Goal: Task Accomplishment & Management: Use online tool/utility

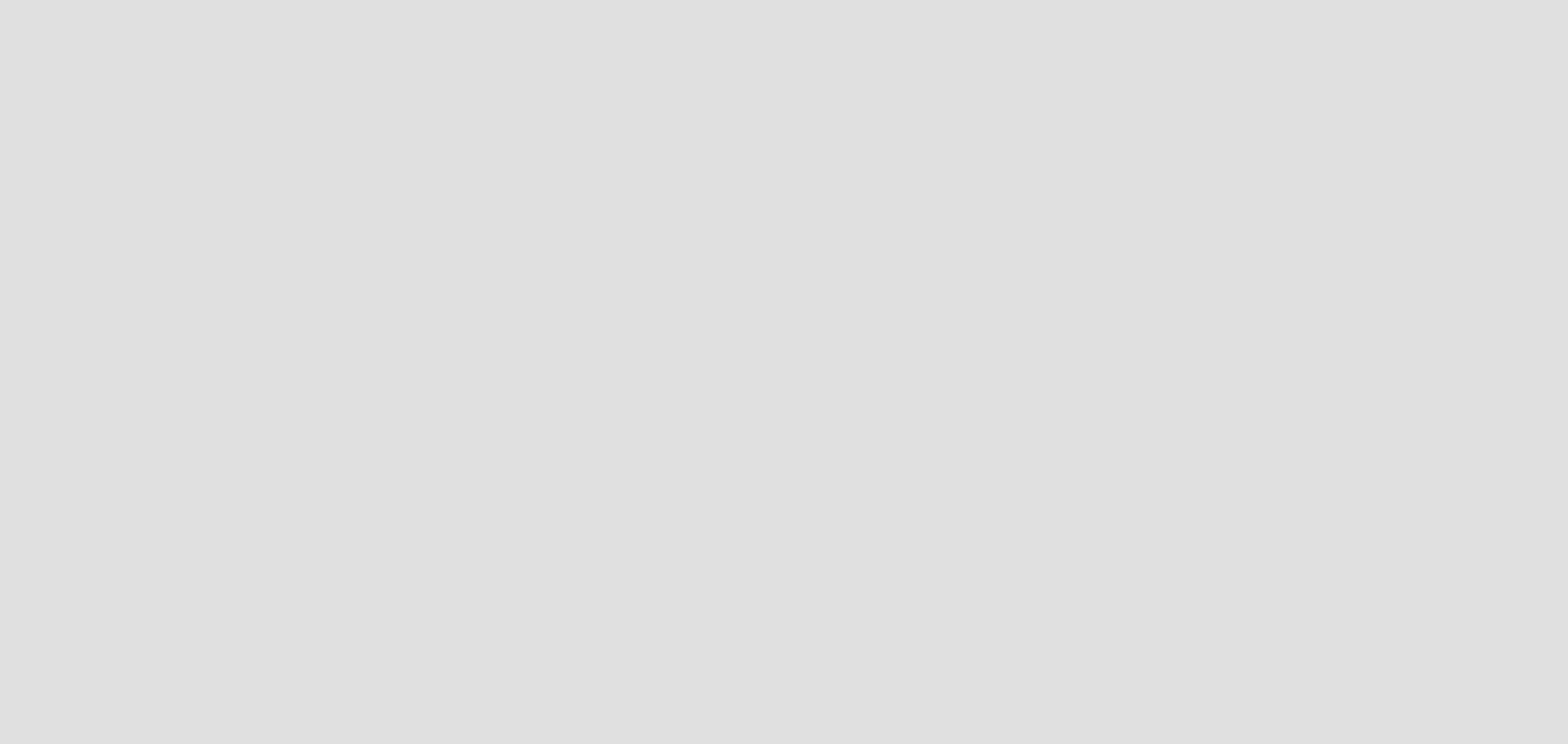
scroll to position [769, 1593]
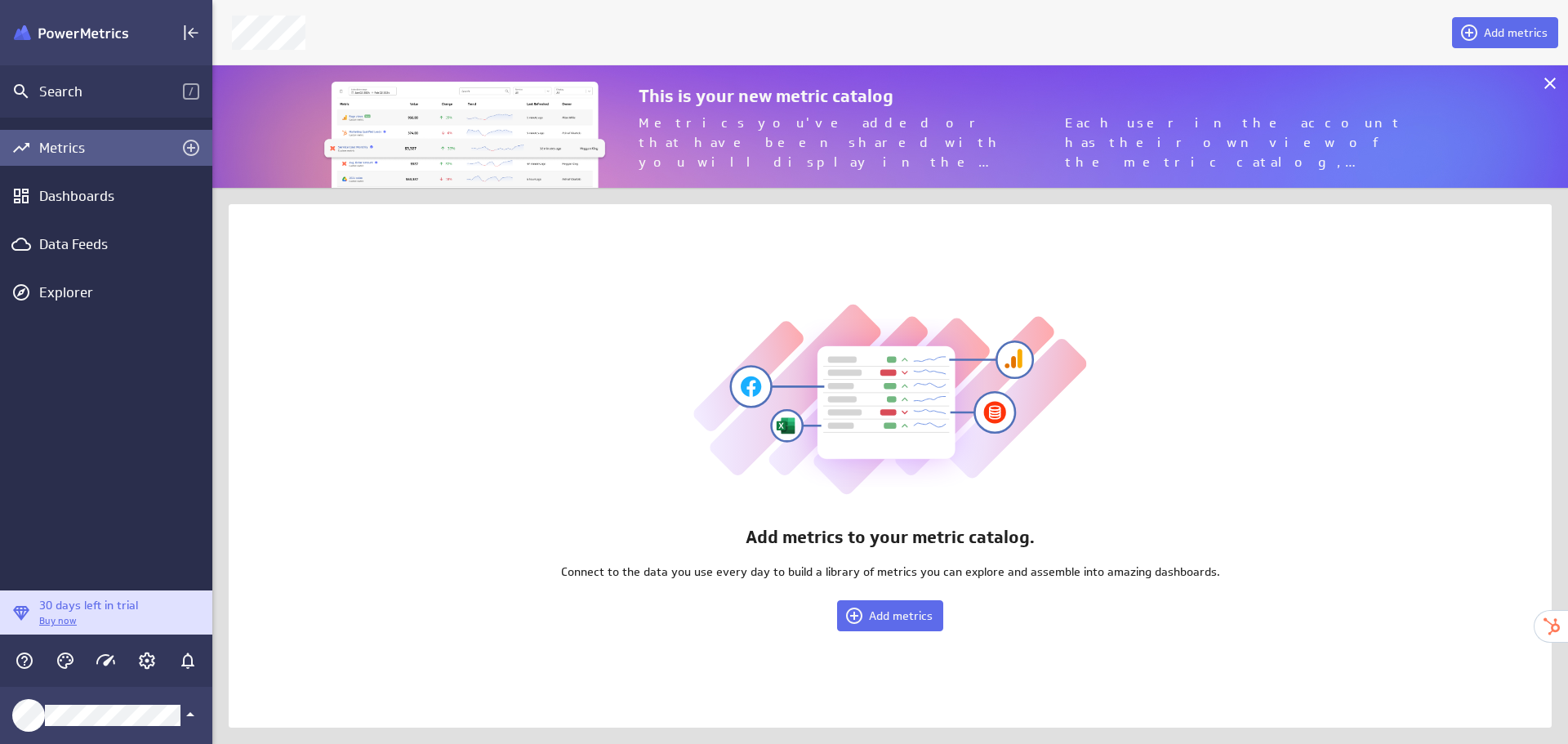
scroll to position [769, 1381]
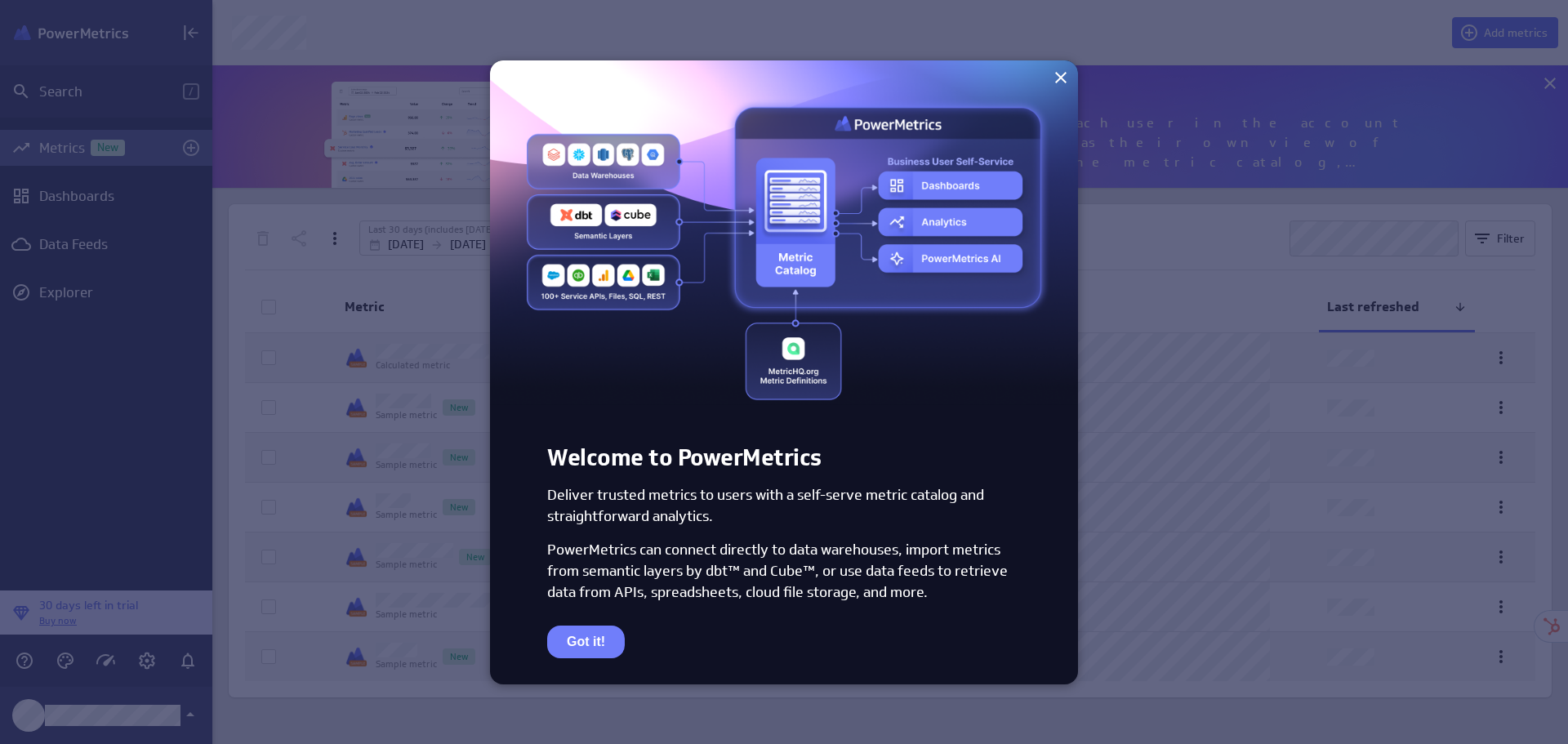
drag, startPoint x: 594, startPoint y: 644, endPoint x: 617, endPoint y: 162, distance: 482.5
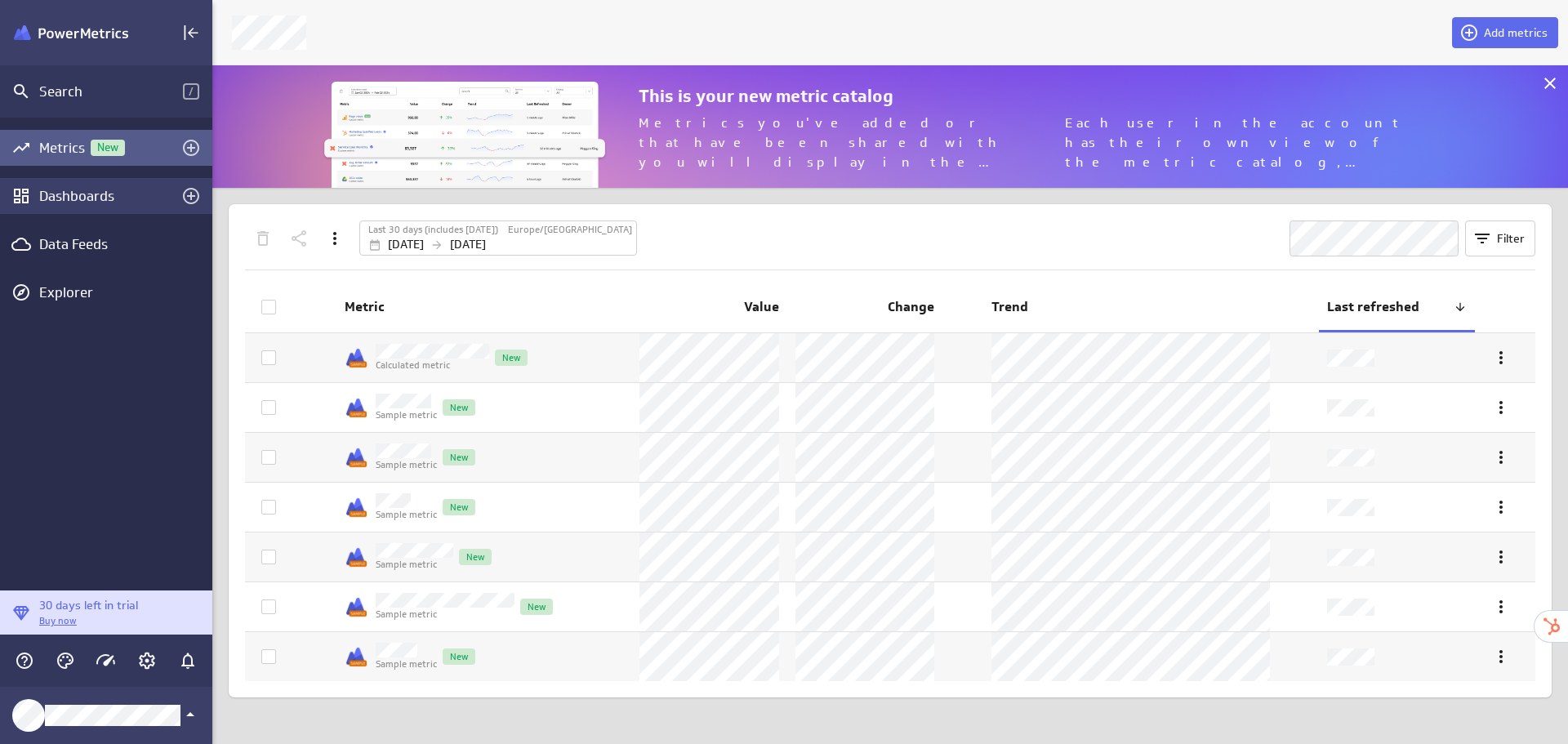
click at [70, 187] on div "Dashboards" at bounding box center [106, 196] width 134 height 18
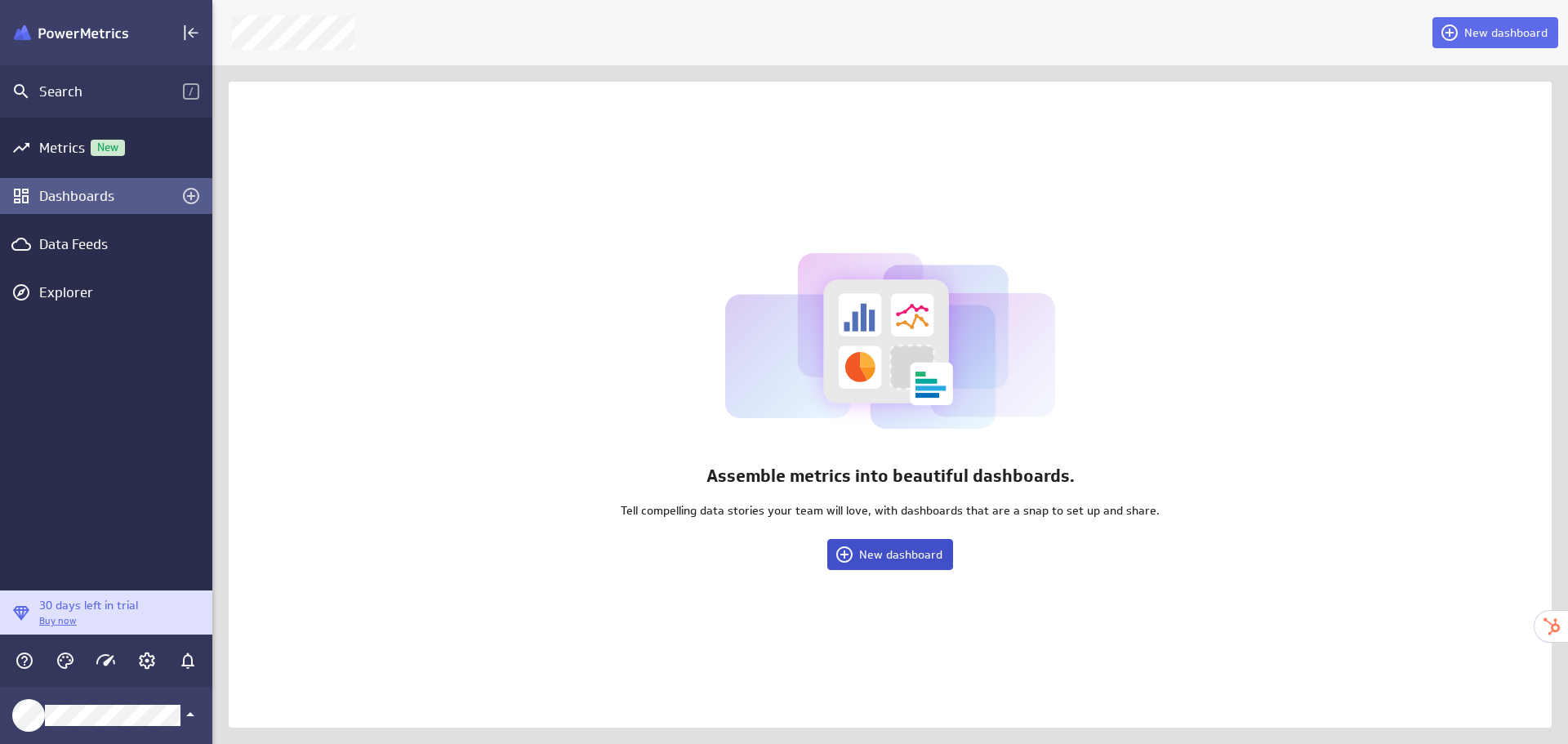
click at [915, 550] on span "New dashboard" at bounding box center [900, 554] width 83 height 14
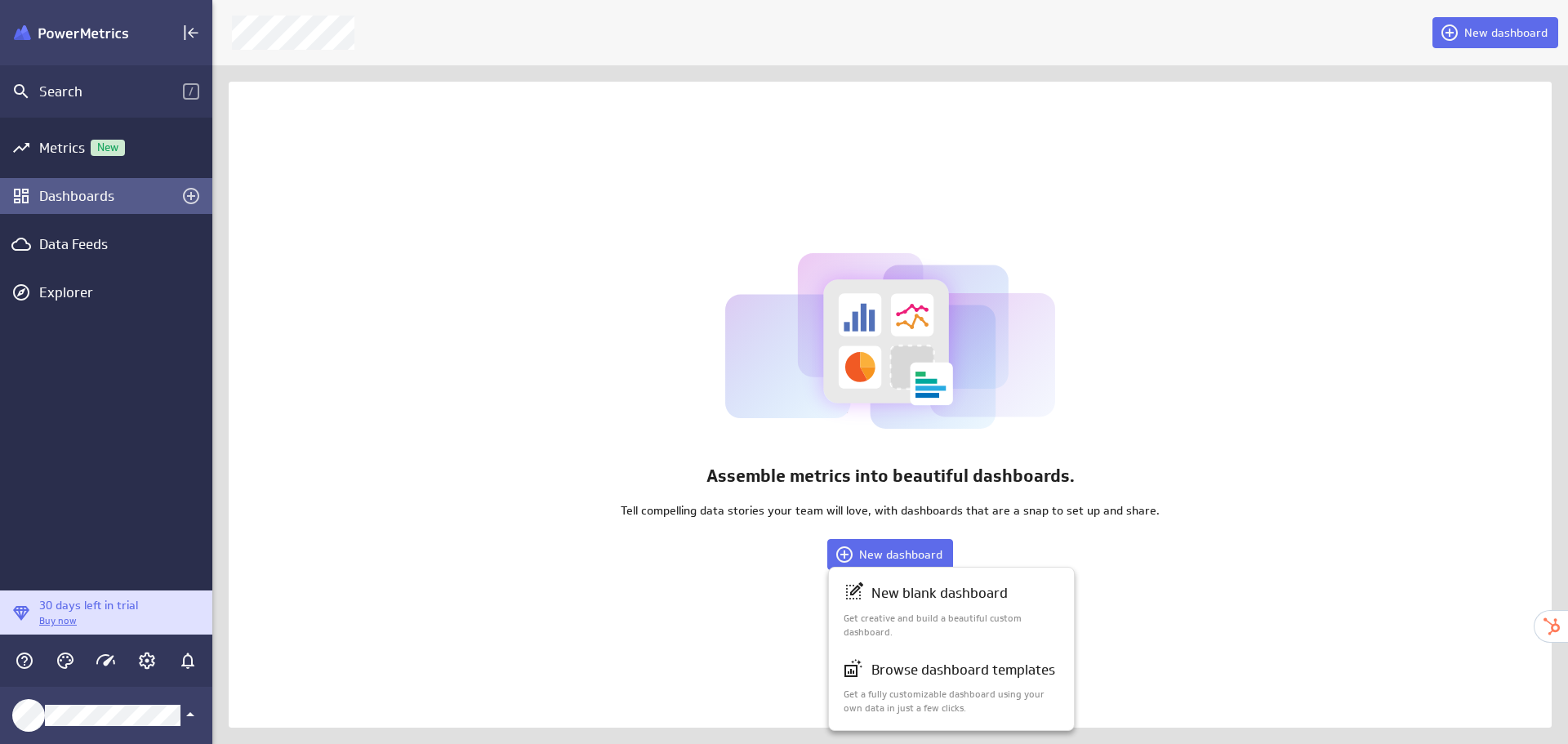
click at [92, 241] on div at bounding box center [784, 372] width 1568 height 744
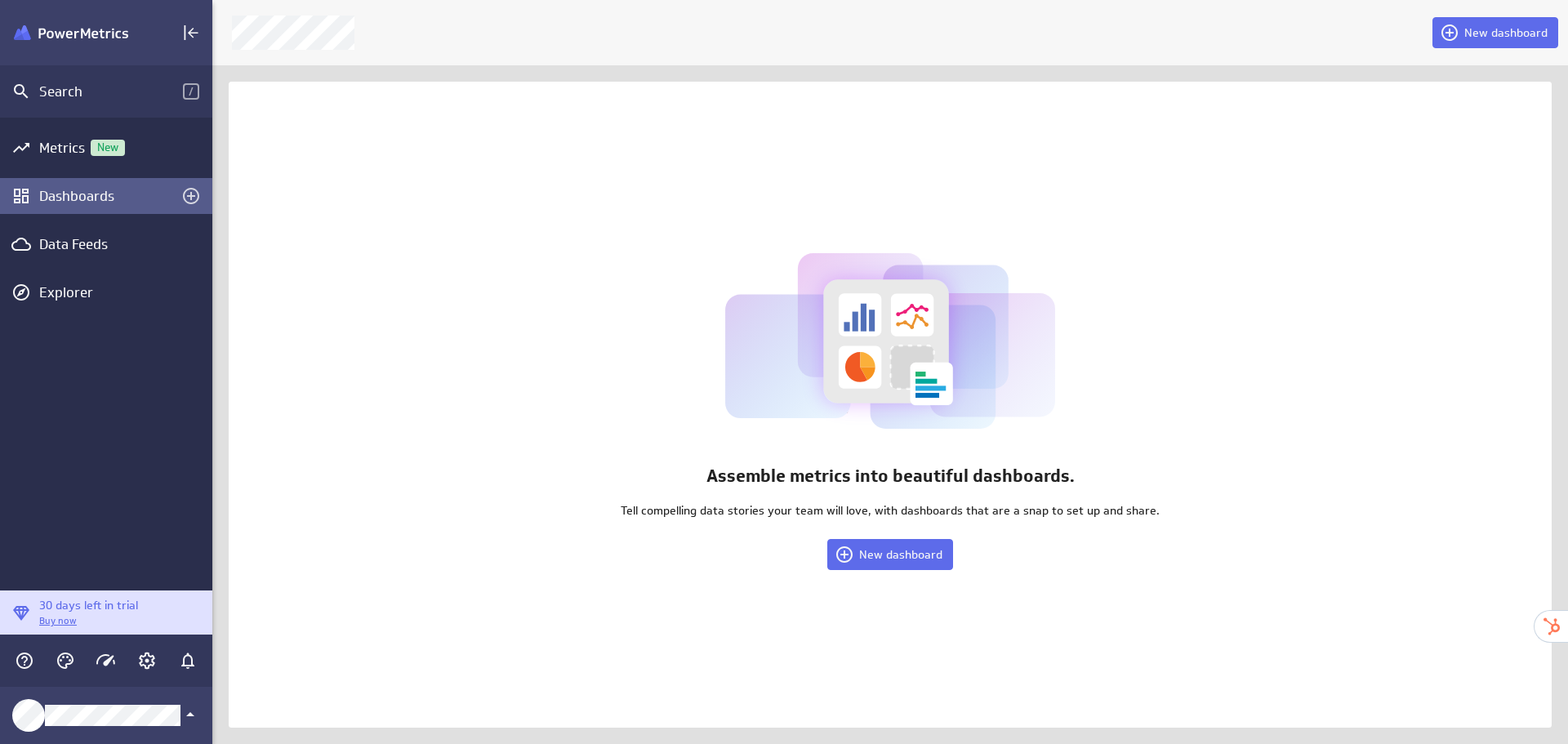
click at [38, 241] on div at bounding box center [784, 372] width 1568 height 744
click at [26, 251] on icon "Go to Data Feed library" at bounding box center [21, 244] width 20 height 13
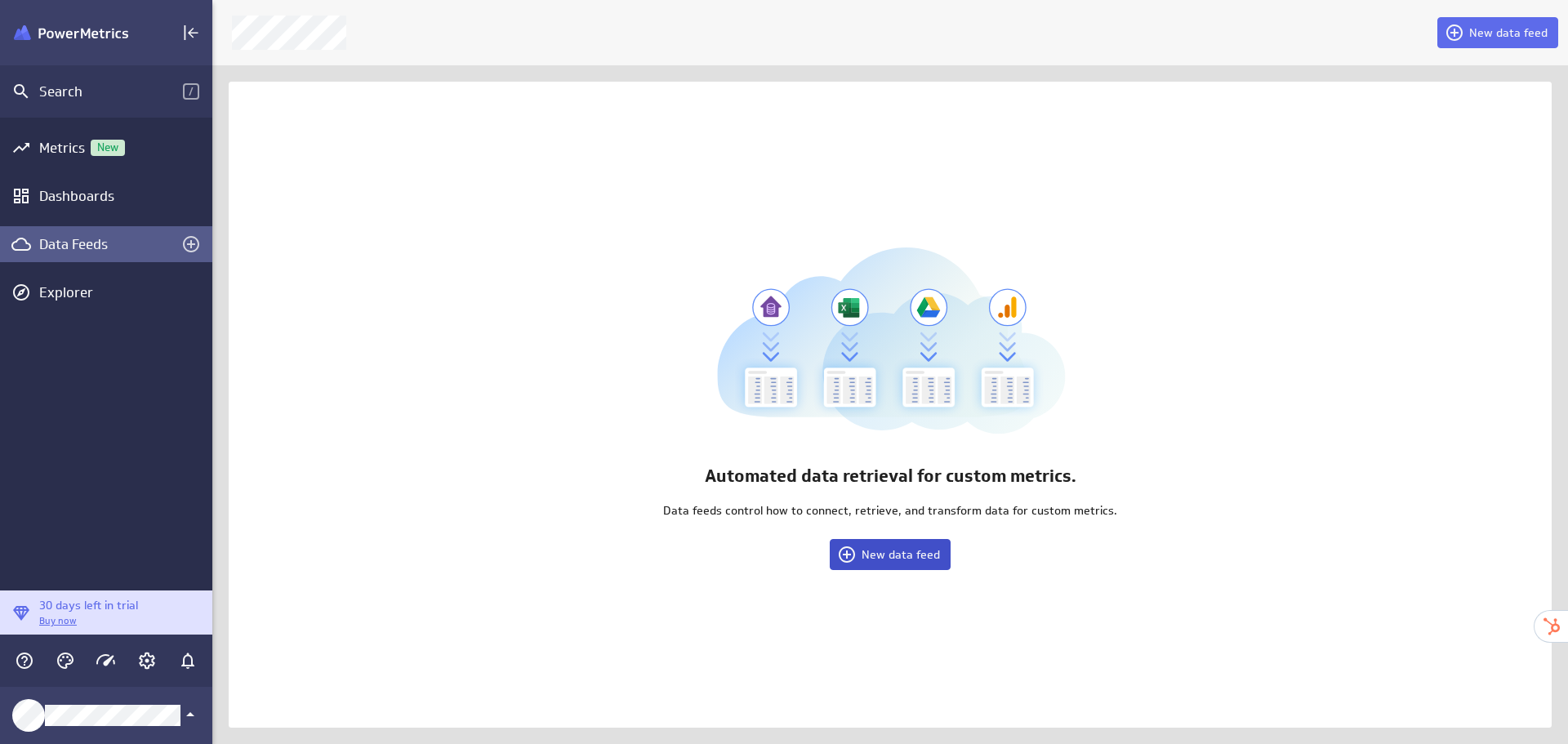
click at [888, 558] on span "New data feed" at bounding box center [900, 554] width 78 height 14
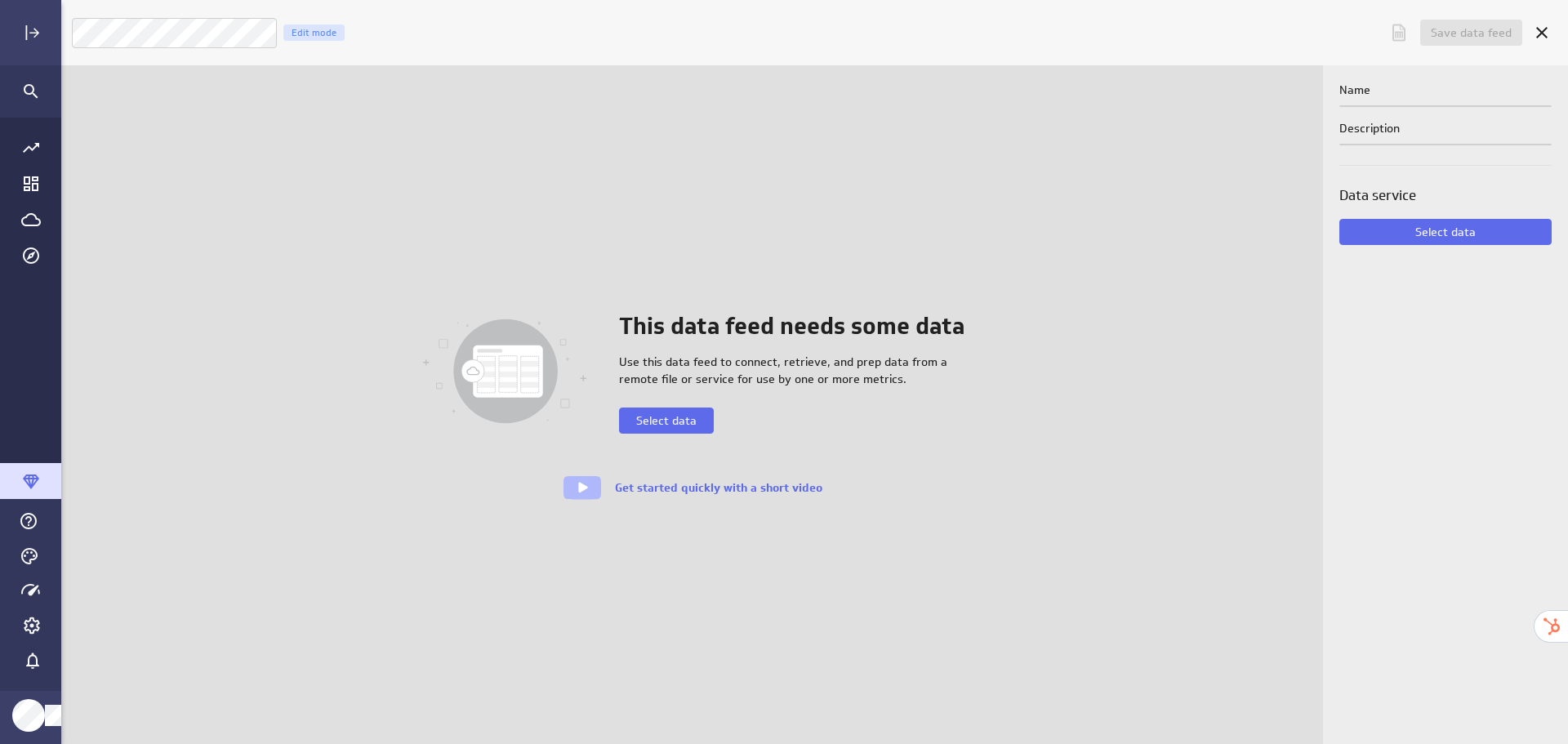
scroll to position [769, 1536]
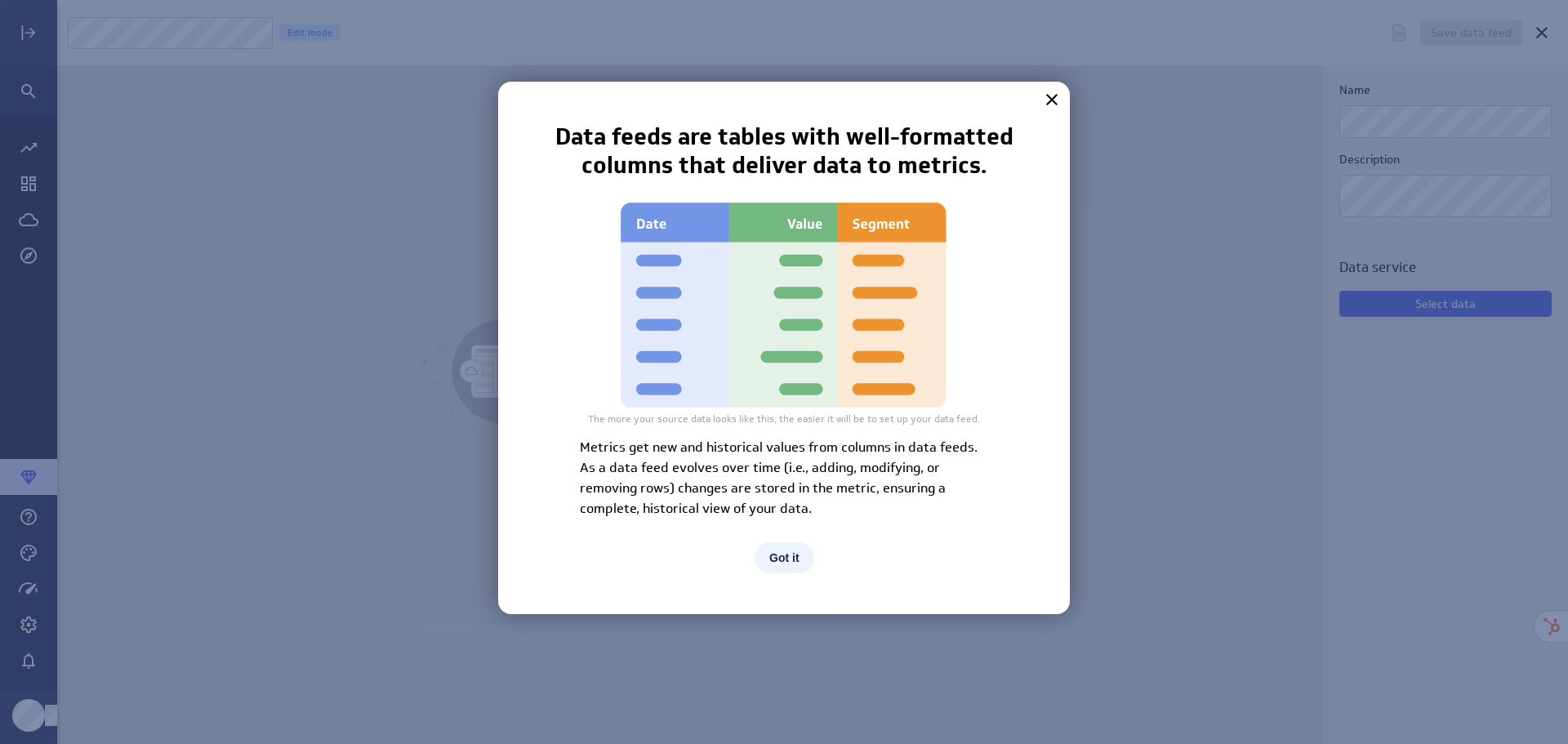
click at [789, 559] on button "Got it" at bounding box center [784, 557] width 59 height 31
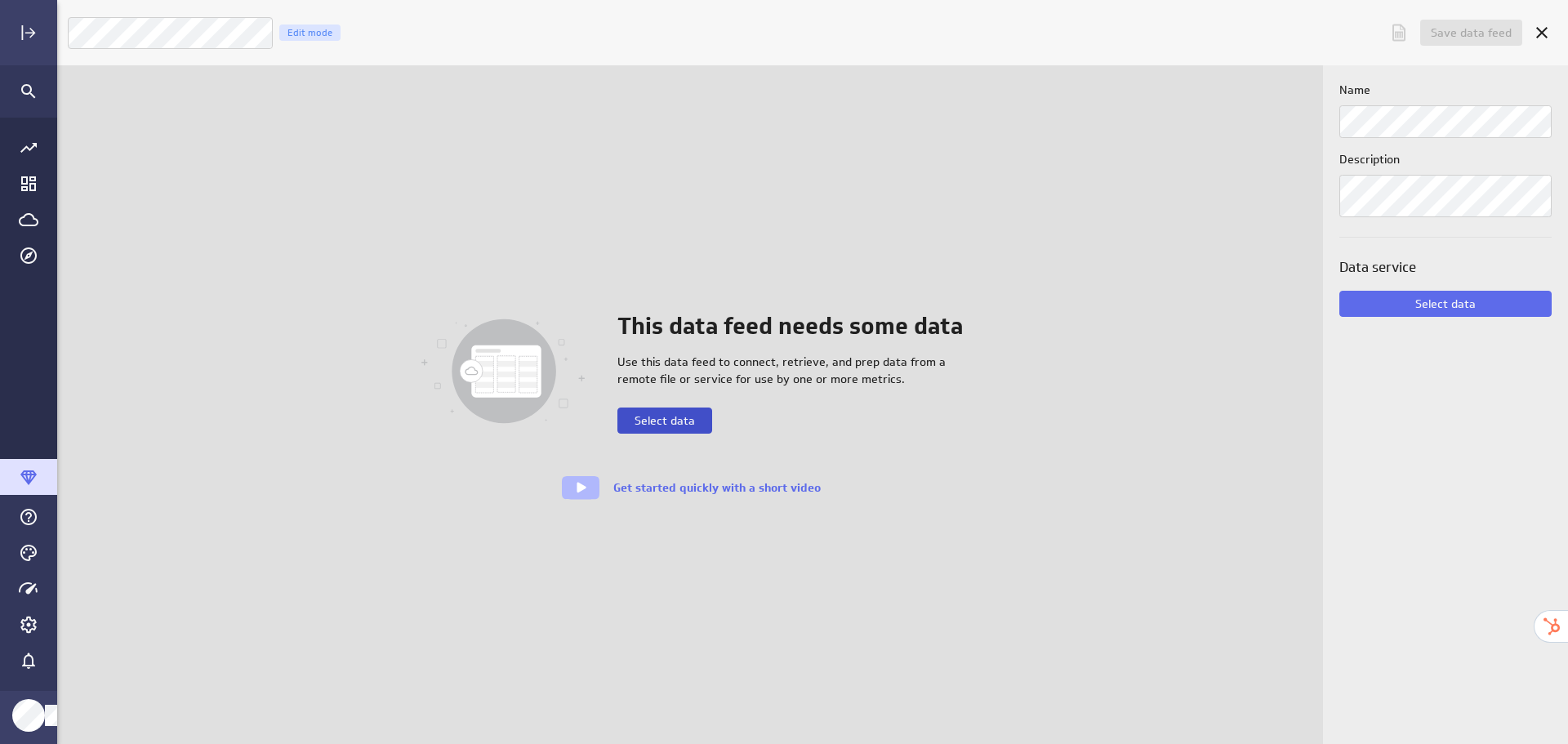
click at [683, 427] on span "Select data" at bounding box center [664, 420] width 60 height 14
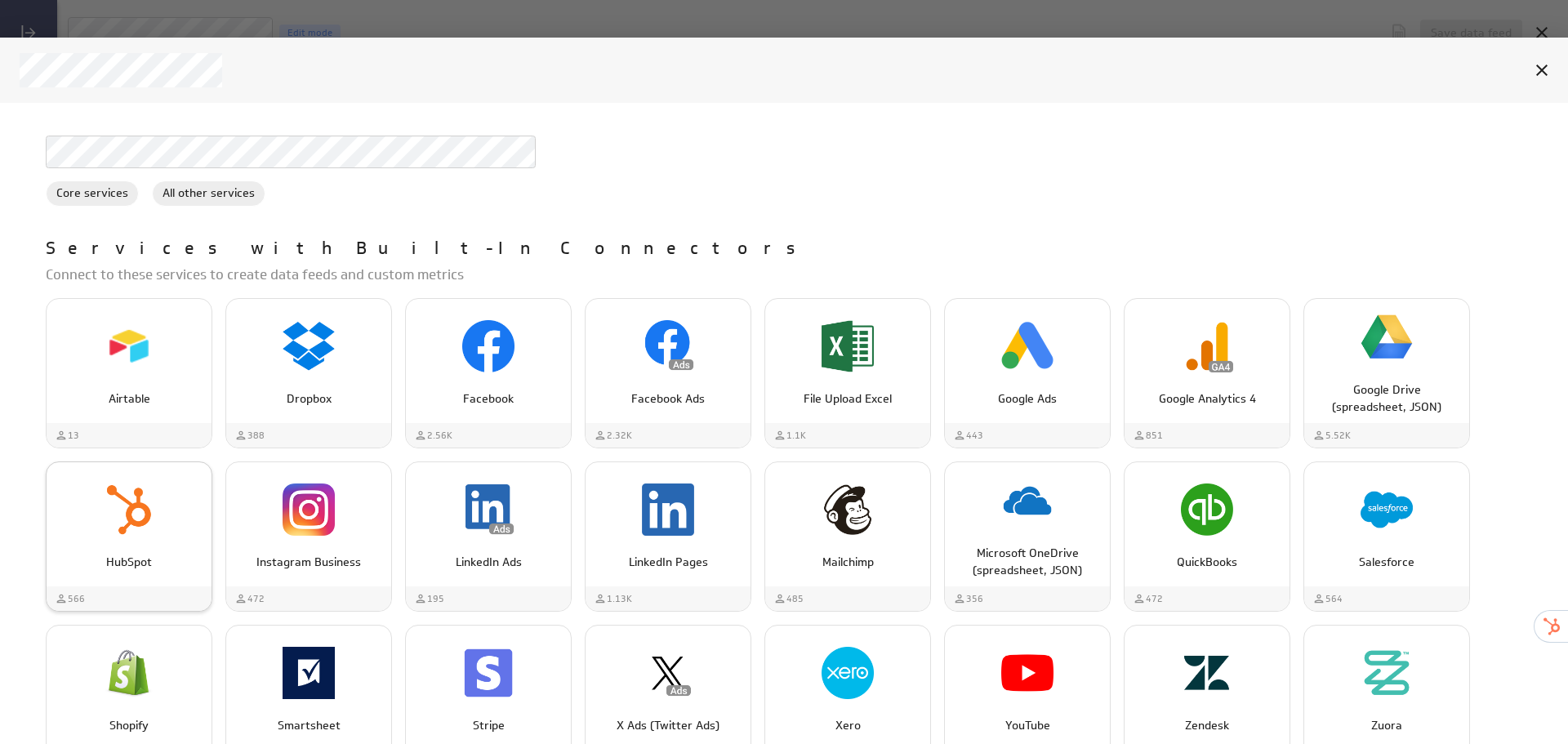
click at [136, 503] on img "HubSpot" at bounding box center [129, 509] width 52 height 52
click at [111, 542] on div "HubSpot" at bounding box center [129, 556] width 165 height 31
click at [128, 548] on div "HubSpot" at bounding box center [129, 556] width 165 height 31
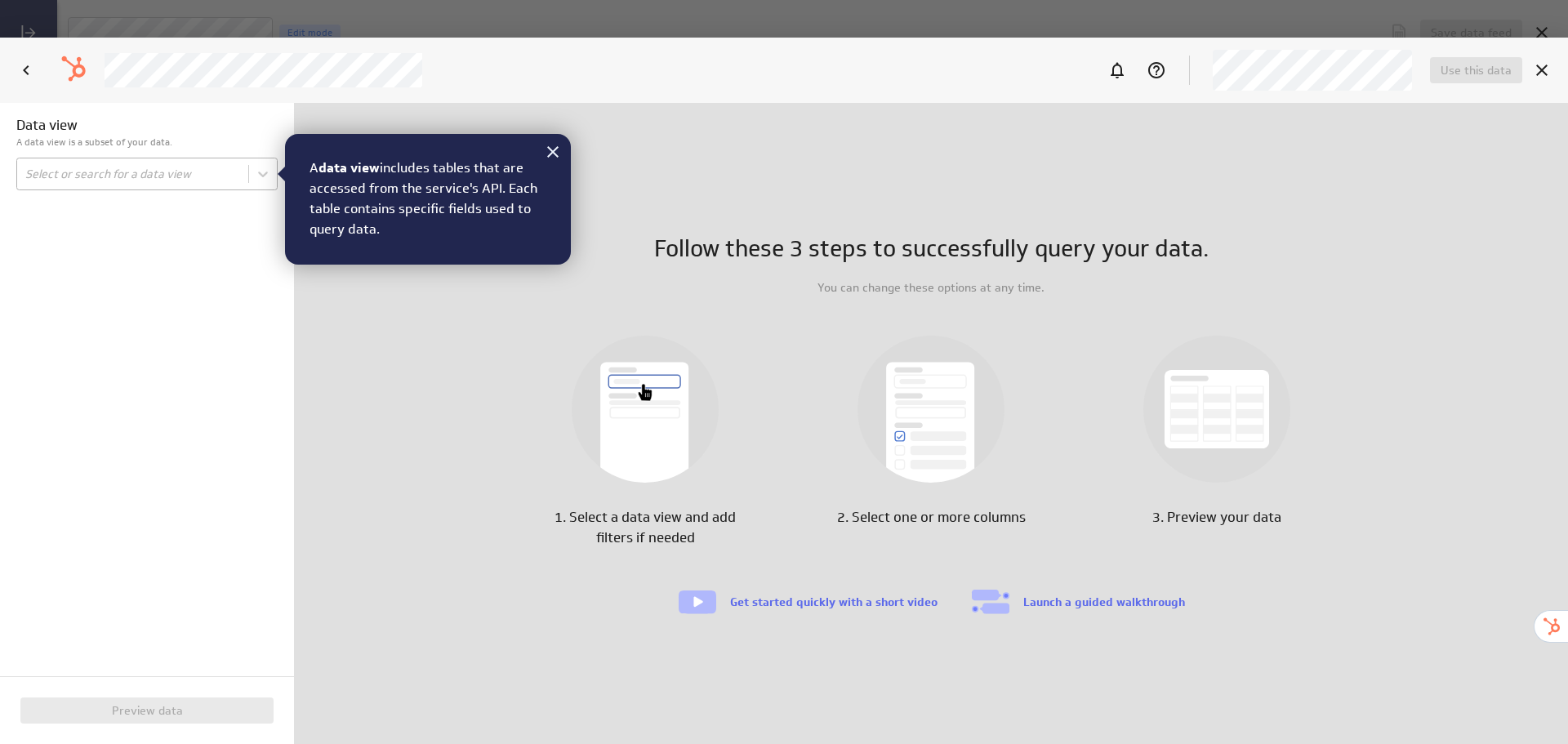
click at [105, 186] on body "Save data feed Untitled data feed Edit mode This data feed needs some data Use …" at bounding box center [784, 372] width 1568 height 744
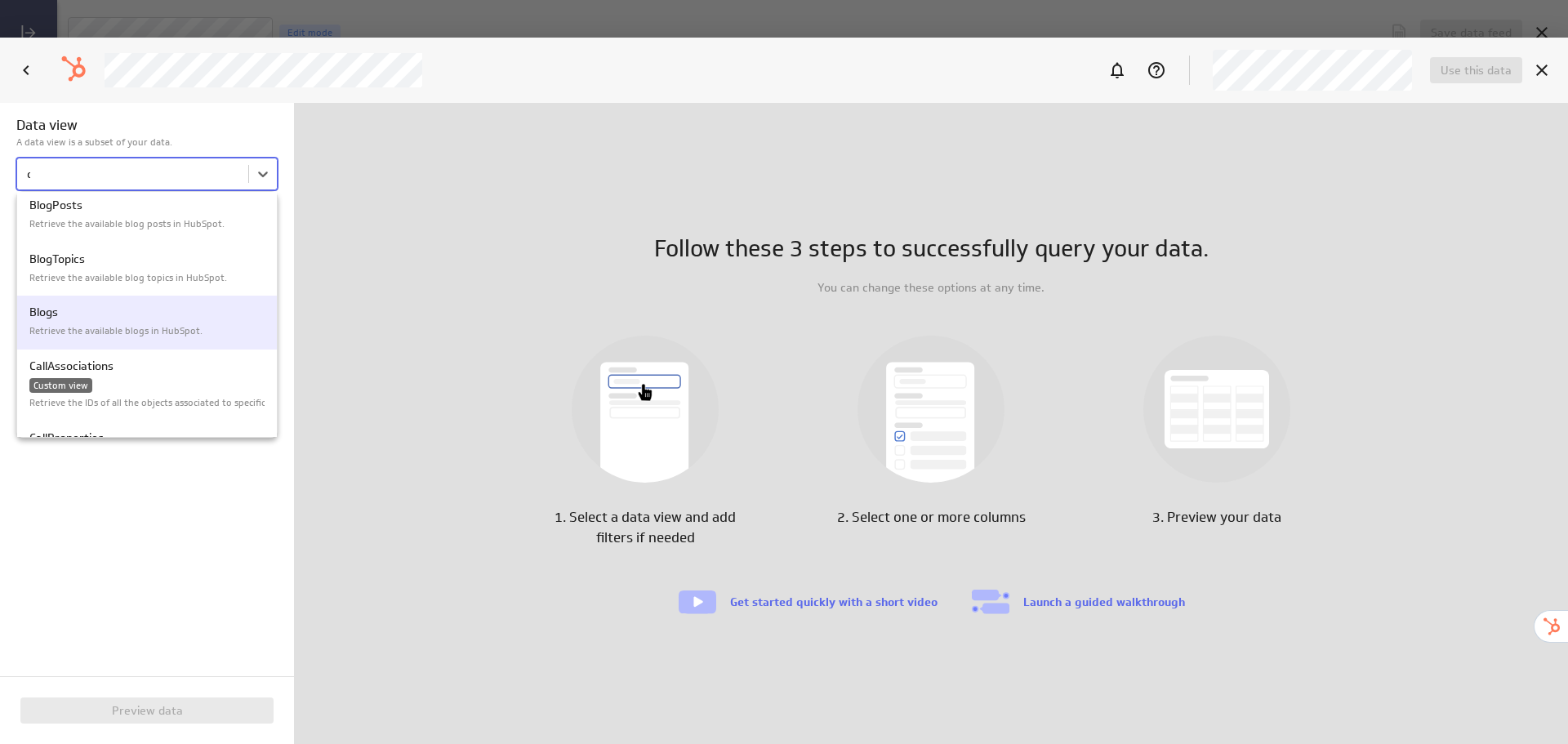
scroll to position [0, 0]
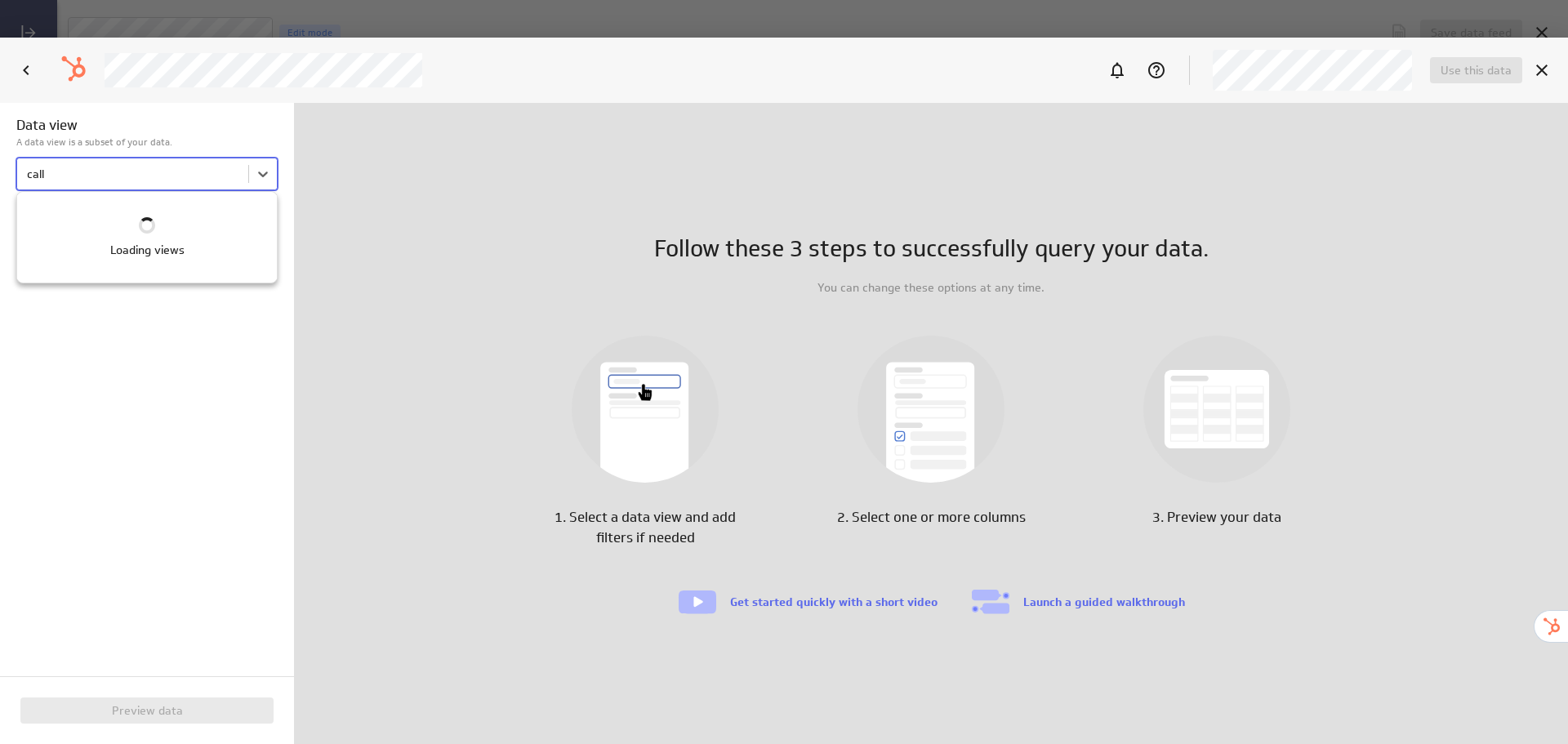
type input "call"
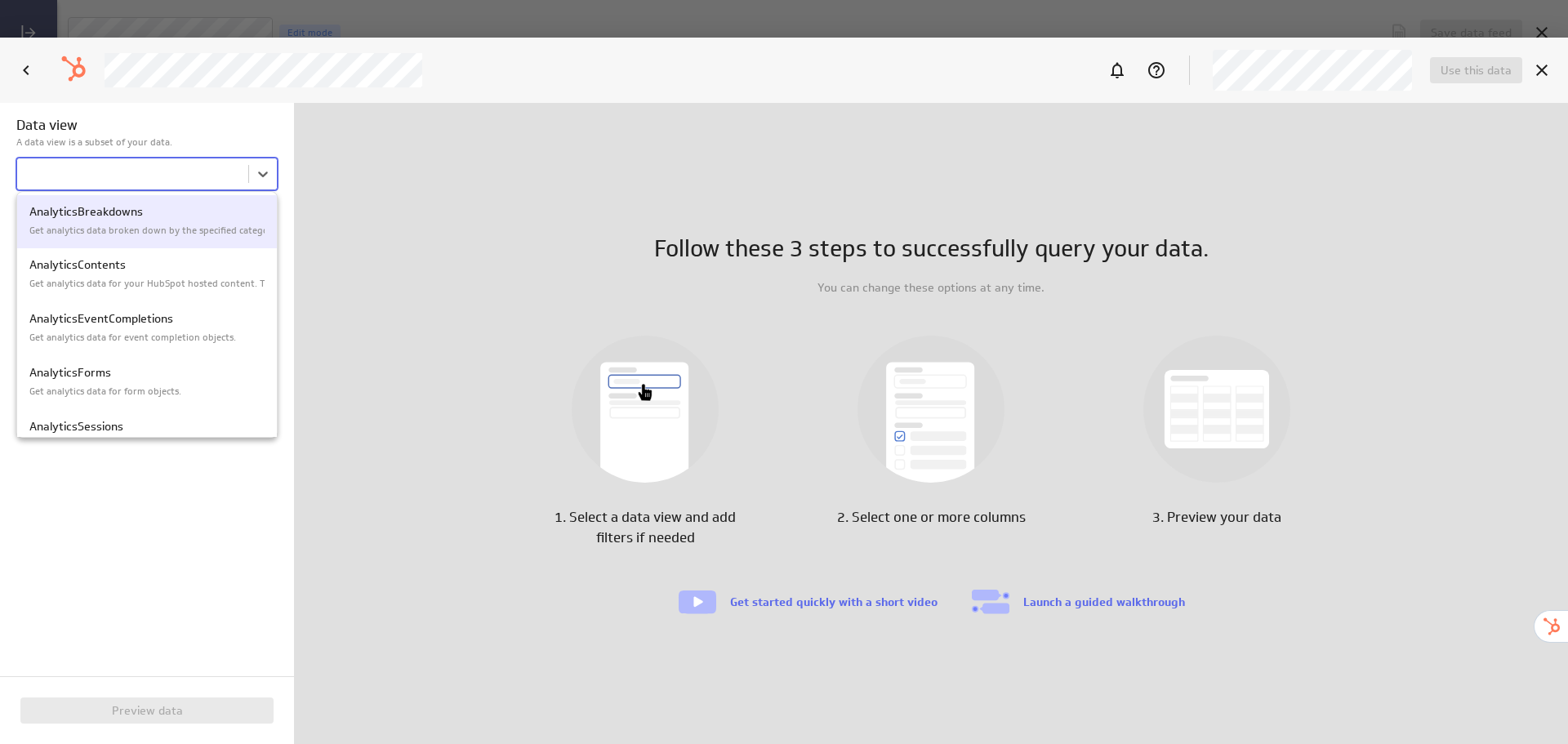
click at [242, 173] on body "Save data feed Untitled data feed Edit mode This data feed needs some data Use …" at bounding box center [784, 372] width 1568 height 744
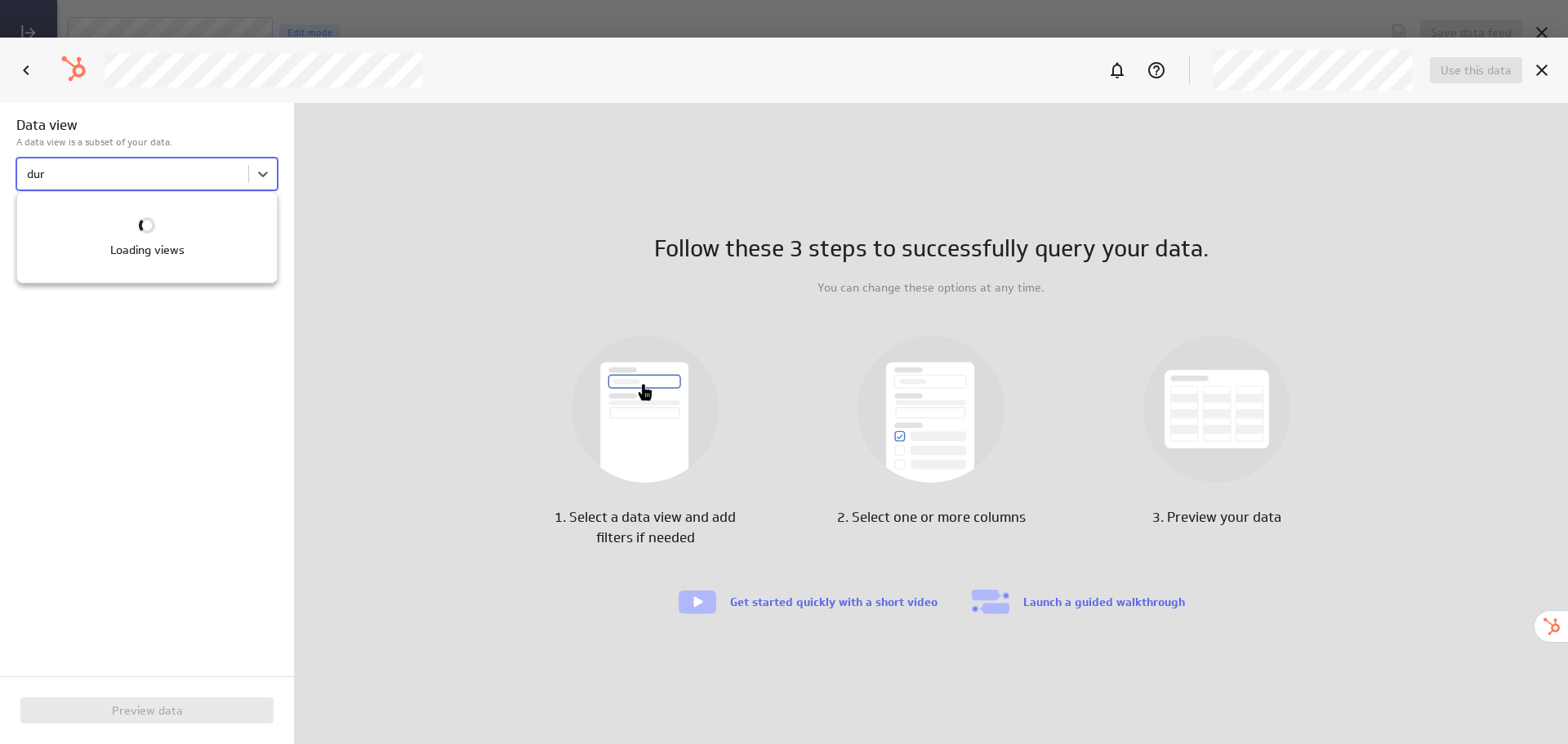
click at [1539, 71] on div at bounding box center [784, 372] width 1568 height 744
type input "dur"
click at [1541, 70] on icon "Cancel" at bounding box center [1541, 71] width 11 height 11
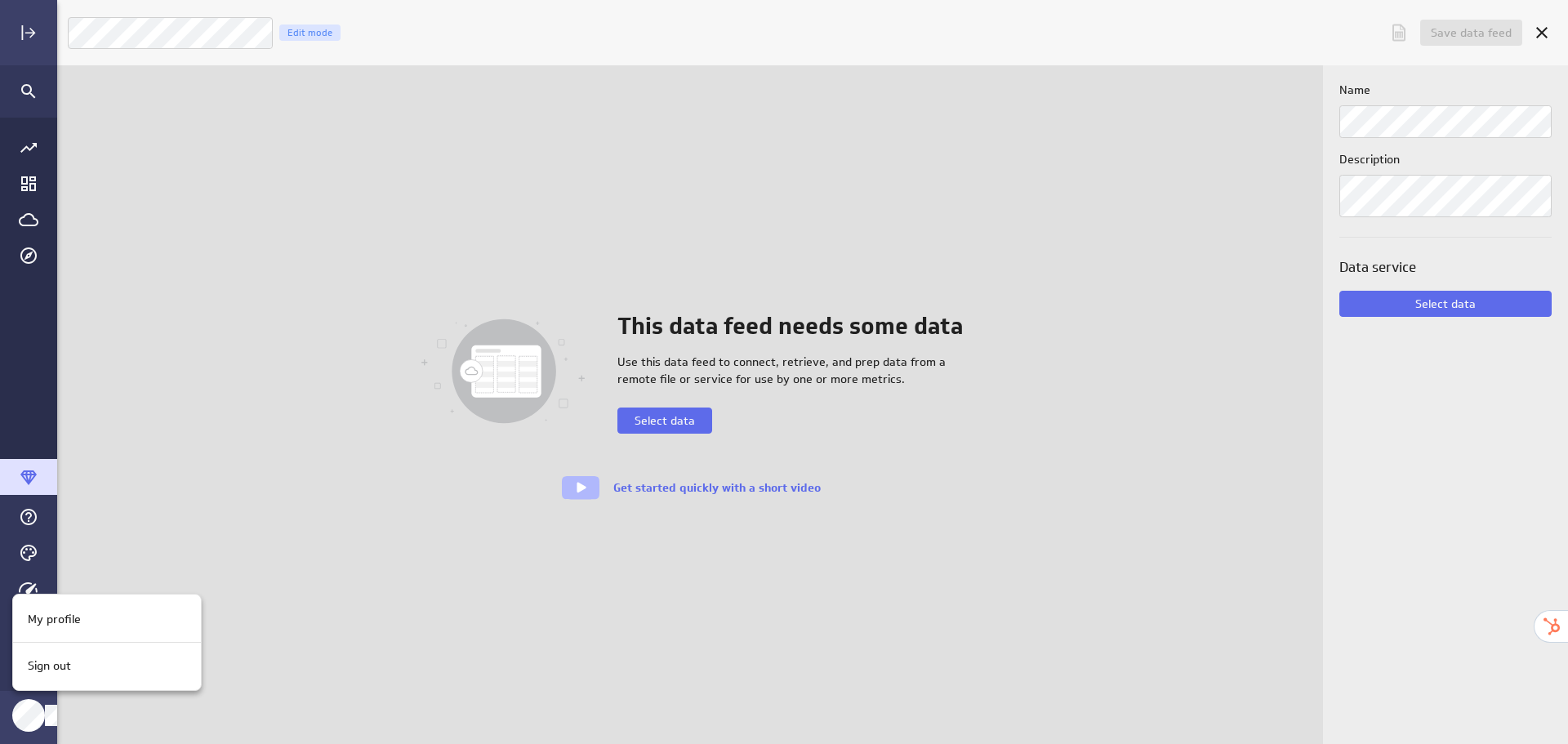
click at [30, 717] on div at bounding box center [784, 372] width 1568 height 744
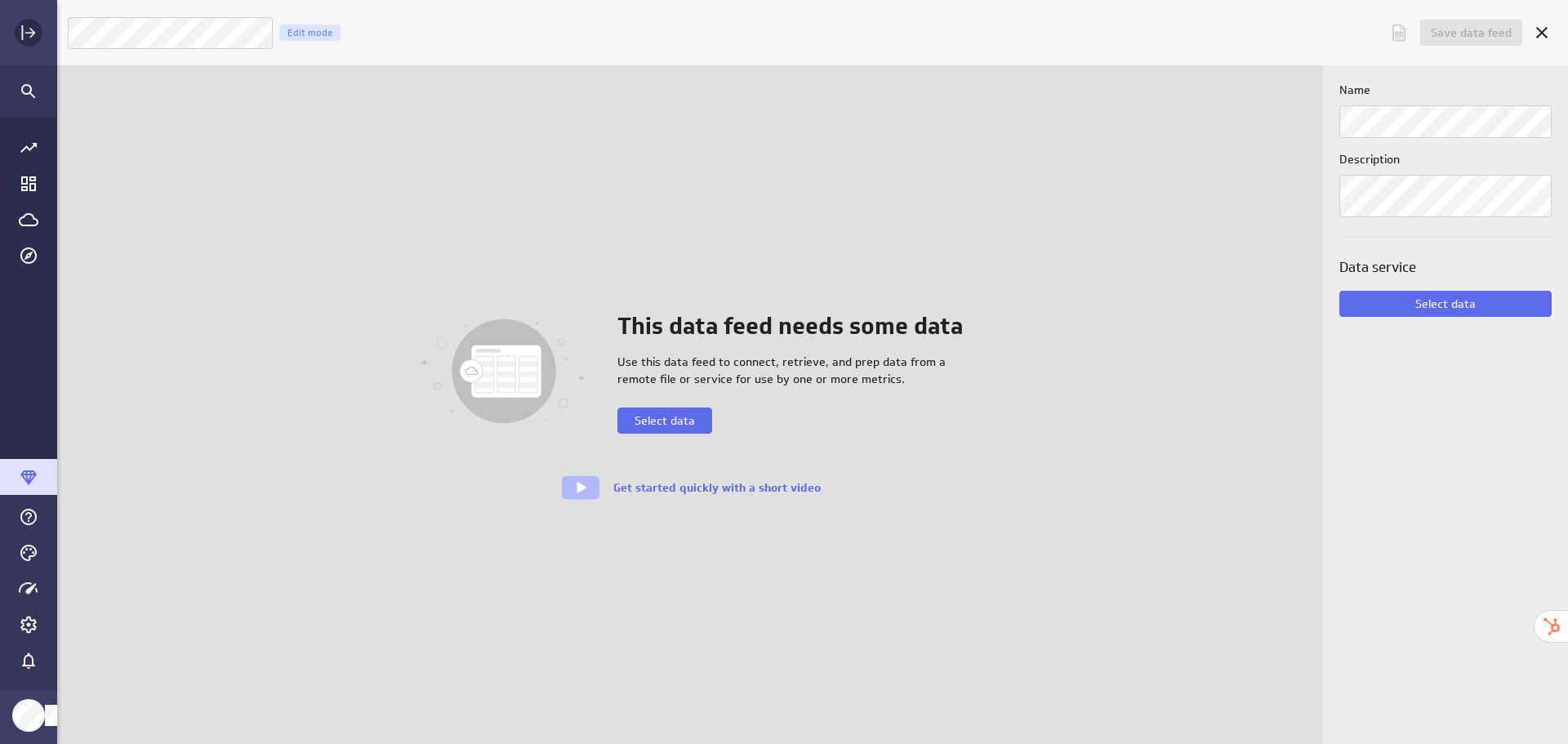
click at [36, 43] on div "Expand" at bounding box center [28, 32] width 28 height 28
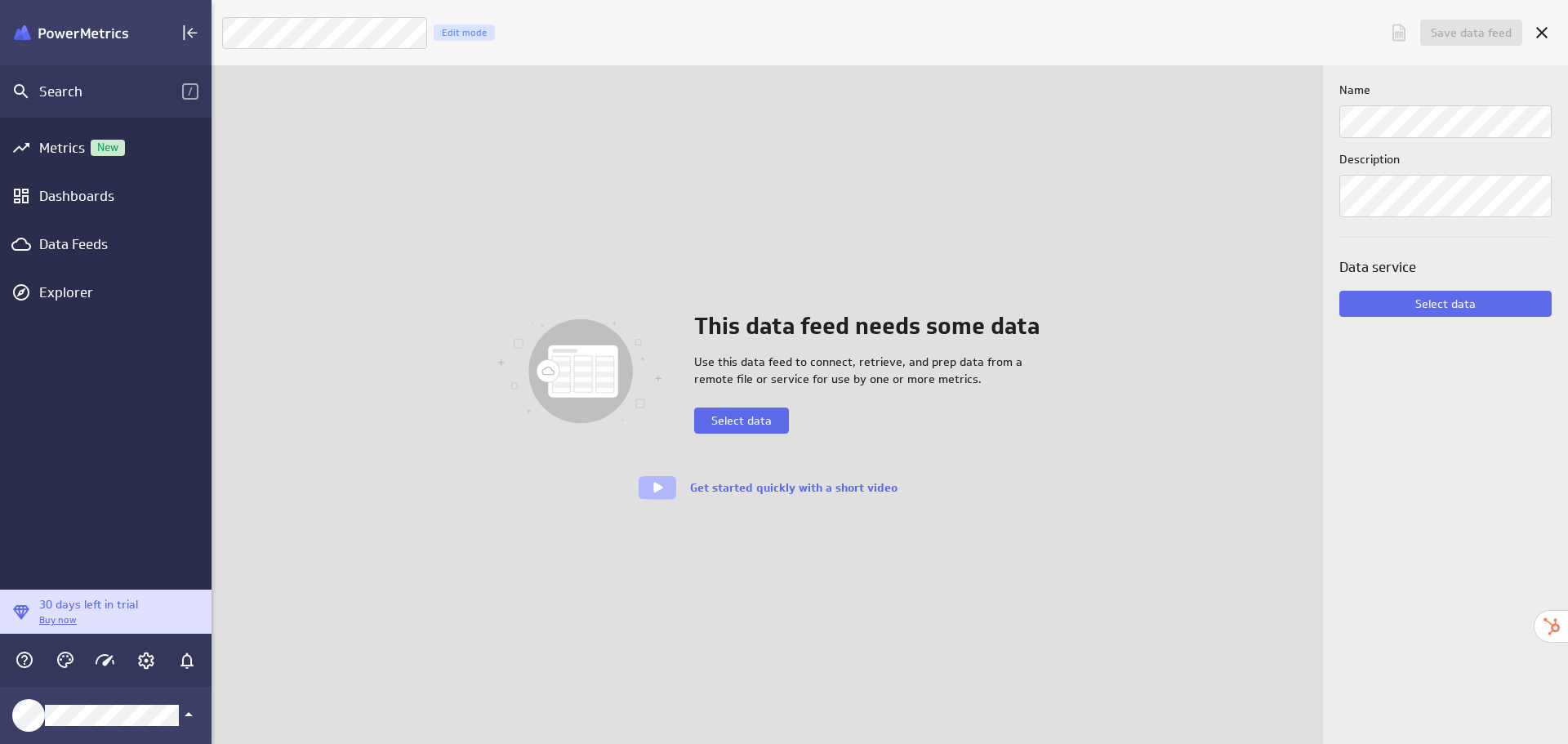
scroll to position [9, 9]
click at [95, 37] on img "Klipfolio PowerMetrics Banner" at bounding box center [72, 33] width 114 height 15
click at [139, 658] on icon "Account and settings" at bounding box center [147, 660] width 16 height 16
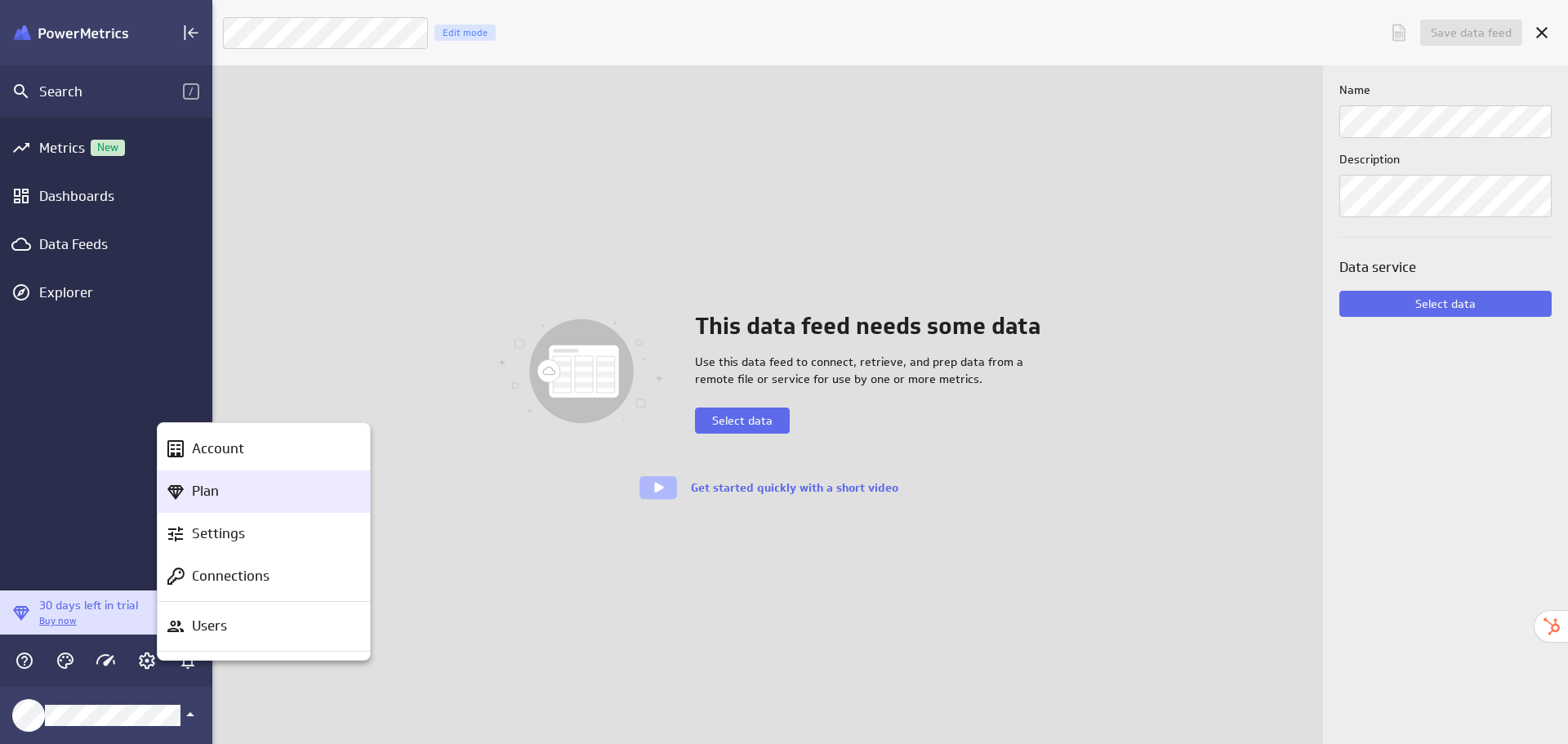
click at [237, 486] on div "Plan" at bounding box center [271, 490] width 172 height 20
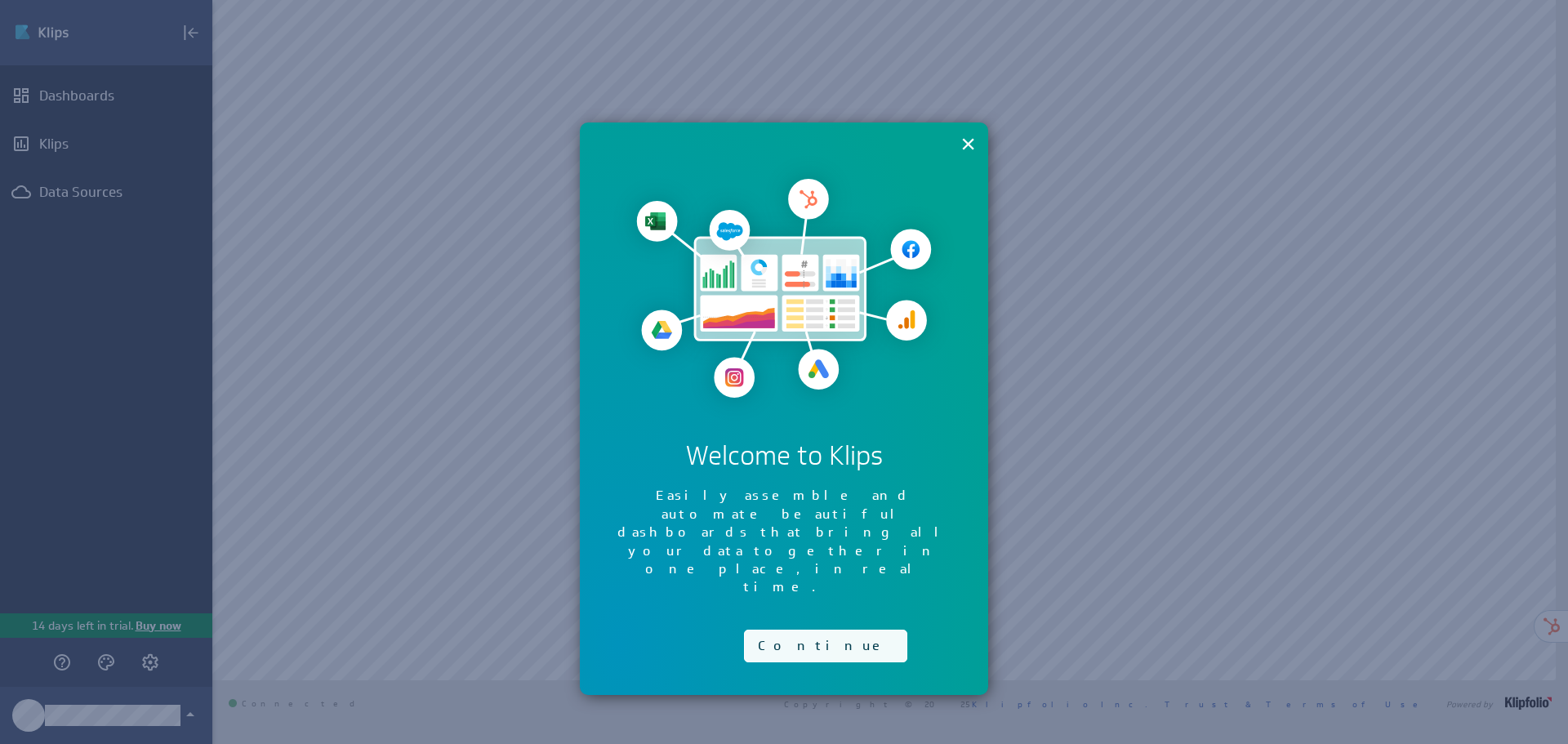
click at [805, 630] on button "Continue" at bounding box center [825, 646] width 163 height 32
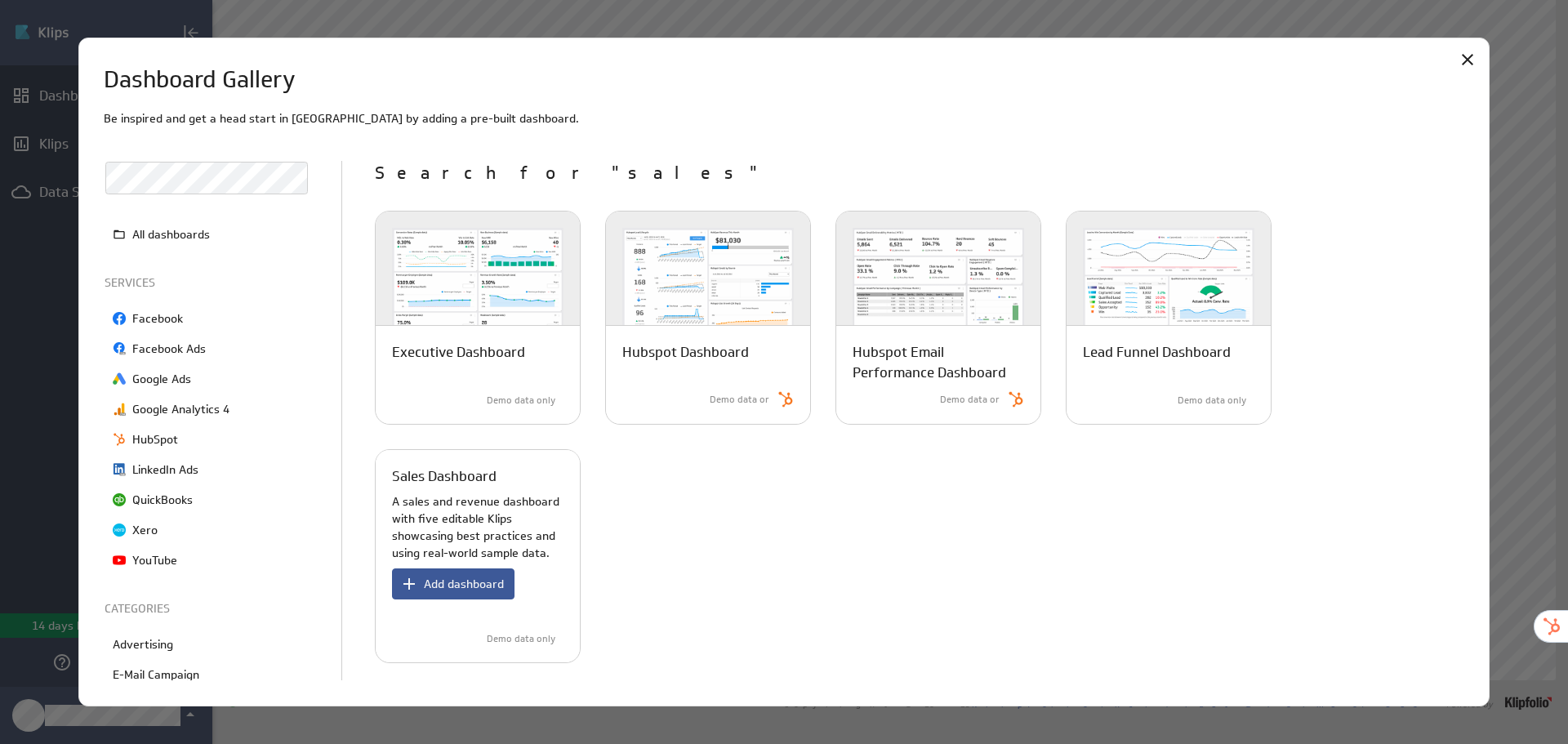
click at [475, 587] on span "Add dashboard" at bounding box center [464, 583] width 80 height 14
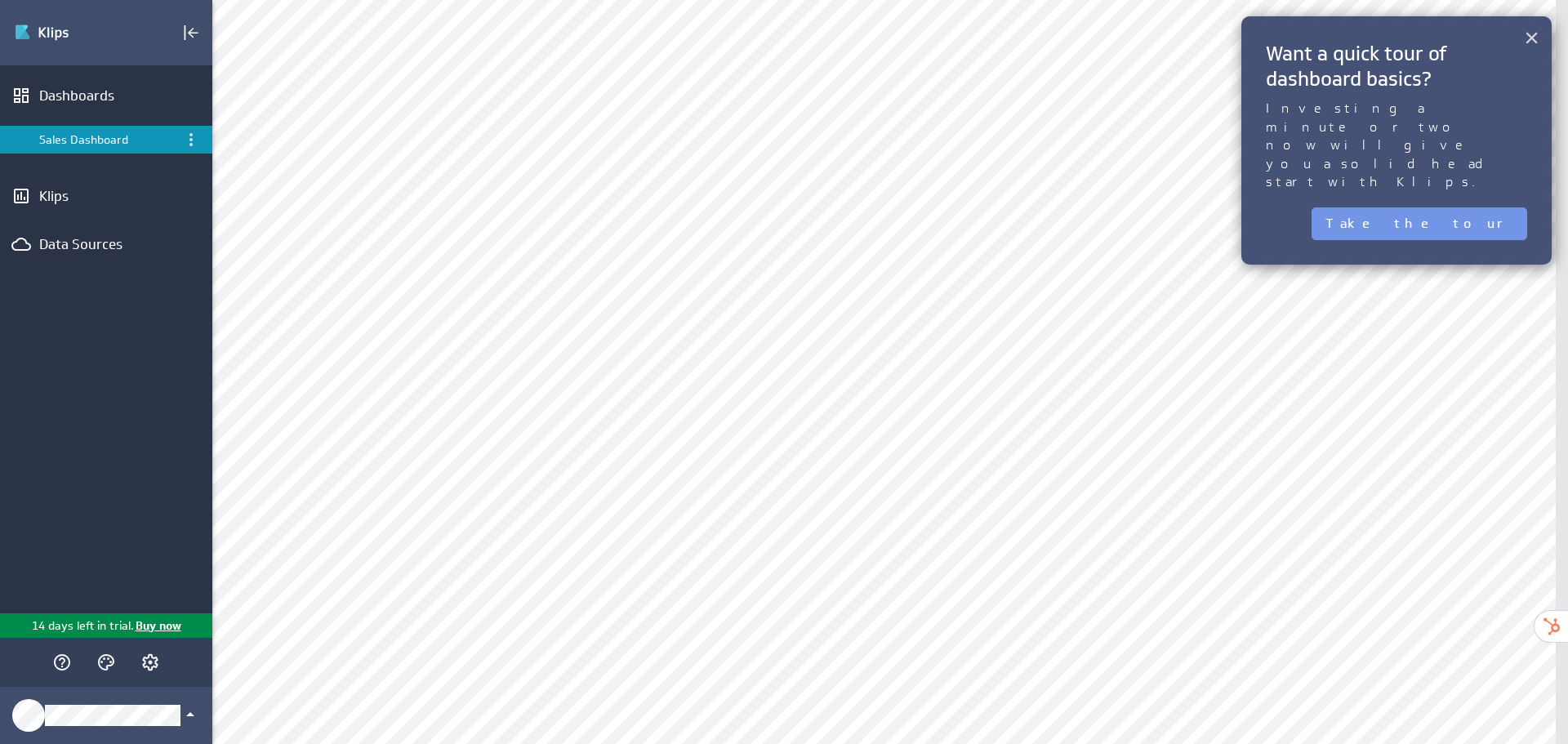
click at [1531, 34] on button "×" at bounding box center [1531, 37] width 15 height 32
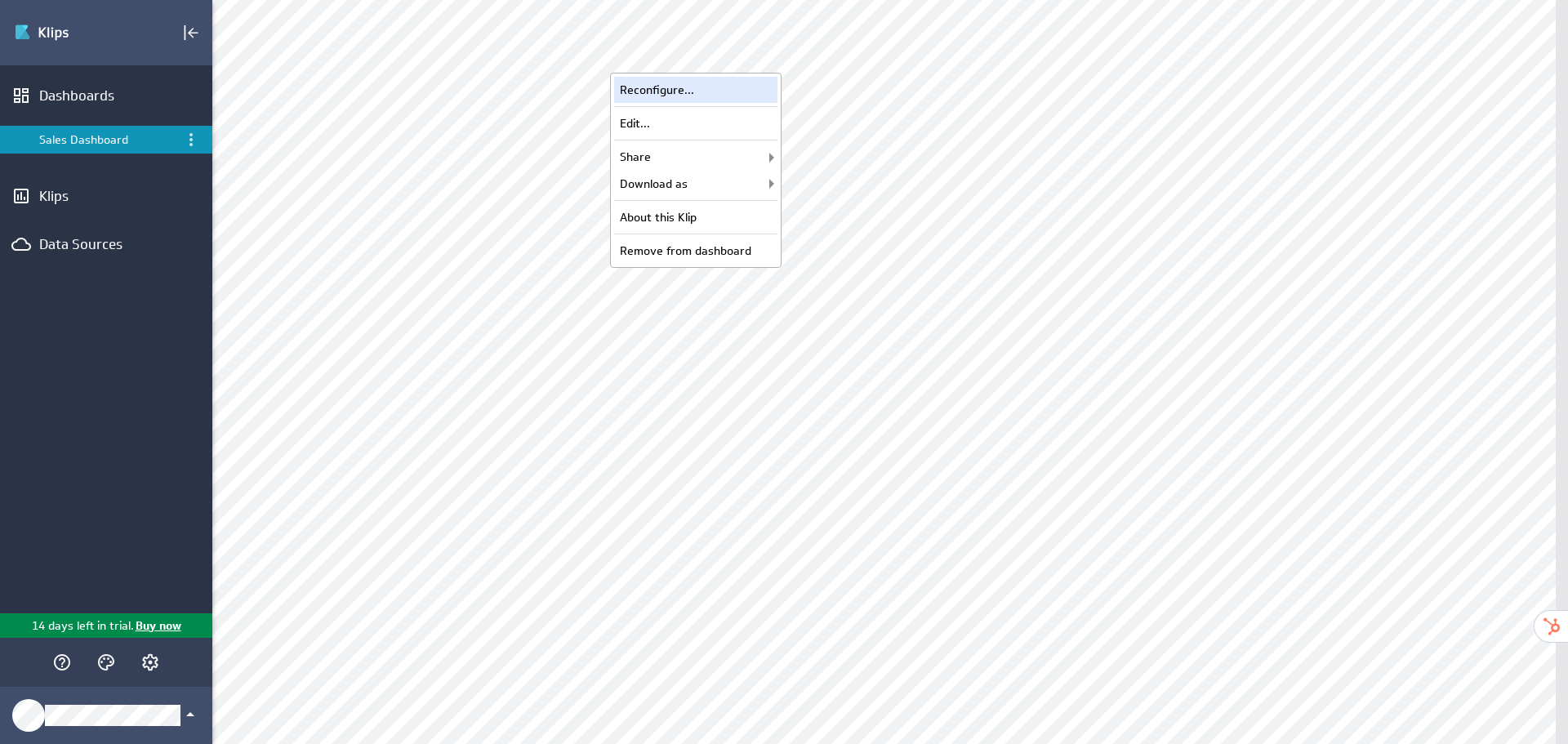
click at [723, 93] on div "Reconfigure..." at bounding box center [695, 89] width 163 height 26
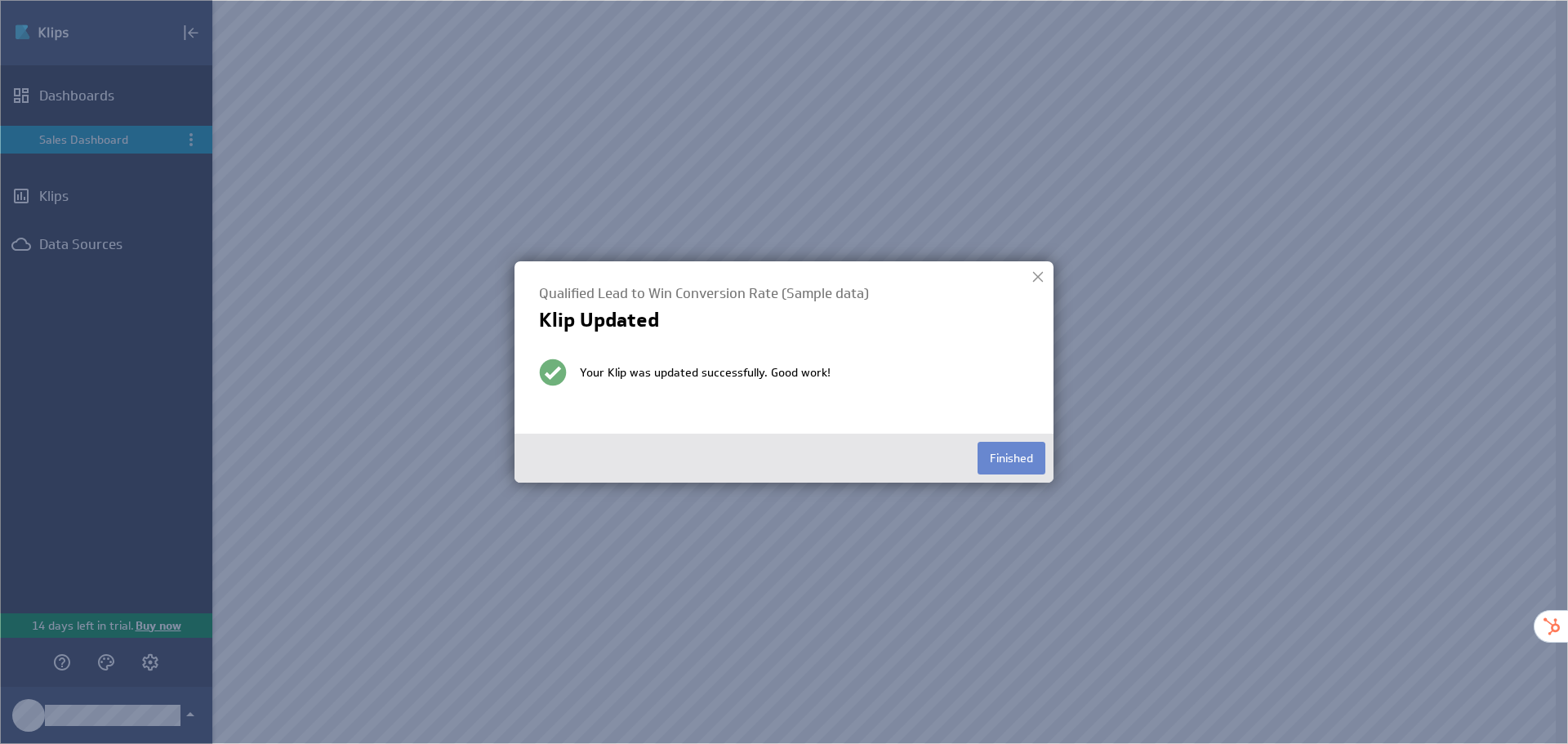
click at [1023, 455] on button "Finished" at bounding box center [1011, 458] width 68 height 32
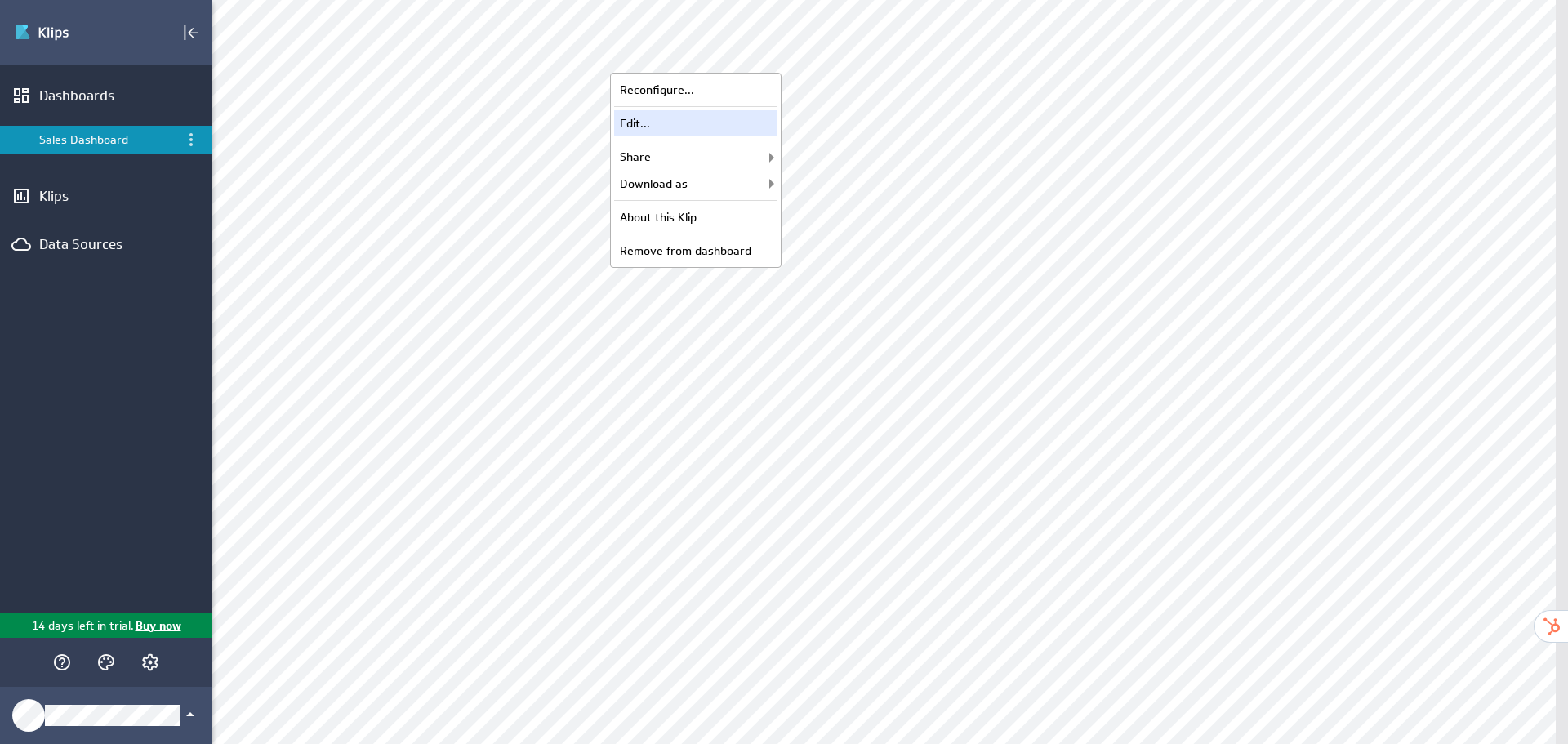
click at [761, 125] on div "Edit..." at bounding box center [695, 123] width 163 height 26
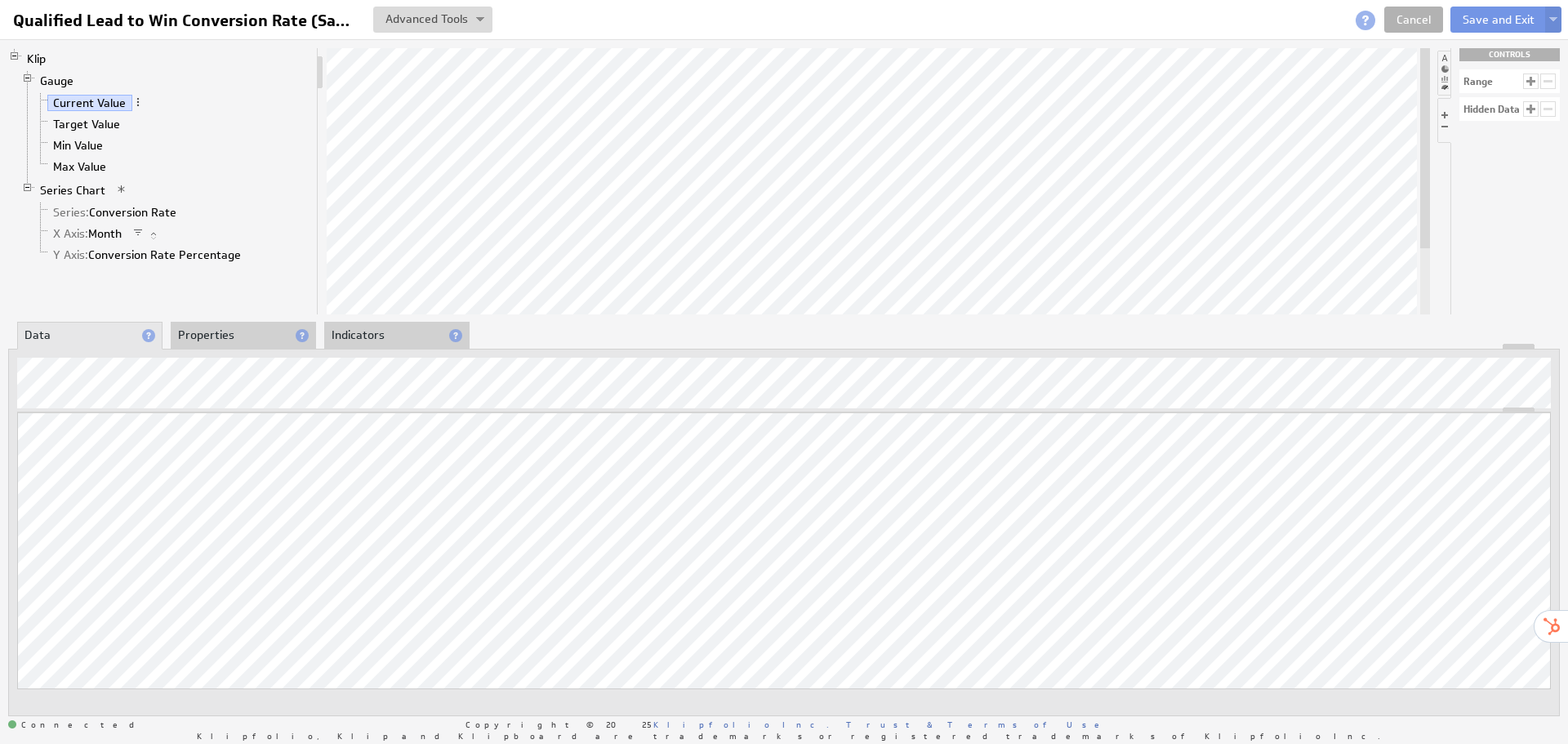
click at [469, 410] on div "Updating... Select a Function ARRAY DATE SELECT SLICE SUM Data Manipulation Log…" at bounding box center [784, 532] width 1551 height 367
click at [100, 127] on link "Target Value" at bounding box center [87, 124] width 79 height 16
click at [103, 106] on link "Current Value" at bounding box center [90, 102] width 85 height 16
click at [248, 642] on div "About Data Source" at bounding box center [253, 647] width 163 height 26
click at [1430, 18] on link "Cancel" at bounding box center [1413, 19] width 59 height 26
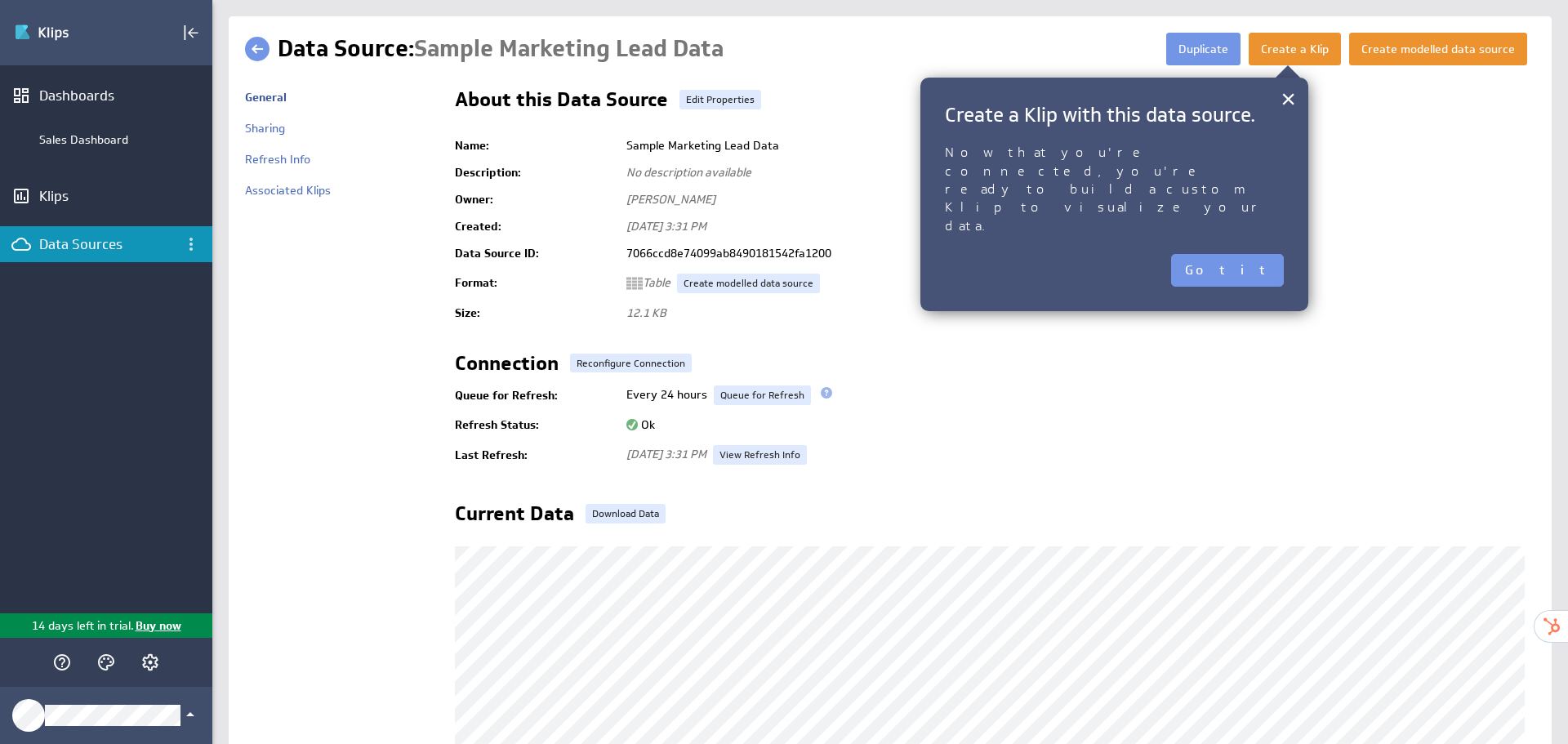
click at [1343, 107] on div "About this Data Source Edit Properties" at bounding box center [995, 102] width 1081 height 26
click at [552, 113] on h2 "About this Data Source" at bounding box center [561, 102] width 213 height 26
click at [262, 49] on link at bounding box center [258, 50] width 25 height 25
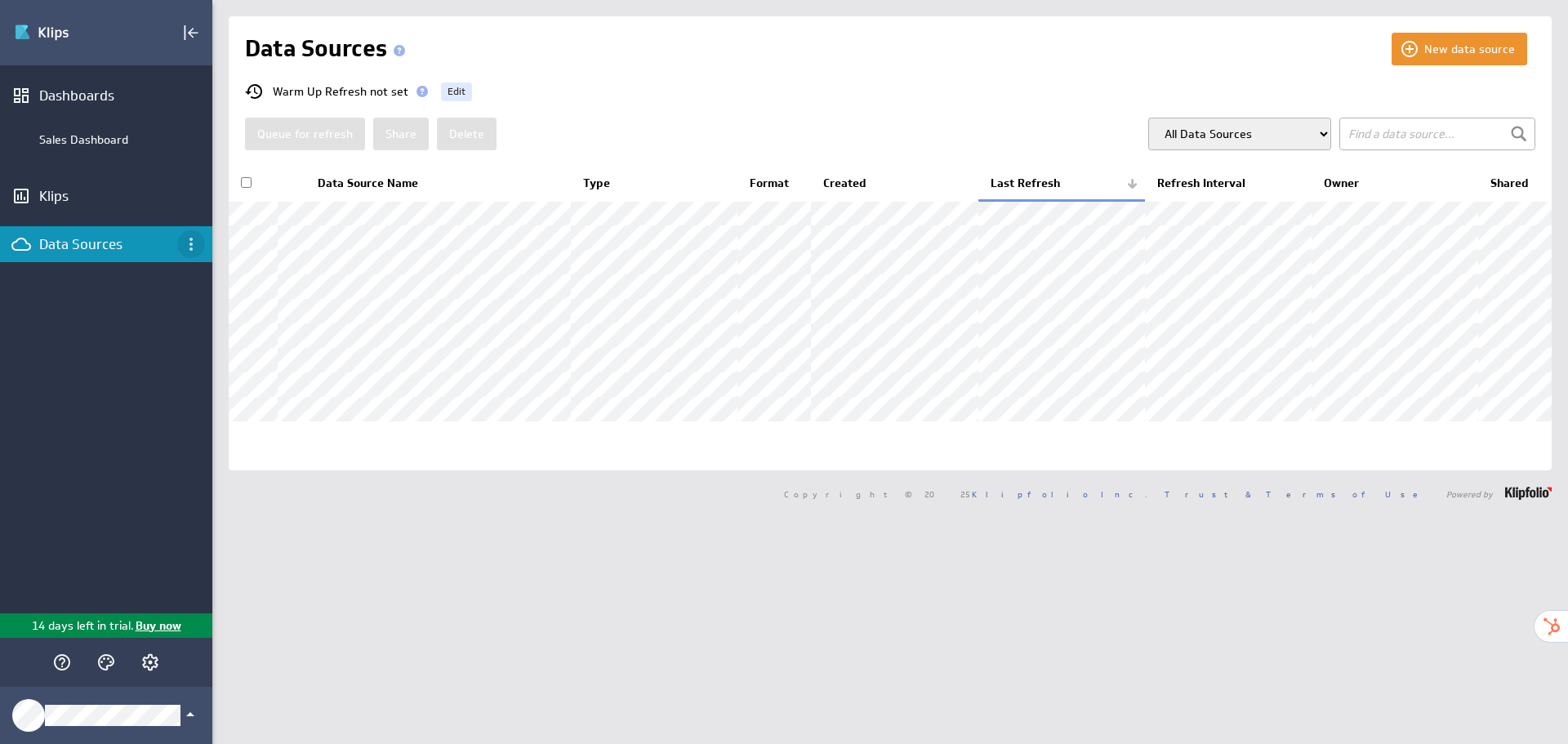
click at [192, 246] on icon "Data Sources menu" at bounding box center [191, 244] width 20 height 20
click at [222, 274] on p "New data source" at bounding box center [261, 279] width 91 height 17
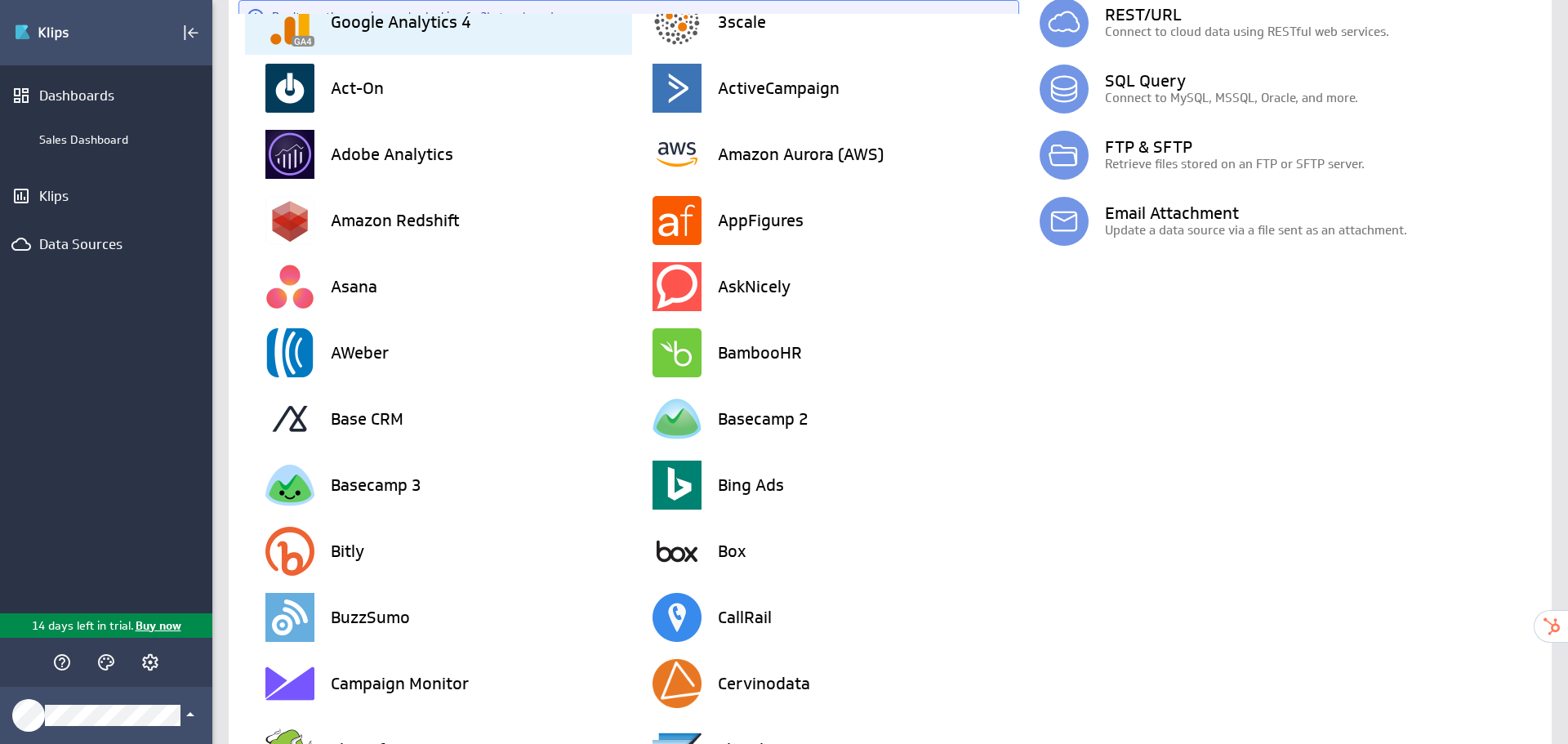
scroll to position [88, 0]
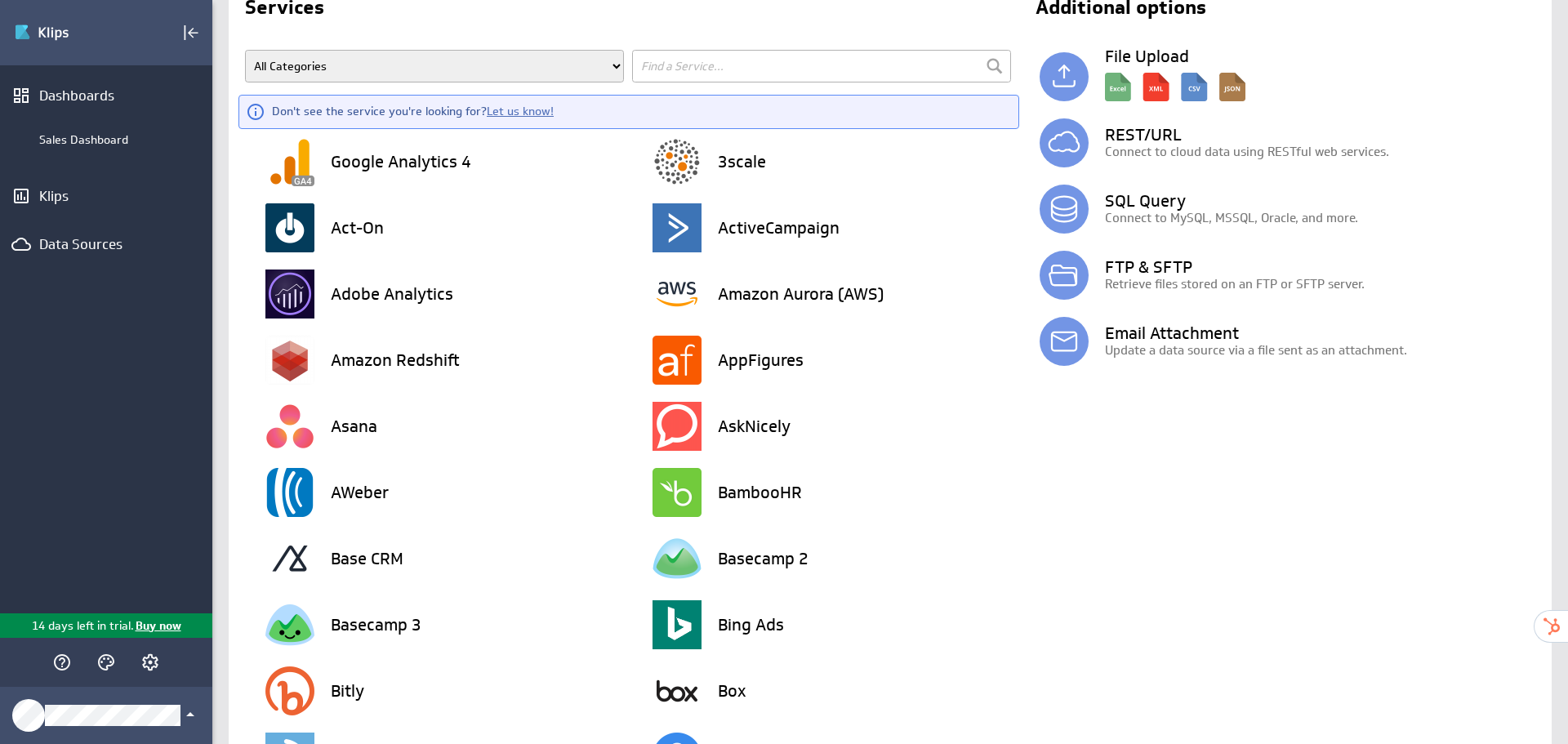
click at [774, 71] on input "text" at bounding box center [821, 66] width 379 height 32
type input "hubs"
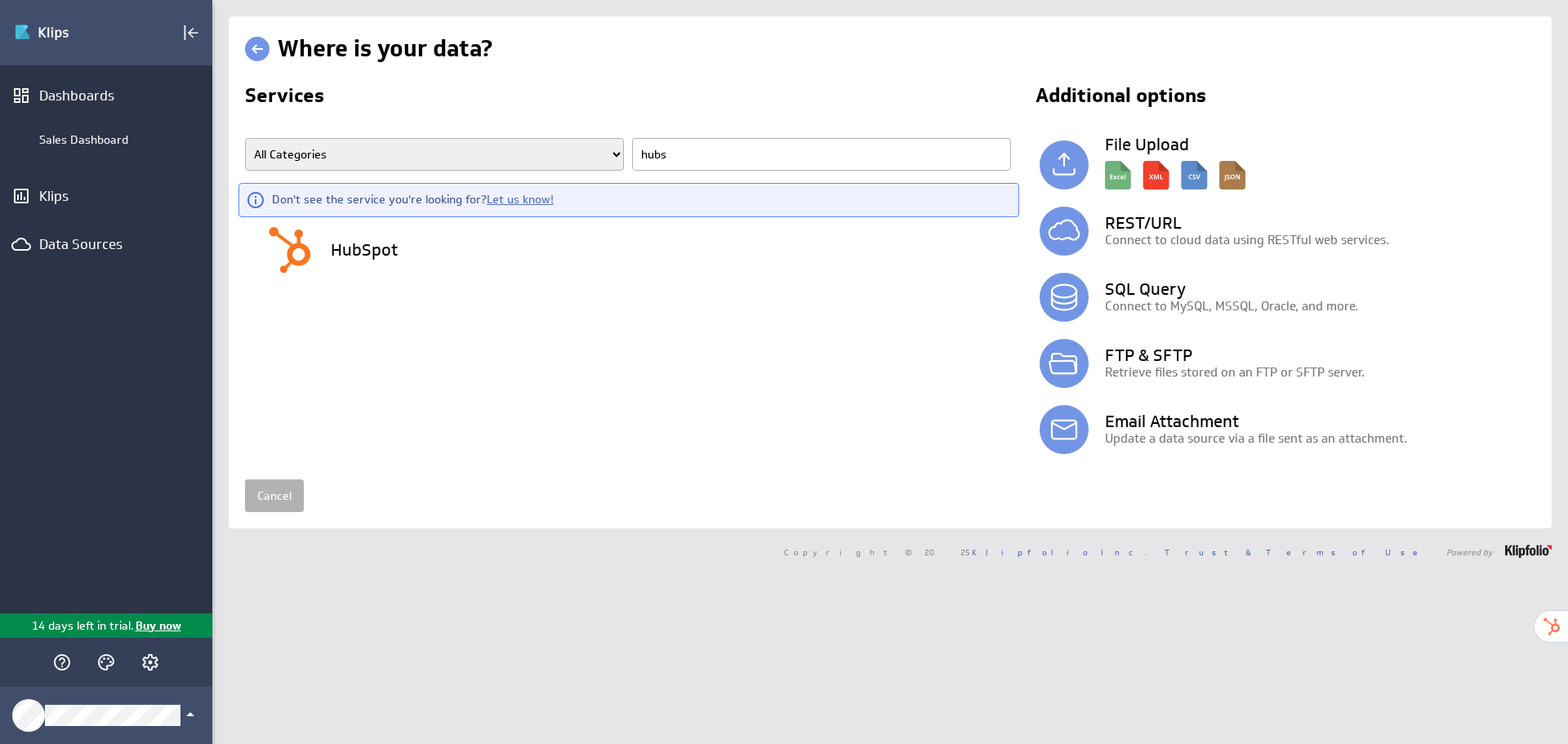
scroll to position [0, 0]
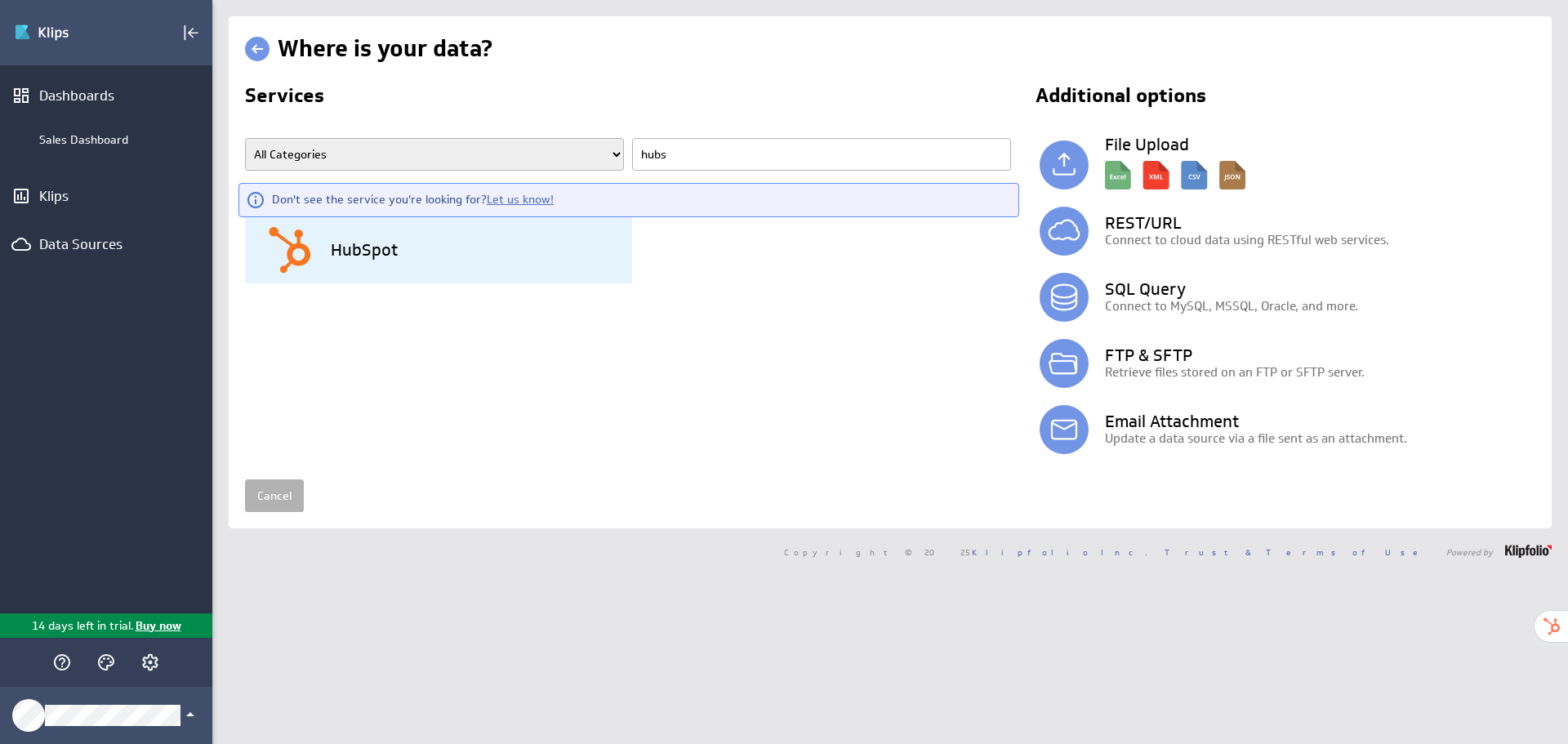
click at [321, 253] on div "HubSpot" at bounding box center [448, 250] width 366 height 66
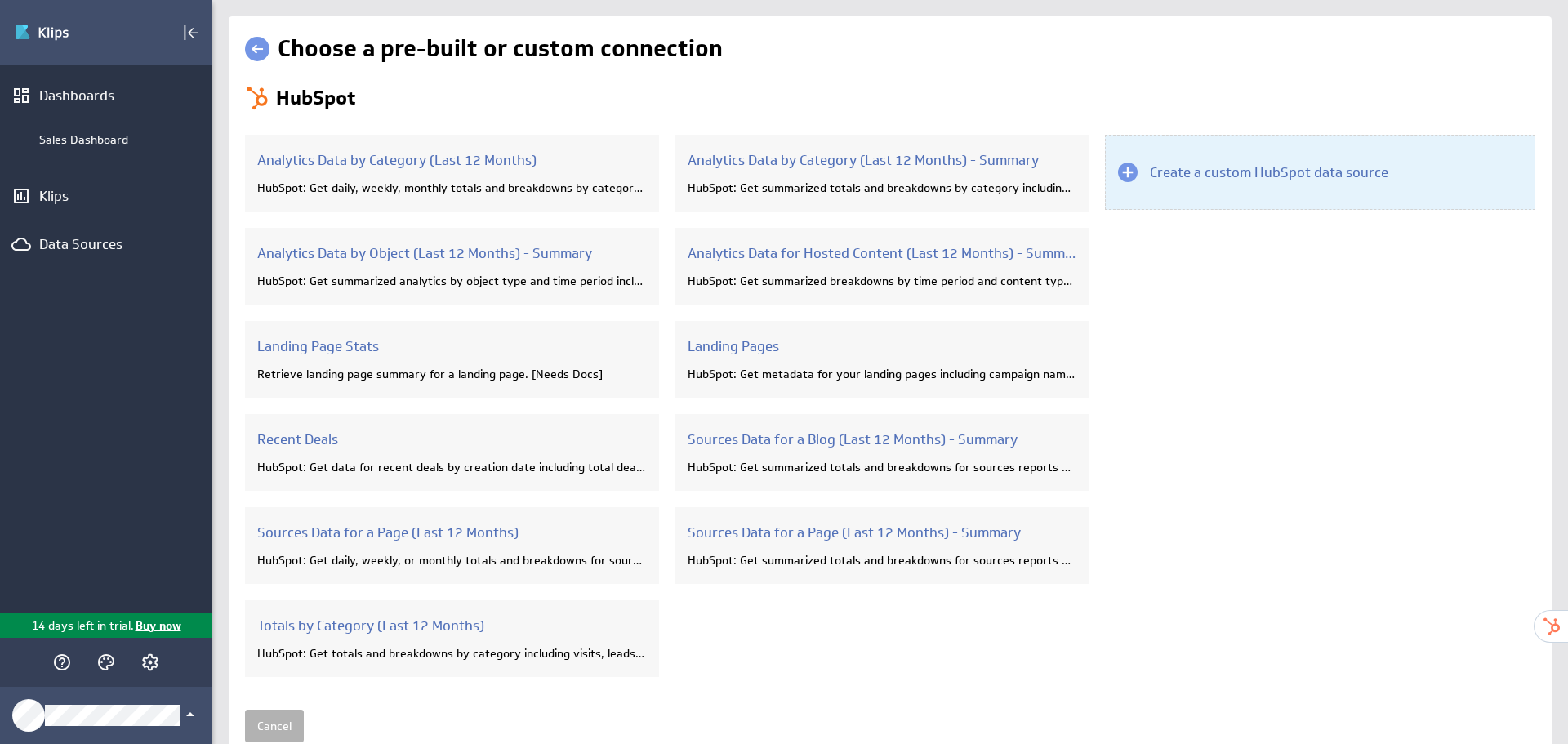
click at [1242, 172] on h3 "Create a custom HubSpot data source" at bounding box center [1269, 172] width 238 height 18
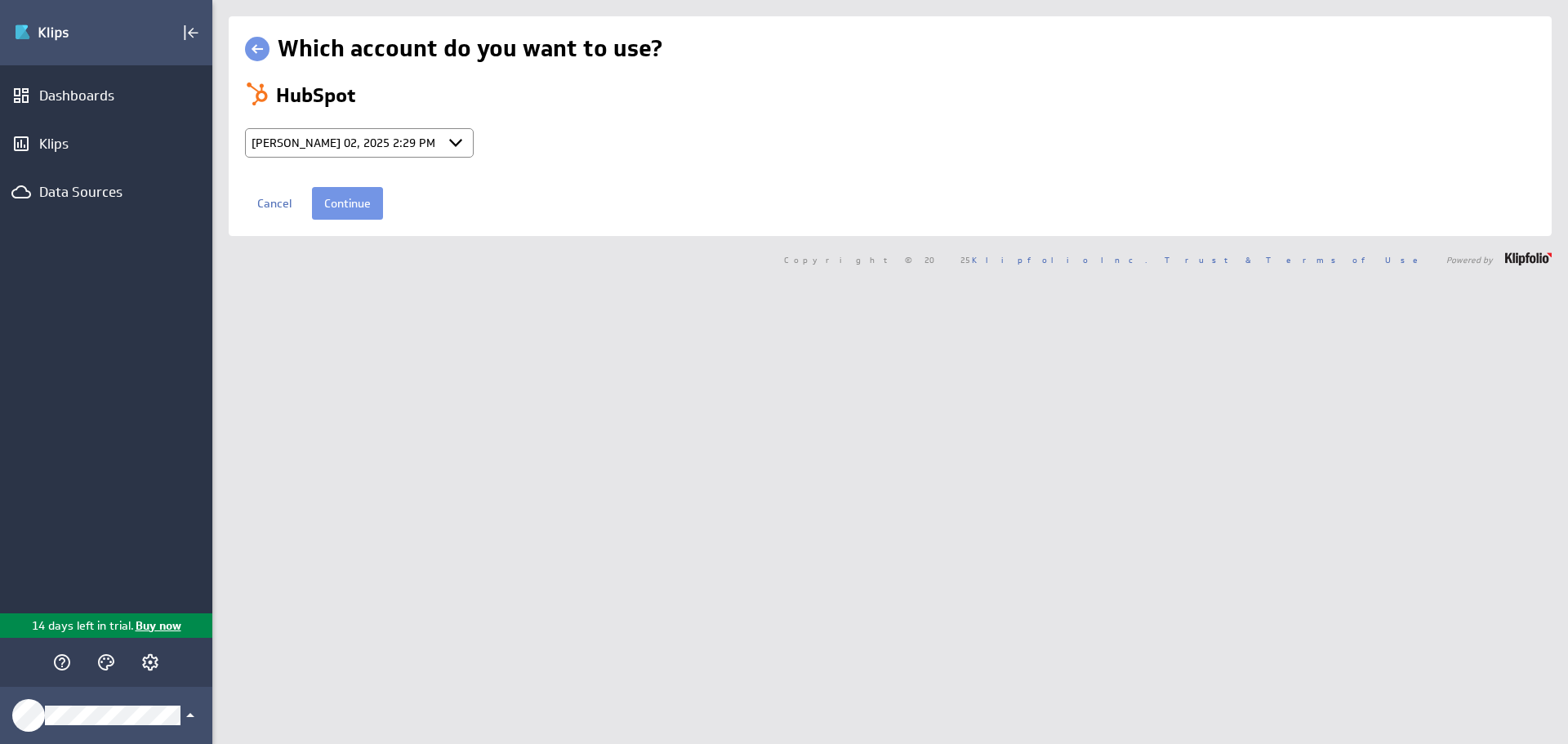
select select "a6329a7e59dca4633b9cc6d4db74e9ed"
click at [405, 138] on select "Select account Benjamin_Oct 02, 2025 2:29 PM (GMT) + Connect new account..." at bounding box center [360, 142] width 229 height 30
drag, startPoint x: 405, startPoint y: 138, endPoint x: 400, endPoint y: 161, distance: 23.5
click at [405, 138] on select "Select account Benjamin_Oct 02, 2025 2:29 PM (GMT) + Connect new account..." at bounding box center [360, 142] width 229 height 30
click at [350, 207] on input "Continue" at bounding box center [347, 203] width 71 height 32
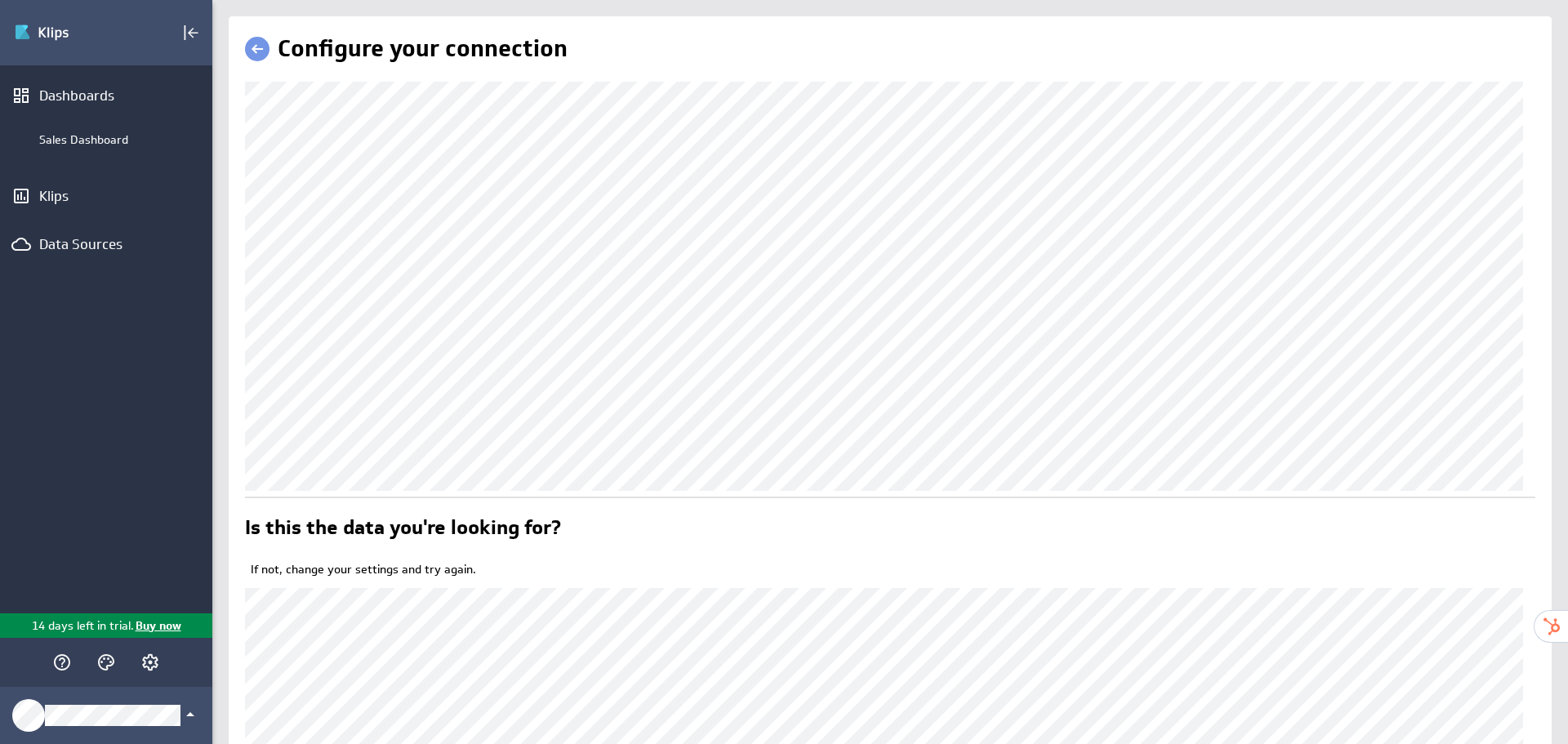
click at [254, 52] on link at bounding box center [258, 50] width 25 height 25
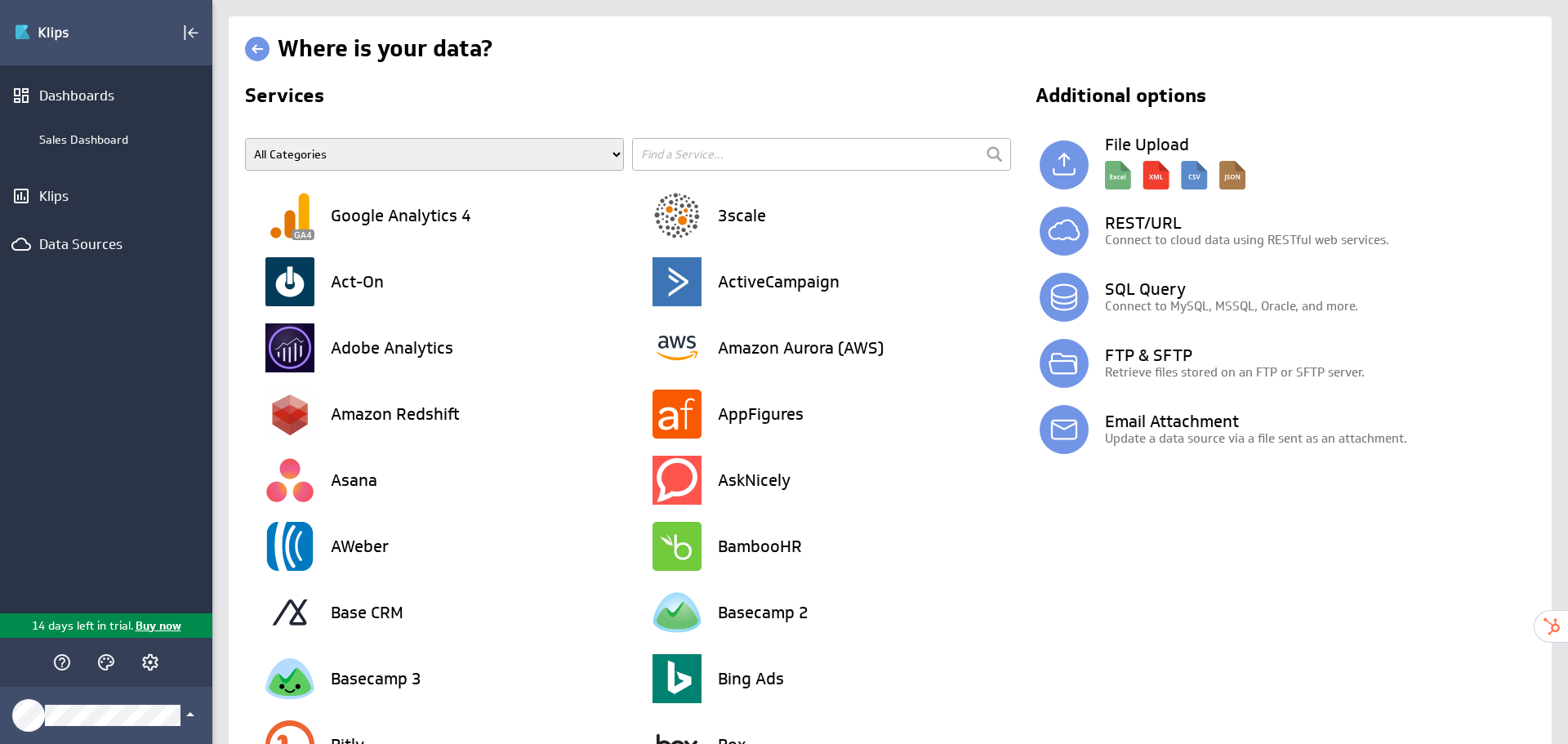
click at [792, 155] on input "text" at bounding box center [821, 155] width 379 height 32
click at [115, 246] on div "Data Sources" at bounding box center [106, 244] width 134 height 18
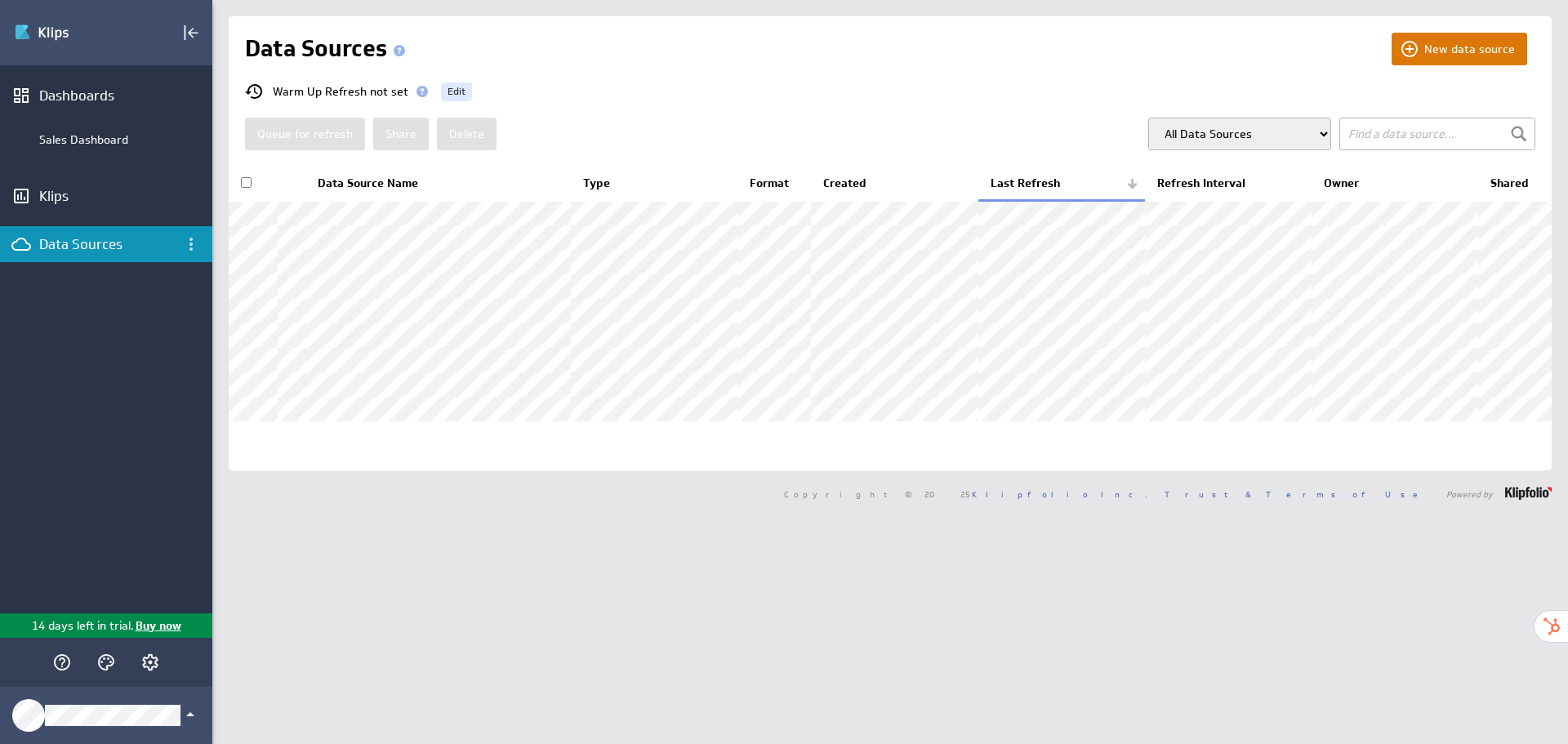
click at [1444, 61] on button "New data source" at bounding box center [1459, 49] width 135 height 32
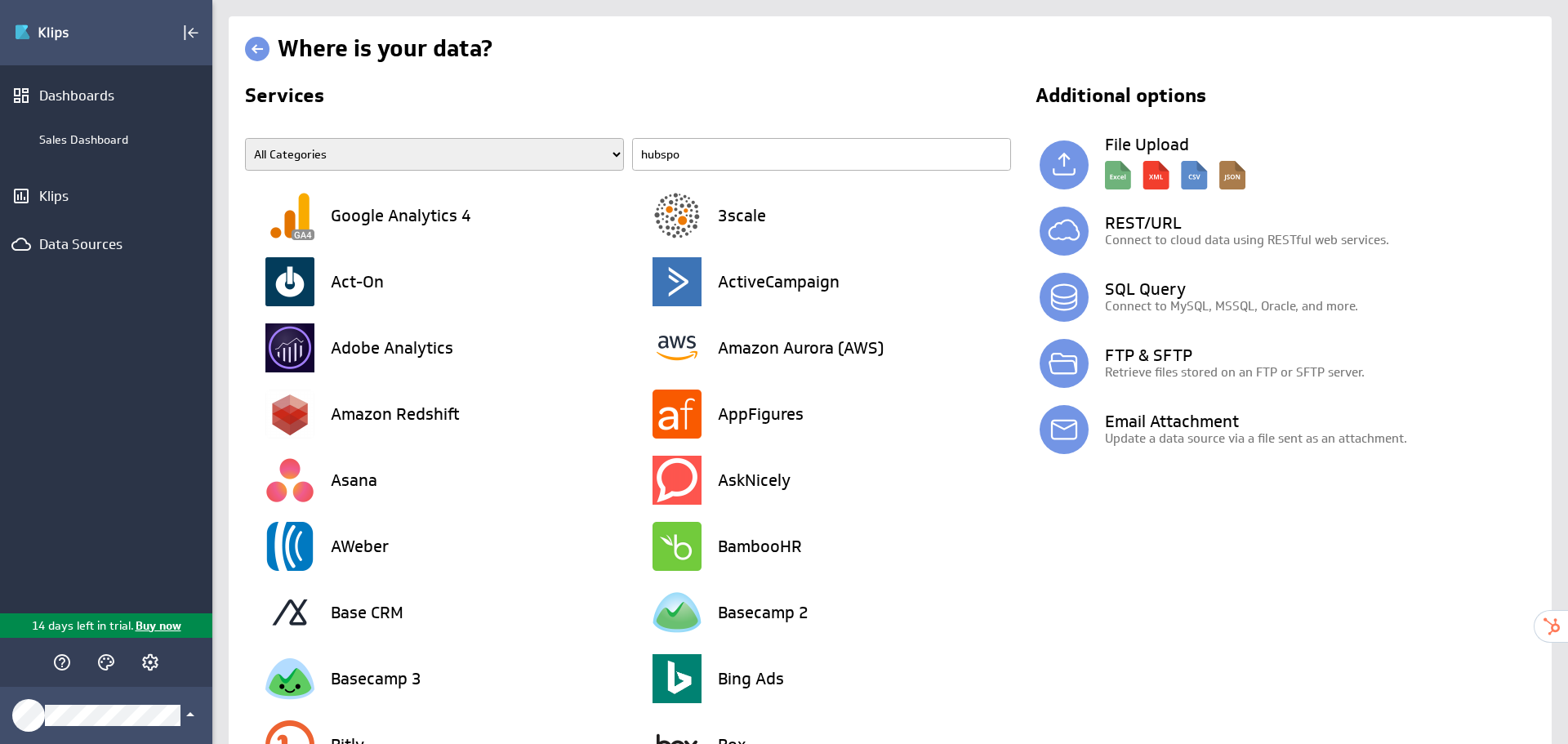
type input "hubspot"
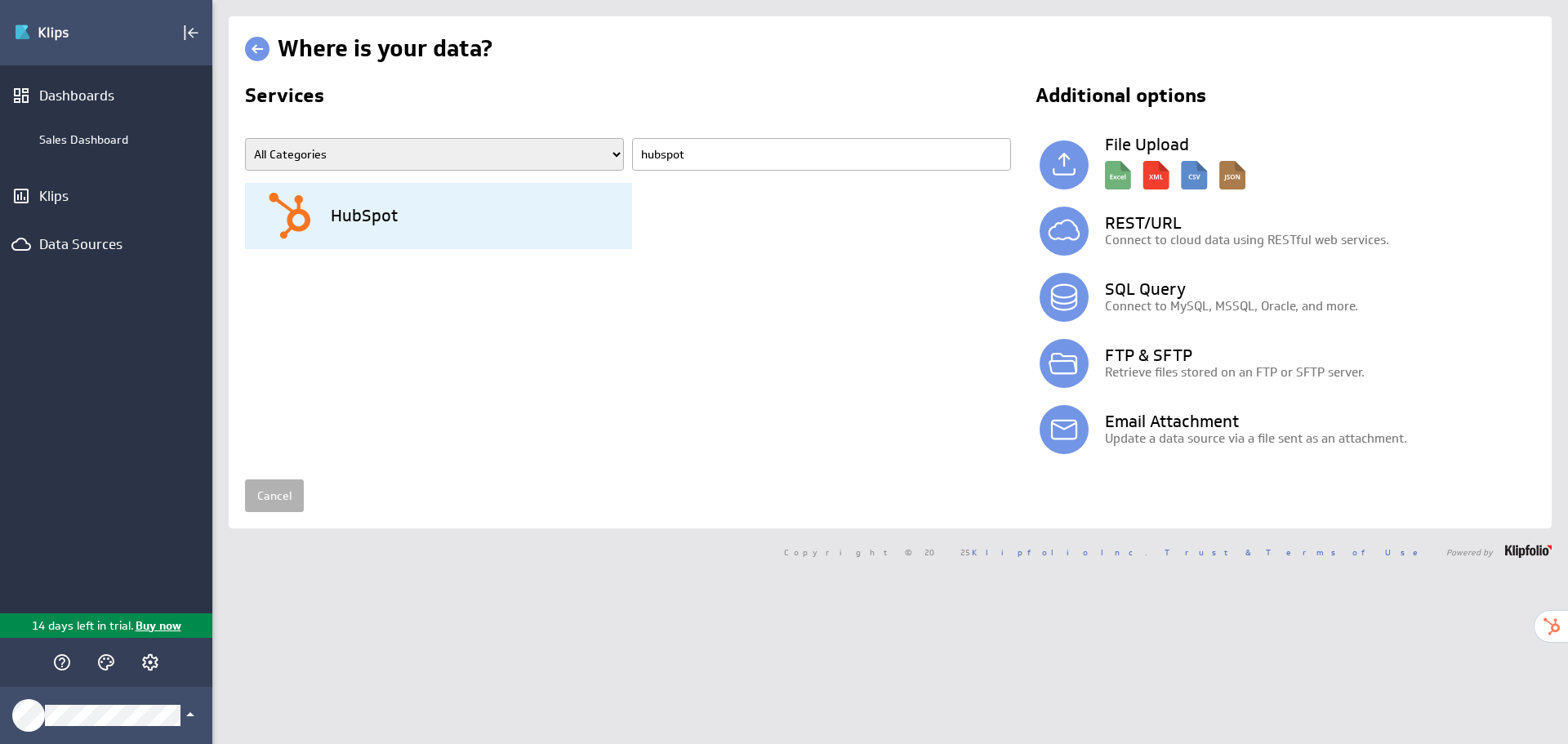
drag, startPoint x: 426, startPoint y: 210, endPoint x: 543, endPoint y: 209, distance: 117.0
click at [429, 213] on div "HubSpot" at bounding box center [448, 216] width 366 height 66
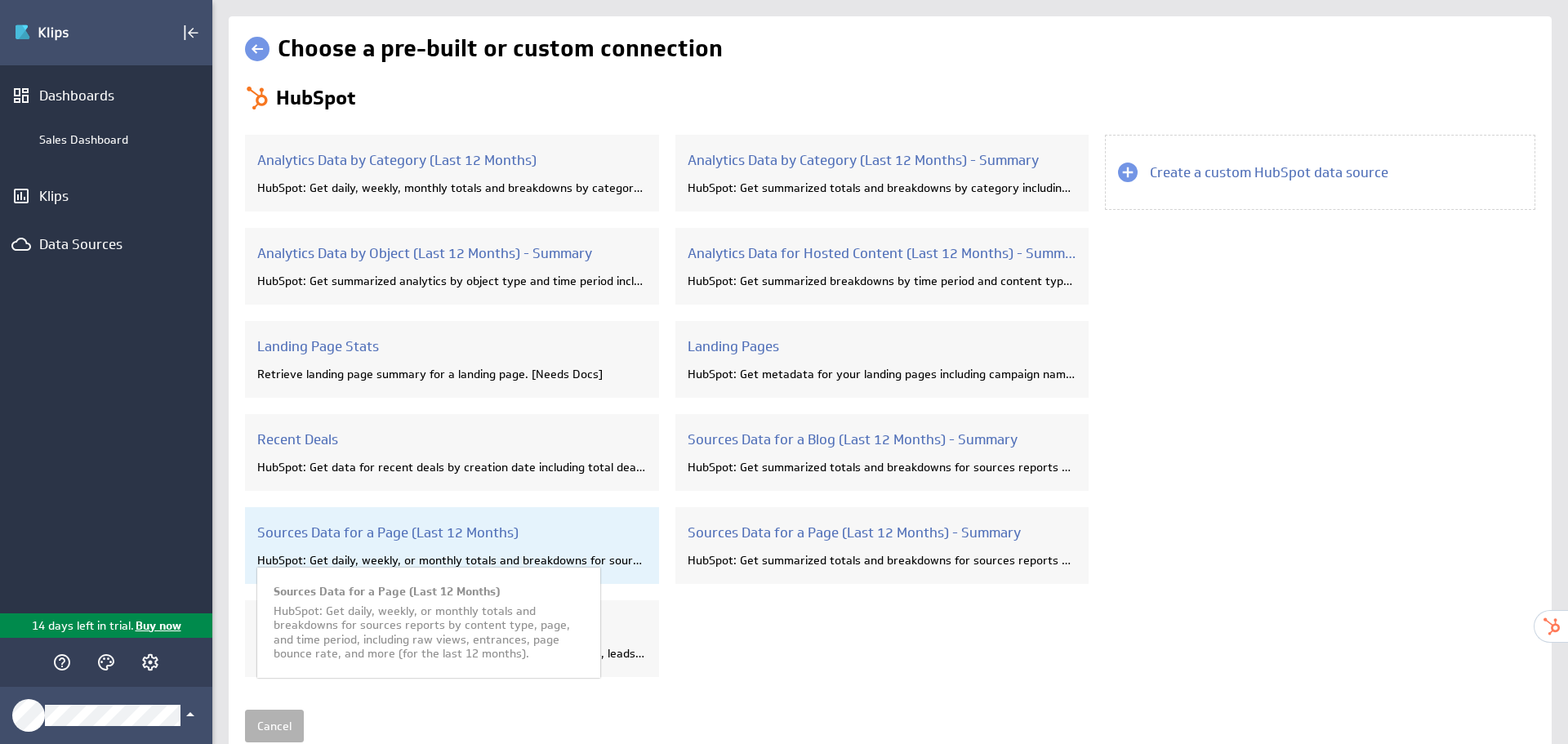
click at [557, 530] on h3 "Sources Data for a Page (Last 12 Months)" at bounding box center [452, 532] width 389 height 18
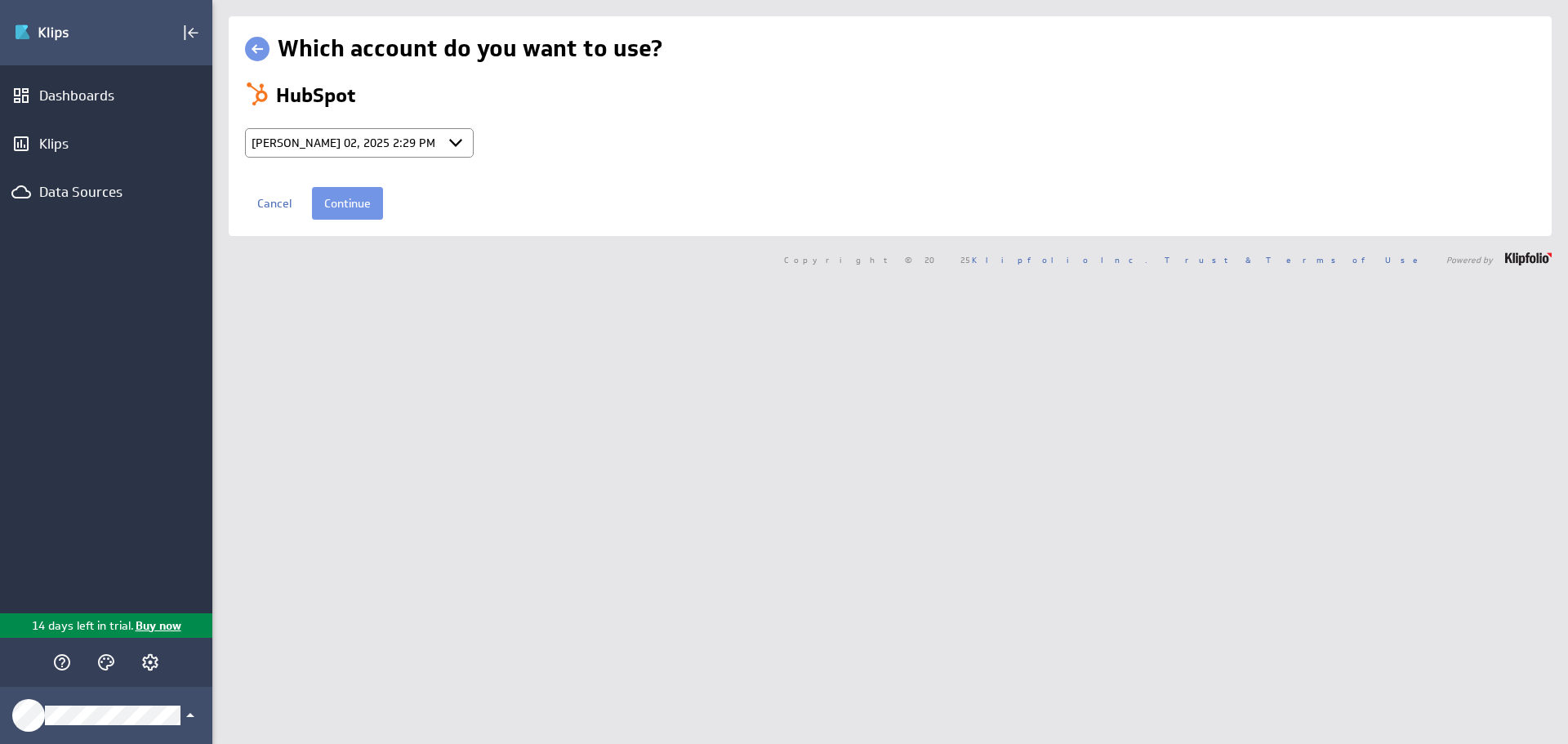
select select "a6329a7e59dca4633b9cc6d4db74e9ed"
click at [360, 202] on input "Continue" at bounding box center [347, 203] width 71 height 32
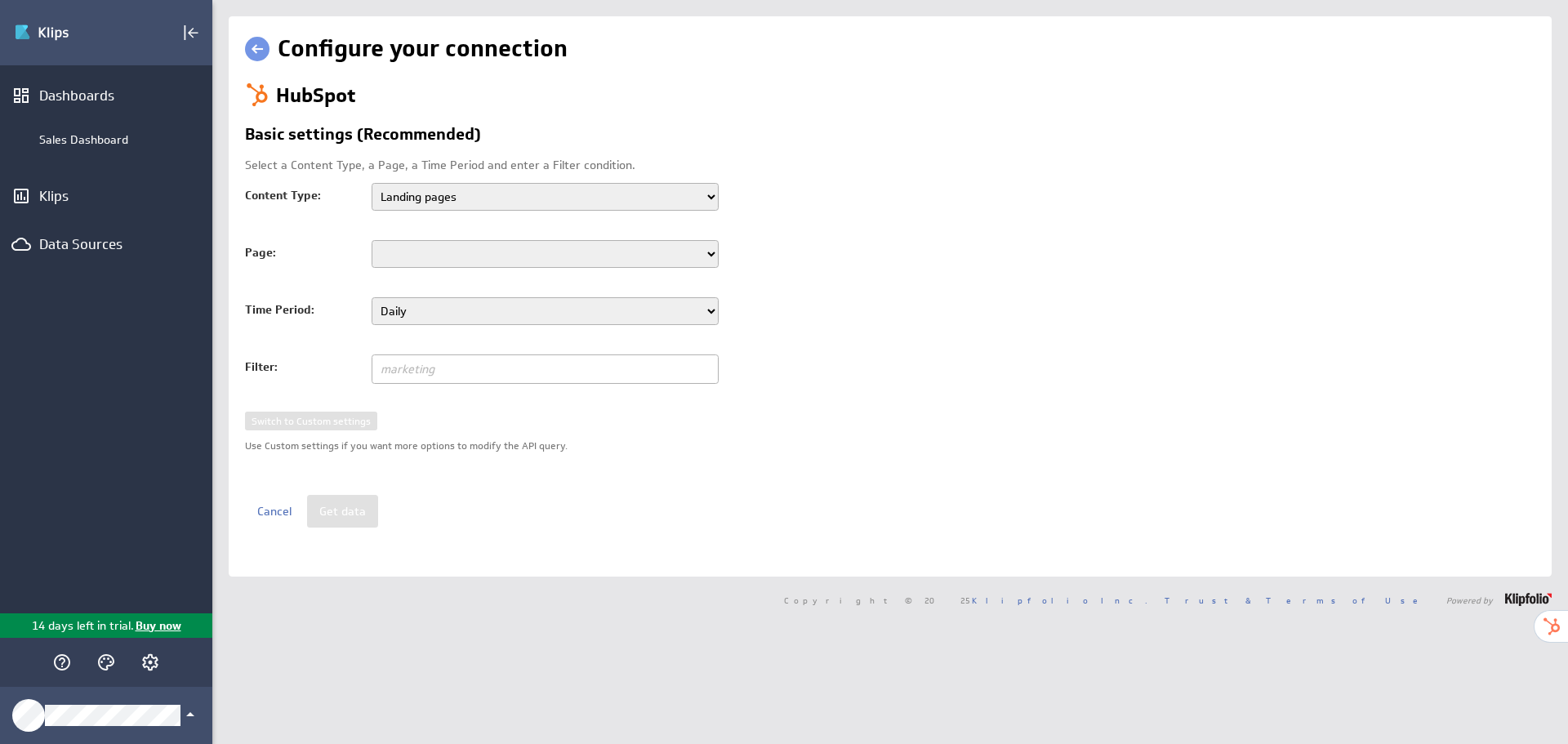
click at [470, 194] on select "Landing pages Standard website pages Blog listing pages Knowledge base articles" at bounding box center [545, 196] width 347 height 28
click at [252, 41] on link at bounding box center [258, 50] width 25 height 25
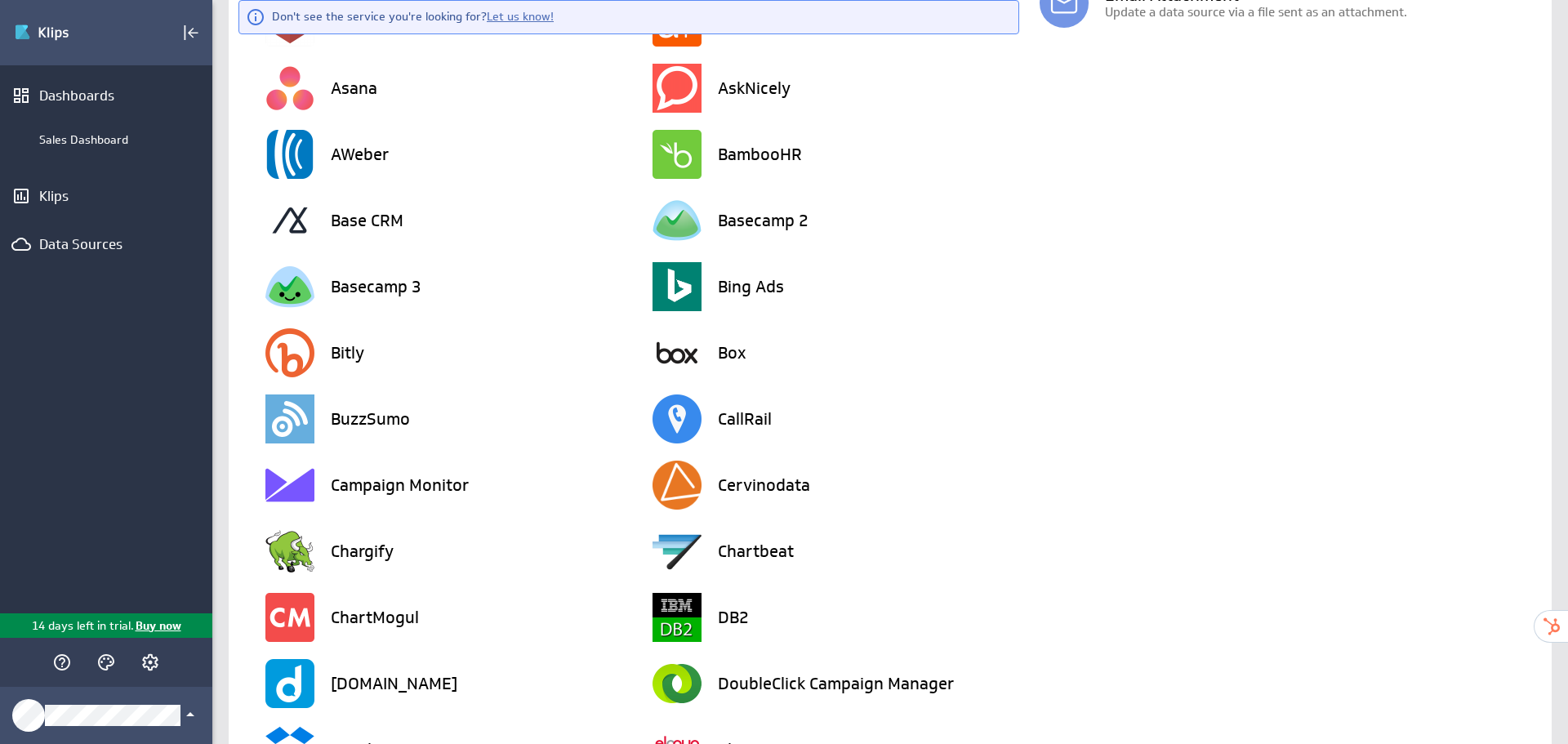
scroll to position [113, 0]
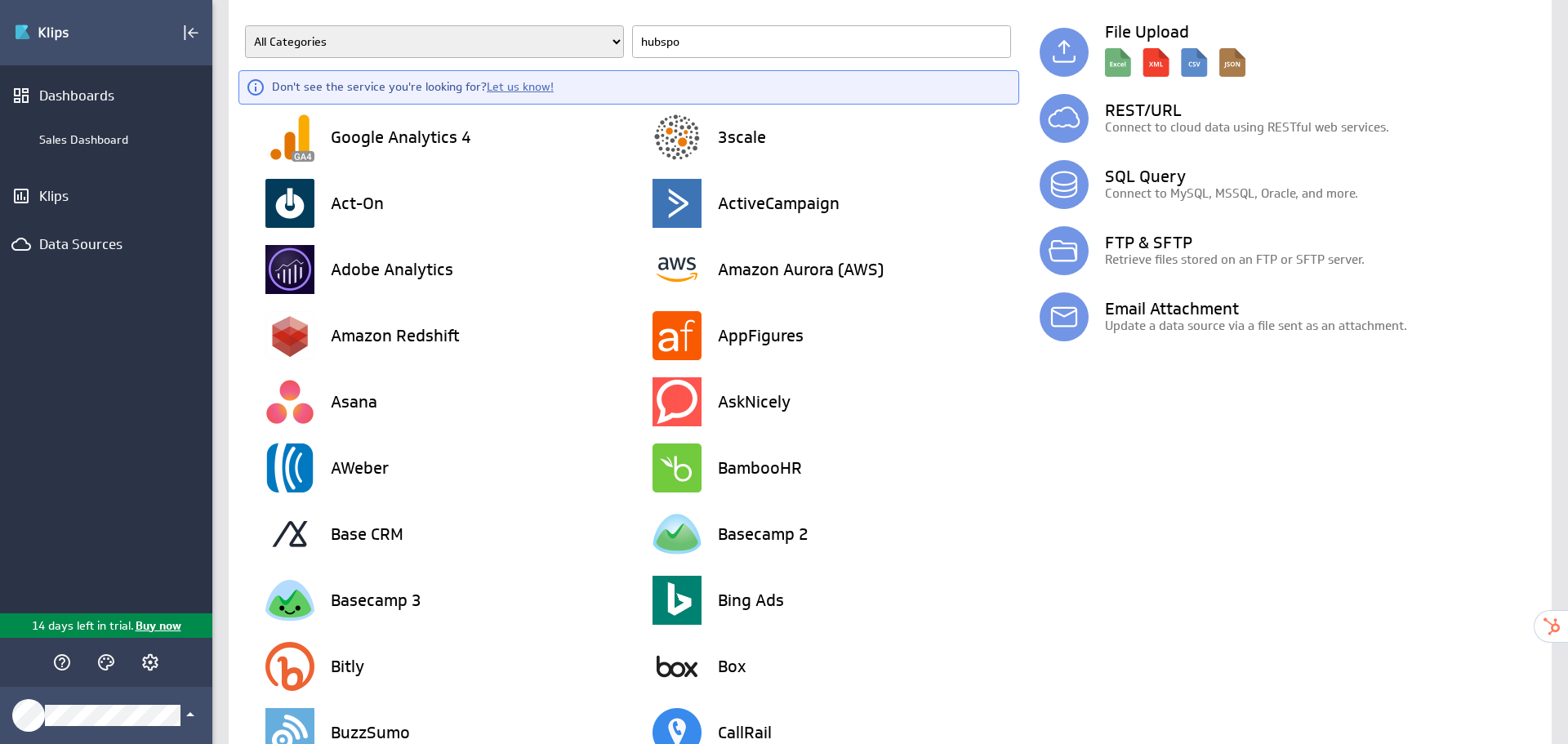
type input "hubspot"
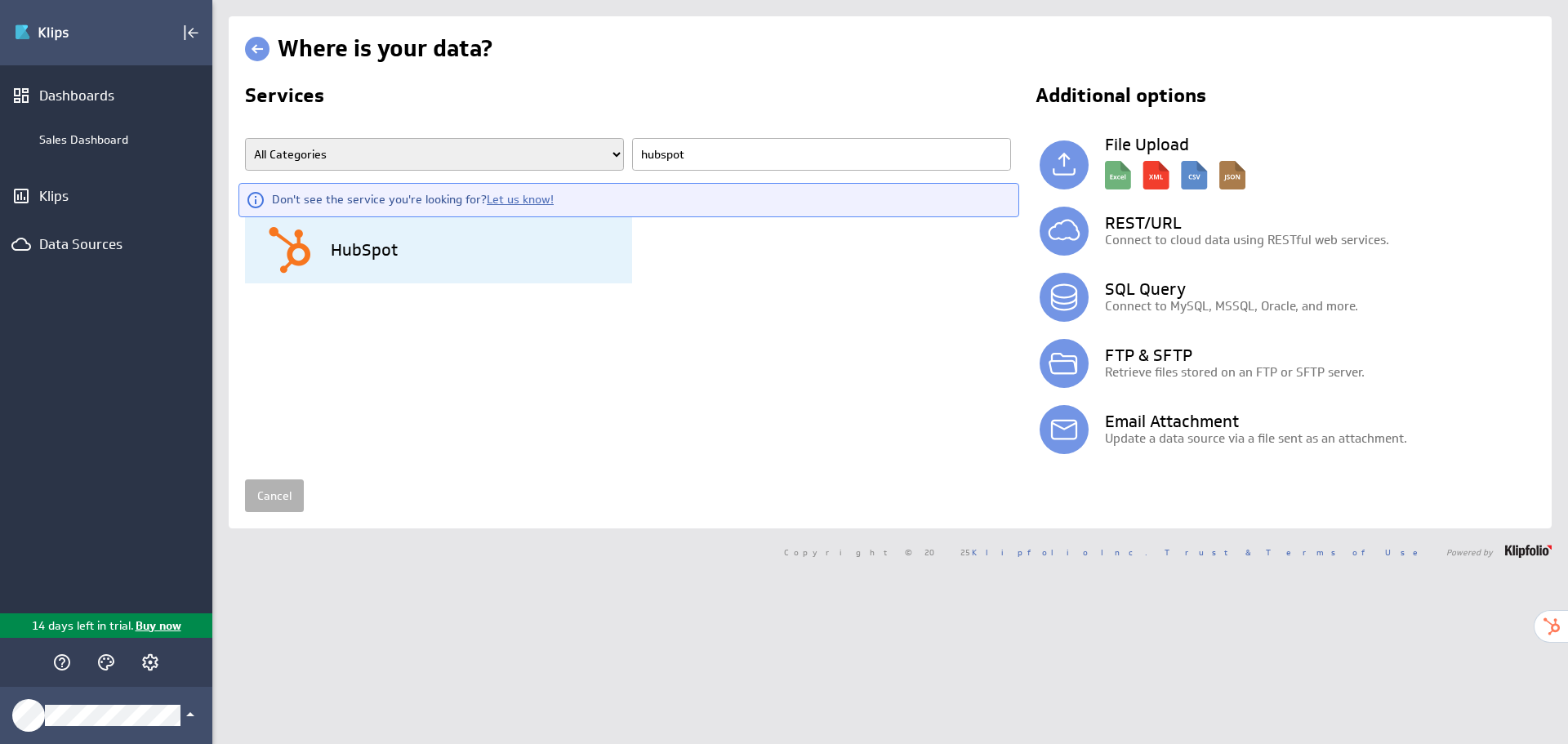
click at [412, 262] on div "HubSpot" at bounding box center [448, 250] width 366 height 66
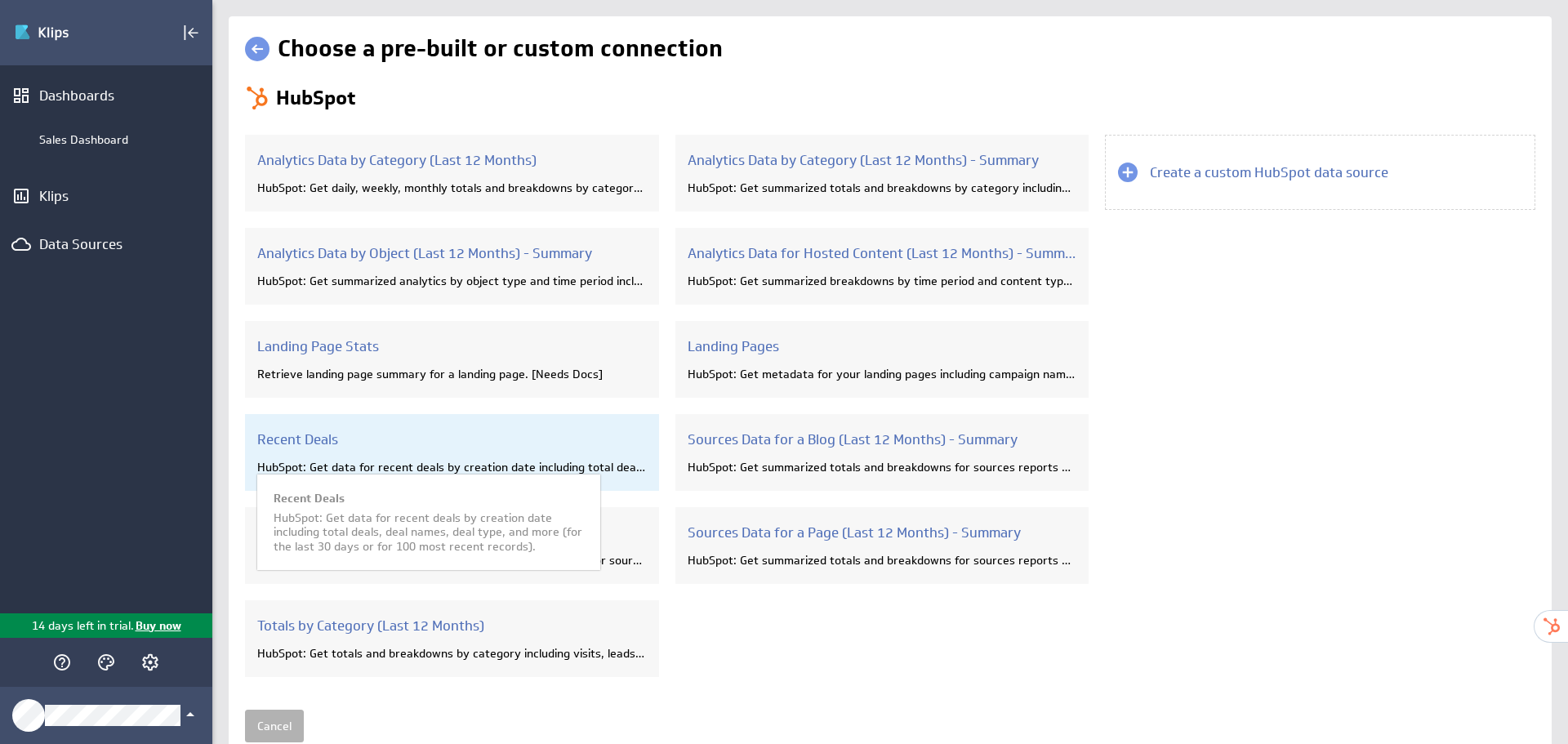
click at [467, 470] on div "HubSpot: Get data for recent deals by creation date including total deals, deal…" at bounding box center [452, 466] width 389 height 14
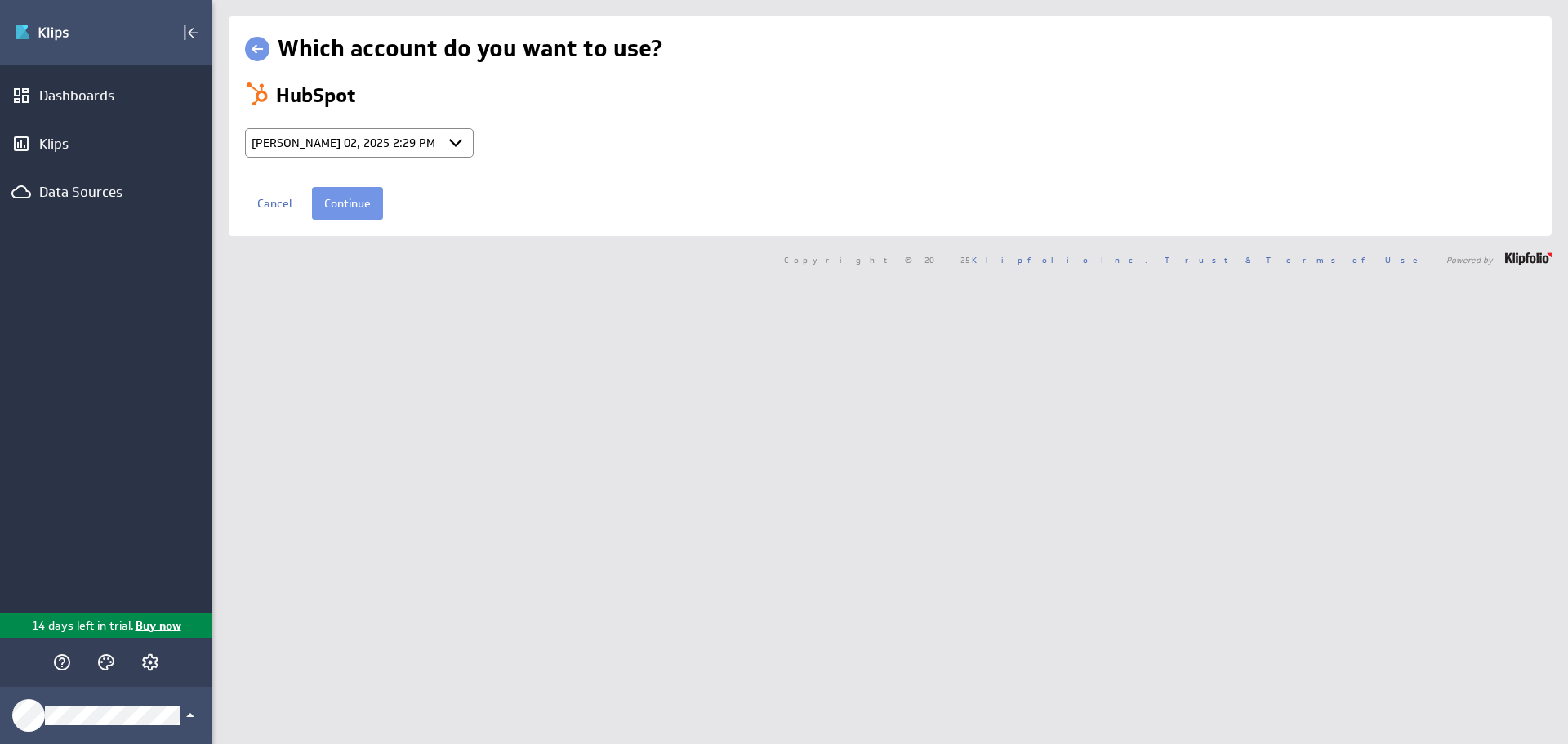
select select "a6329a7e59dca4633b9cc6d4db74e9ed"
click at [428, 140] on select "Select account Benjamin_Oct 02, 2025 2:29 PM (GMT) + Connect new account..." at bounding box center [360, 142] width 229 height 30
click at [427, 138] on select "Select account Benjamin_Oct 02, 2025 2:29 PM (GMT) + Connect new account..." at bounding box center [360, 142] width 229 height 30
click at [344, 196] on input "Continue" at bounding box center [347, 203] width 71 height 32
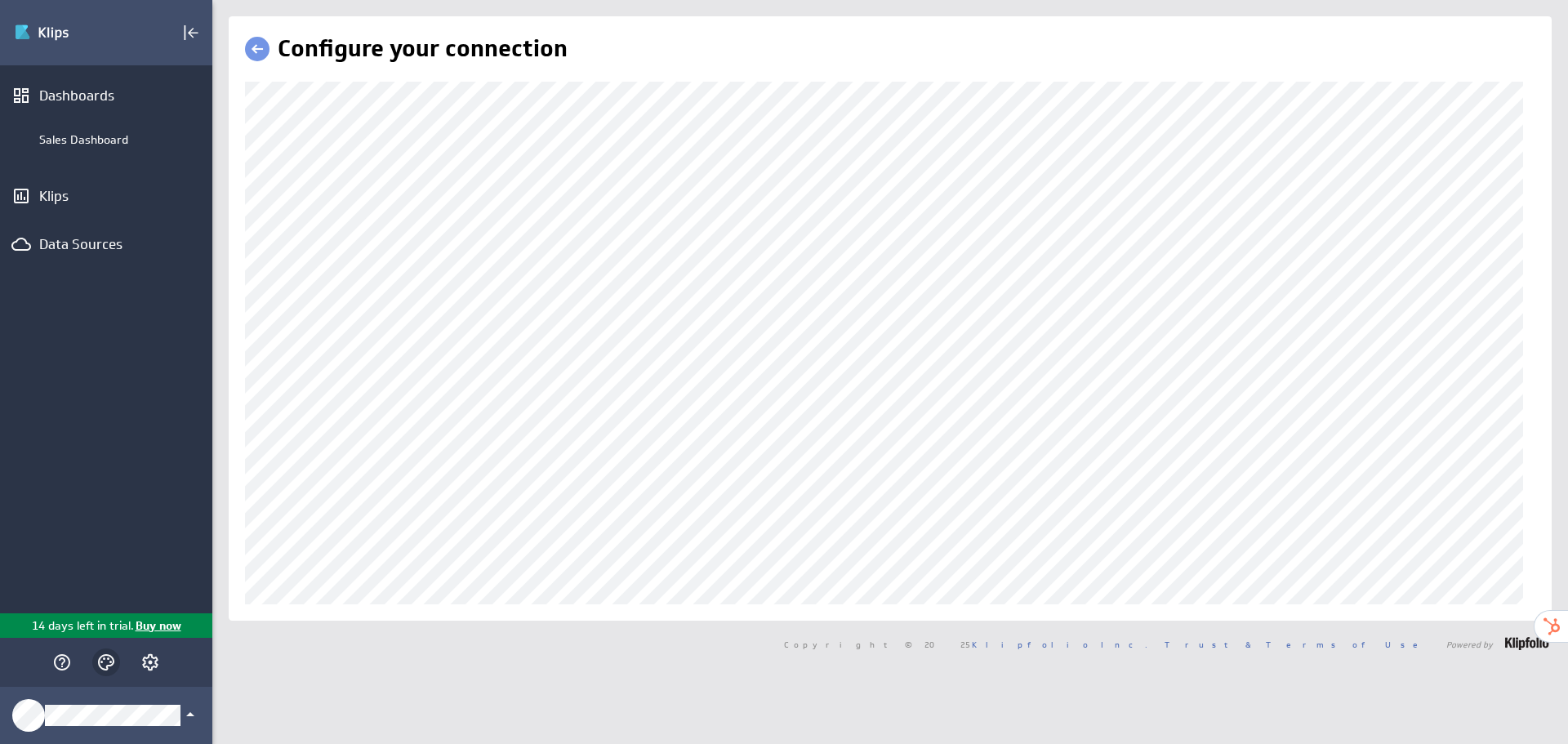
click at [99, 666] on icon "Themes" at bounding box center [106, 662] width 16 height 16
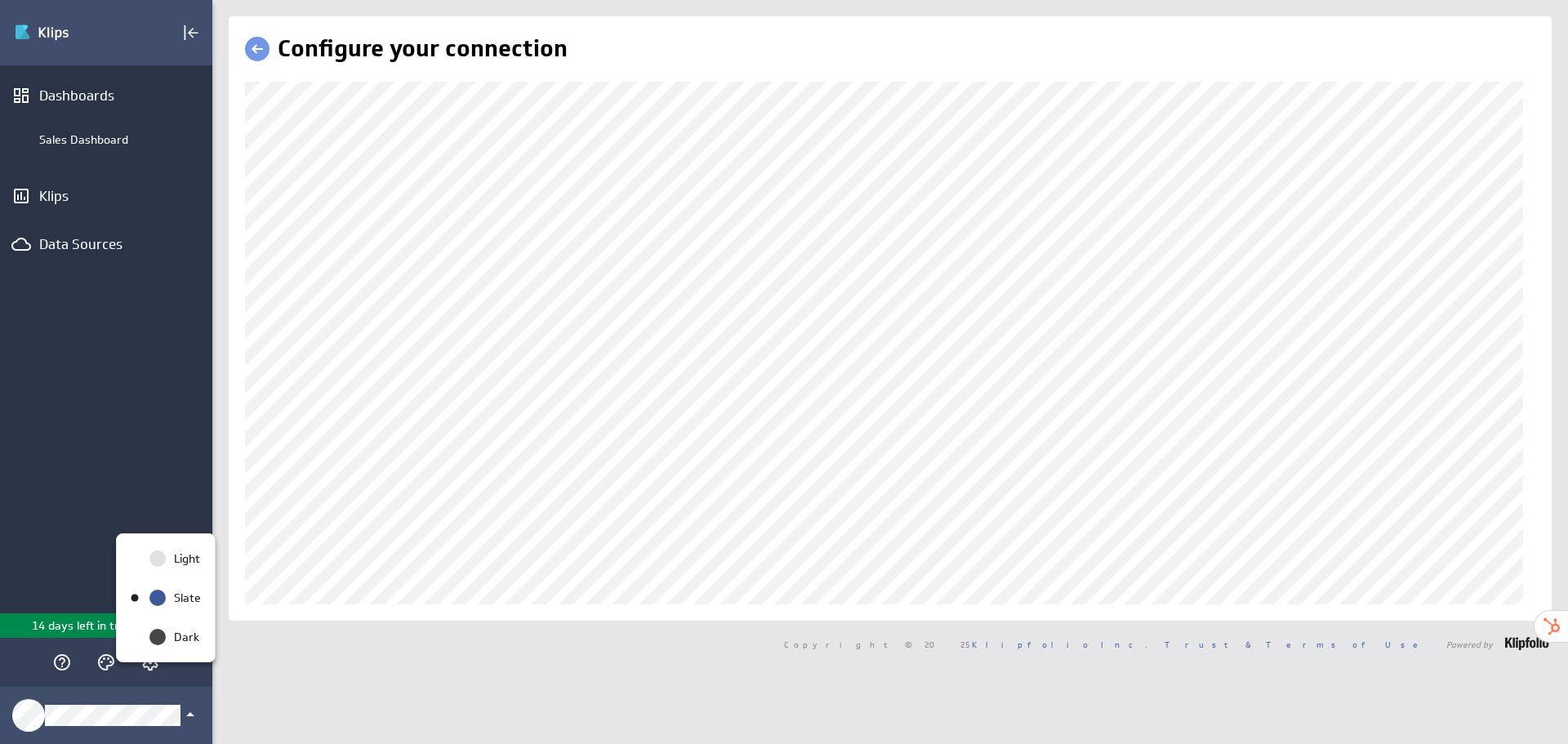
click at [156, 672] on div at bounding box center [784, 372] width 1568 height 744
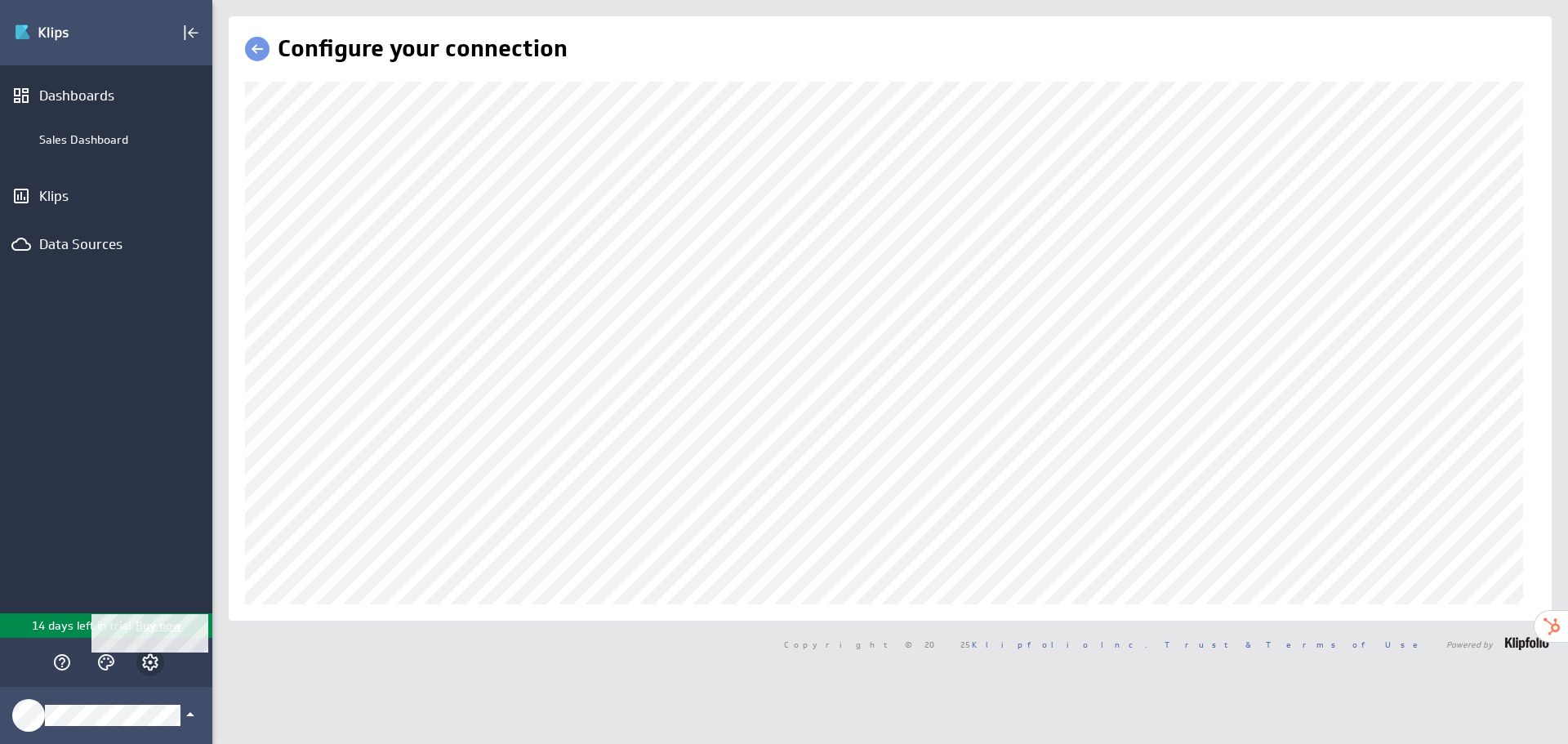
click at [146, 657] on icon "Account and settings" at bounding box center [150, 662] width 16 height 16
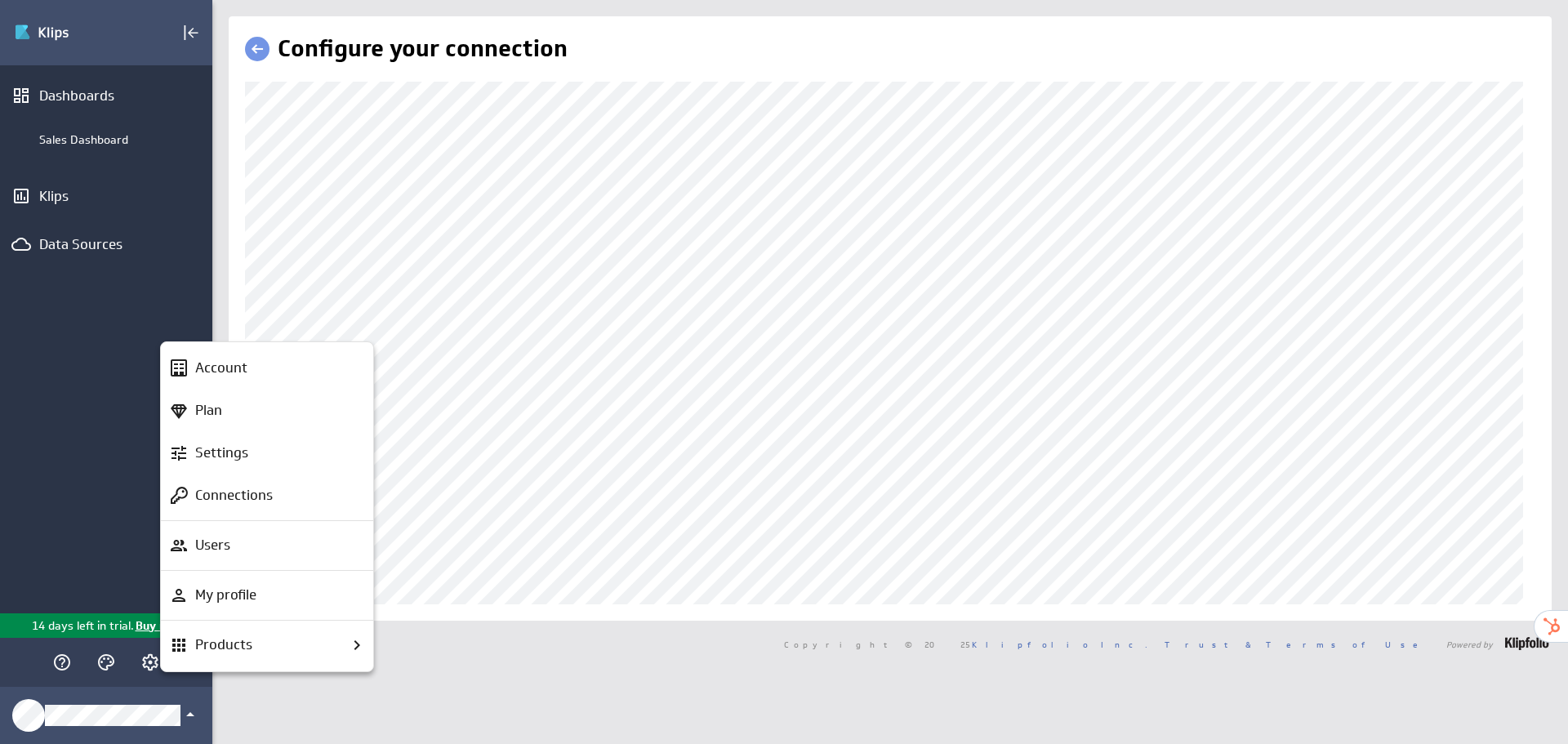
click at [699, 589] on div at bounding box center [784, 372] width 1568 height 744
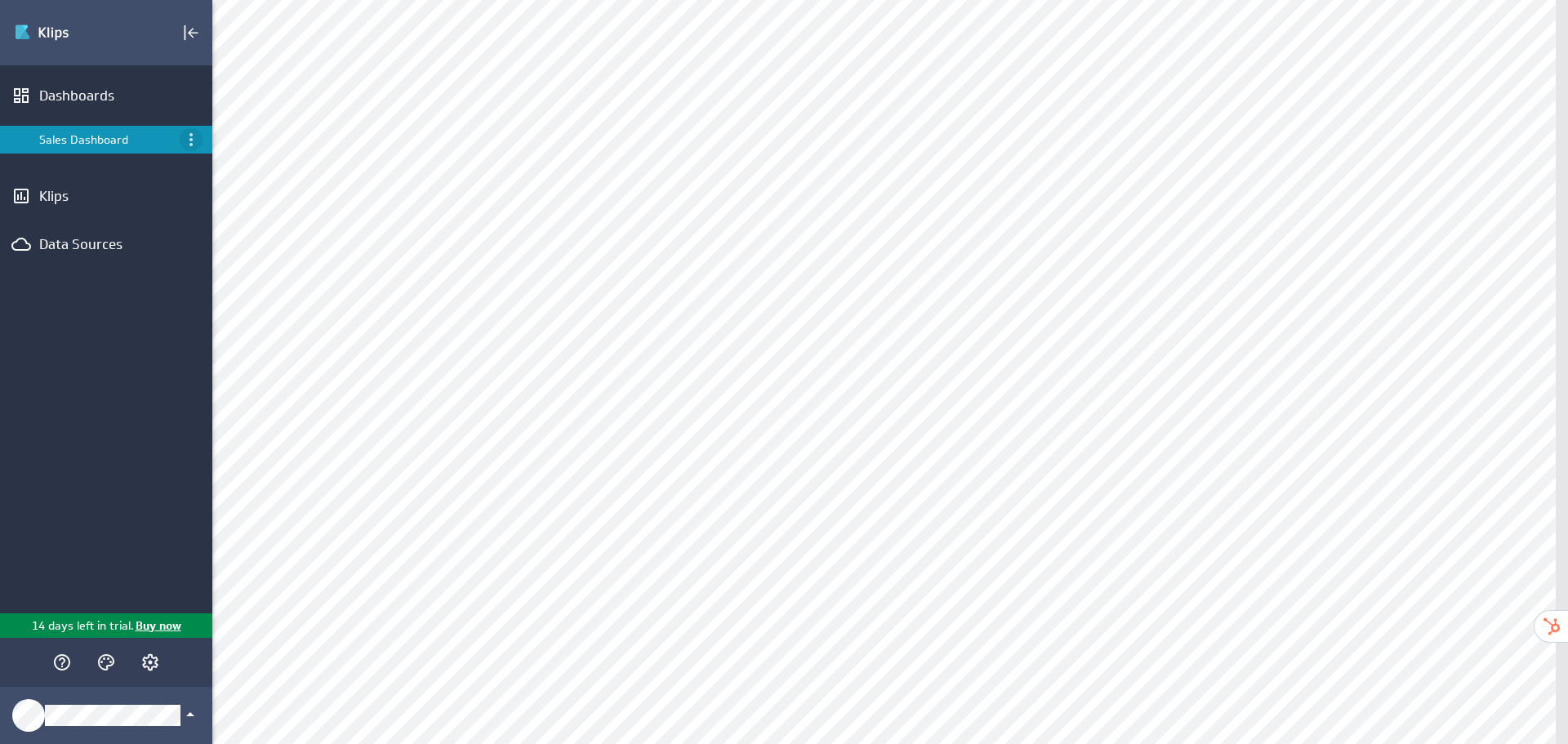
click at [189, 132] on icon "Menu" at bounding box center [191, 139] width 20 height 20
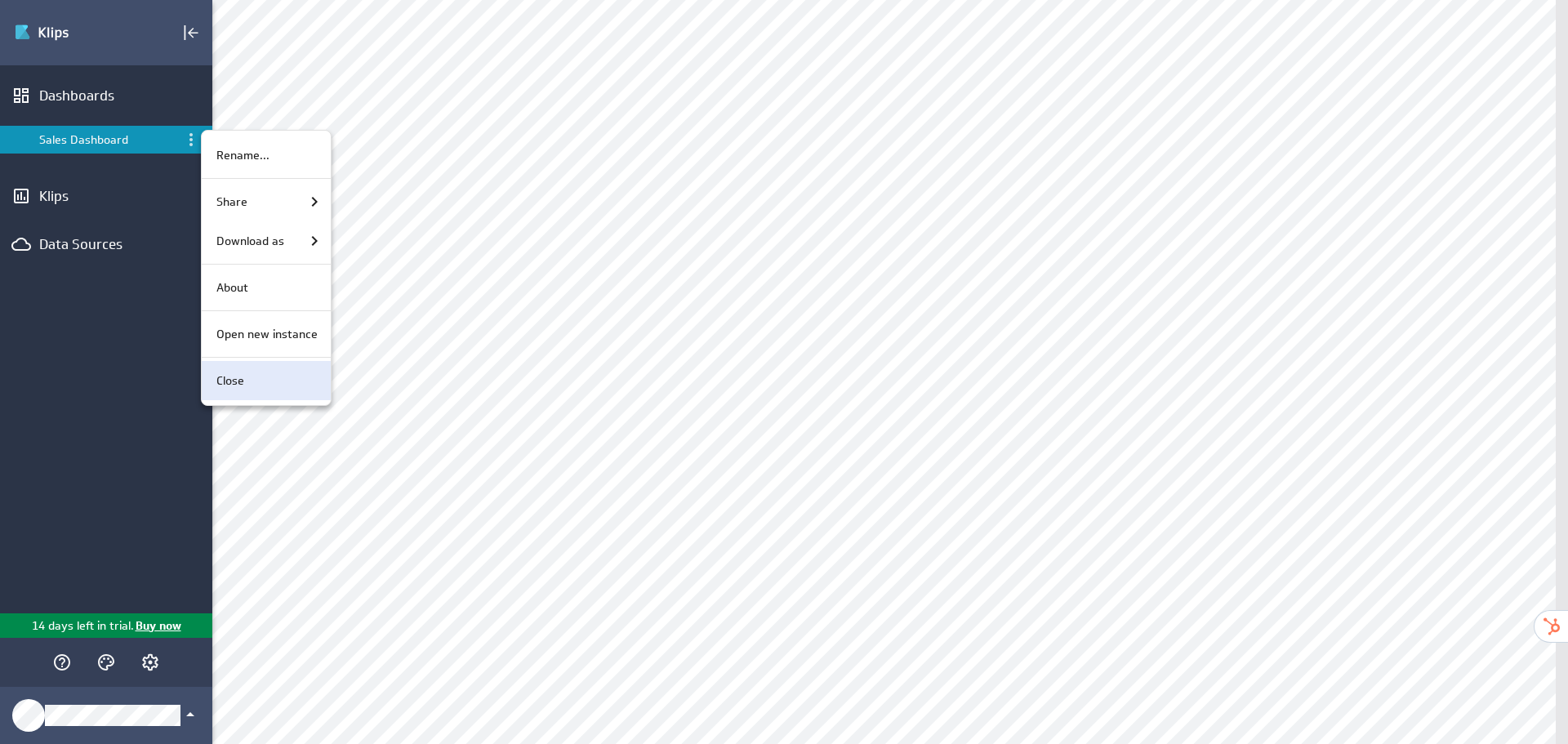
click at [258, 382] on div "Close" at bounding box center [263, 381] width 108 height 17
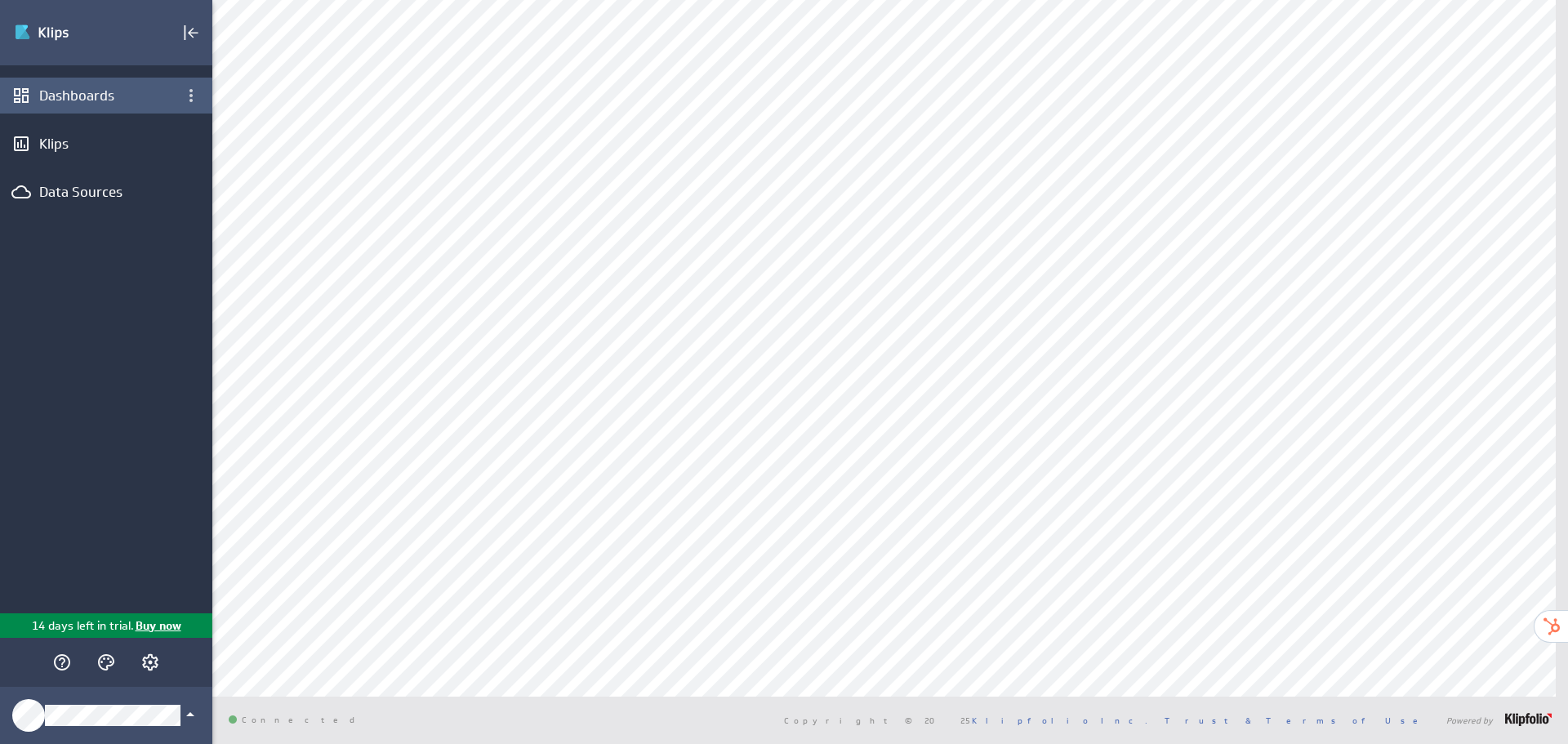
click at [108, 79] on div "Dashboards" at bounding box center [106, 95] width 213 height 36
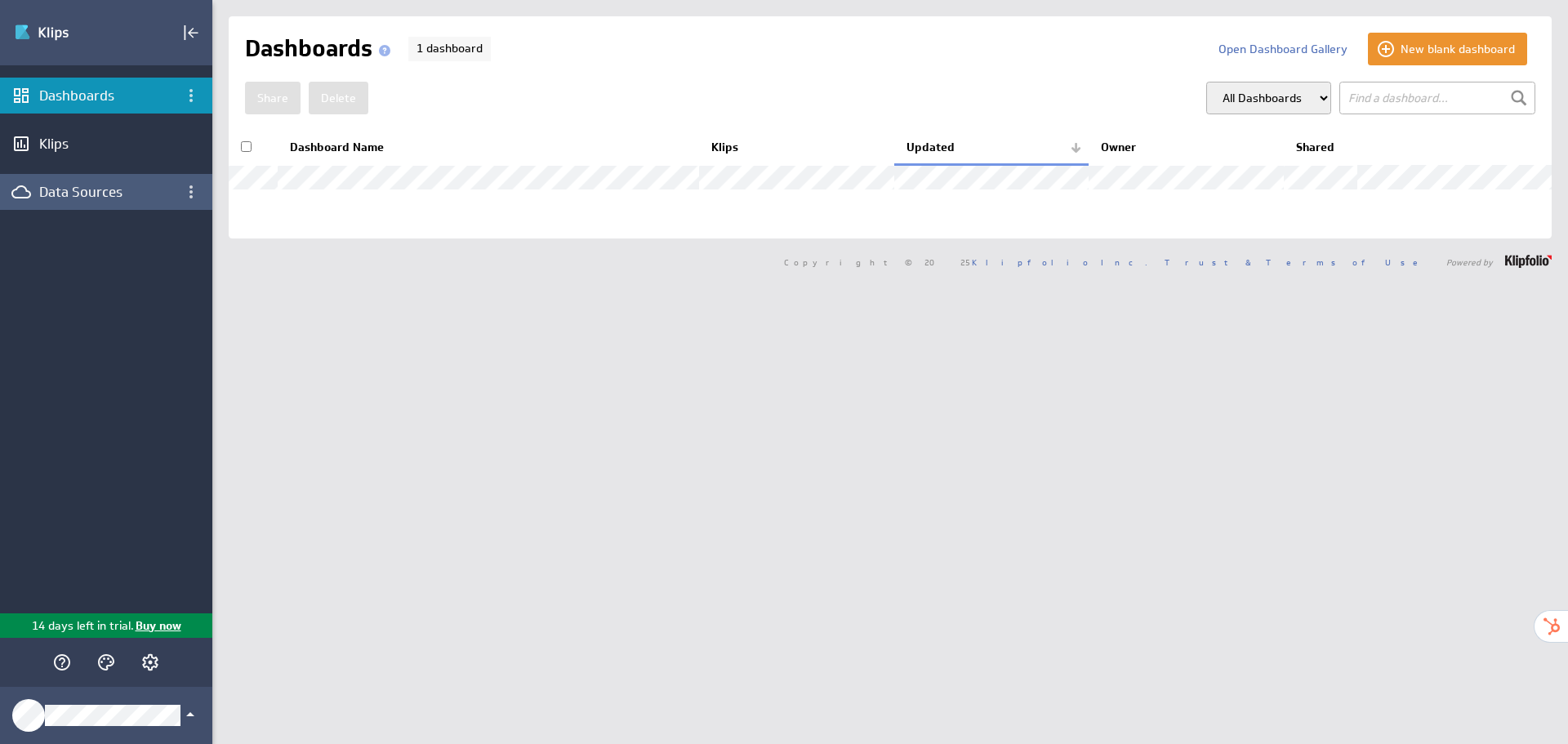
click at [96, 189] on div "Data Sources" at bounding box center [106, 192] width 134 height 18
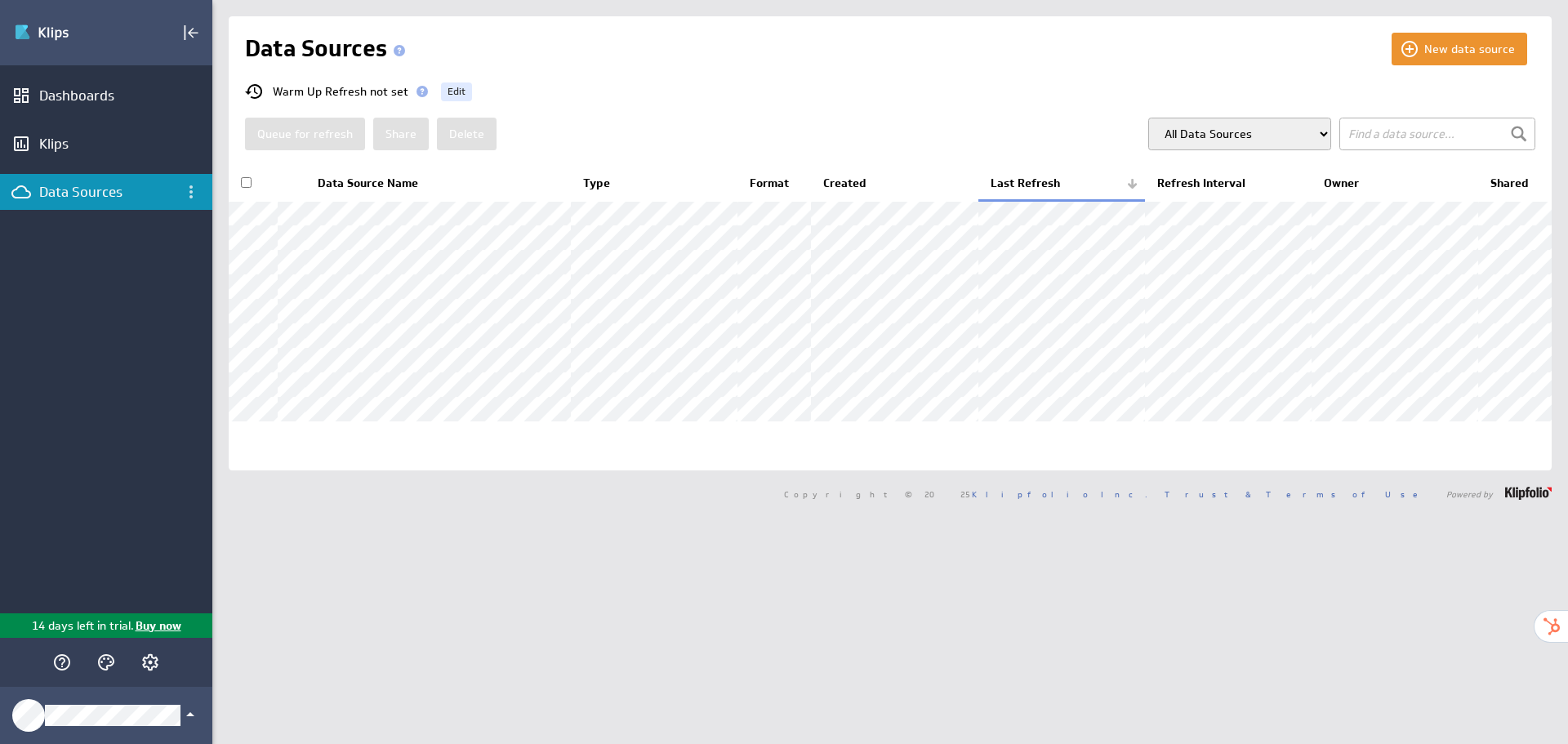
click at [246, 189] on th at bounding box center [253, 184] width 49 height 34
click at [245, 184] on input "checkbox" at bounding box center [246, 182] width 10 height 10
checkbox input "true"
click at [470, 137] on button "Delete" at bounding box center [466, 134] width 59 height 32
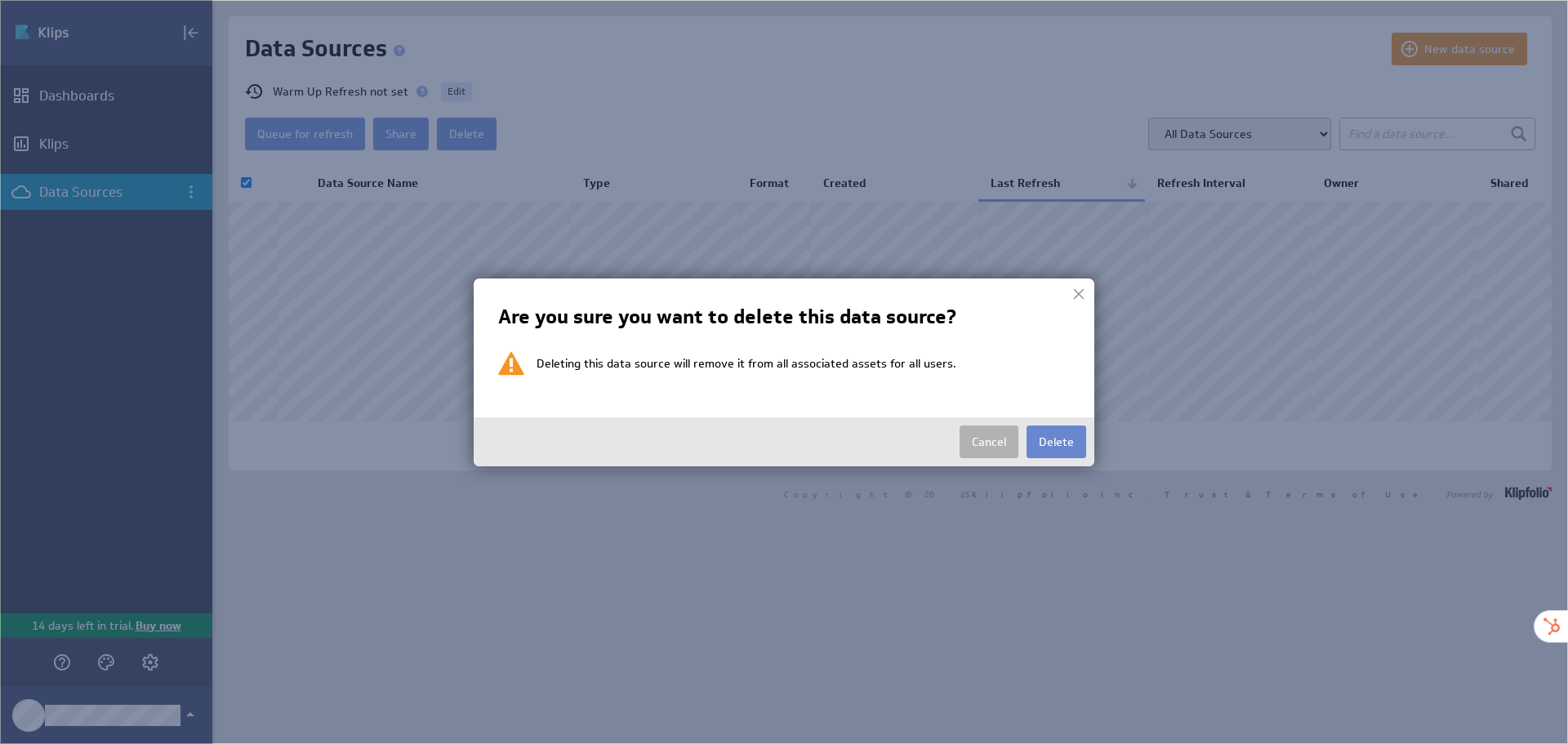
click at [1075, 453] on button "Delete" at bounding box center [1056, 442] width 59 height 32
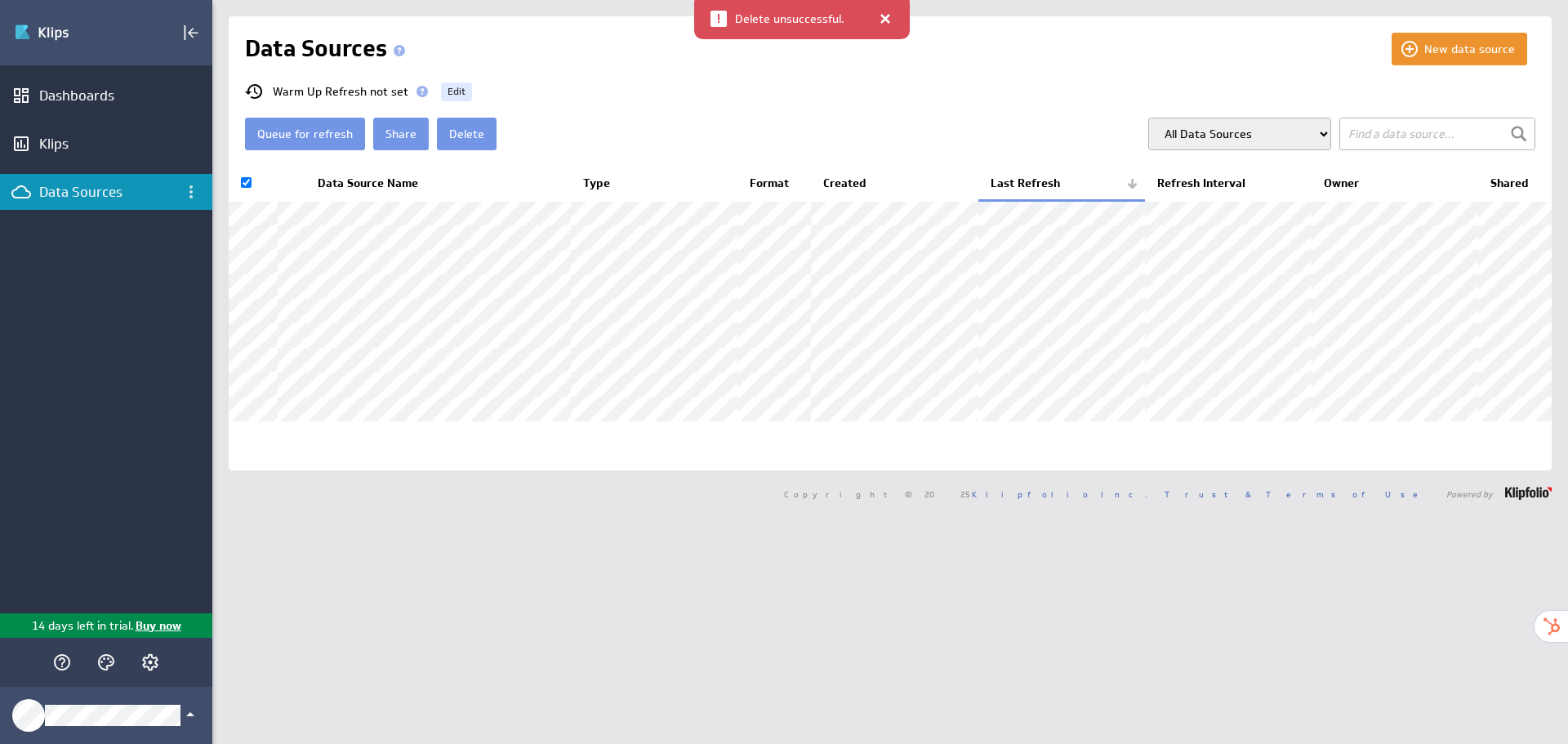
click at [882, 14] on div at bounding box center [884, 18] width 16 height 16
click at [1471, 49] on button "New data source" at bounding box center [1459, 49] width 135 height 32
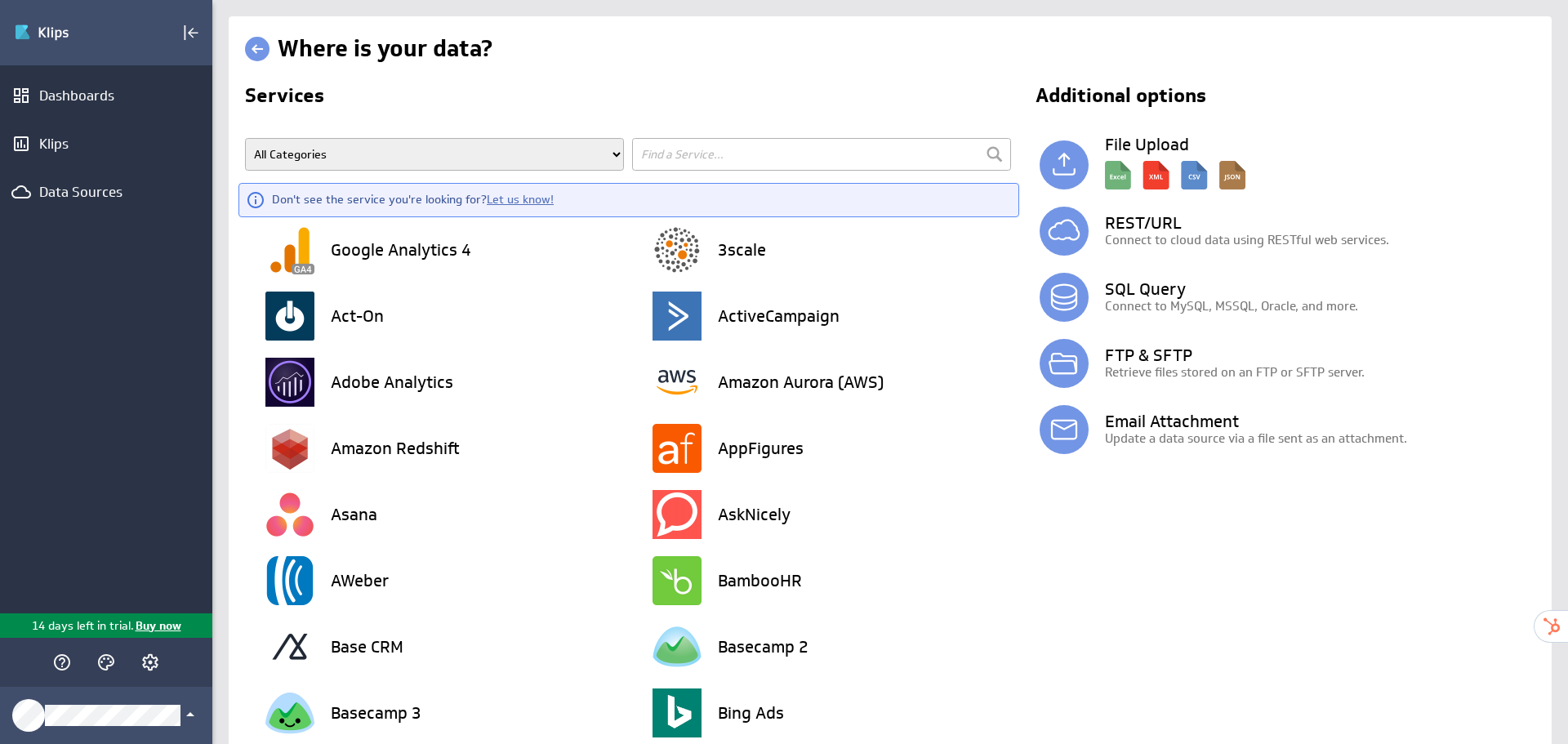
click at [577, 156] on select "All Categories Advertising Cloud Storage Customer Support Data Store E-Mail Cam…" at bounding box center [434, 155] width 379 height 32
click at [761, 158] on input "text" at bounding box center [821, 155] width 379 height 32
type input "we"
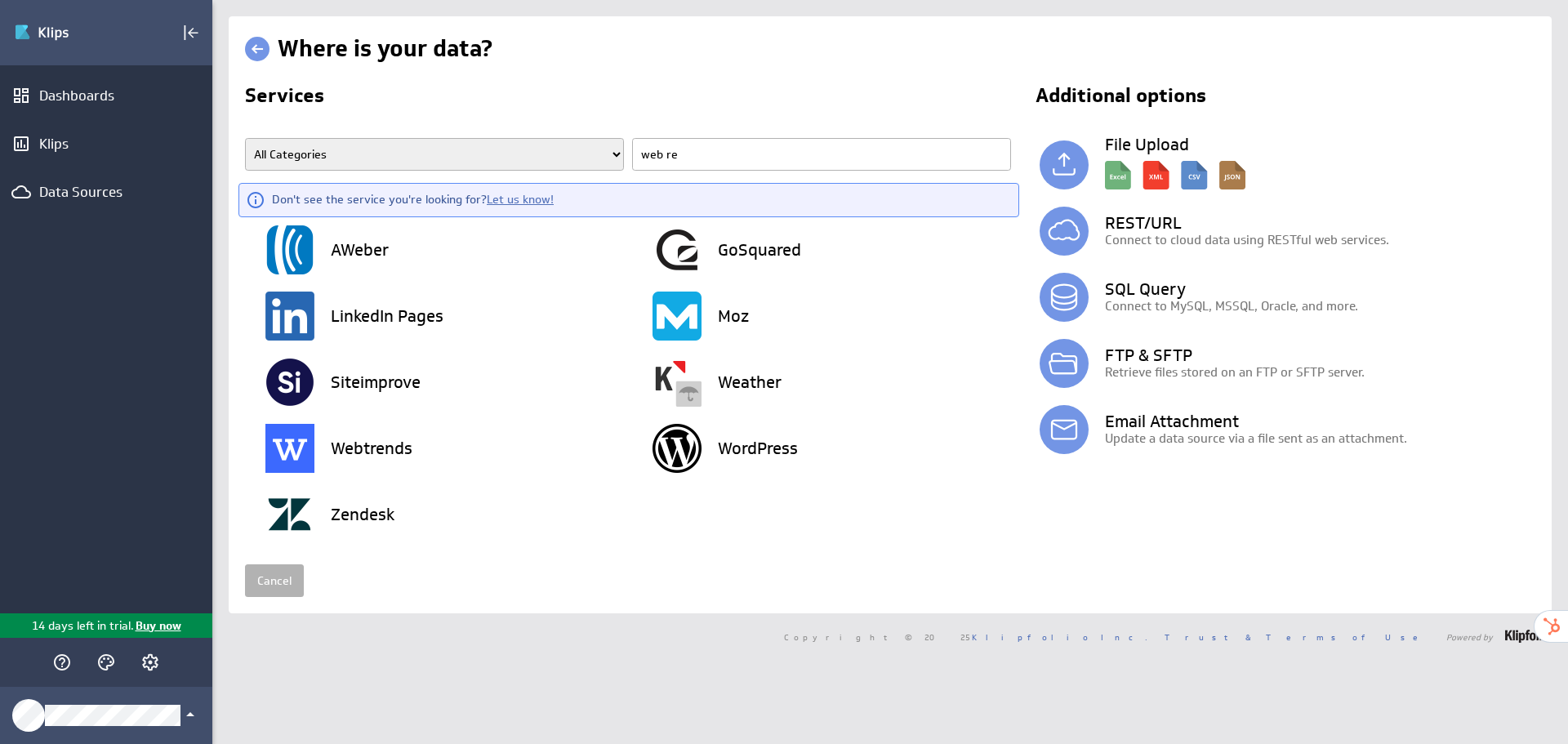
type input "web rew"
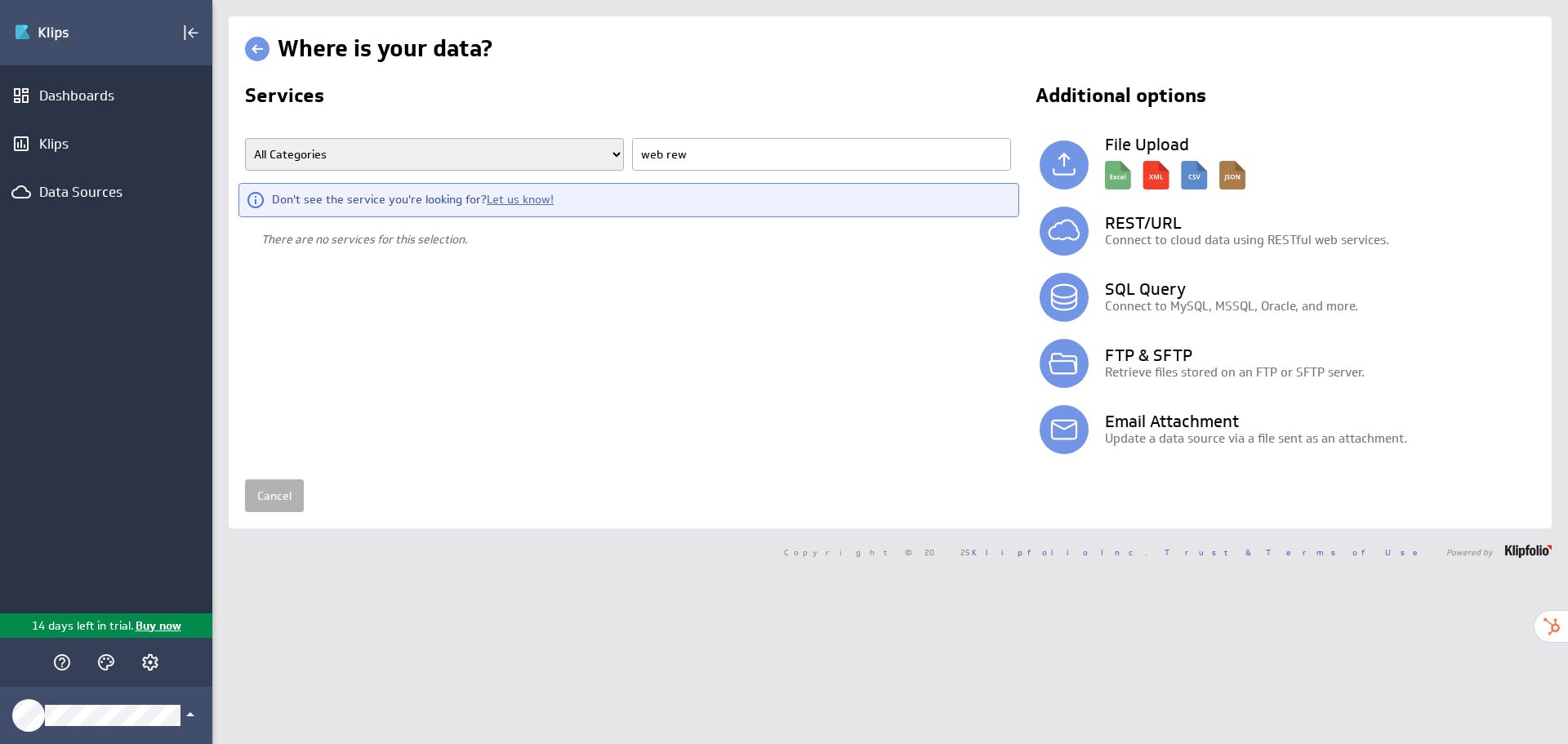
click at [761, 158] on input "web rew" at bounding box center [821, 155] width 379 height 32
type input "web q"
click at [660, 148] on input "web q" at bounding box center [821, 155] width 379 height 32
type input "web"
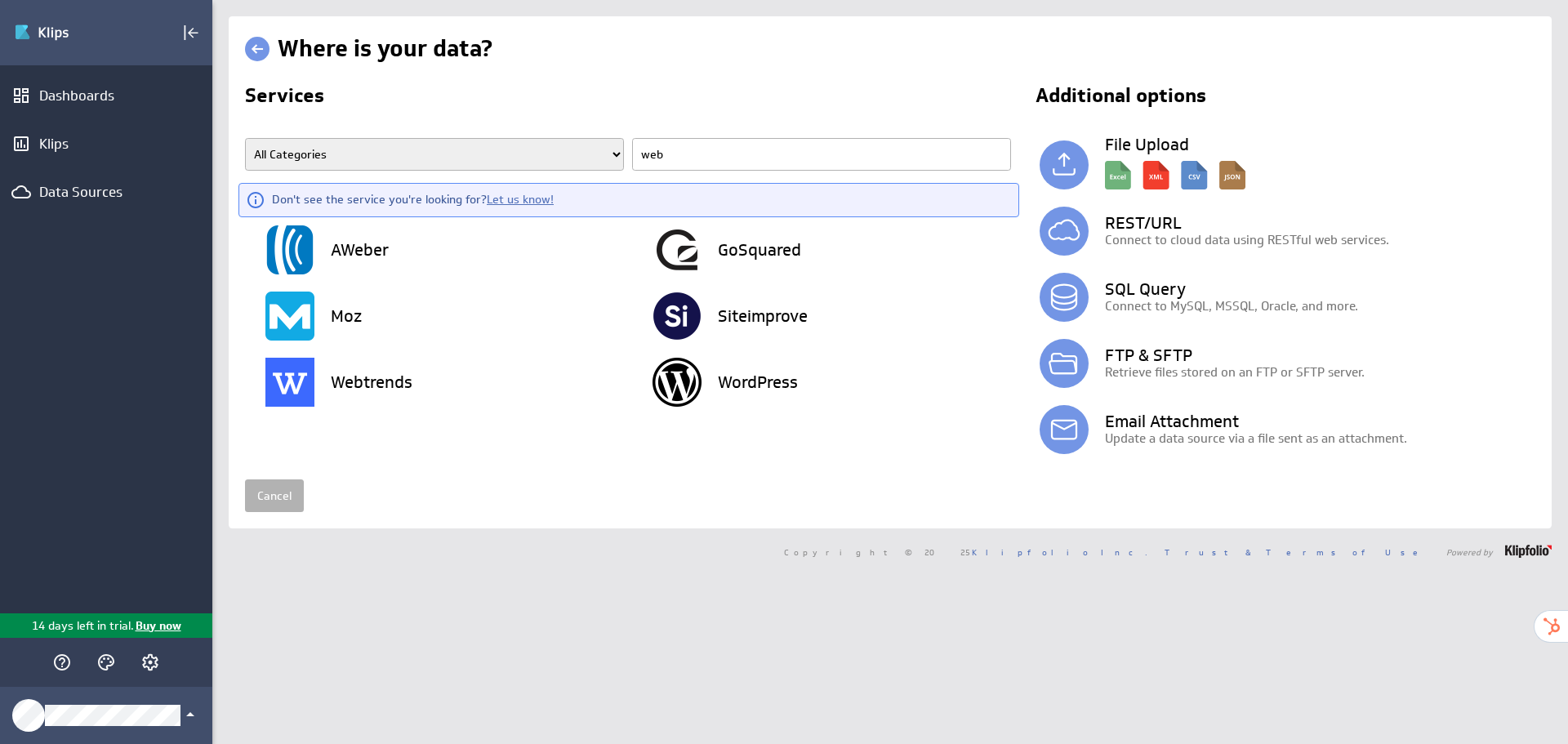
click at [699, 153] on input "web" at bounding box center [821, 155] width 379 height 32
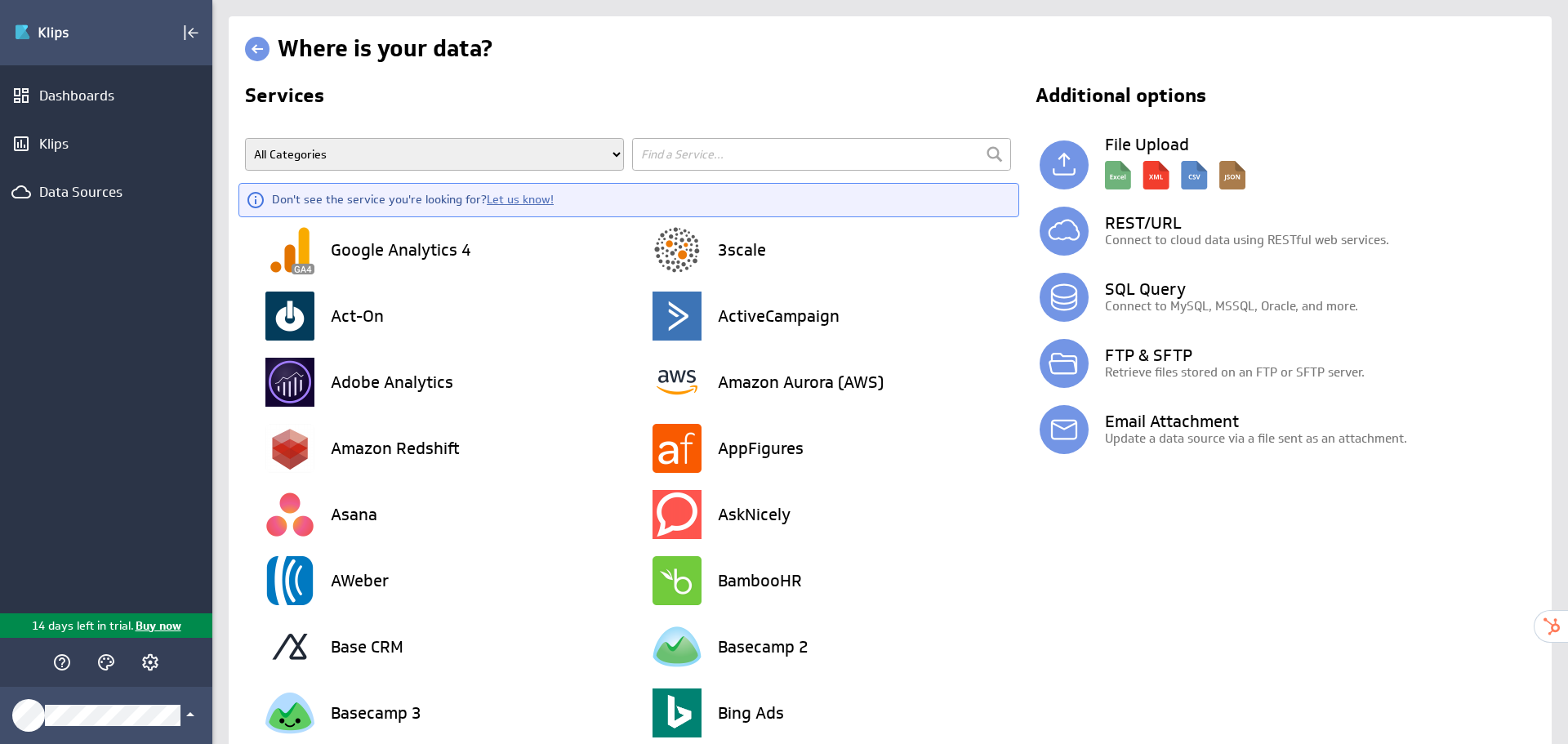
click at [707, 151] on input "text" at bounding box center [821, 155] width 379 height 32
type input "hubpsot"
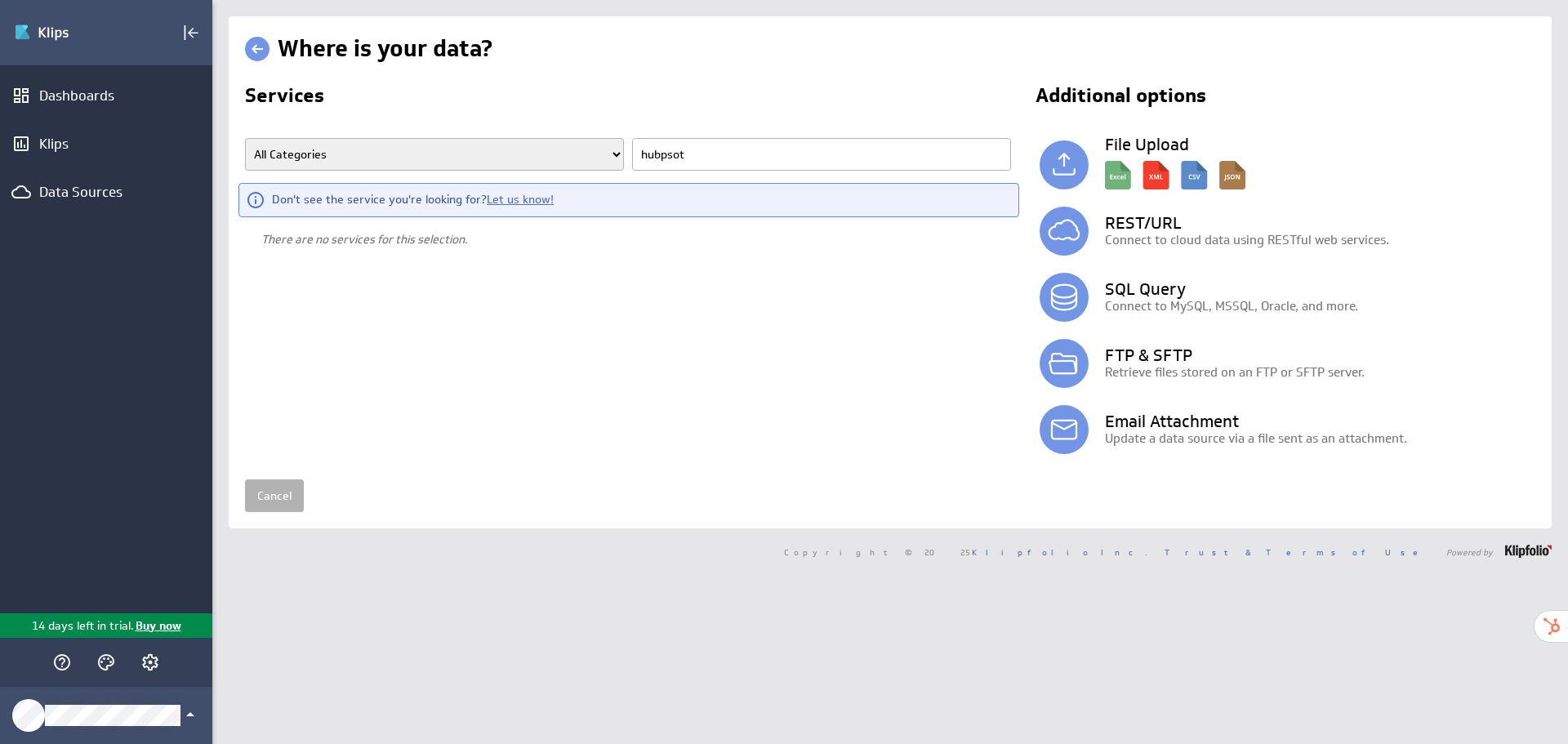
click at [700, 151] on input "hubpsot" at bounding box center [821, 155] width 379 height 32
type input "hubspot"
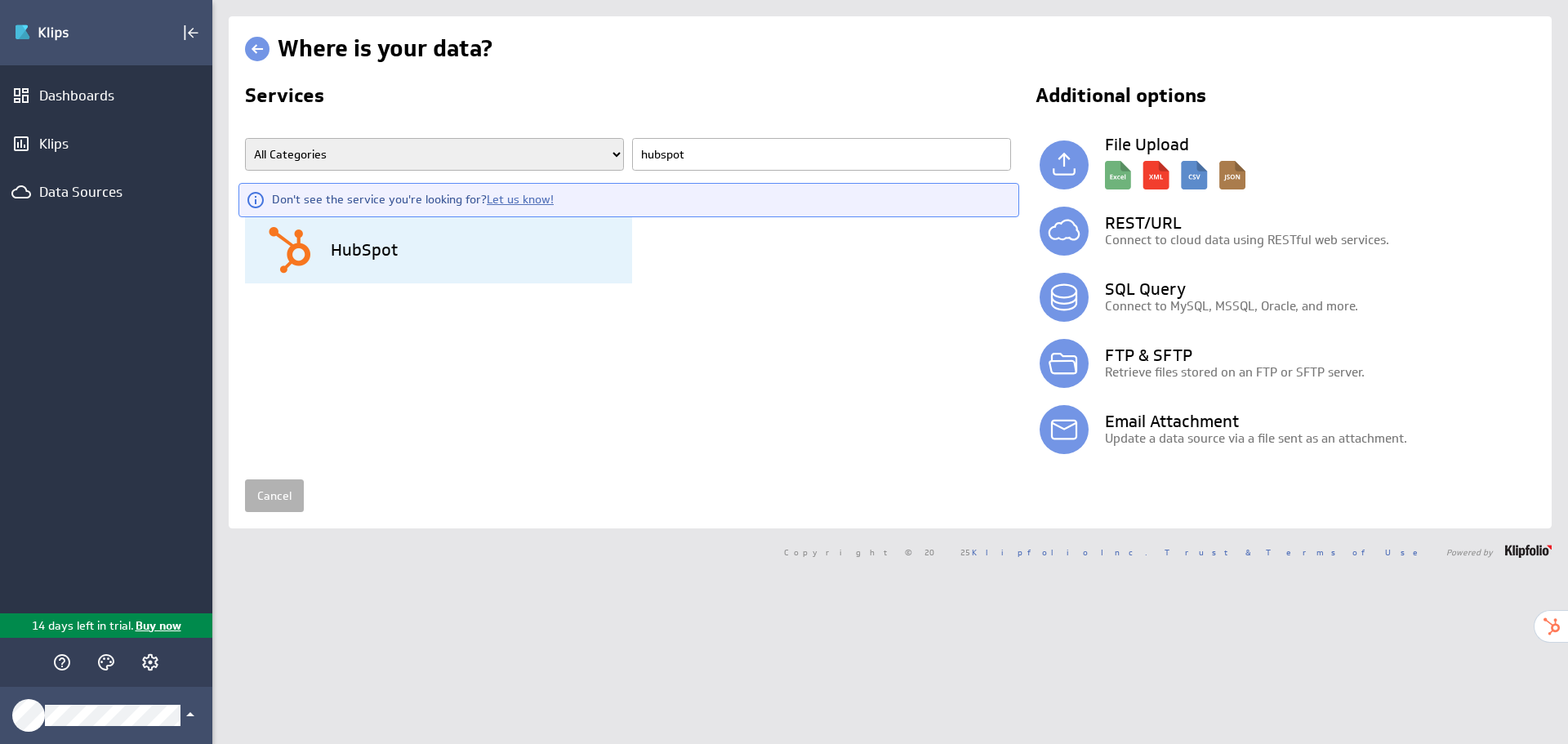
click at [352, 258] on h3 "HubSpot" at bounding box center [364, 249] width 67 height 16
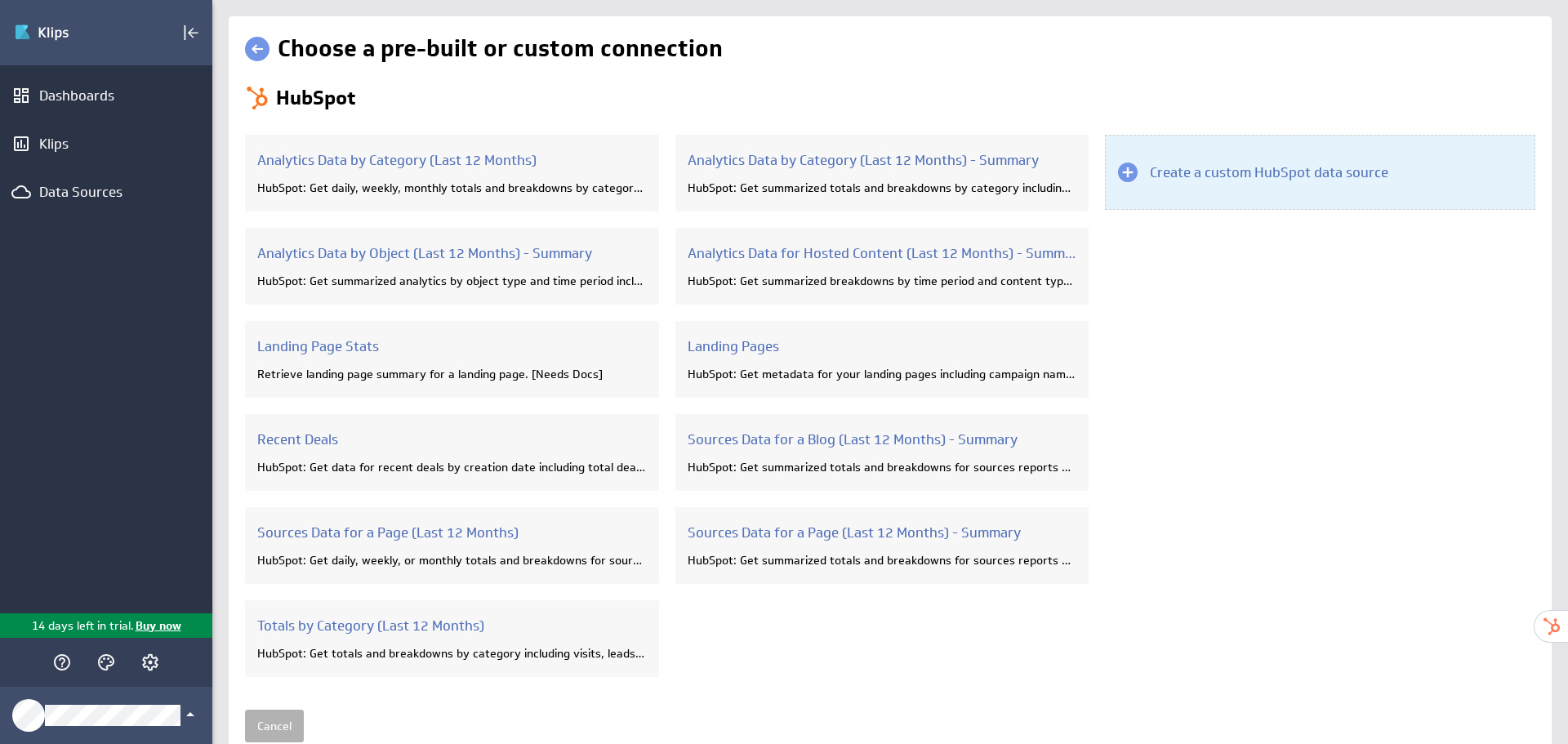
click at [1274, 173] on h3 "Create a custom HubSpot data source" at bounding box center [1269, 172] width 238 height 18
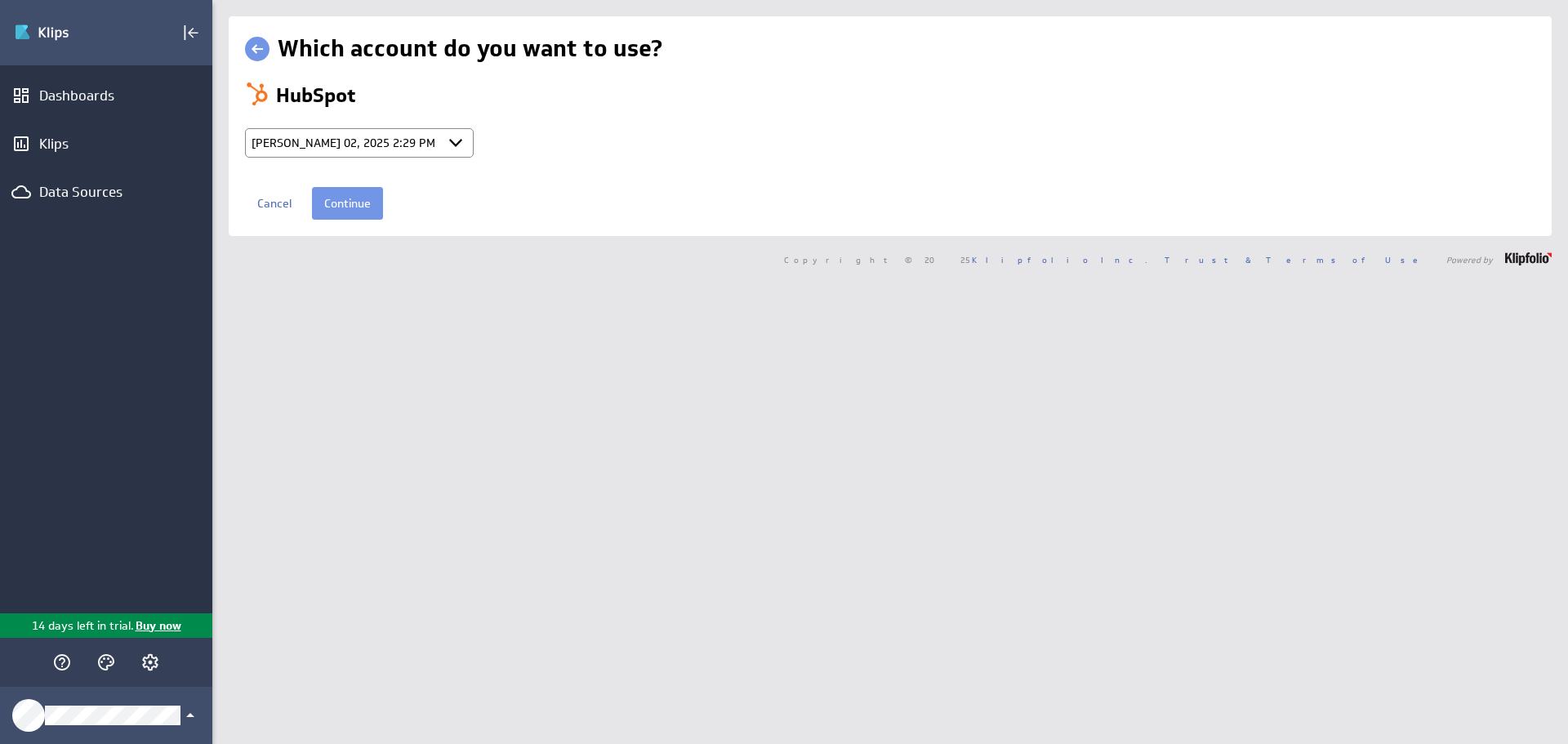
select select "a6329a7e59dca4633b9cc6d4db74e9ed"
click at [349, 193] on input "Continue" at bounding box center [347, 203] width 71 height 32
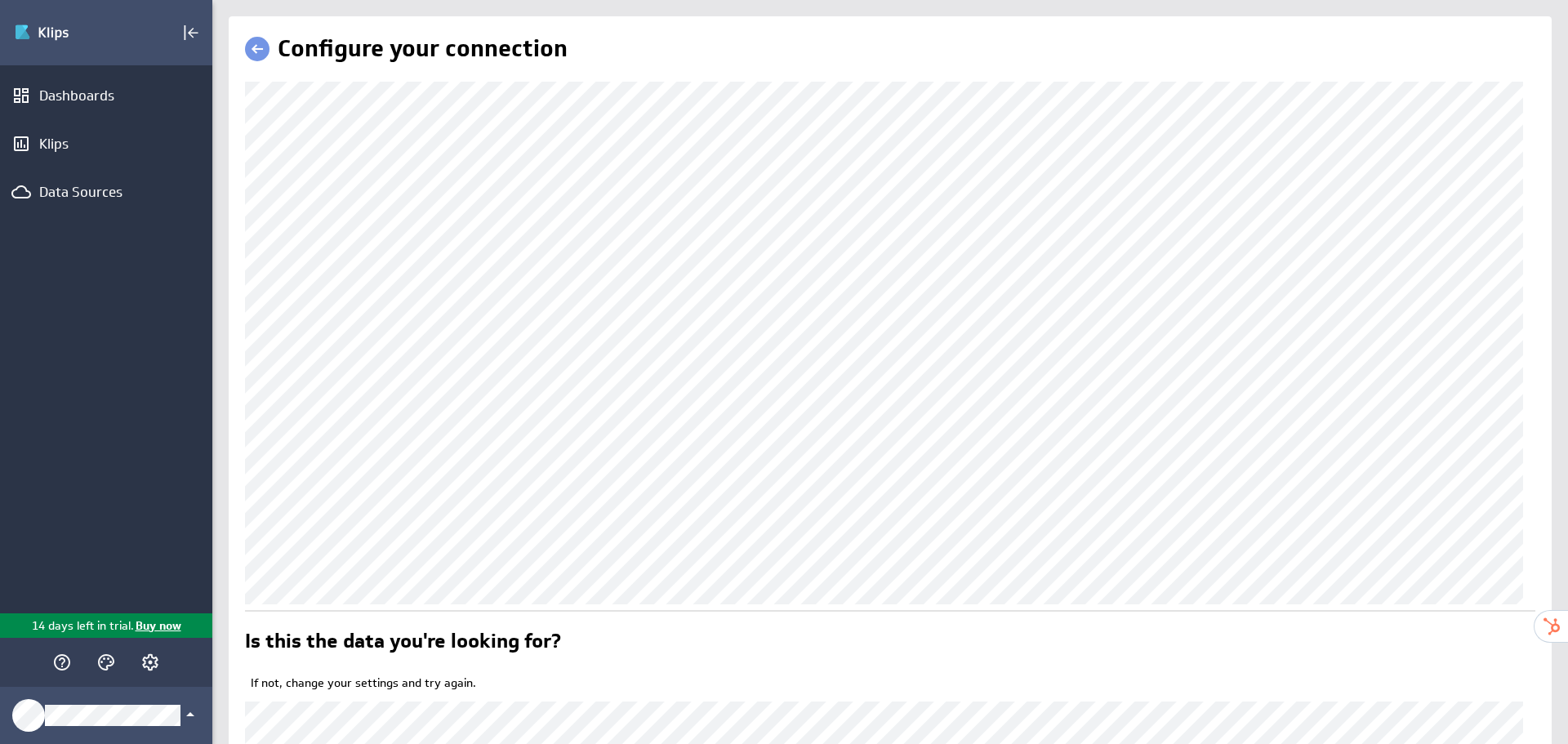
scroll to position [354, 0]
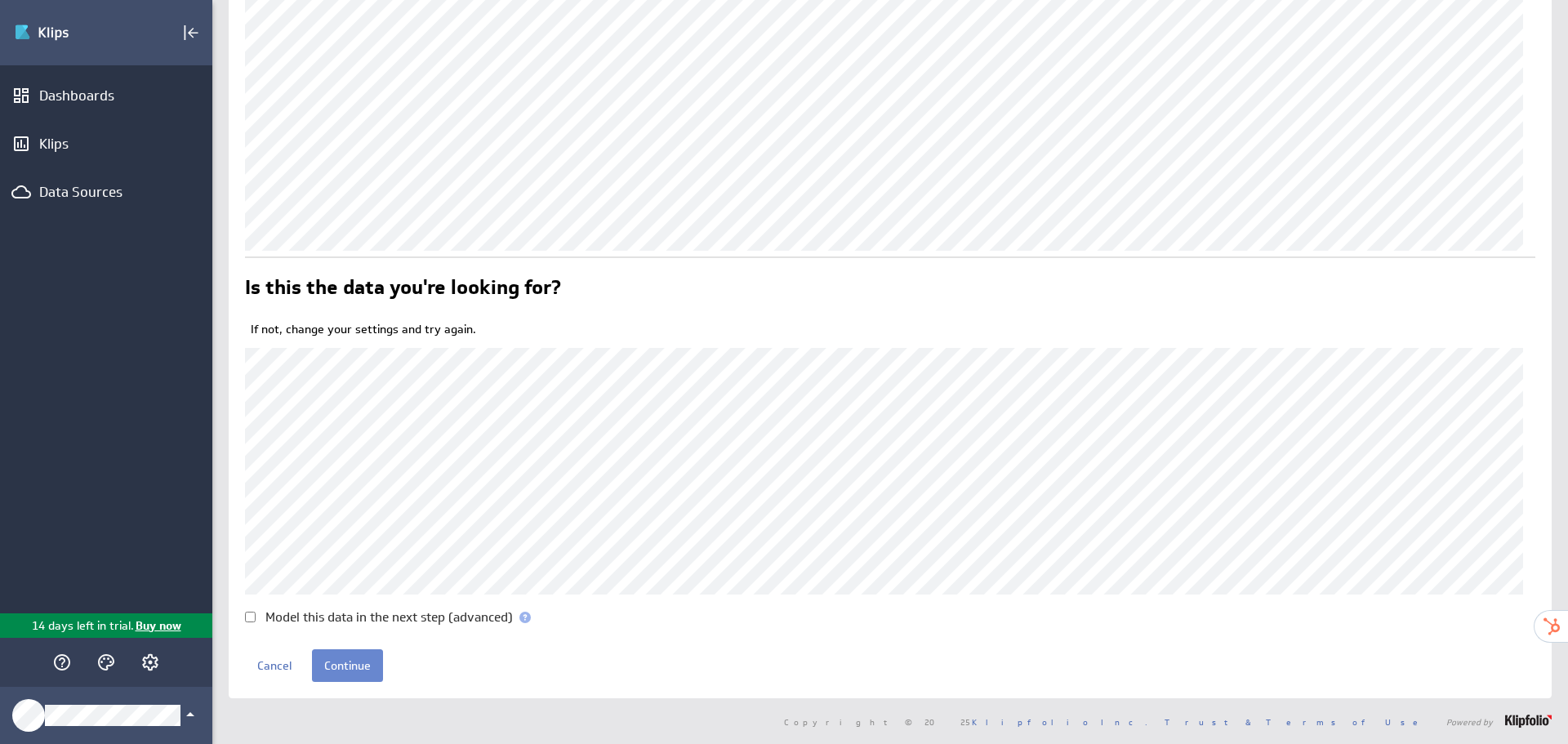
click at [340, 651] on input "Continue" at bounding box center [347, 666] width 71 height 32
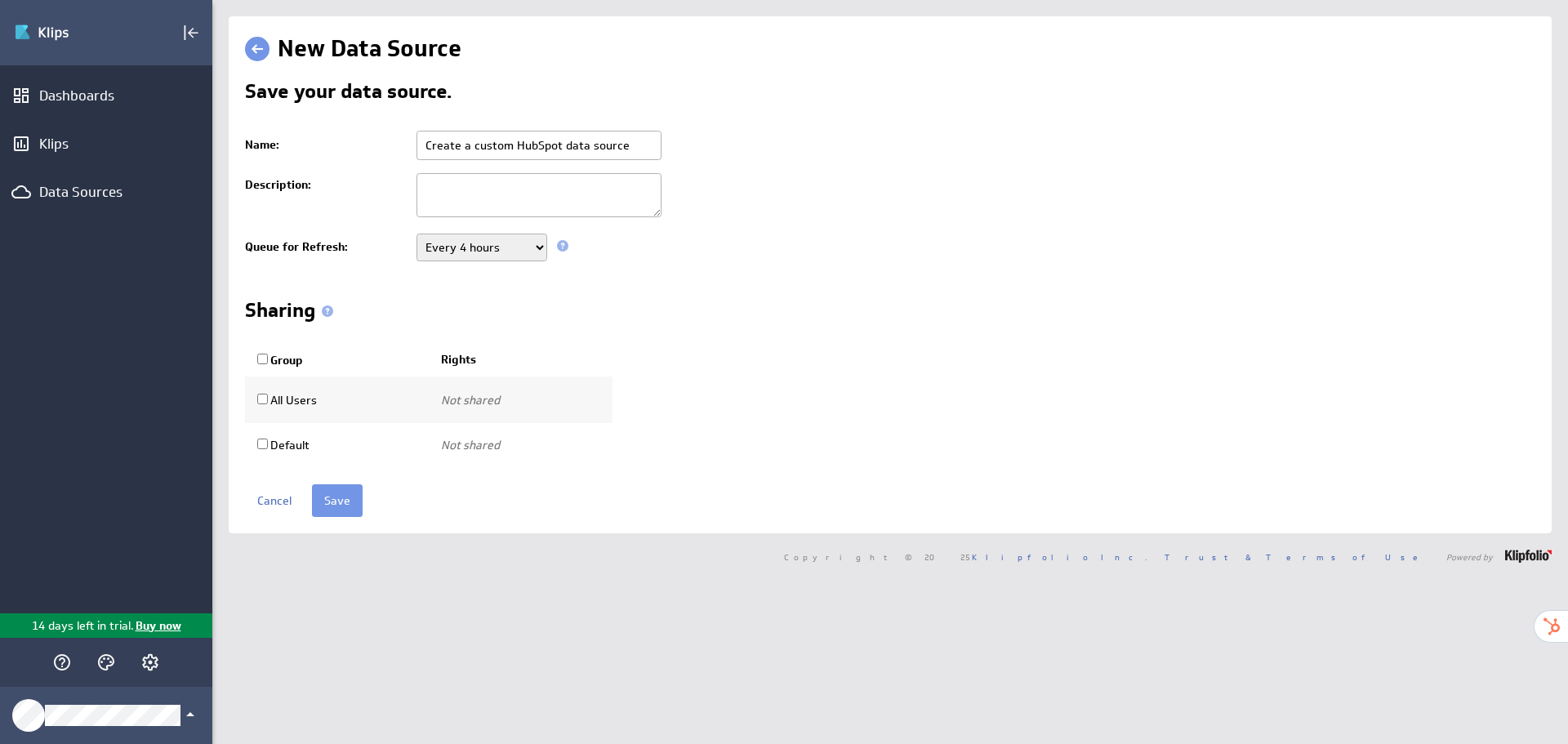
click at [497, 143] on input "Create a custom HubSpot data source" at bounding box center [539, 145] width 245 height 30
click at [498, 143] on input "Create a custom HubSpot data source" at bounding box center [539, 145] width 245 height 30
paste input "HubSpot - Calls"
type input "HubSpot - Calls"
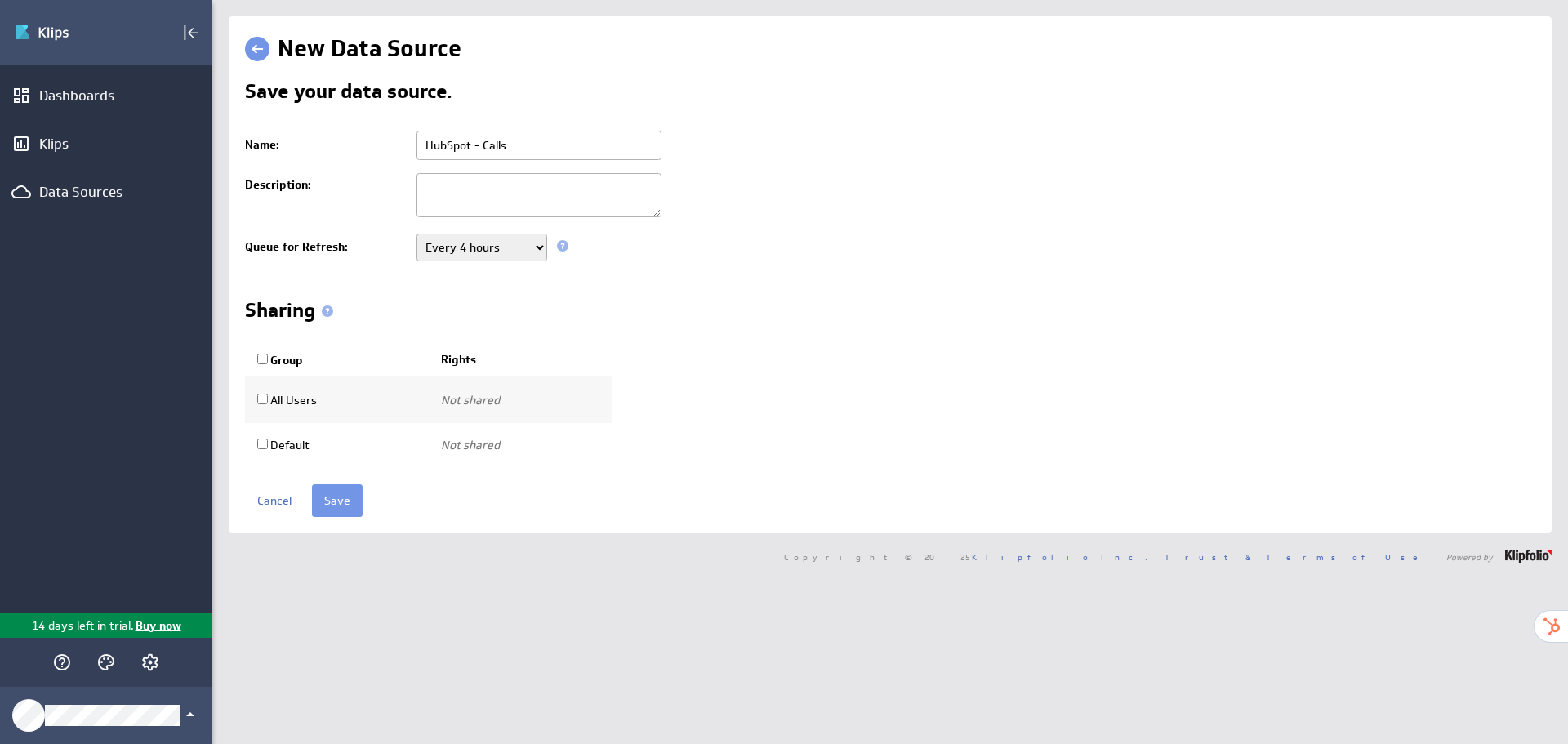
click at [472, 258] on select "Never Every minute Every 5 minutes Every 15 minutes Every 30 minutes Every hour…" at bounding box center [482, 247] width 131 height 28
click at [566, 254] on td "Never Every minute Every 5 minutes Every 15 minutes Every 30 minutes Every hour…" at bounding box center [971, 247] width 1126 height 41
click at [563, 246] on span at bounding box center [563, 246] width 11 height 11
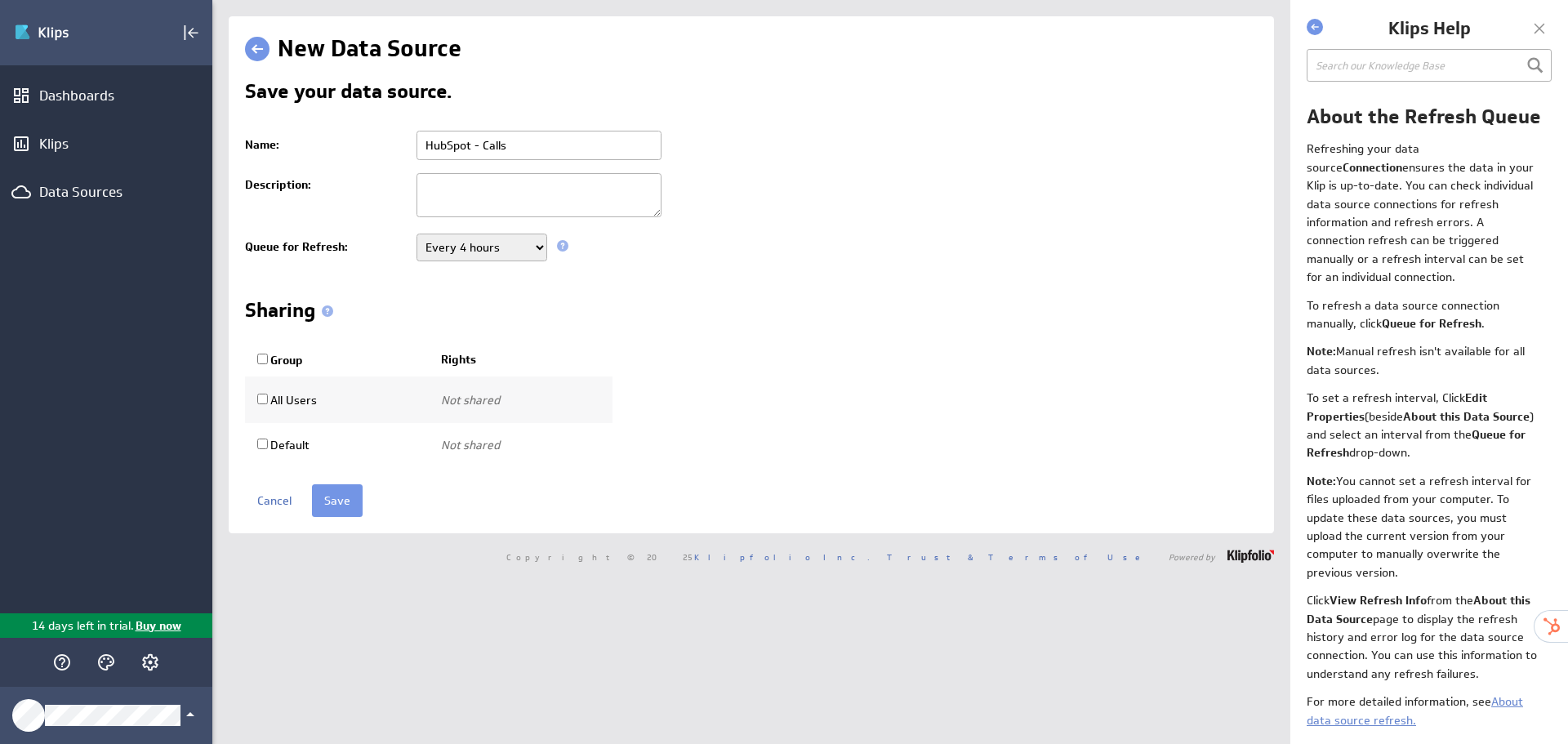
click at [1537, 34] on div at bounding box center [1539, 29] width 25 height 25
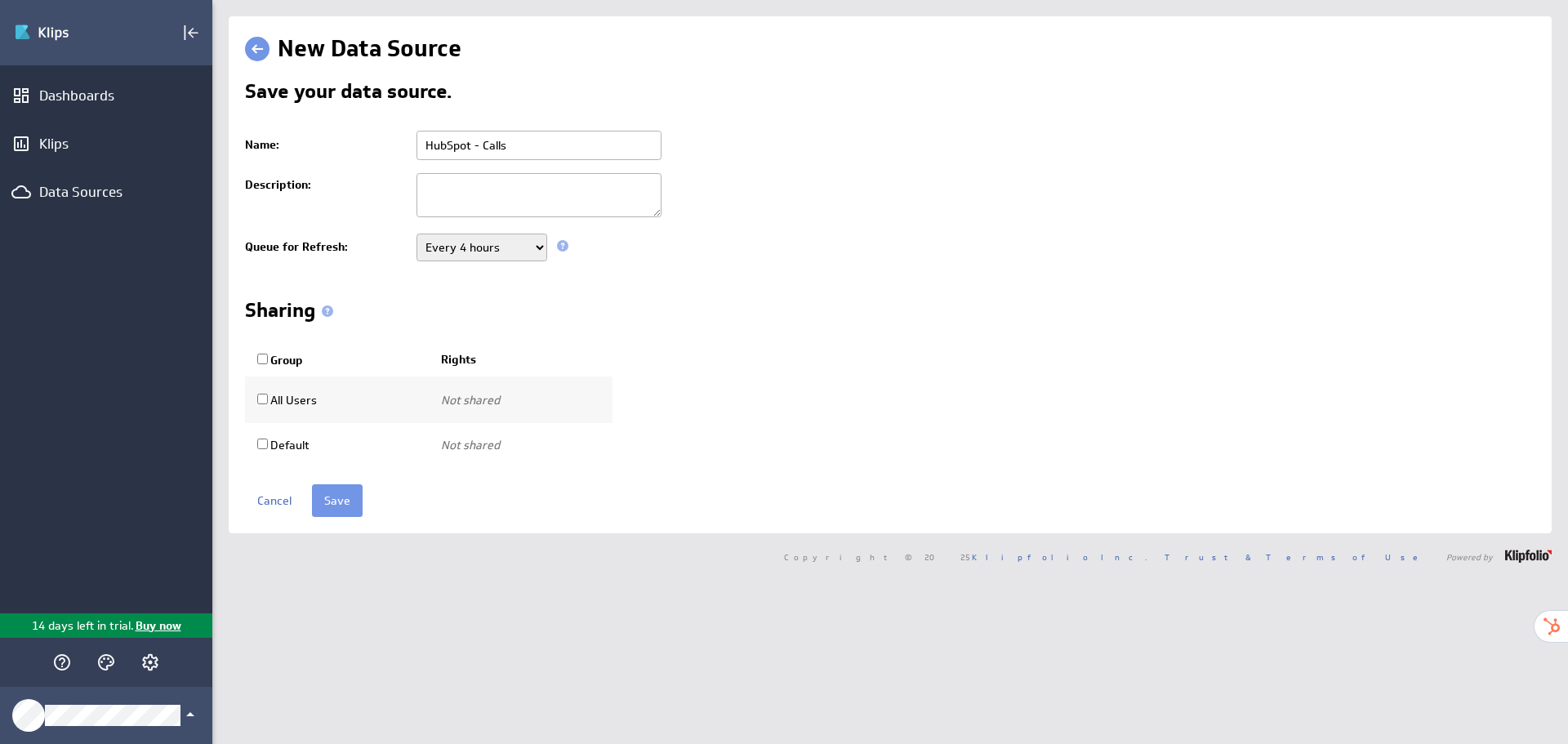
click at [482, 251] on select "Never Every minute Every 5 minutes Every 15 minutes Every 30 minutes Every hour…" at bounding box center [482, 247] width 131 height 28
select select "60"
click at [417, 234] on select "Never Every minute Every 5 minutes Every 15 minutes Every 30 minutes Every hour…" at bounding box center [482, 247] width 131 height 28
click at [338, 495] on input "Save" at bounding box center [337, 501] width 51 height 32
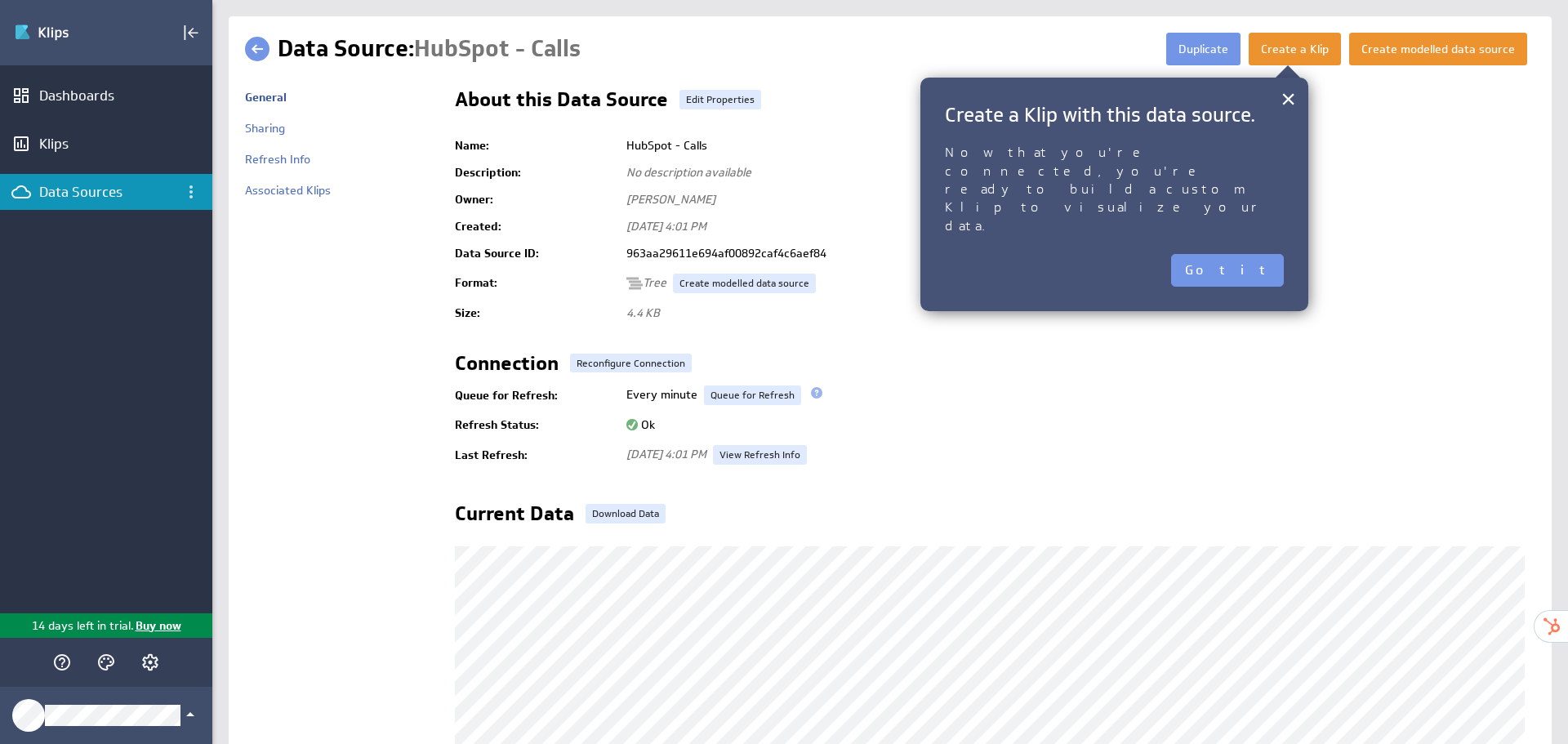
click at [1365, 101] on div "About this Data Source Edit Properties" at bounding box center [995, 102] width 1081 height 26
click at [268, 49] on link at bounding box center [258, 50] width 25 height 25
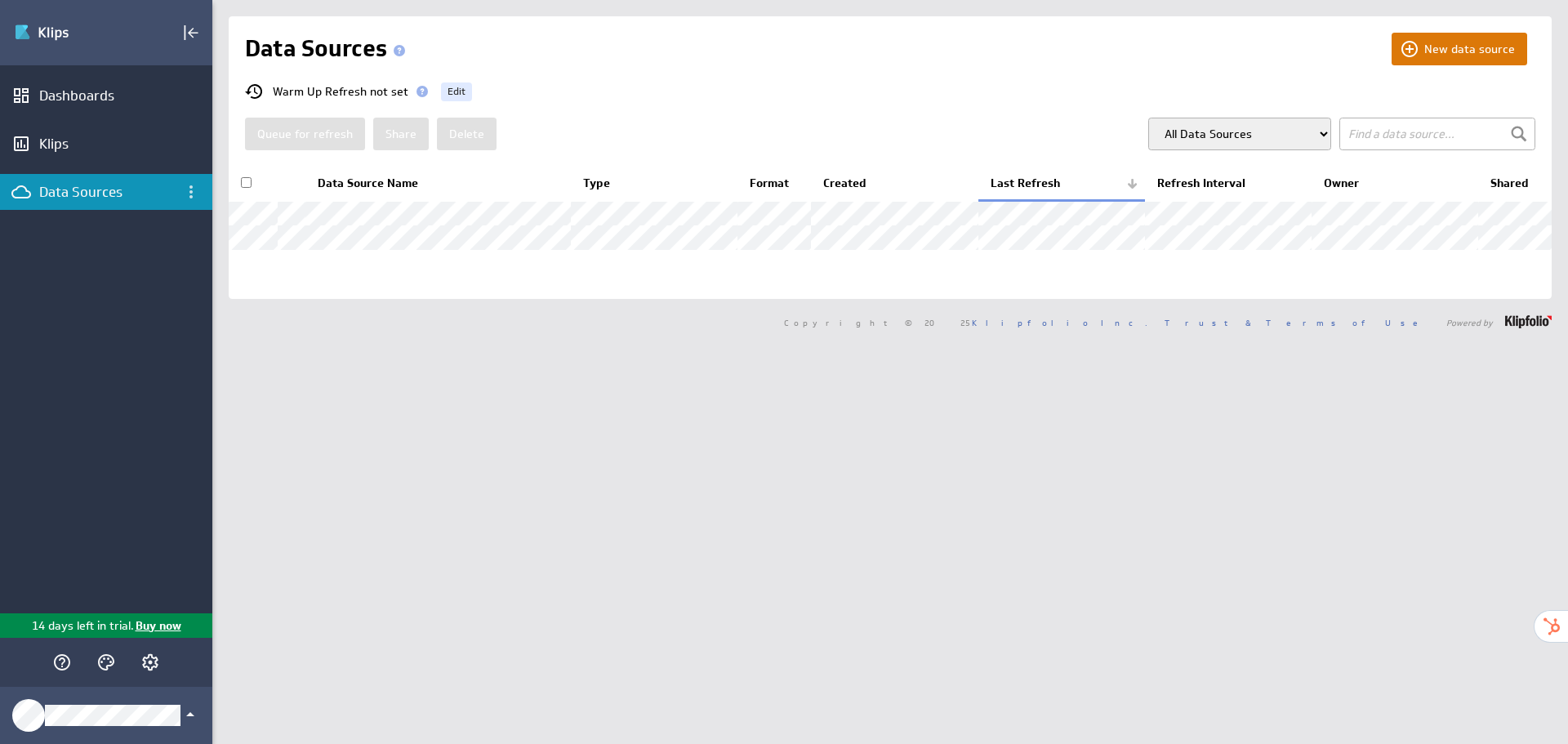
click at [1472, 46] on button "New data source" at bounding box center [1459, 49] width 135 height 32
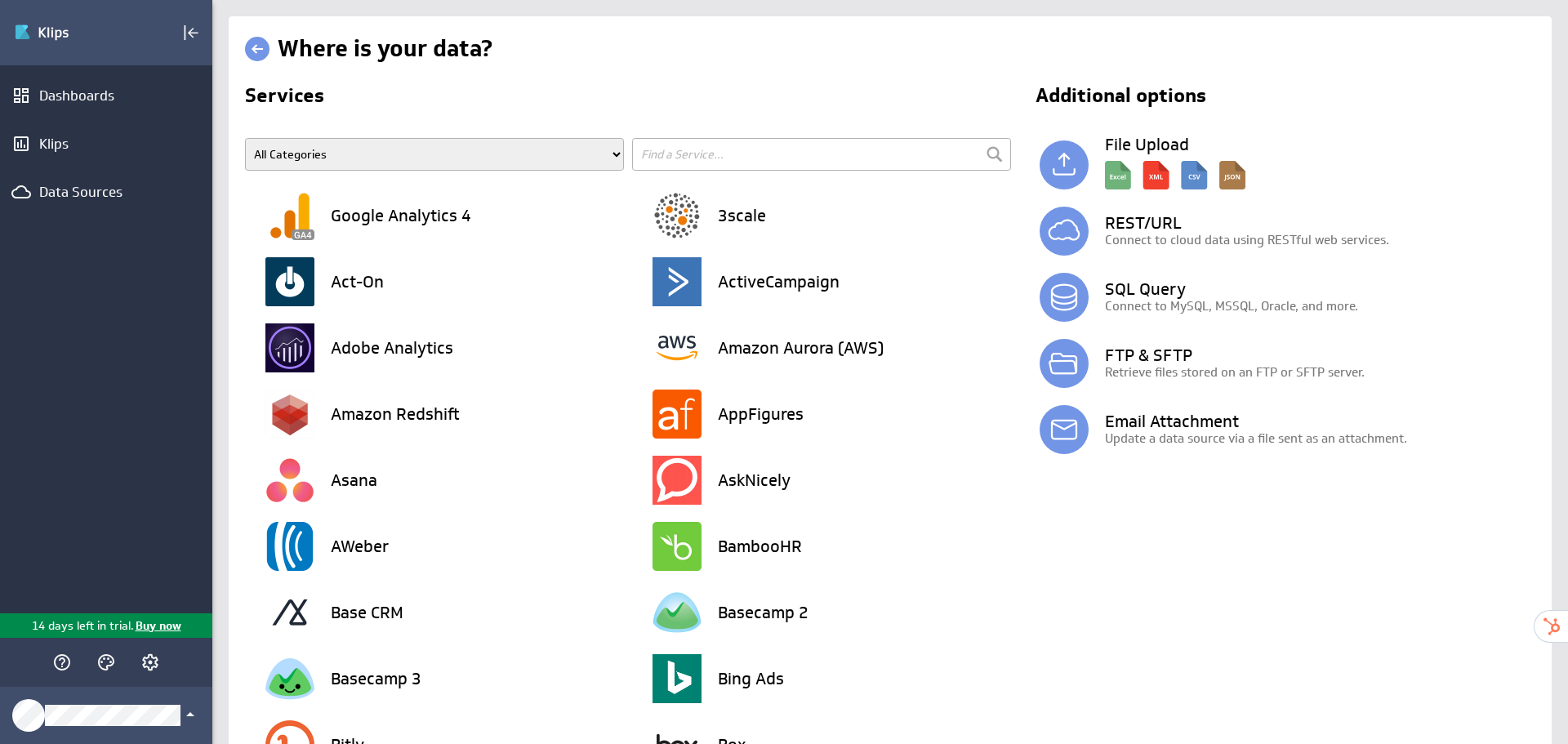
click at [694, 151] on input "text" at bounding box center [821, 155] width 379 height 32
type input "hubspot"
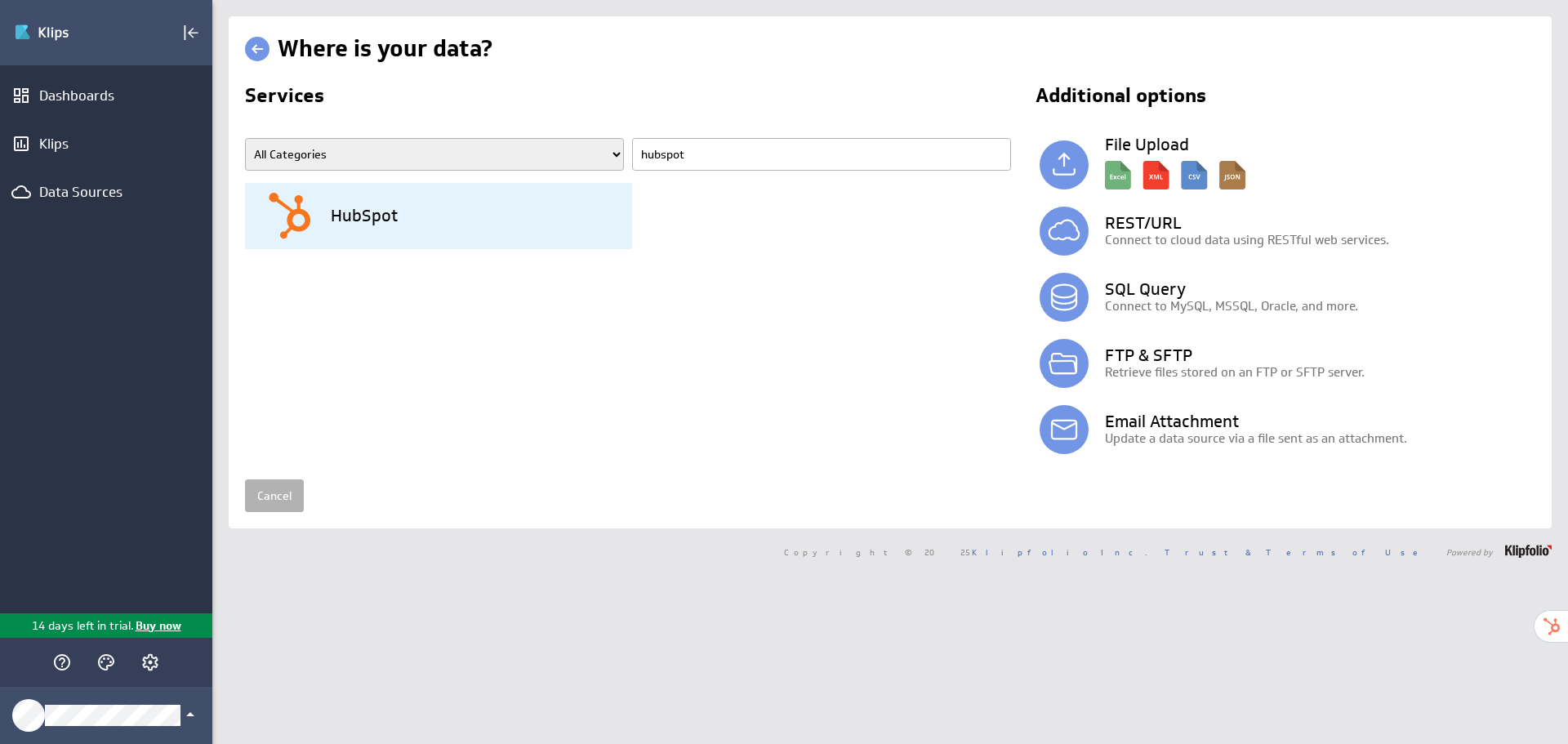
click at [414, 202] on div "HubSpot" at bounding box center [448, 216] width 366 height 66
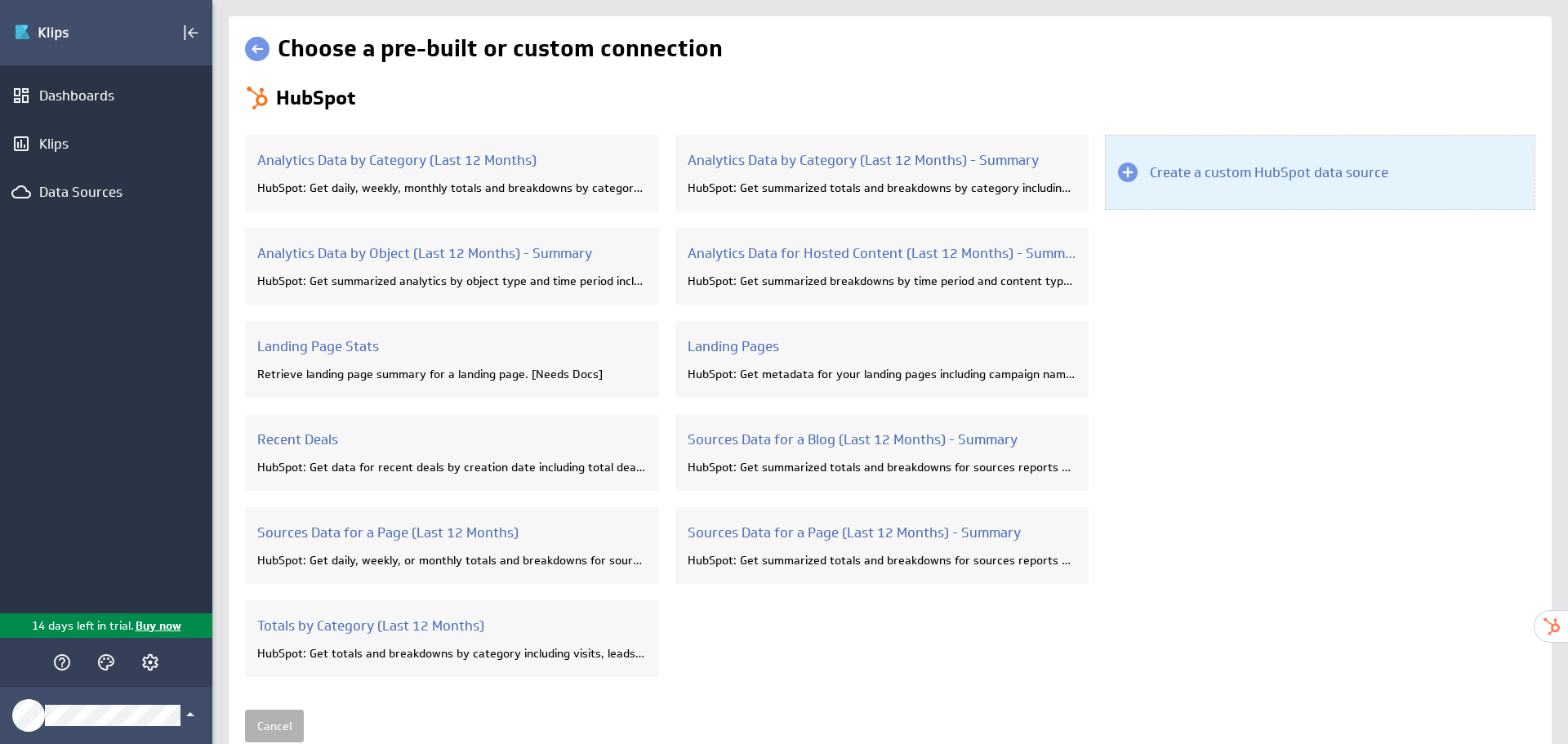
drag, startPoint x: 1285, startPoint y: 177, endPoint x: 1233, endPoint y: 173, distance: 52.2
click at [1285, 177] on h3 "Create a custom HubSpot data source" at bounding box center [1269, 172] width 238 height 18
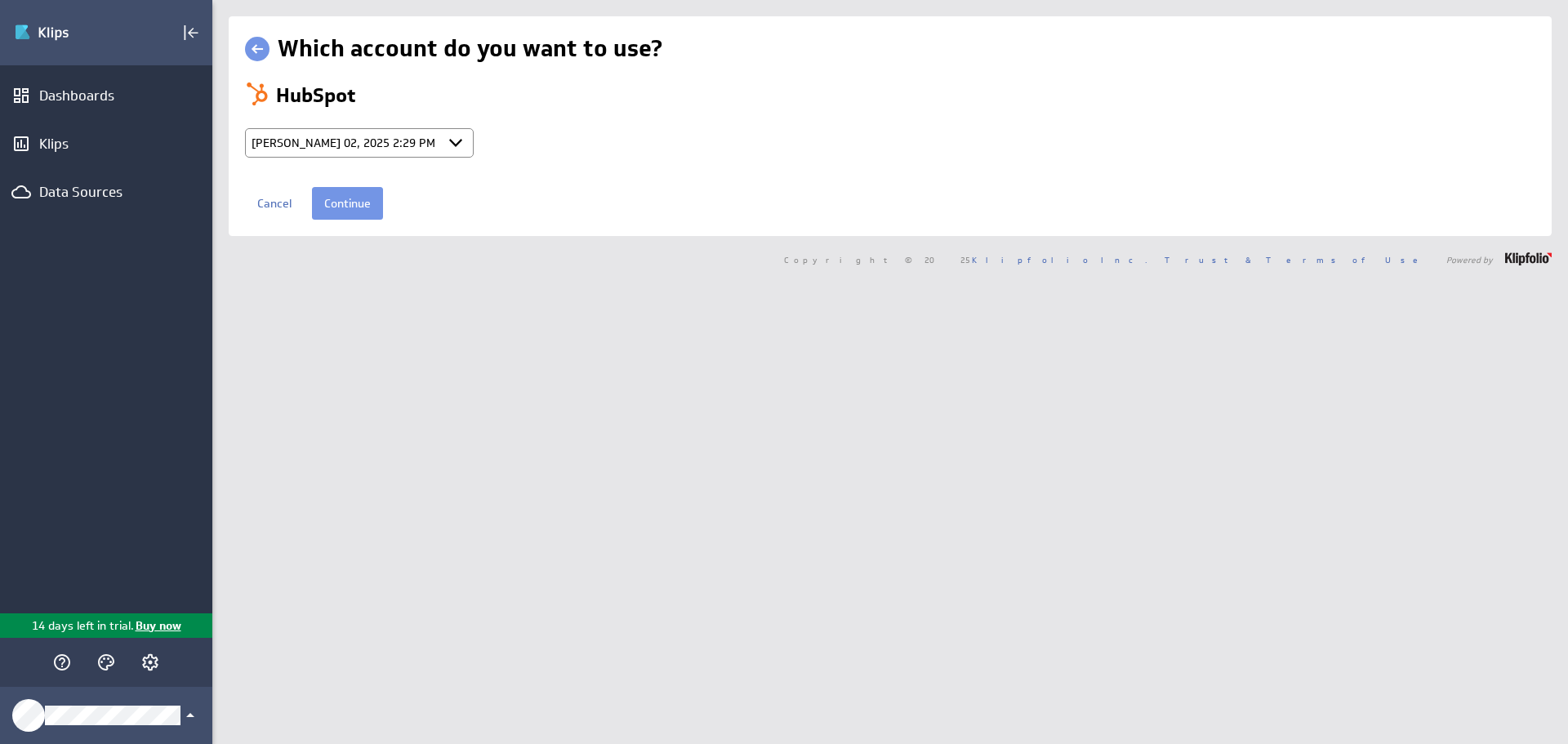
select select "a6329a7e59dca4633b9cc6d4db74e9ed"
drag, startPoint x: 378, startPoint y: 193, endPoint x: 337, endPoint y: 212, distance: 45.2
click at [370, 197] on input "Continue" at bounding box center [347, 203] width 71 height 32
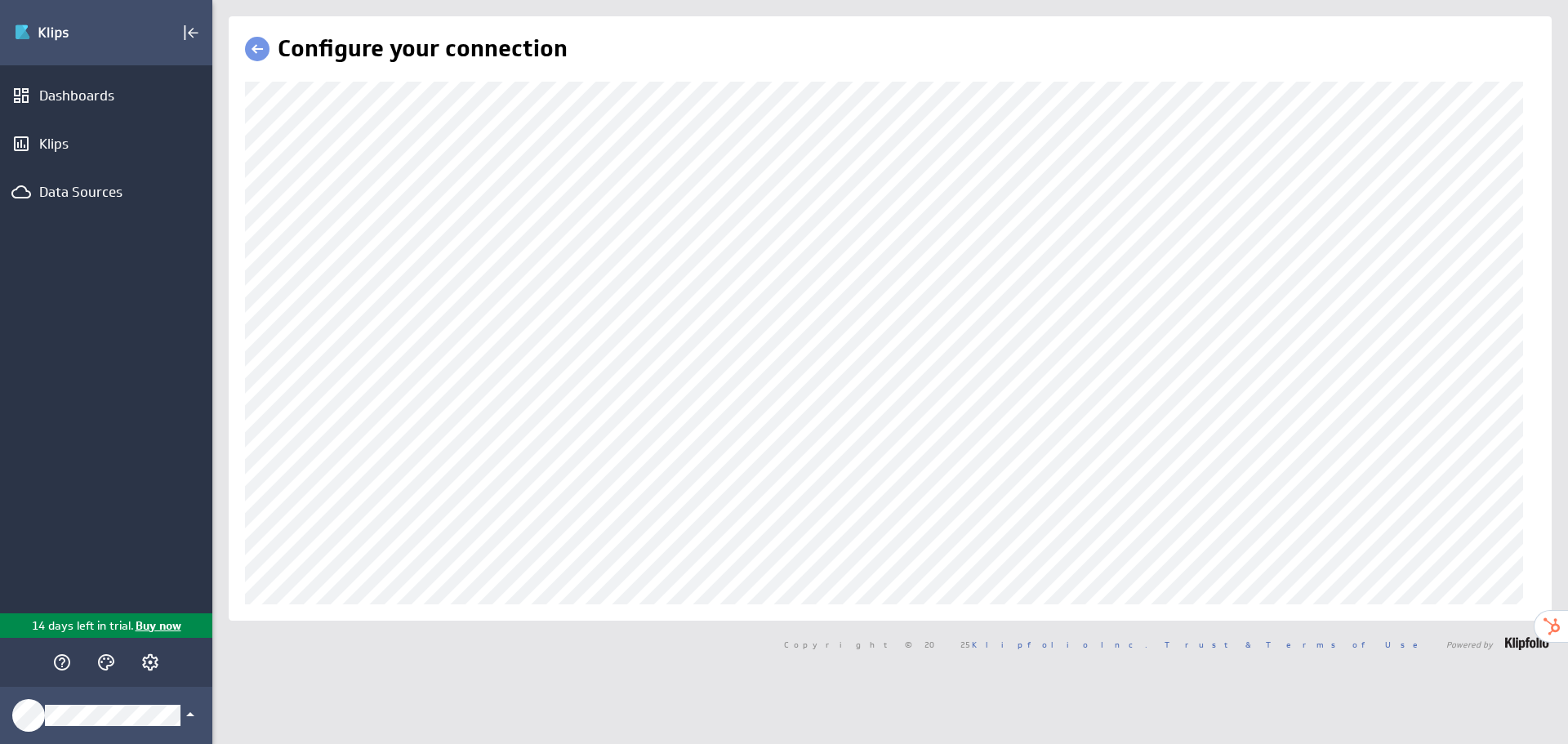
click at [332, 606] on div "Configure your connection" at bounding box center [890, 318] width 1323 height 604
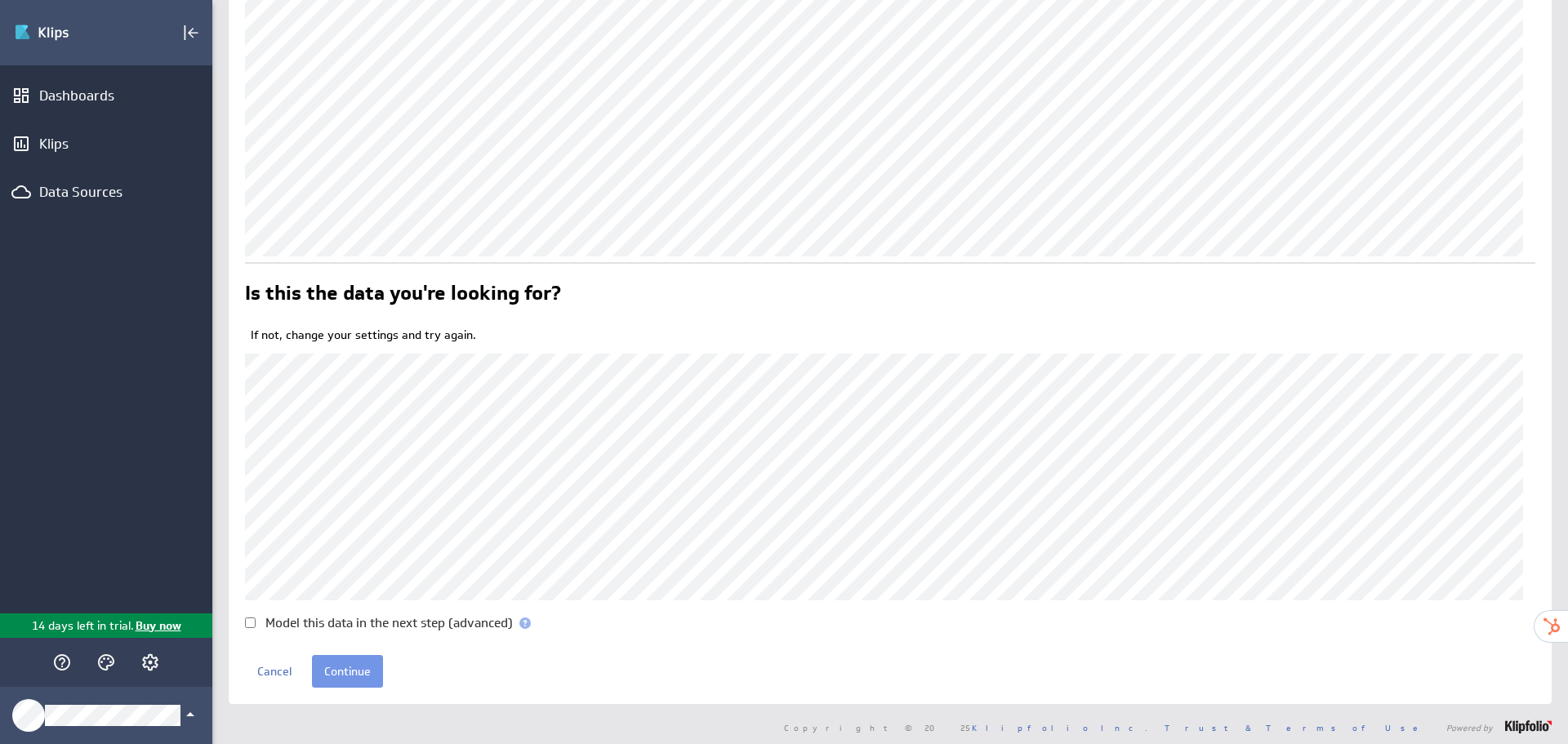
scroll to position [354, 0]
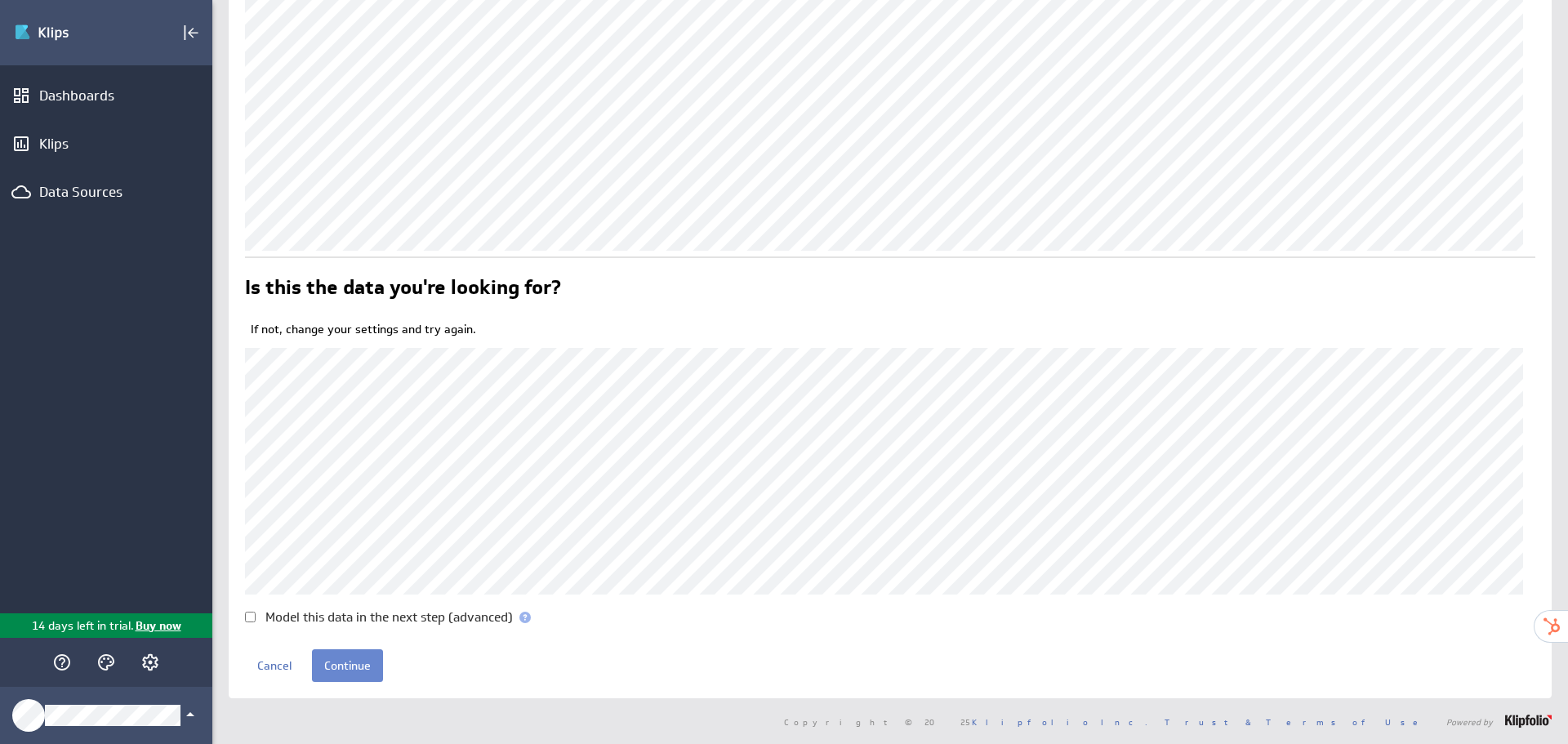
click at [359, 666] on input "Continue" at bounding box center [347, 666] width 71 height 32
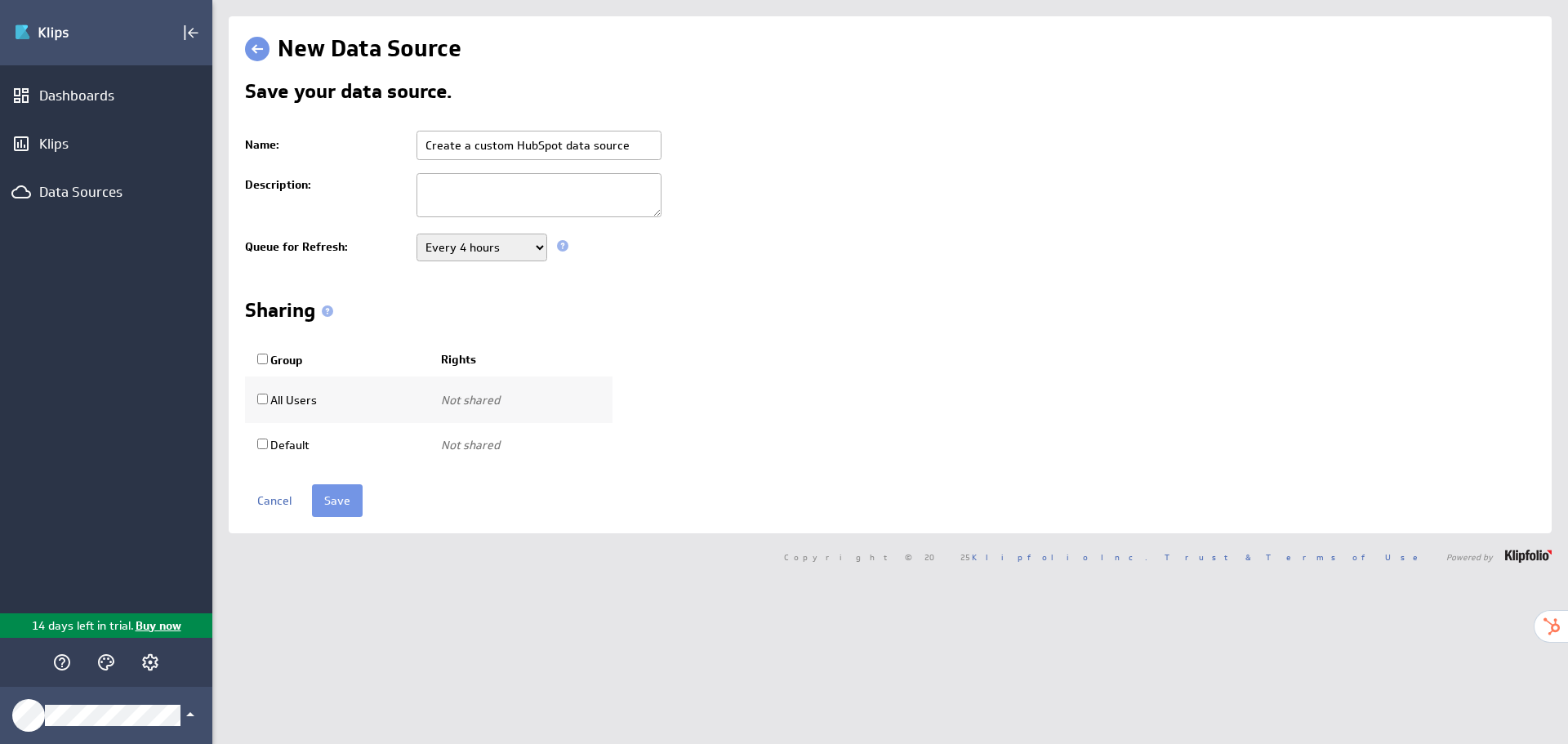
click at [585, 147] on input "Create a custom HubSpot data source" at bounding box center [539, 145] width 245 height 30
paste input "HubSpot - Meetings"
type input "HubSpot - Meetings"
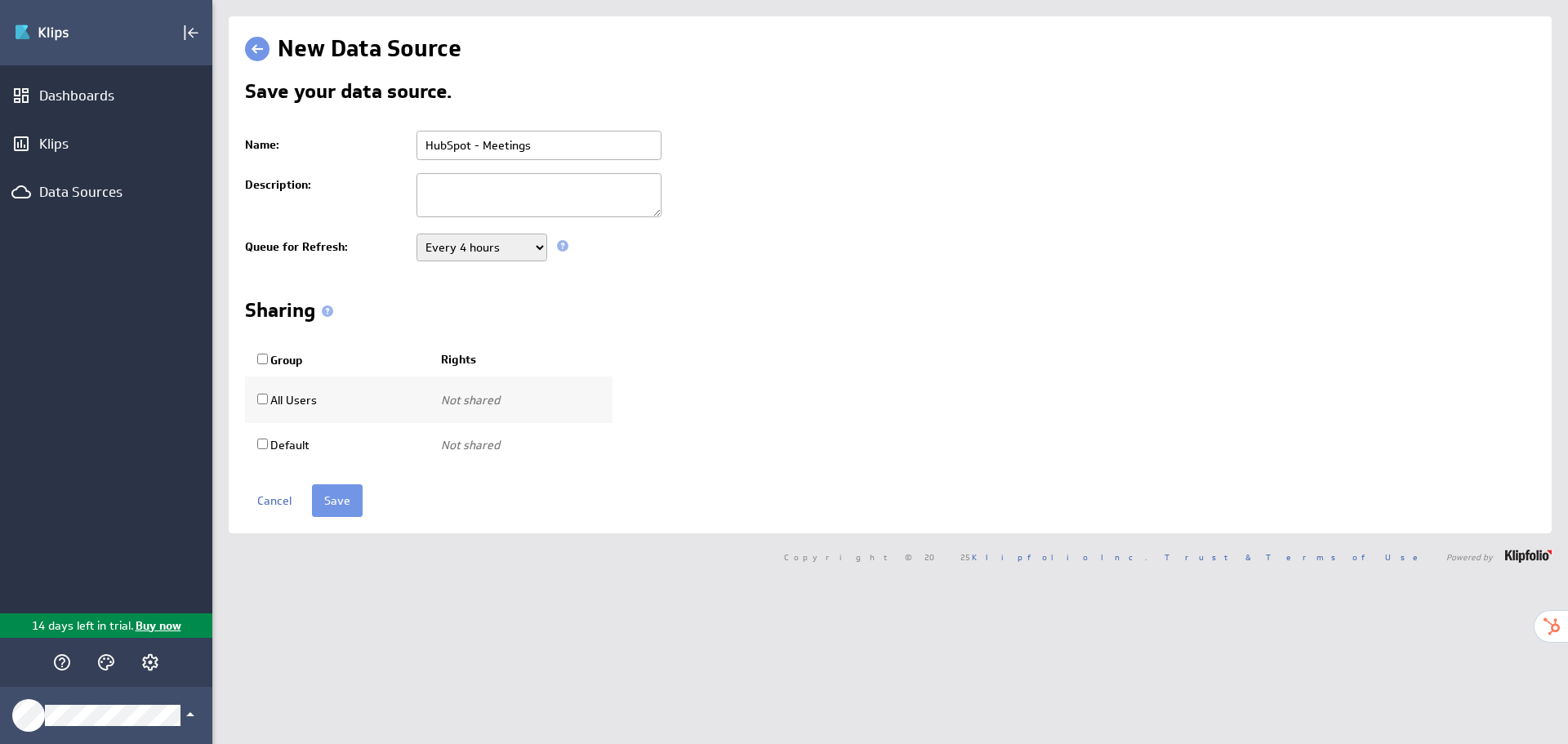
click at [505, 241] on select "Never Every minute Every 5 minutes Every 15 minutes Every 30 minutes Every hour…" at bounding box center [482, 247] width 131 height 28
click at [417, 234] on select "Never Every minute Every 5 minutes Every 15 minutes Every 30 minutes Every hour…" at bounding box center [482, 247] width 131 height 28
click at [836, 414] on div "Group Rights All Users Not shared Use only Use and edit Do not share Not shared" at bounding box center [890, 405] width 1290 height 125
drag, startPoint x: 476, startPoint y: 238, endPoint x: 475, endPoint y: 255, distance: 17.0
click at [475, 250] on select "Never Every minute Every 5 minutes Every 15 minutes Every 30 minutes Every hour…" at bounding box center [482, 247] width 131 height 28
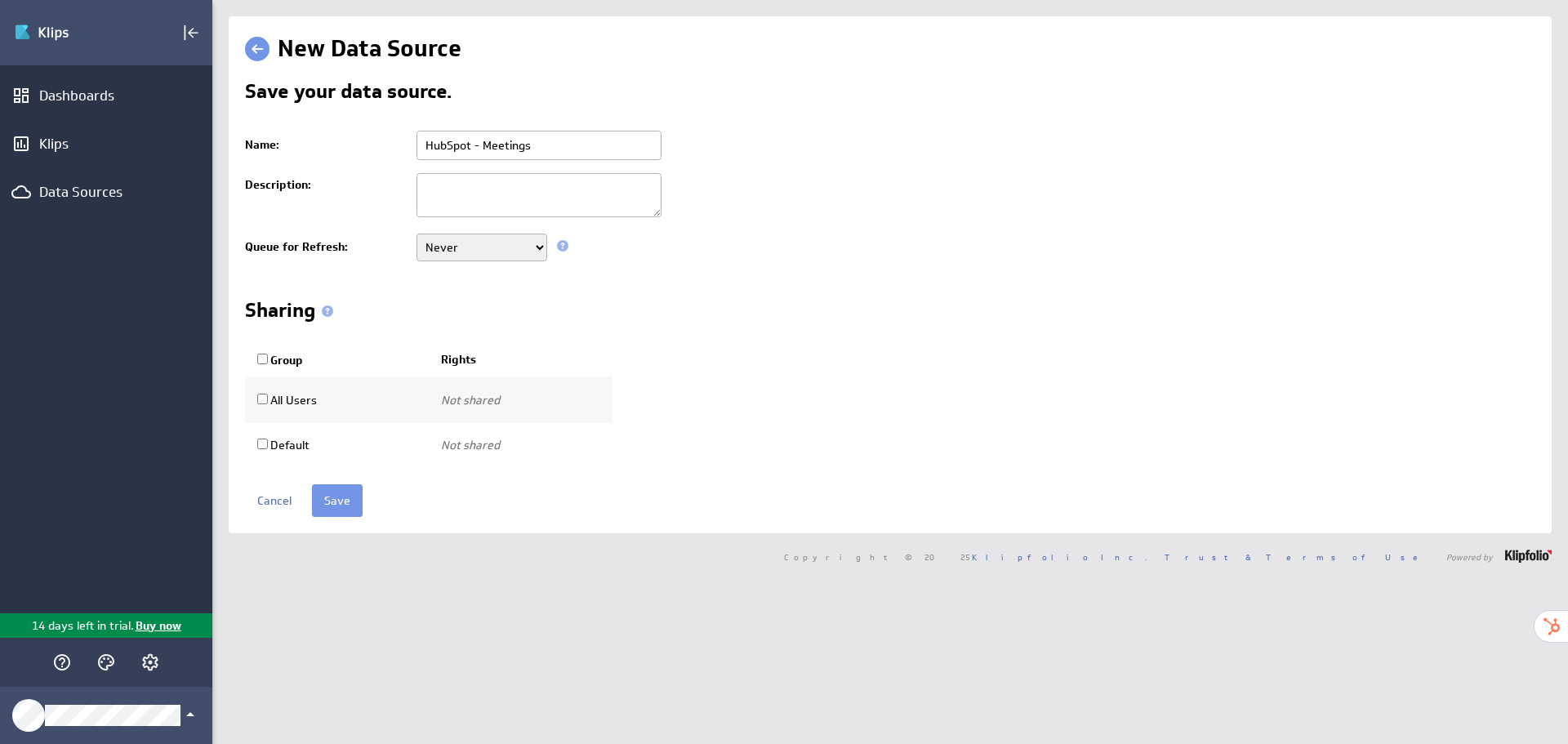
select select "60"
click at [417, 234] on select "Never Every minute Every 5 minutes Every 15 minutes Every 30 minutes Every hour…" at bounding box center [482, 247] width 131 height 28
click at [343, 485] on input "Save" at bounding box center [337, 501] width 51 height 32
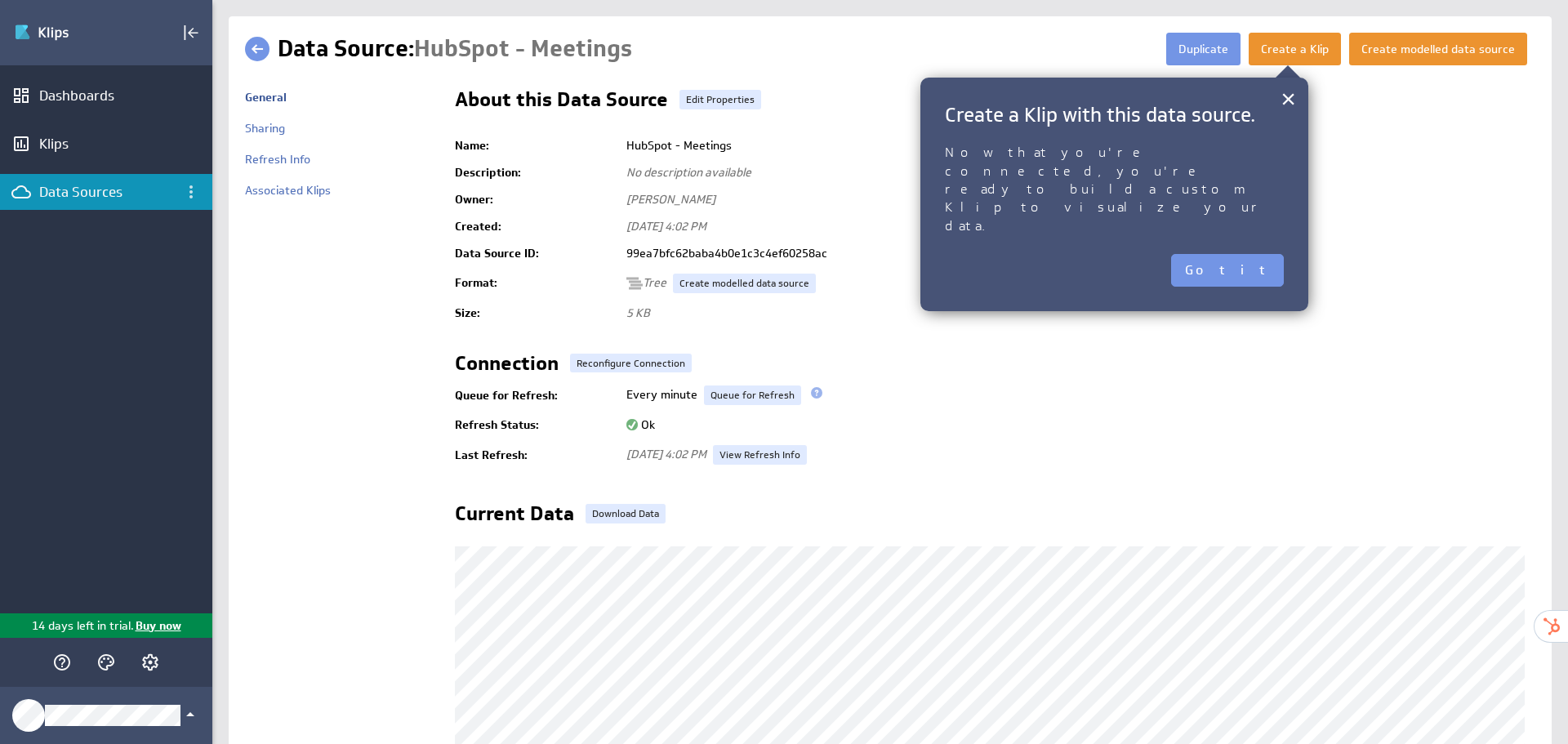
click at [249, 58] on link at bounding box center [258, 50] width 25 height 25
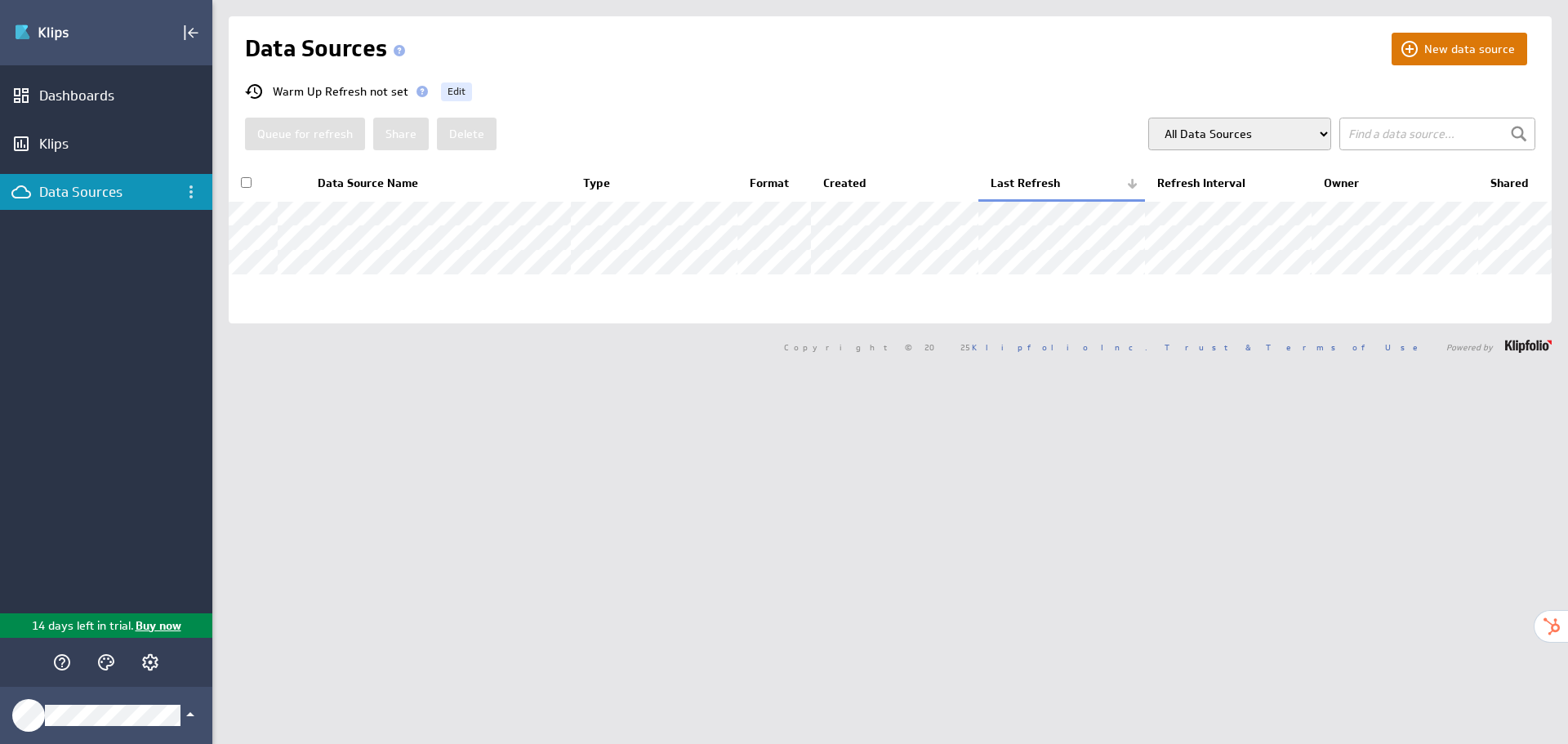
click at [1452, 45] on button "New data source" at bounding box center [1459, 49] width 135 height 32
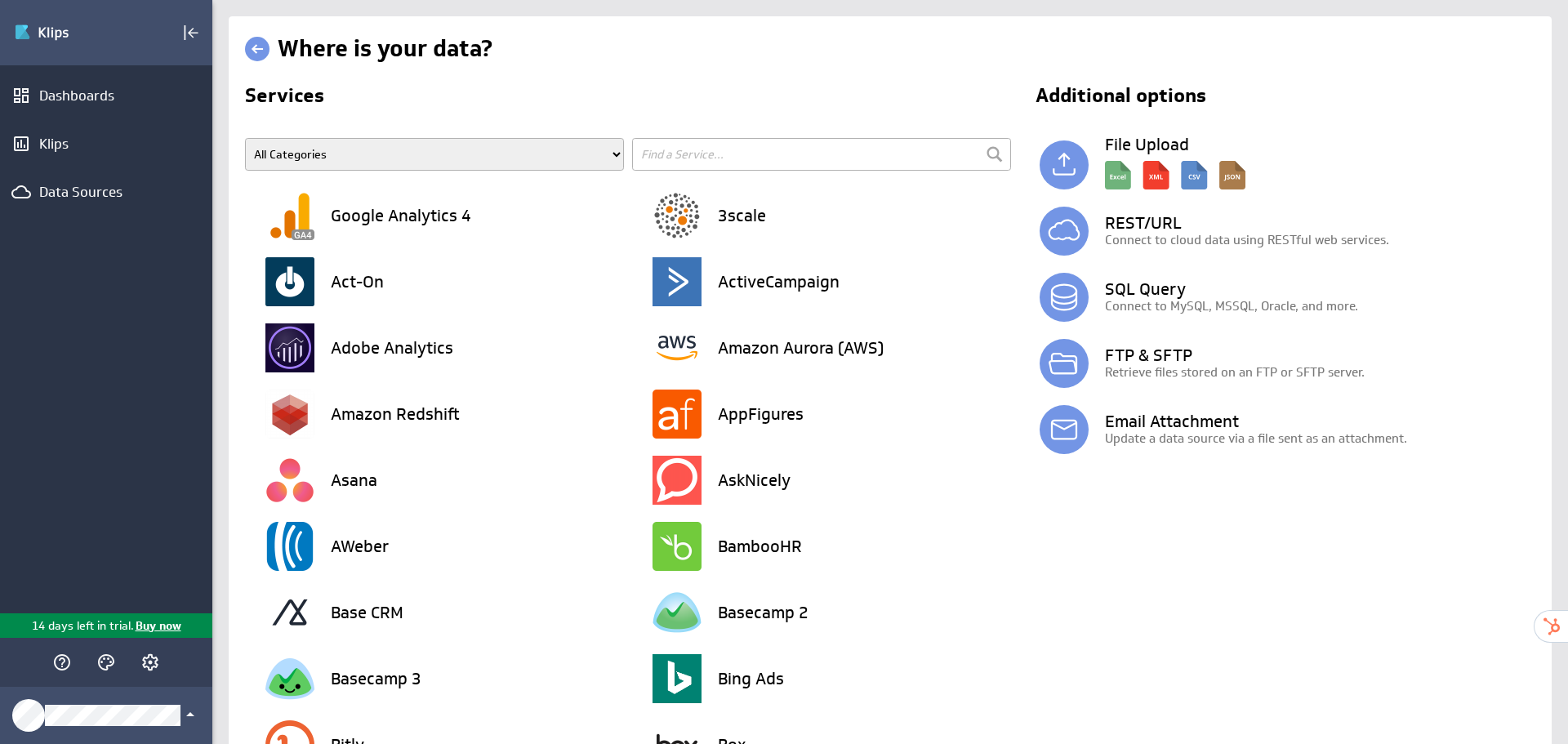
click at [759, 156] on input "text" at bounding box center [821, 155] width 379 height 32
type input "hubspot"
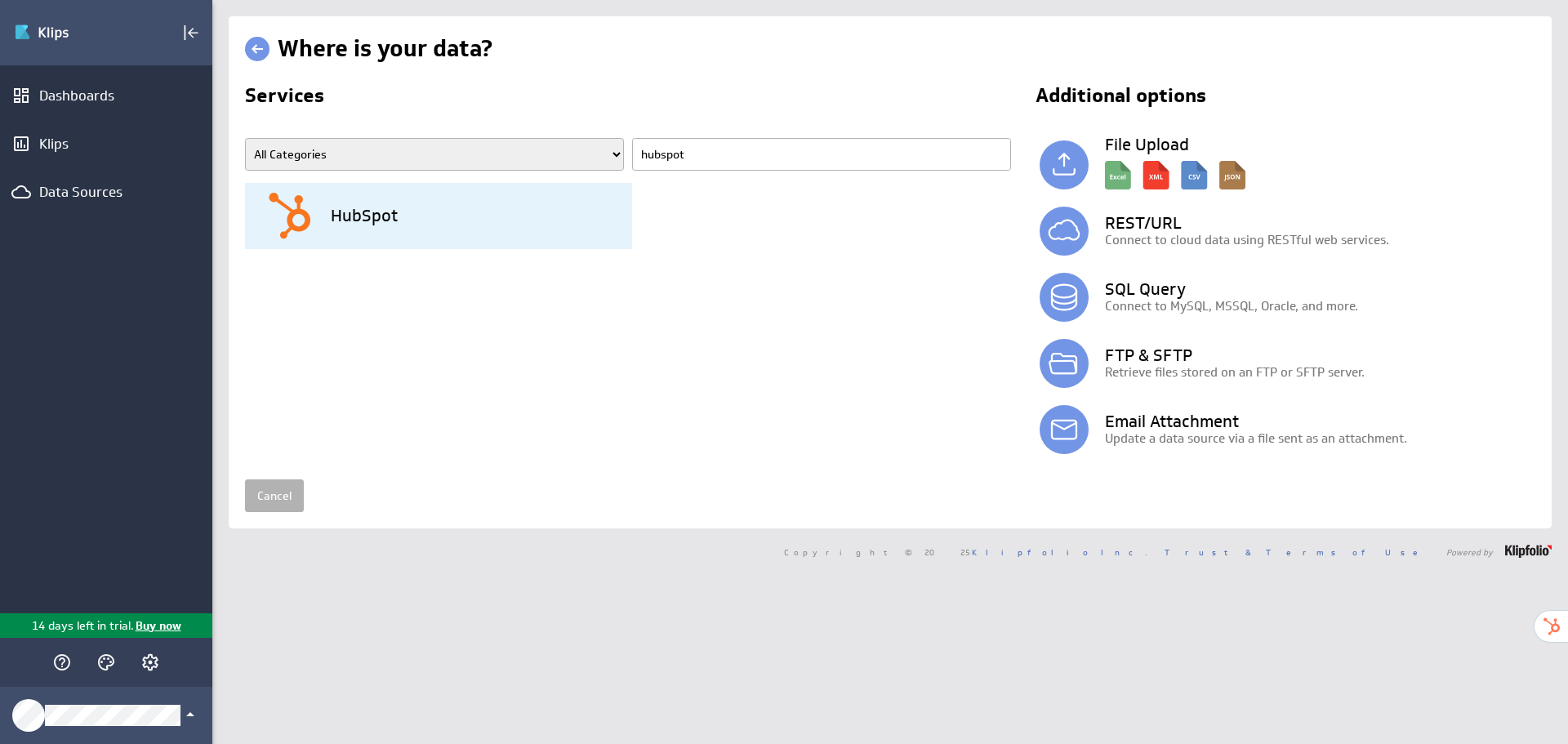
drag, startPoint x: 406, startPoint y: 203, endPoint x: 522, endPoint y: 186, distance: 117.2
click at [406, 204] on div "HubSpot" at bounding box center [448, 216] width 366 height 66
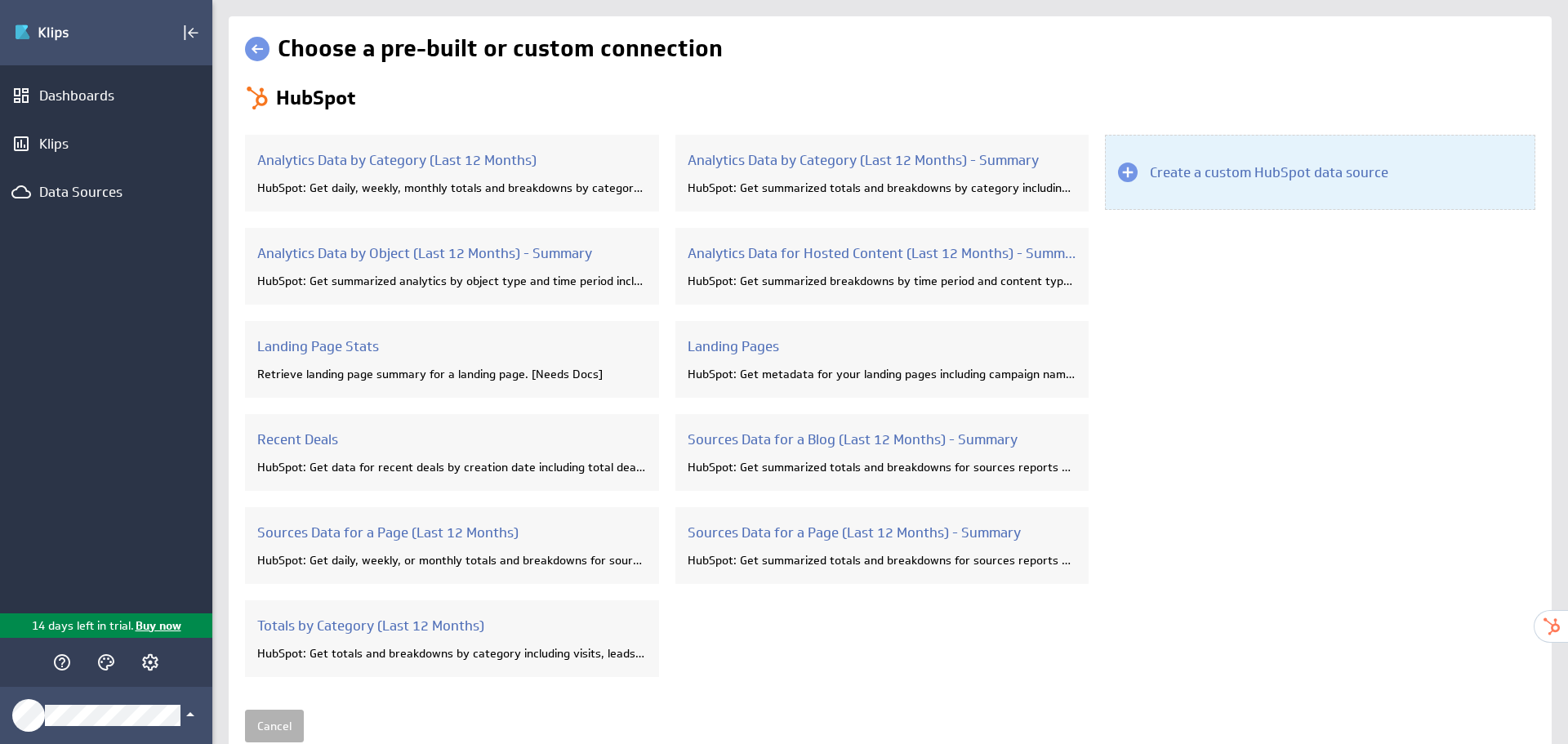
click at [1178, 163] on h3 "Create a custom HubSpot data source" at bounding box center [1269, 172] width 238 height 18
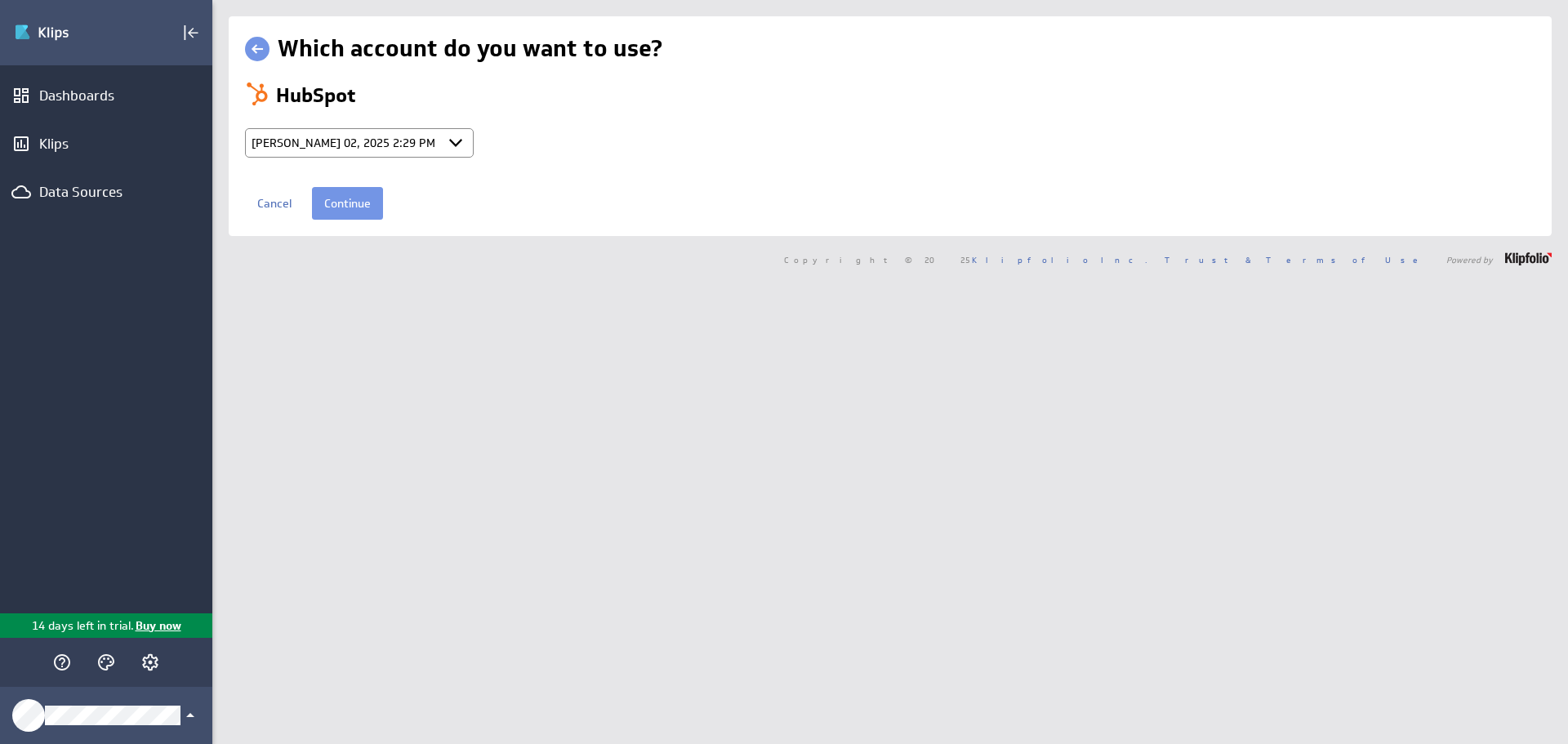
select select "a6329a7e59dca4633b9cc6d4db74e9ed"
click at [357, 208] on input "Continue" at bounding box center [347, 203] width 71 height 32
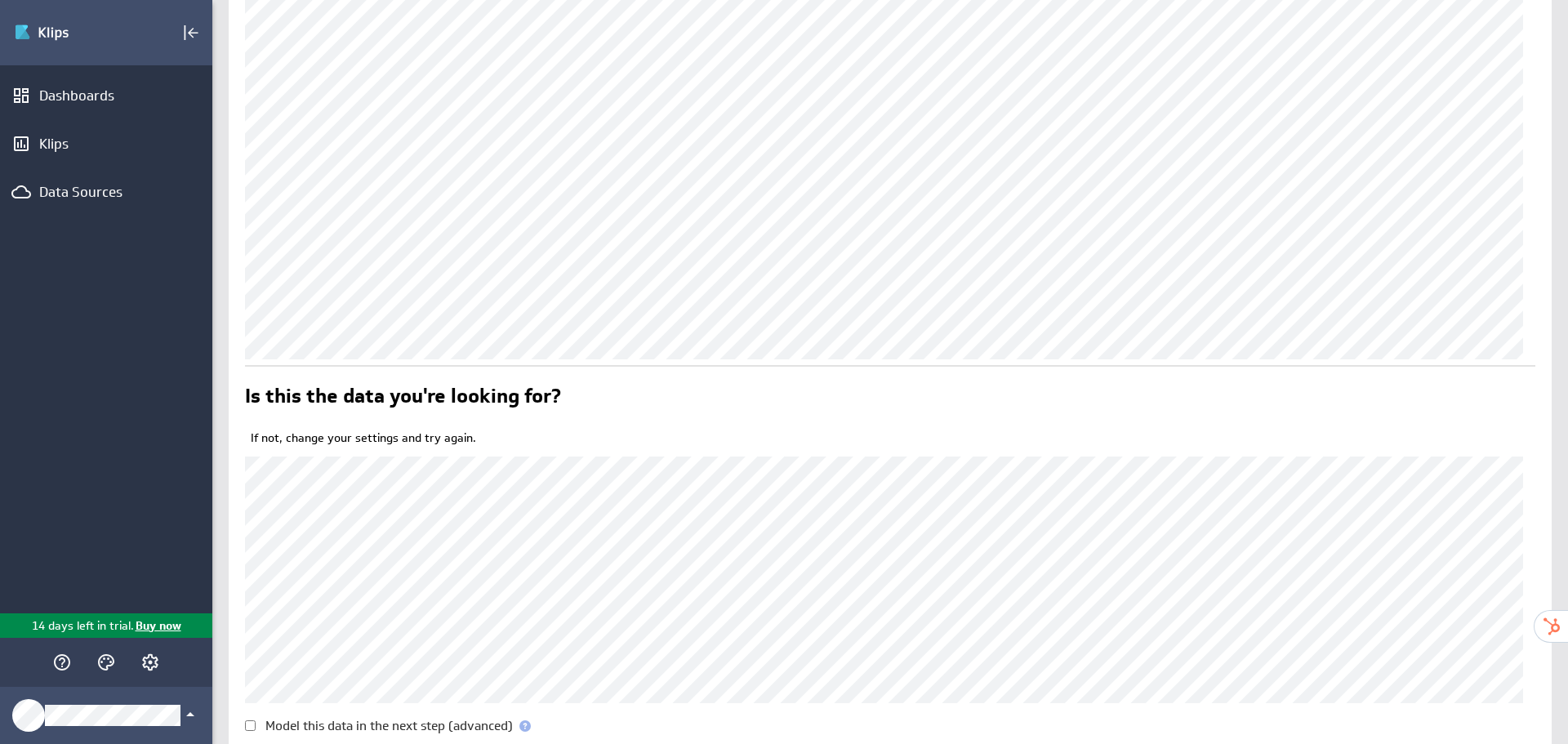
scroll to position [354, 0]
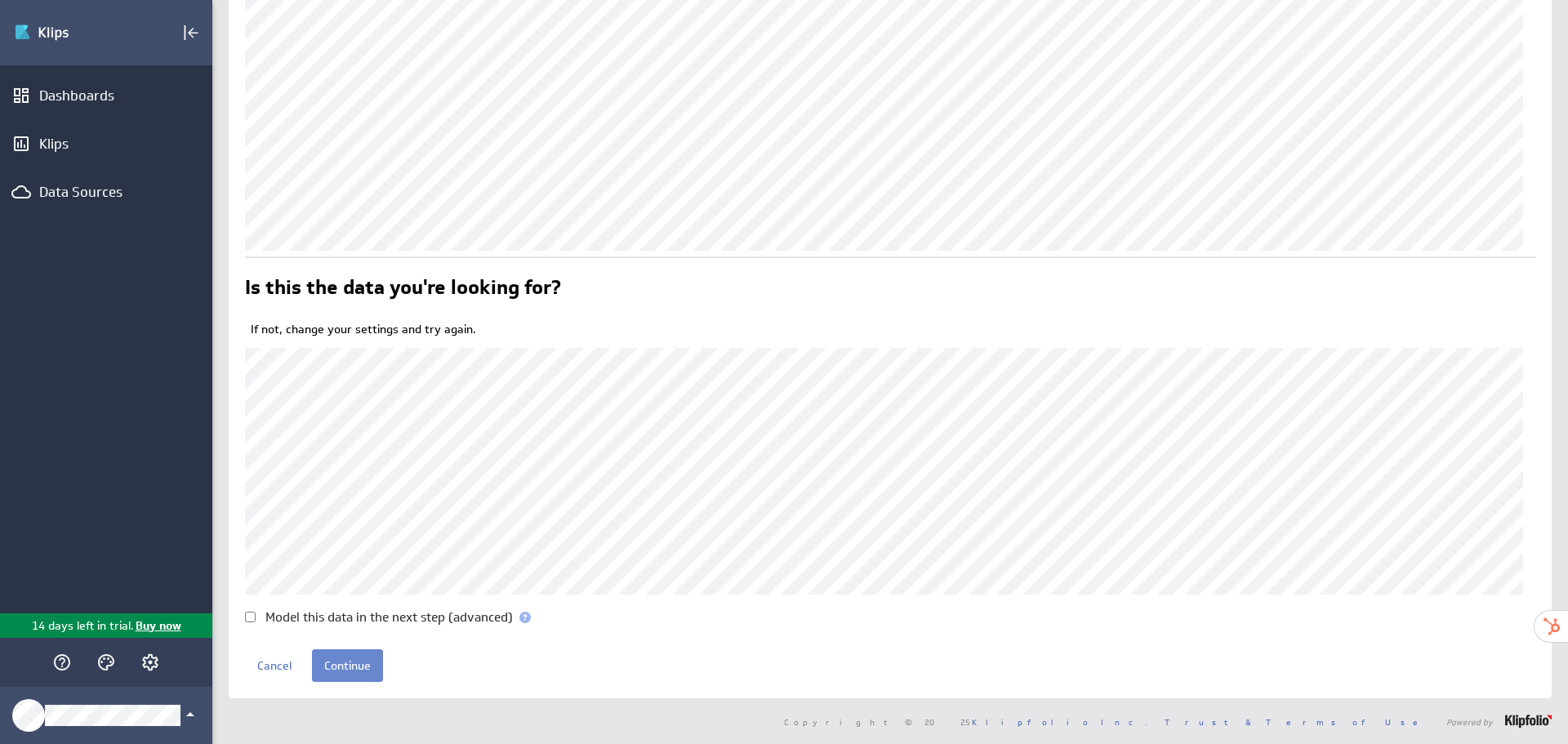
click at [356, 658] on input "Continue" at bounding box center [347, 666] width 71 height 32
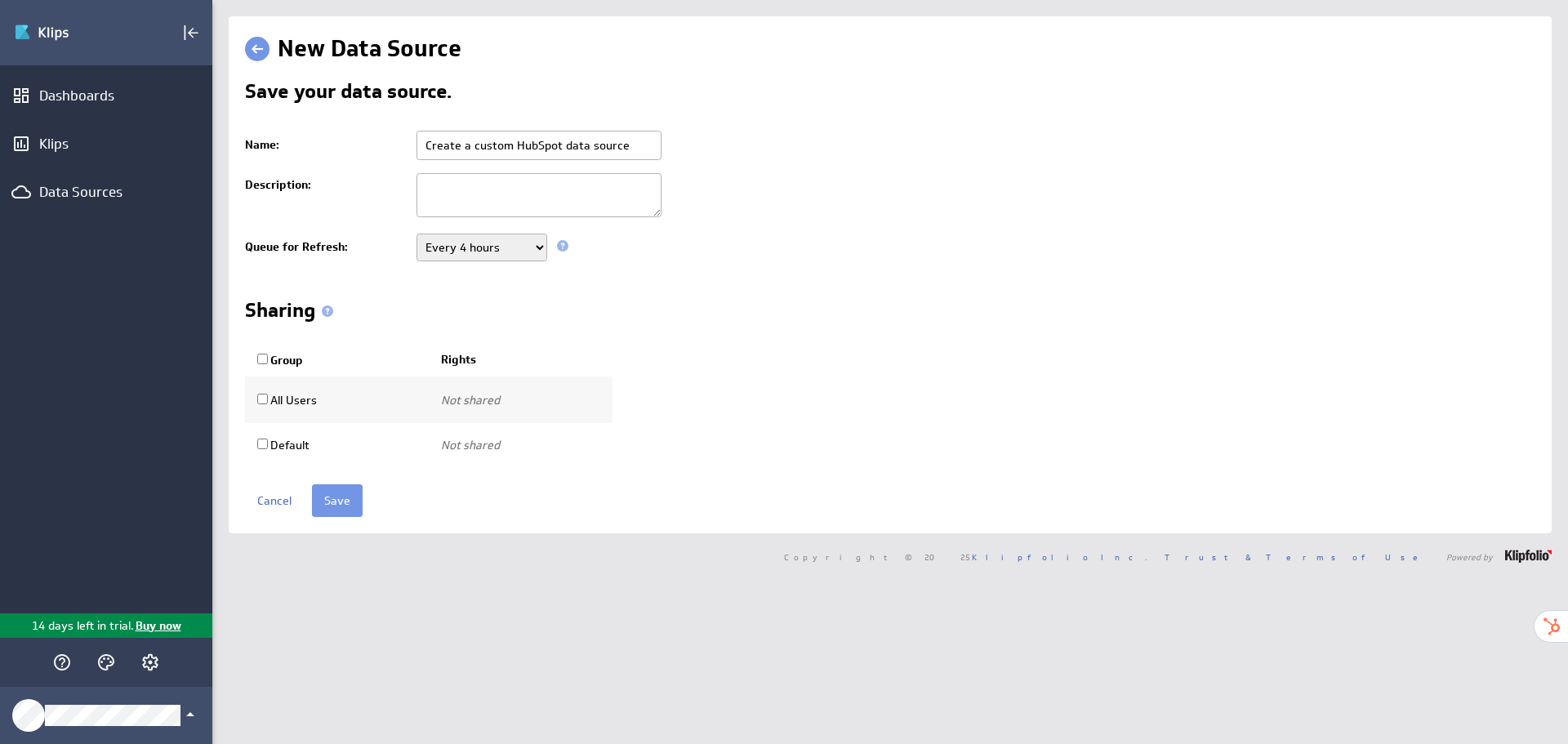
click at [585, 143] on input "Create a custom HubSpot data source" at bounding box center [539, 145] width 245 height 30
click at [559, 150] on input "Create a custom HubSpot data source" at bounding box center [539, 145] width 245 height 30
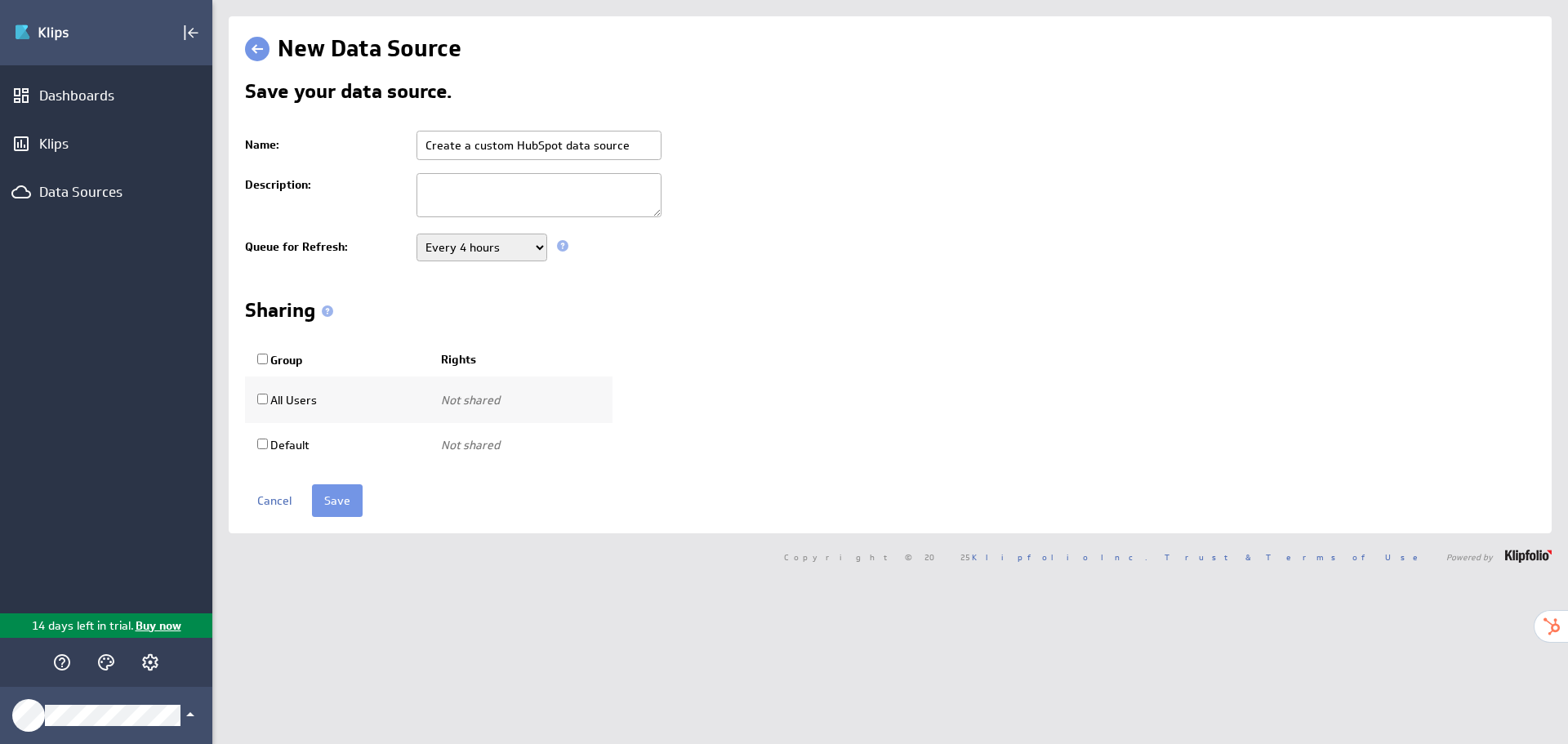
click at [560, 150] on input "Create a custom HubSpot data source" at bounding box center [539, 145] width 245 height 30
paste input "HubSpot - Deals"
type input "HubSpot - Deals"
click at [478, 249] on select "Never Every minute Every 5 minutes Every 15 minutes Every 30 minutes Every hour…" at bounding box center [482, 247] width 131 height 28
select select "60"
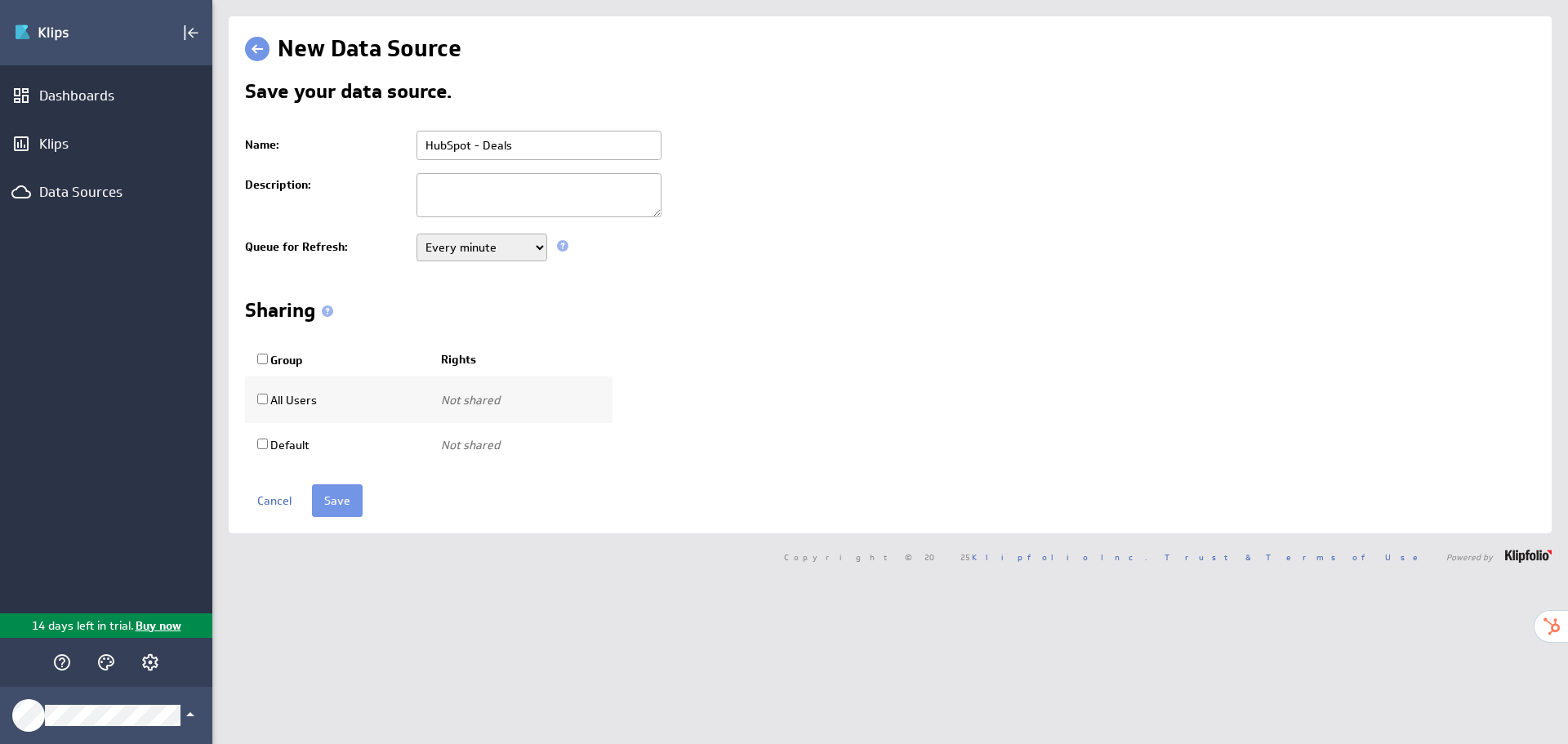
click at [417, 234] on select "Never Every minute Every 5 minutes Every 15 minutes Every 30 minutes Every hour…" at bounding box center [482, 247] width 131 height 28
click at [343, 490] on input "Save" at bounding box center [337, 501] width 51 height 32
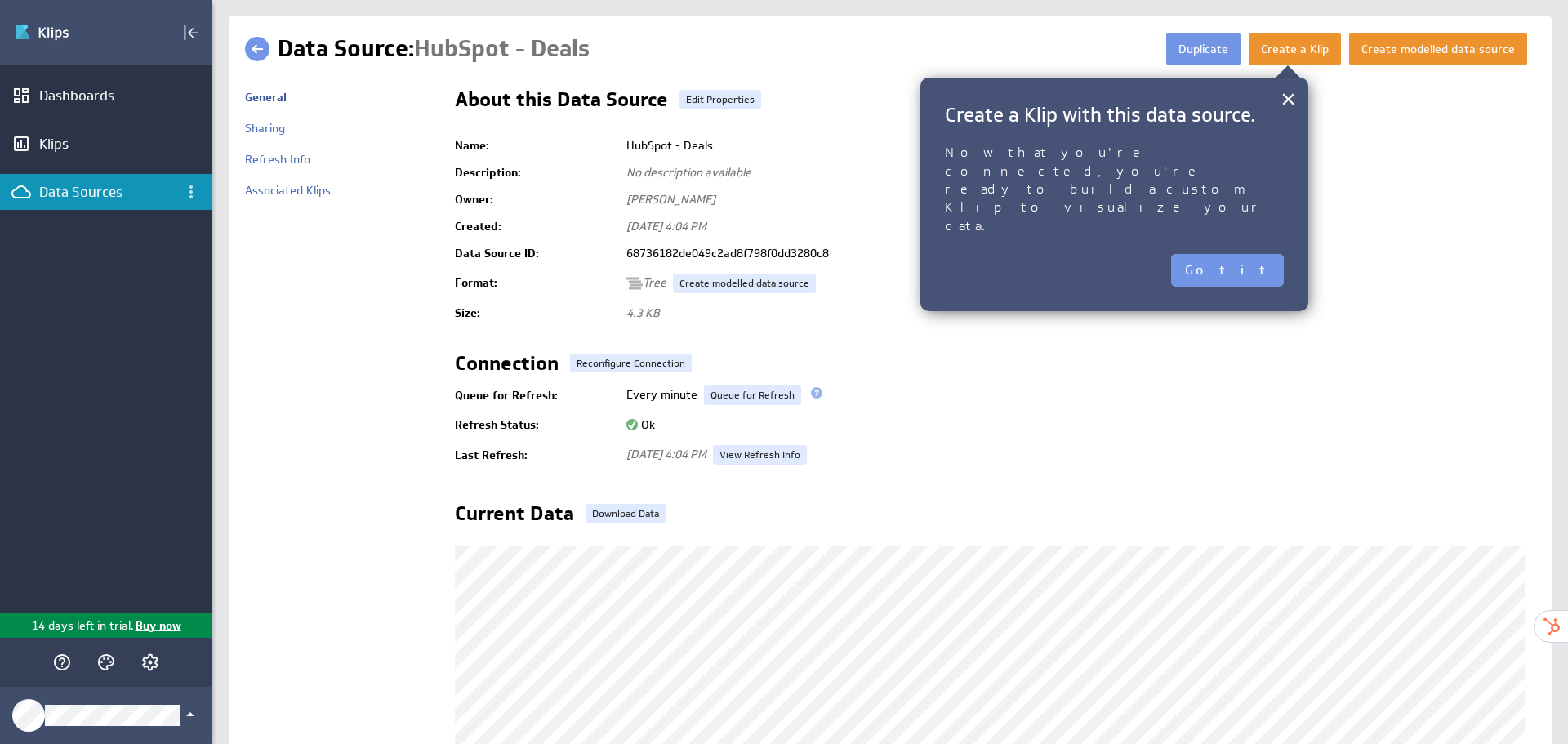
click at [251, 47] on link at bounding box center [258, 50] width 25 height 25
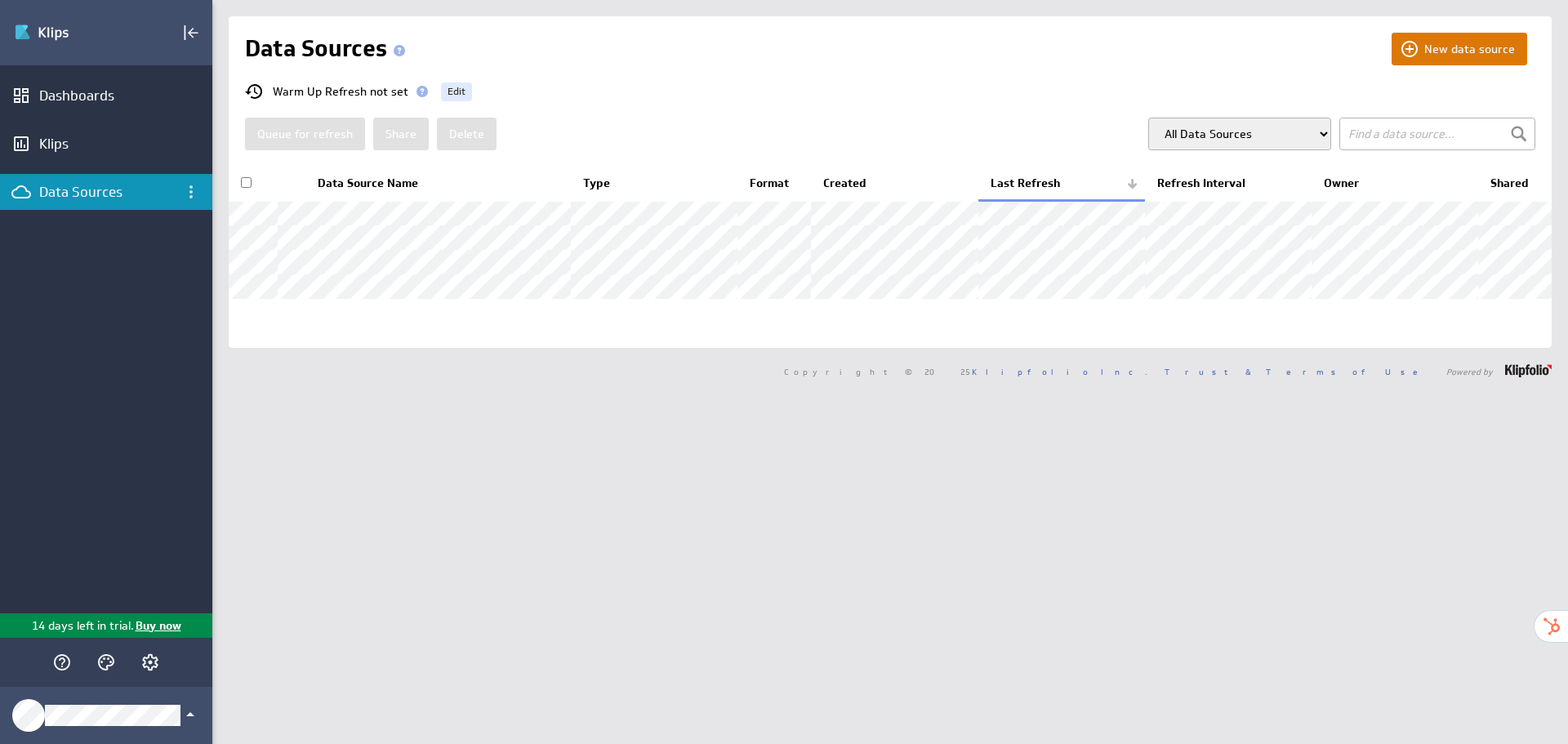
click at [1424, 52] on button "New data source" at bounding box center [1459, 49] width 135 height 32
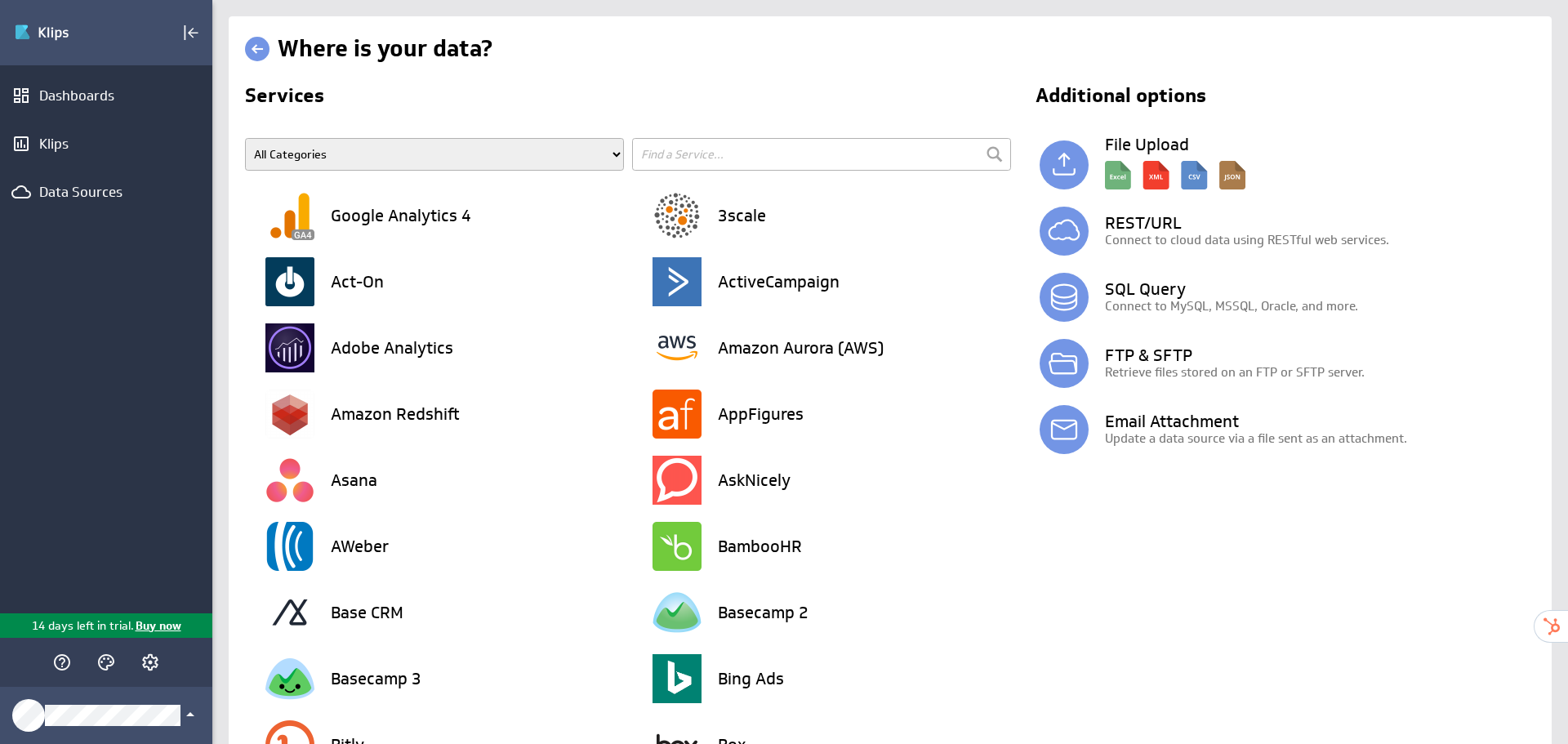
click at [737, 145] on input "text" at bounding box center [821, 155] width 379 height 32
type input "hubspot"
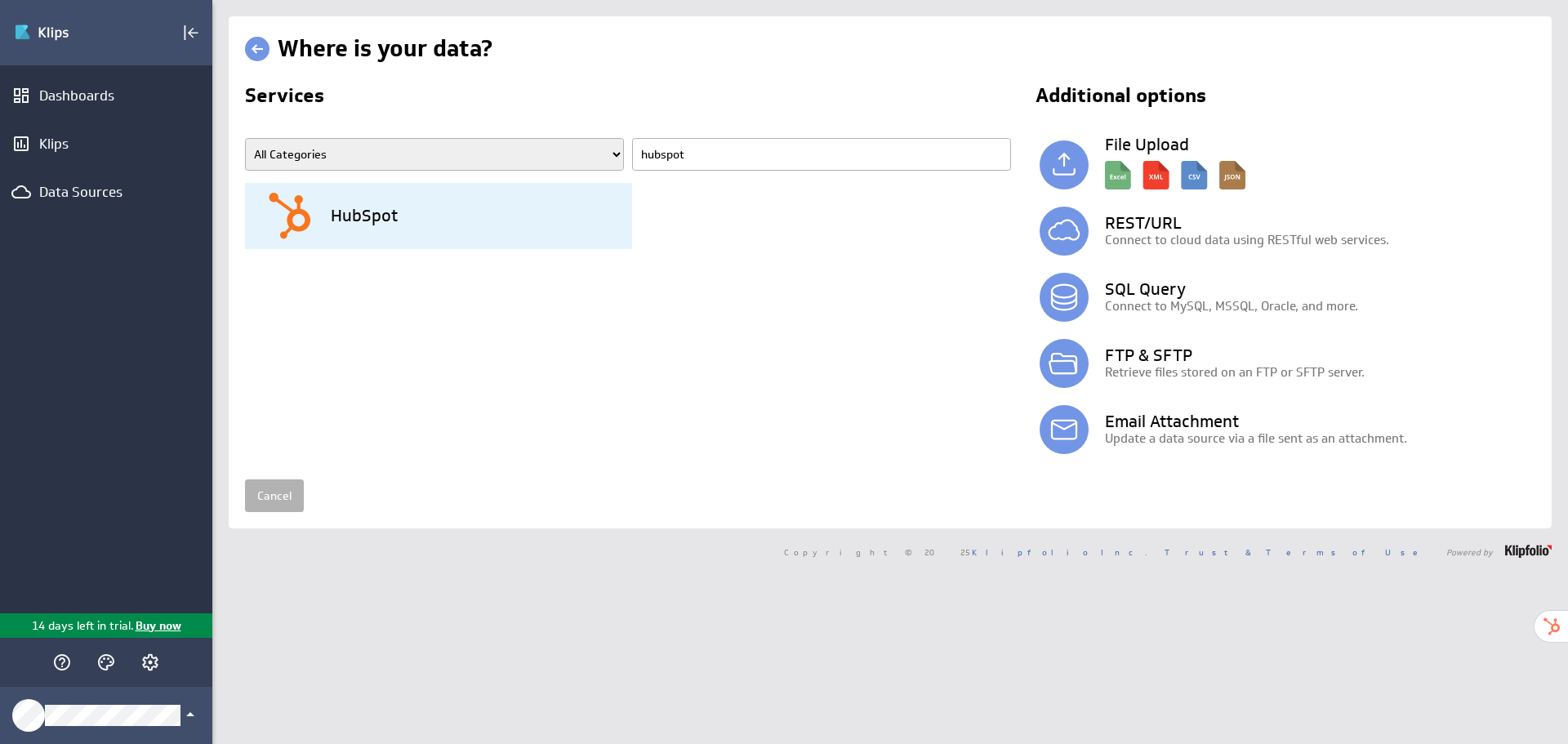
click at [425, 208] on div "HubSpot" at bounding box center [448, 216] width 366 height 66
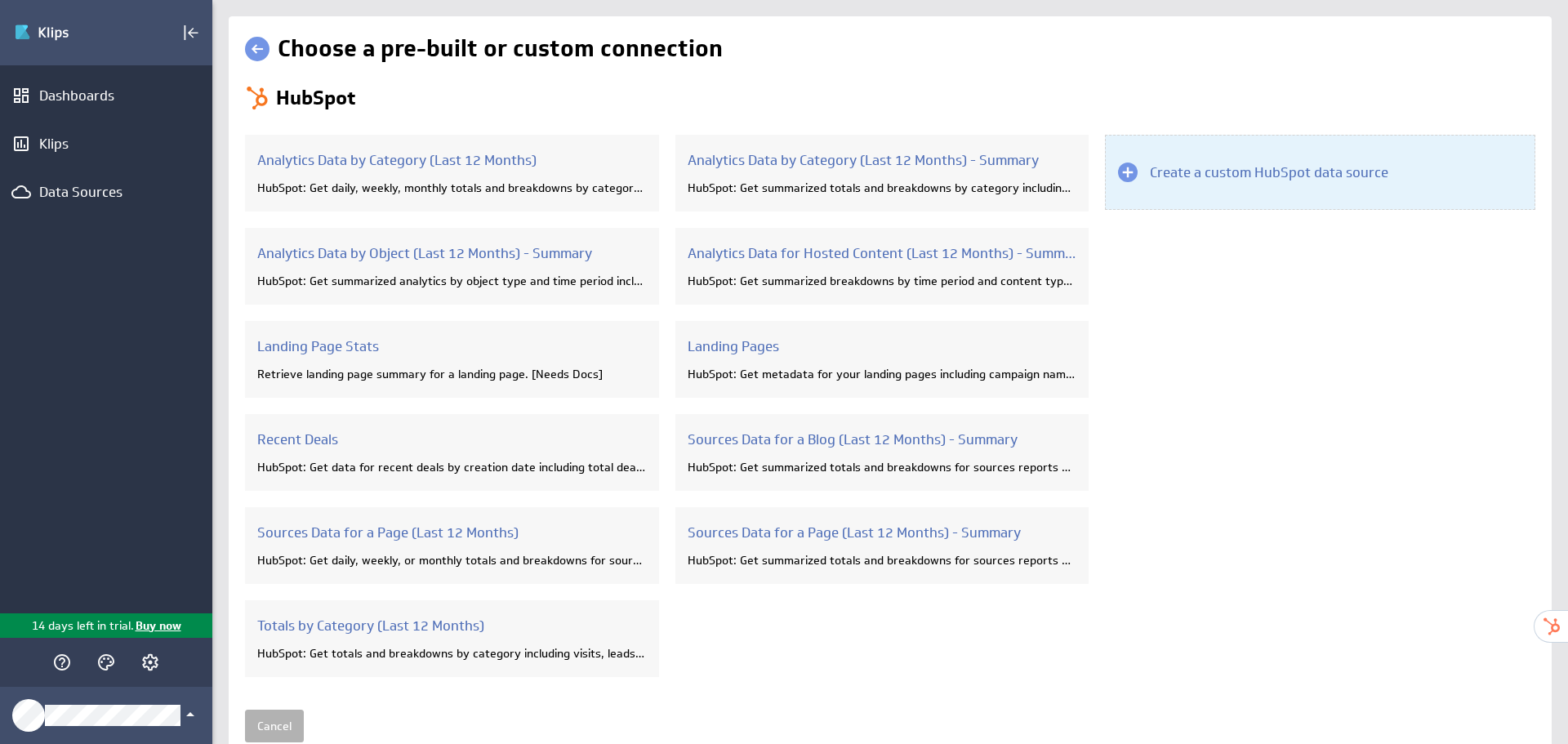
click at [1262, 180] on h3 "Create a custom HubSpot data source" at bounding box center [1269, 172] width 238 height 18
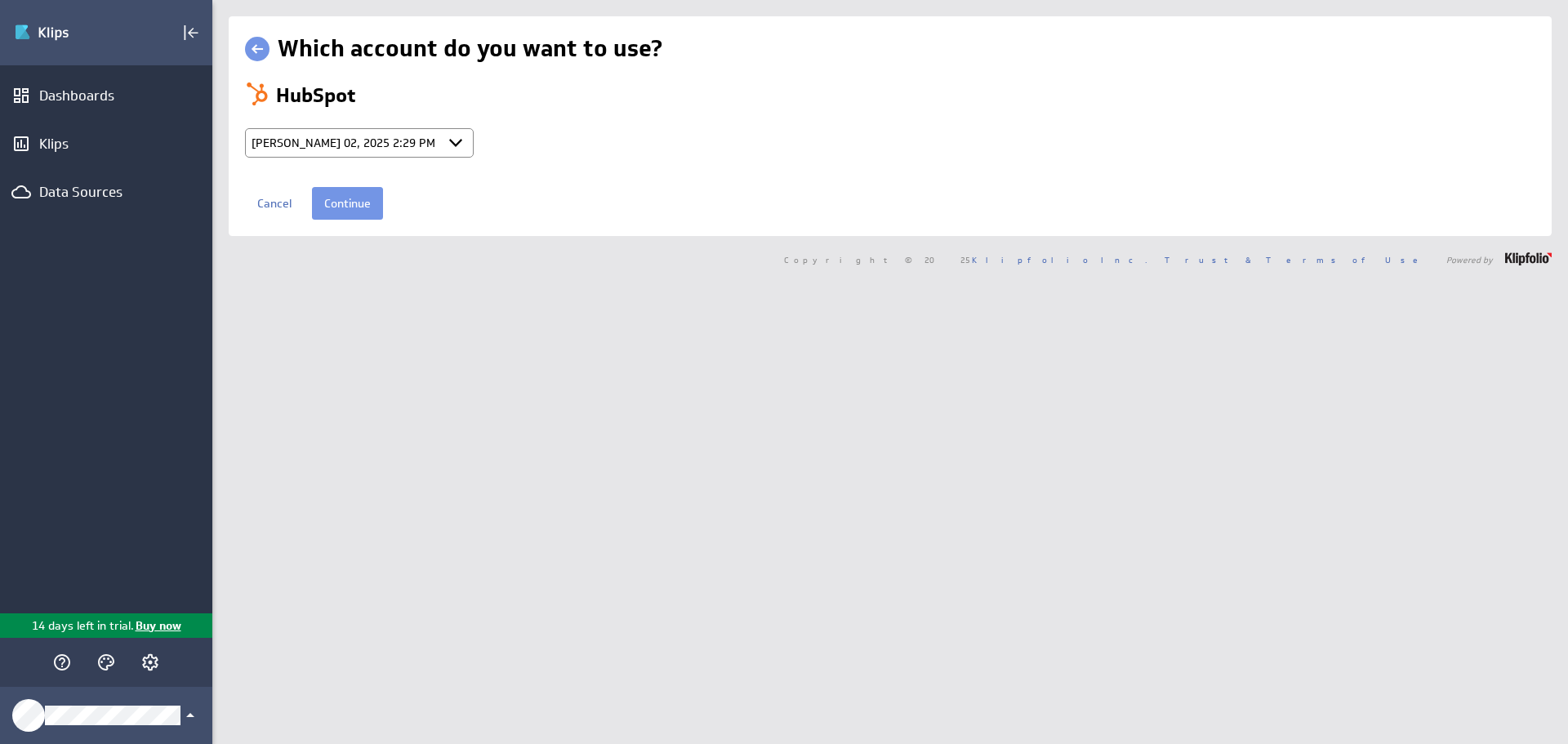
select select "a6329a7e59dca4633b9cc6d4db74e9ed"
click at [355, 194] on input "Continue" at bounding box center [347, 203] width 71 height 32
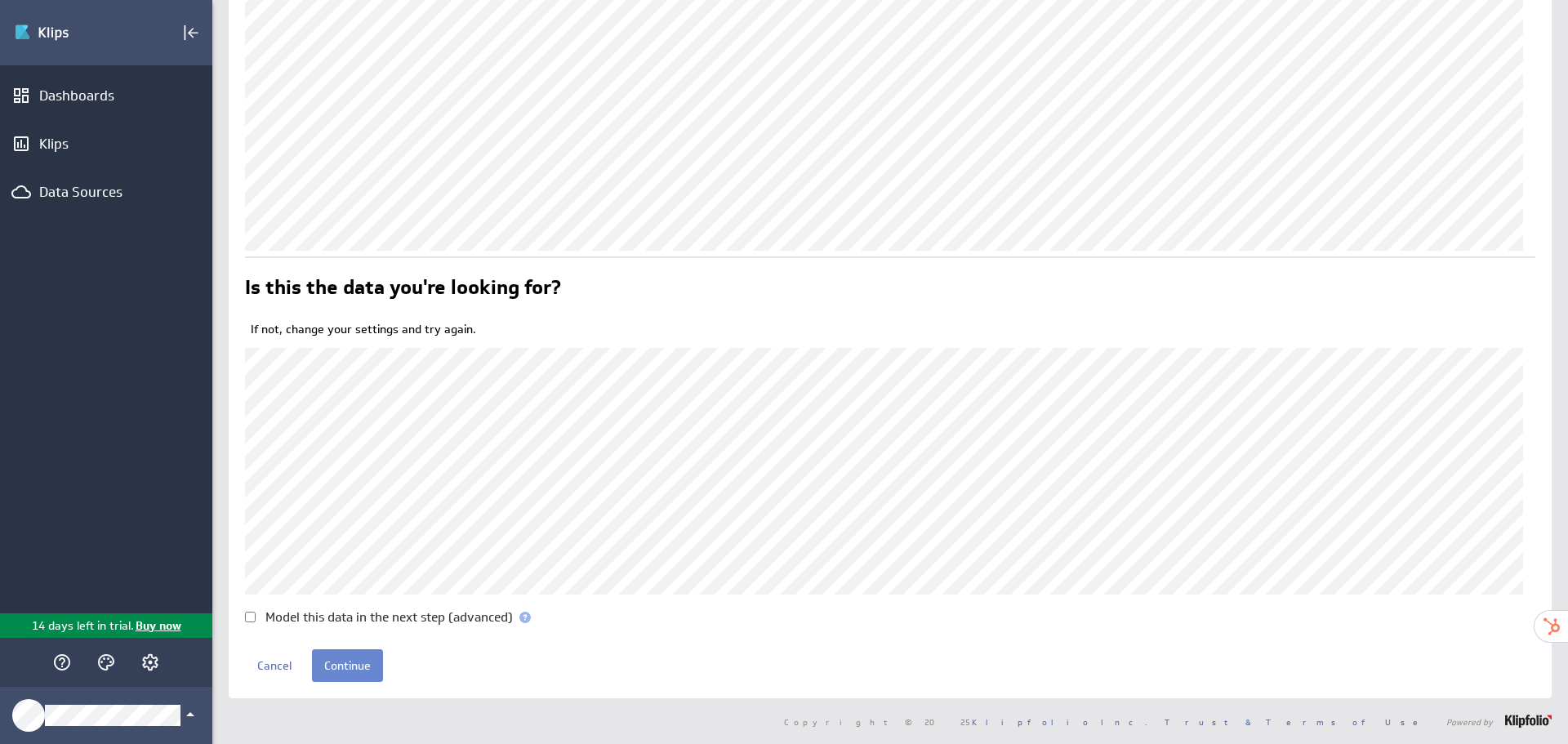
click at [348, 675] on input "Continue" at bounding box center [347, 666] width 71 height 32
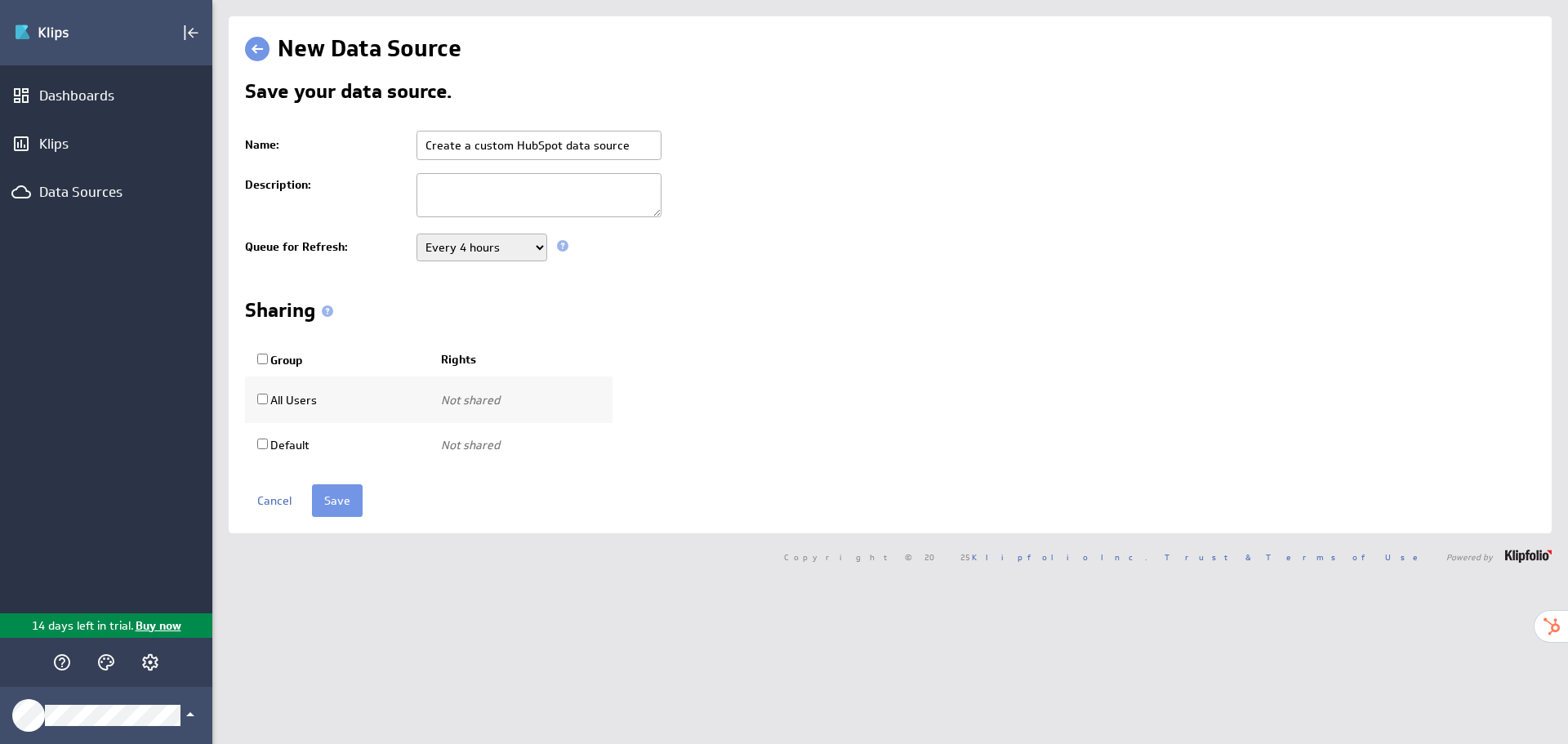
click at [498, 153] on input "Create a custom HubSpot data source" at bounding box center [539, 145] width 245 height 30
paste input "HubSpot - Owners"
type input "HubSpot - Owners"
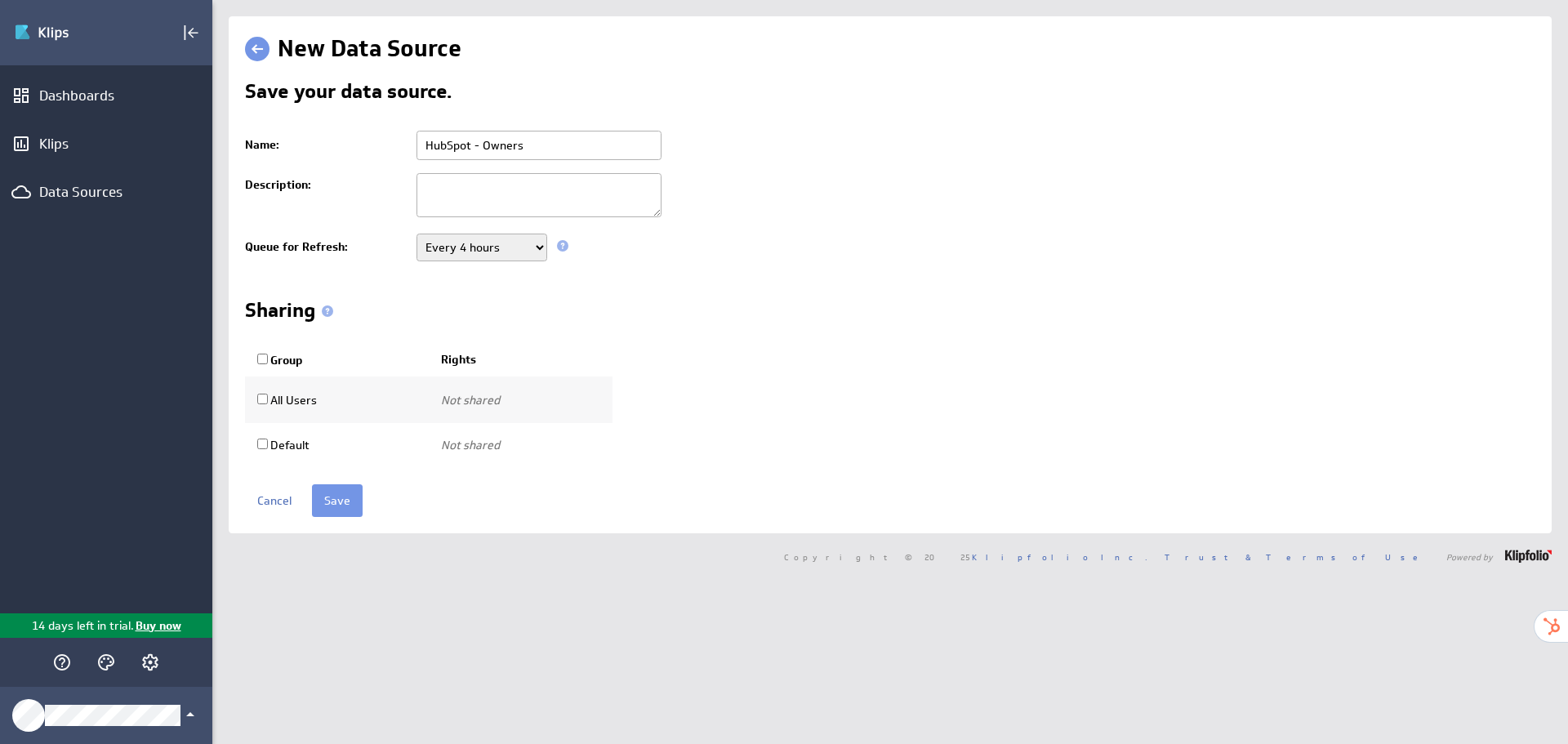
drag, startPoint x: 513, startPoint y: 251, endPoint x: 513, endPoint y: 258, distance: 7.0
click at [514, 251] on select "Never Every minute Every 5 minutes Every 15 minutes Every 30 minutes Every hour…" at bounding box center [482, 247] width 131 height 28
select select "60"
click at [417, 234] on select "Never Every minute Every 5 minutes Every 15 minutes Every 30 minutes Every hour…" at bounding box center [482, 247] width 131 height 28
click at [333, 507] on input "Save" at bounding box center [337, 501] width 51 height 32
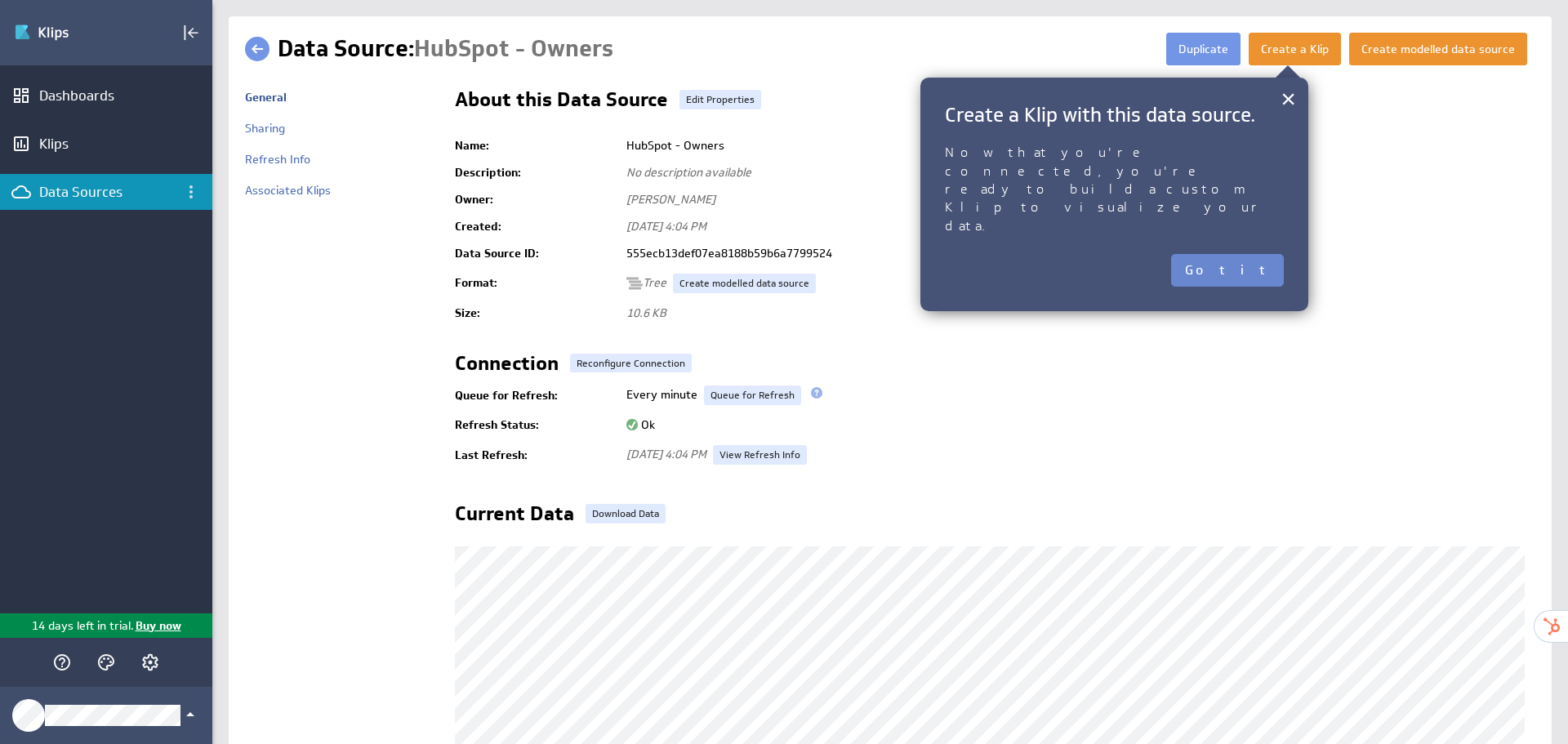
click at [1263, 254] on button "Got it" at bounding box center [1228, 270] width 113 height 32
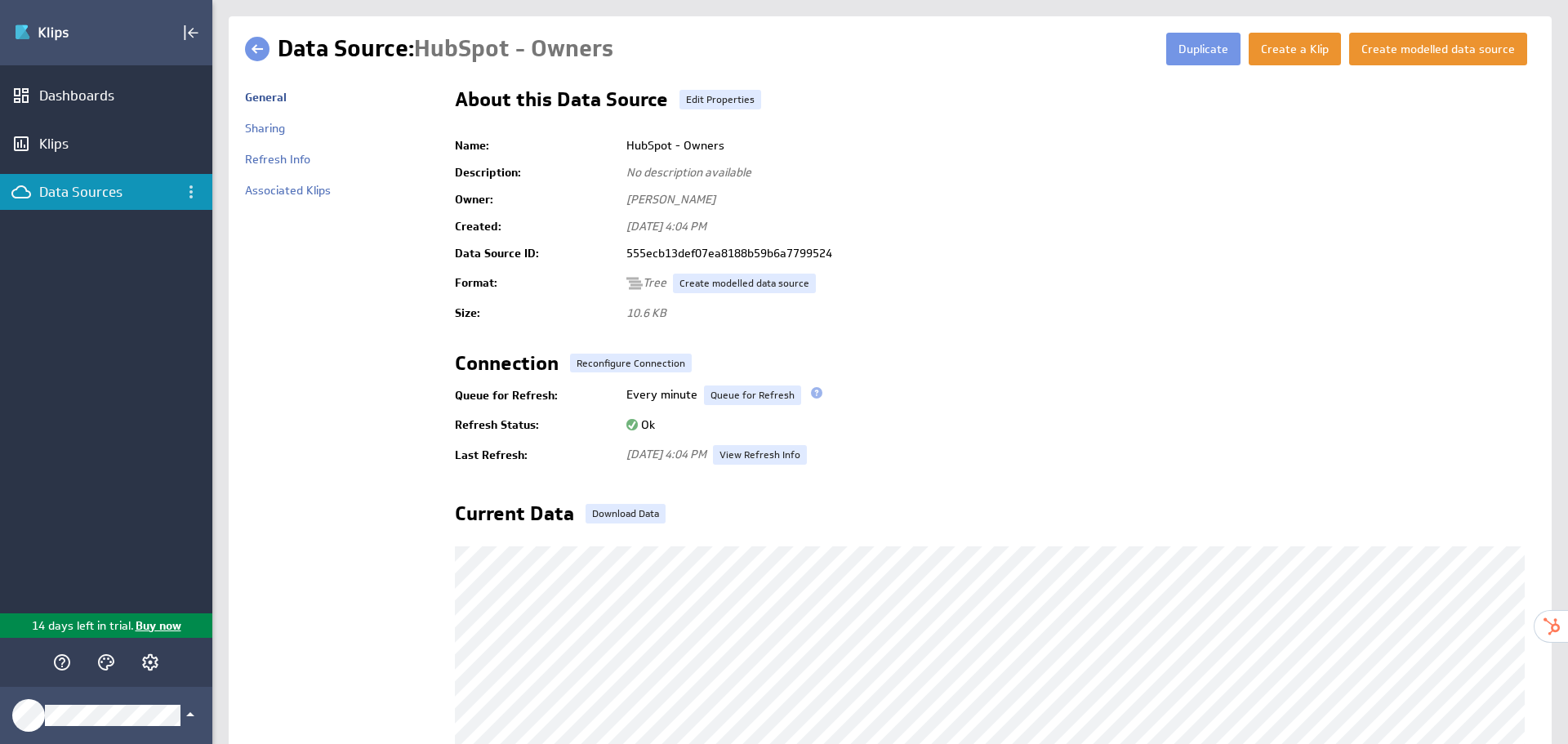
click at [250, 52] on link at bounding box center [258, 50] width 25 height 25
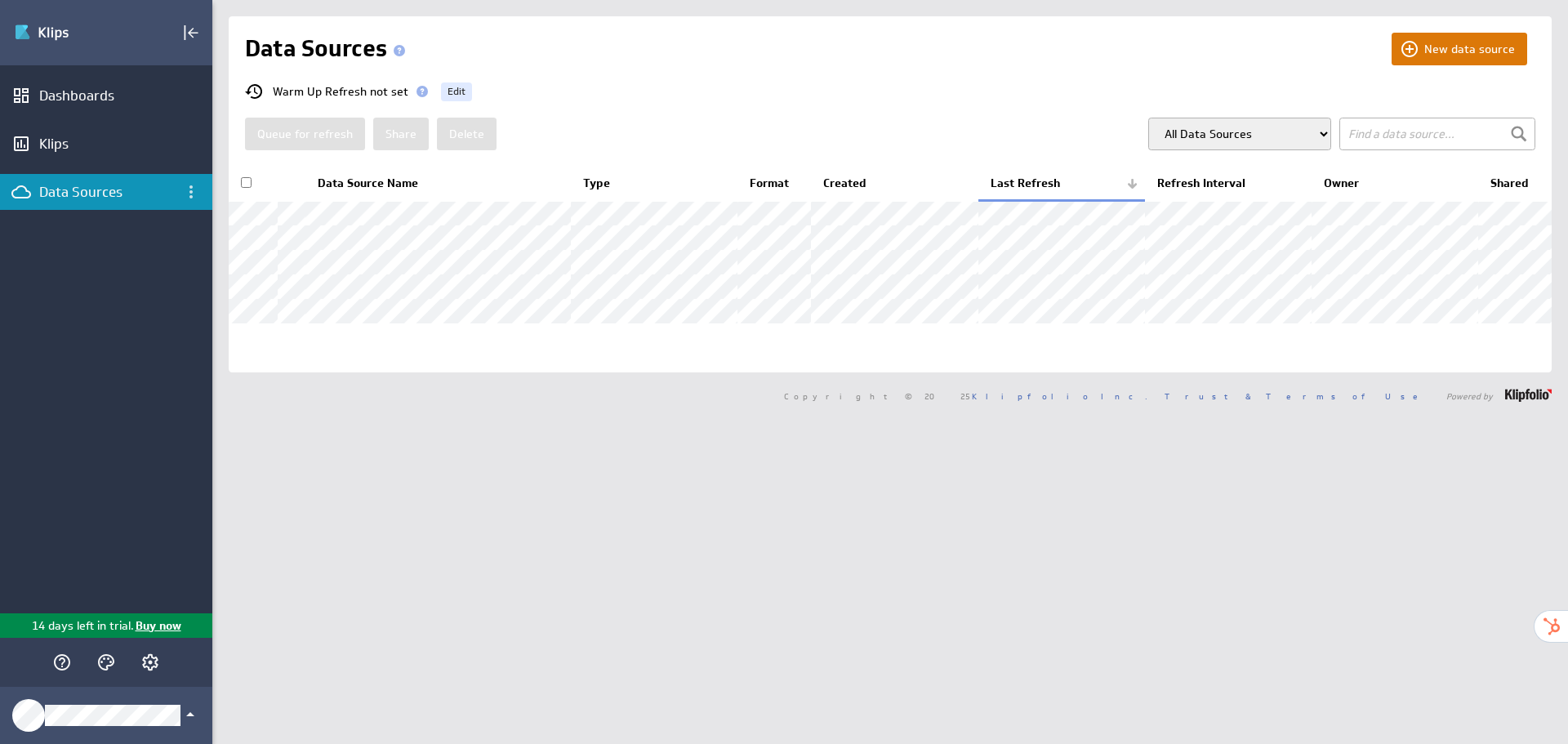
click at [1460, 42] on button "New data source" at bounding box center [1459, 49] width 135 height 32
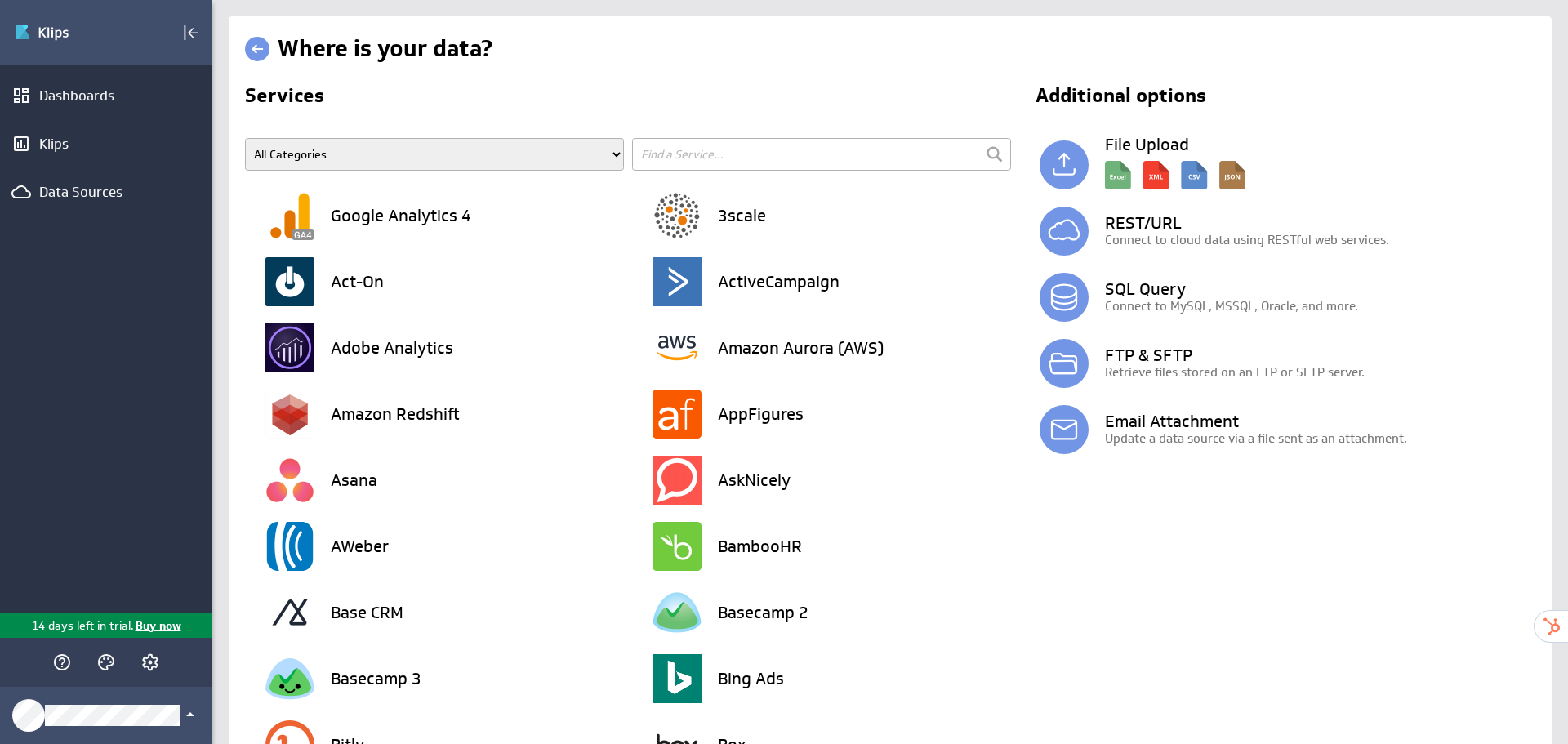
click at [664, 147] on input "text" at bounding box center [821, 155] width 379 height 32
type input "hubspot"
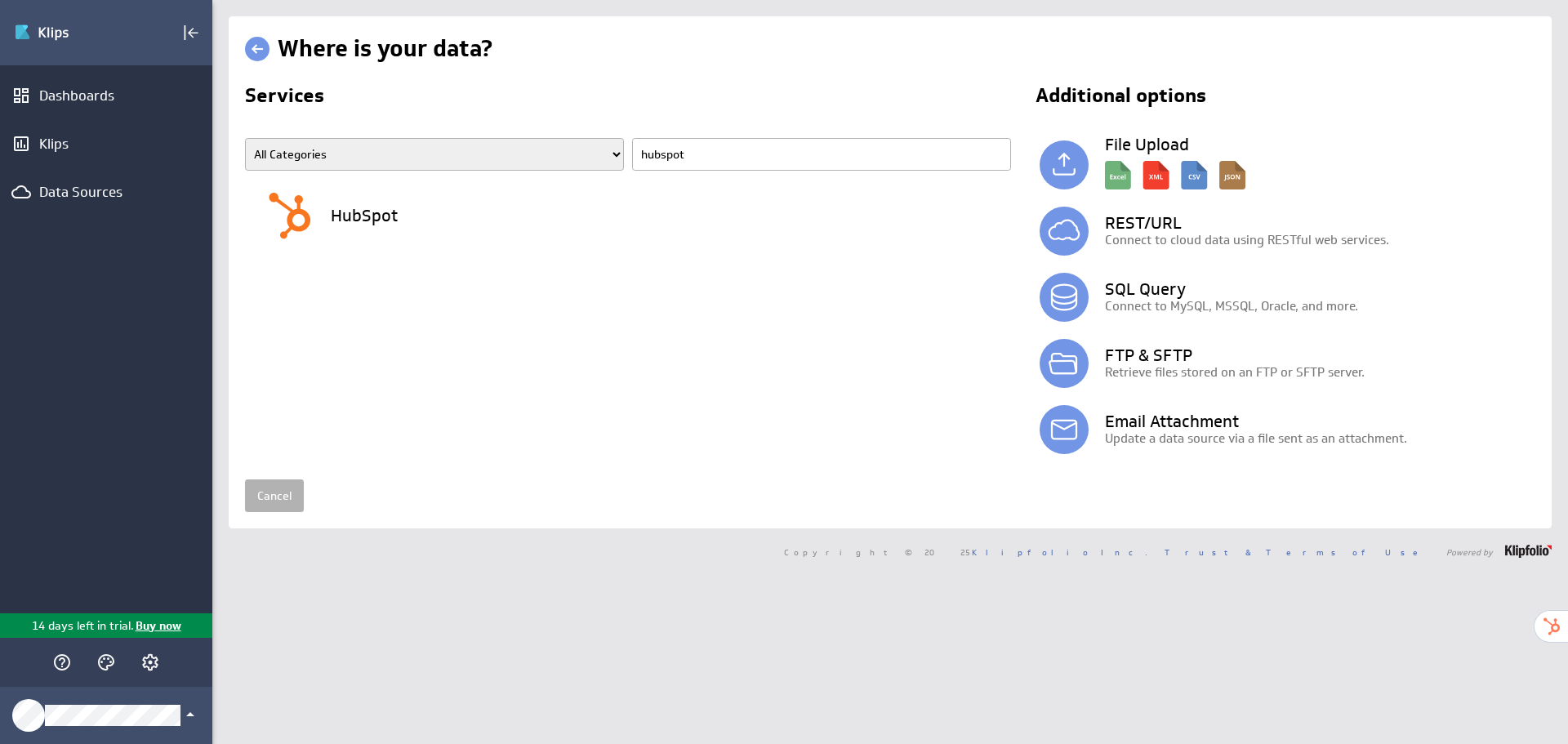
drag, startPoint x: 408, startPoint y: 218, endPoint x: 995, endPoint y: 202, distance: 587.2
click at [410, 218] on div "HubSpot" at bounding box center [448, 216] width 366 height 66
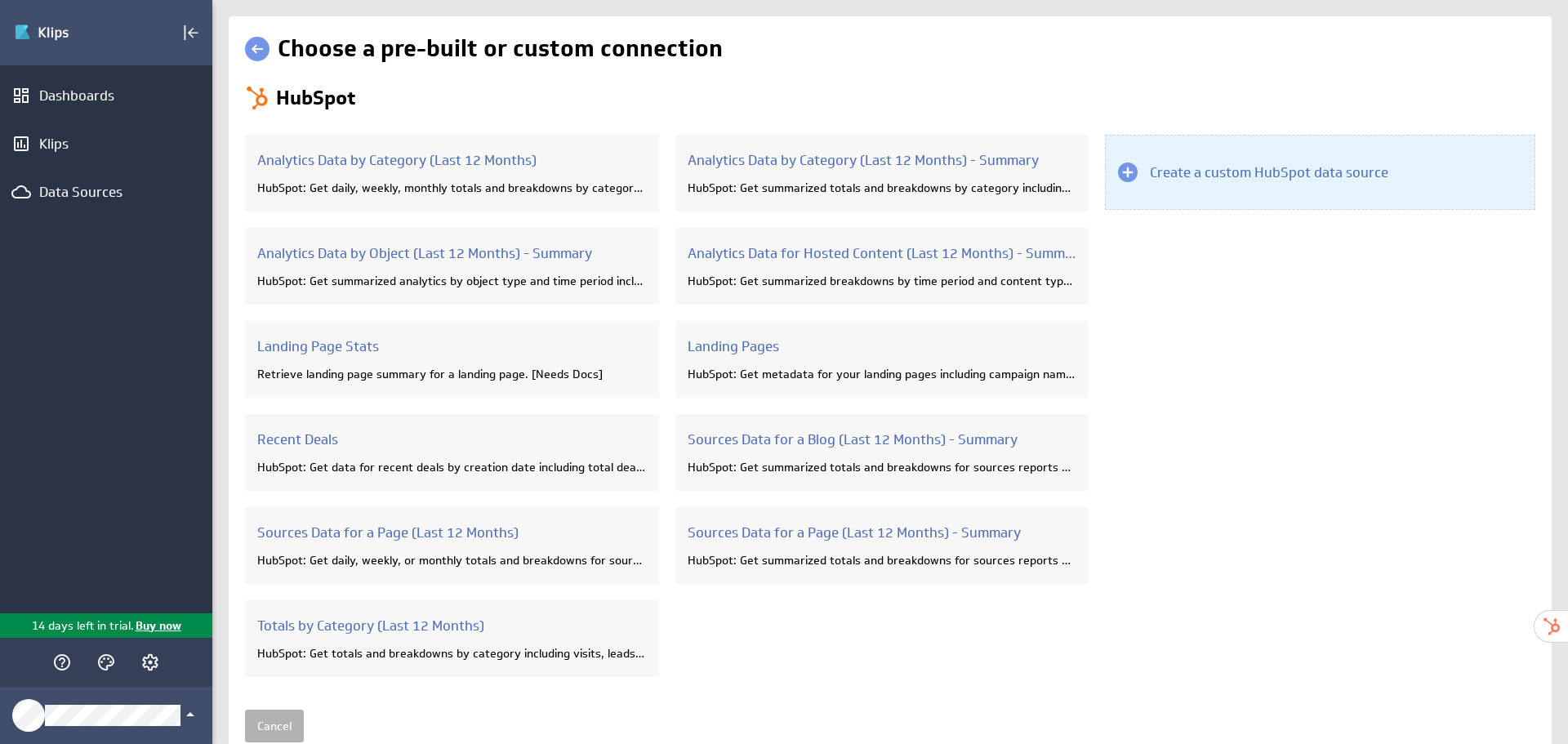
click at [1305, 161] on div "Create a custom HubSpot data source" at bounding box center [1319, 172] width 430 height 75
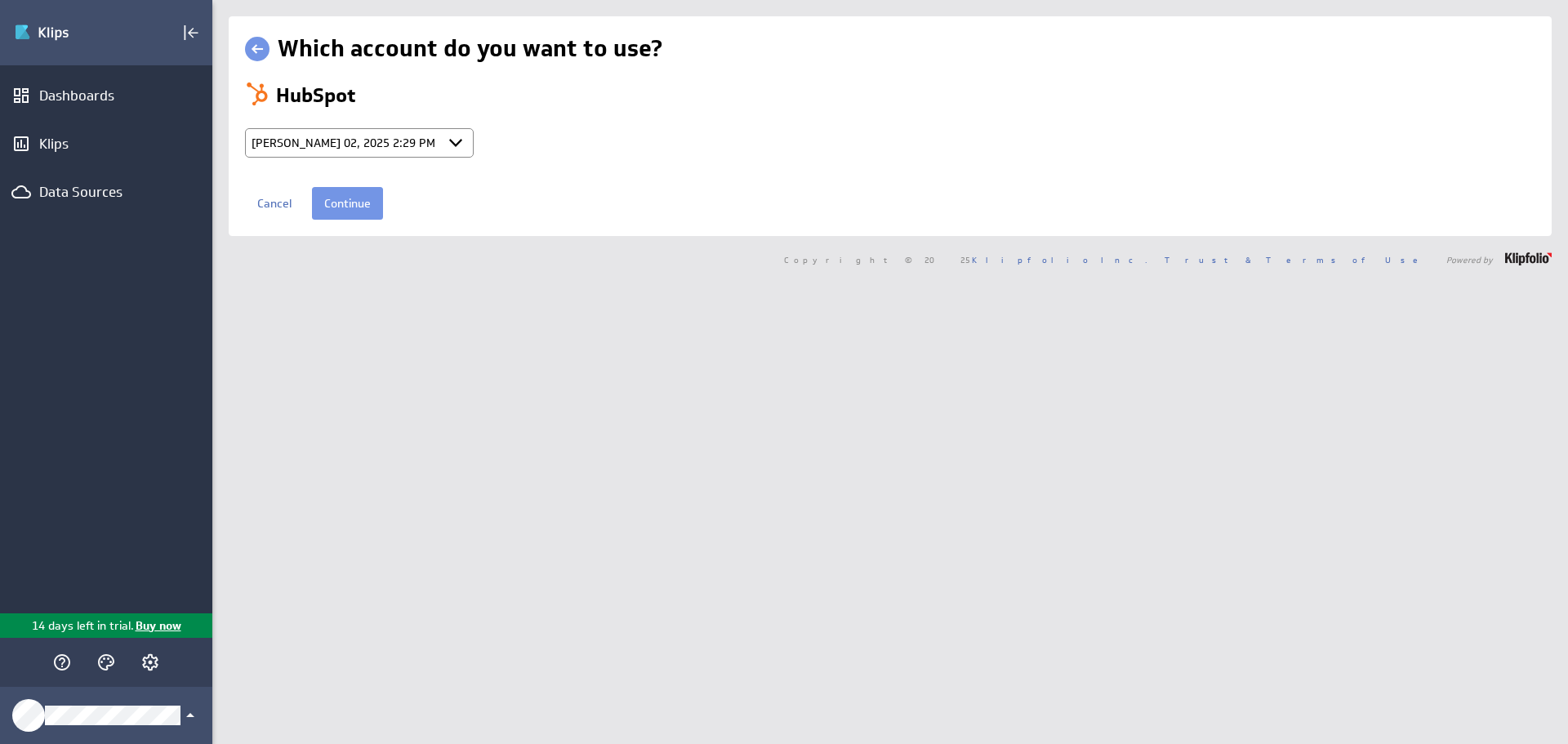
select select "a6329a7e59dca4633b9cc6d4db74e9ed"
drag, startPoint x: 353, startPoint y: 196, endPoint x: 508, endPoint y: 209, distance: 155.5
click at [353, 197] on input "Continue" at bounding box center [347, 203] width 71 height 32
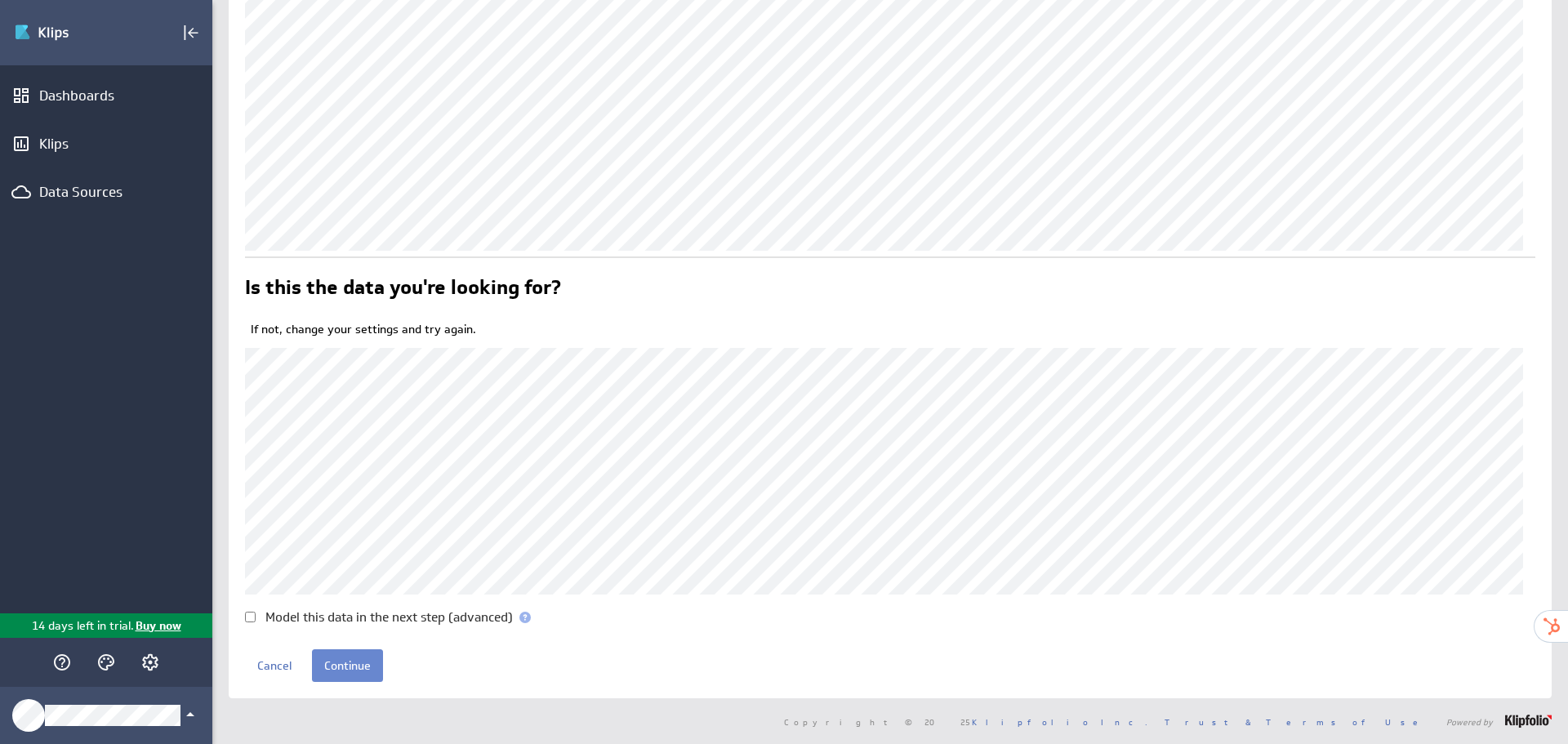
click at [340, 660] on input "Continue" at bounding box center [347, 666] width 71 height 32
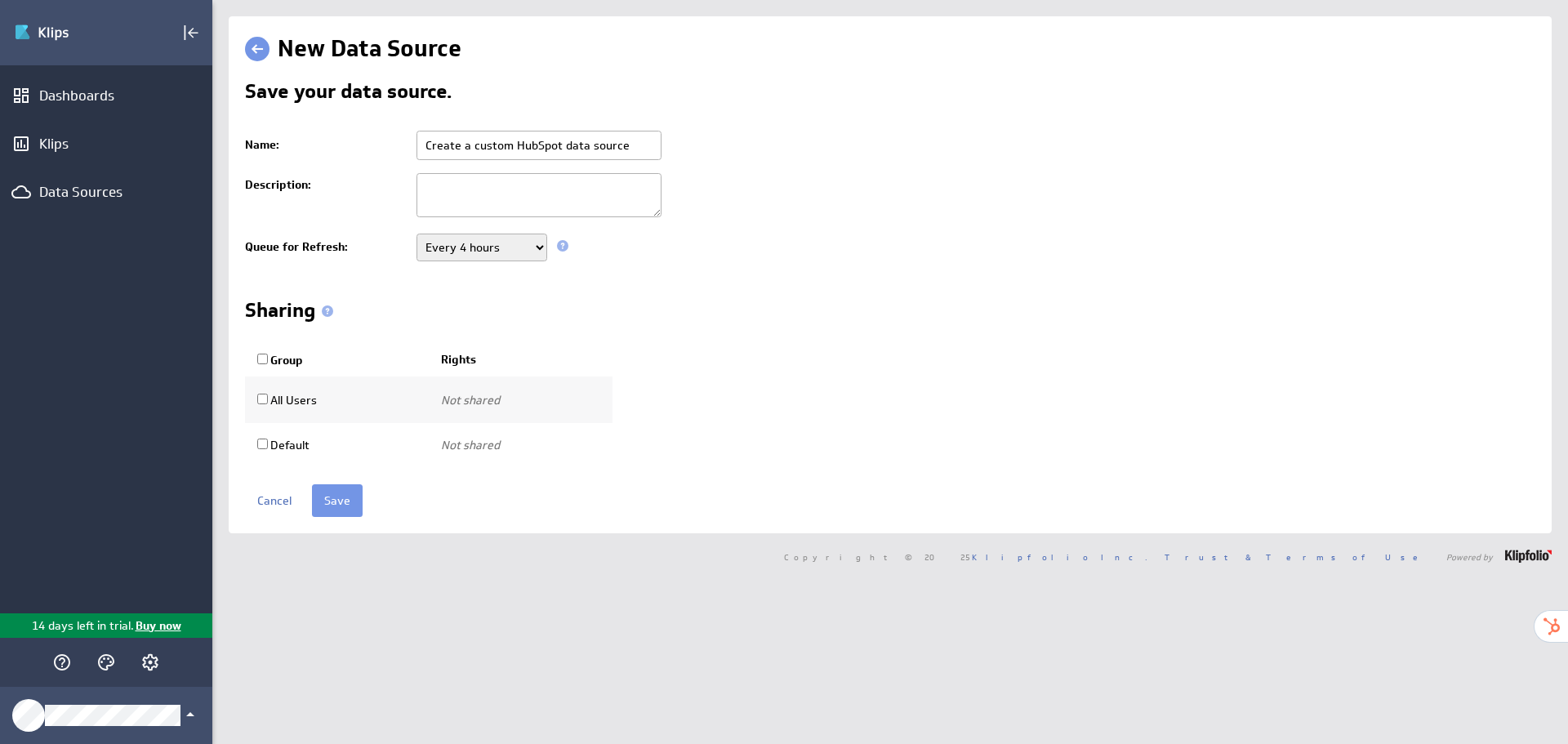
click at [513, 141] on input "Create a custom HubSpot data source" at bounding box center [539, 145] width 245 height 30
paste input "HubSpot - Pipeline Stages"
type input "HubSpot - Pipeline Stages"
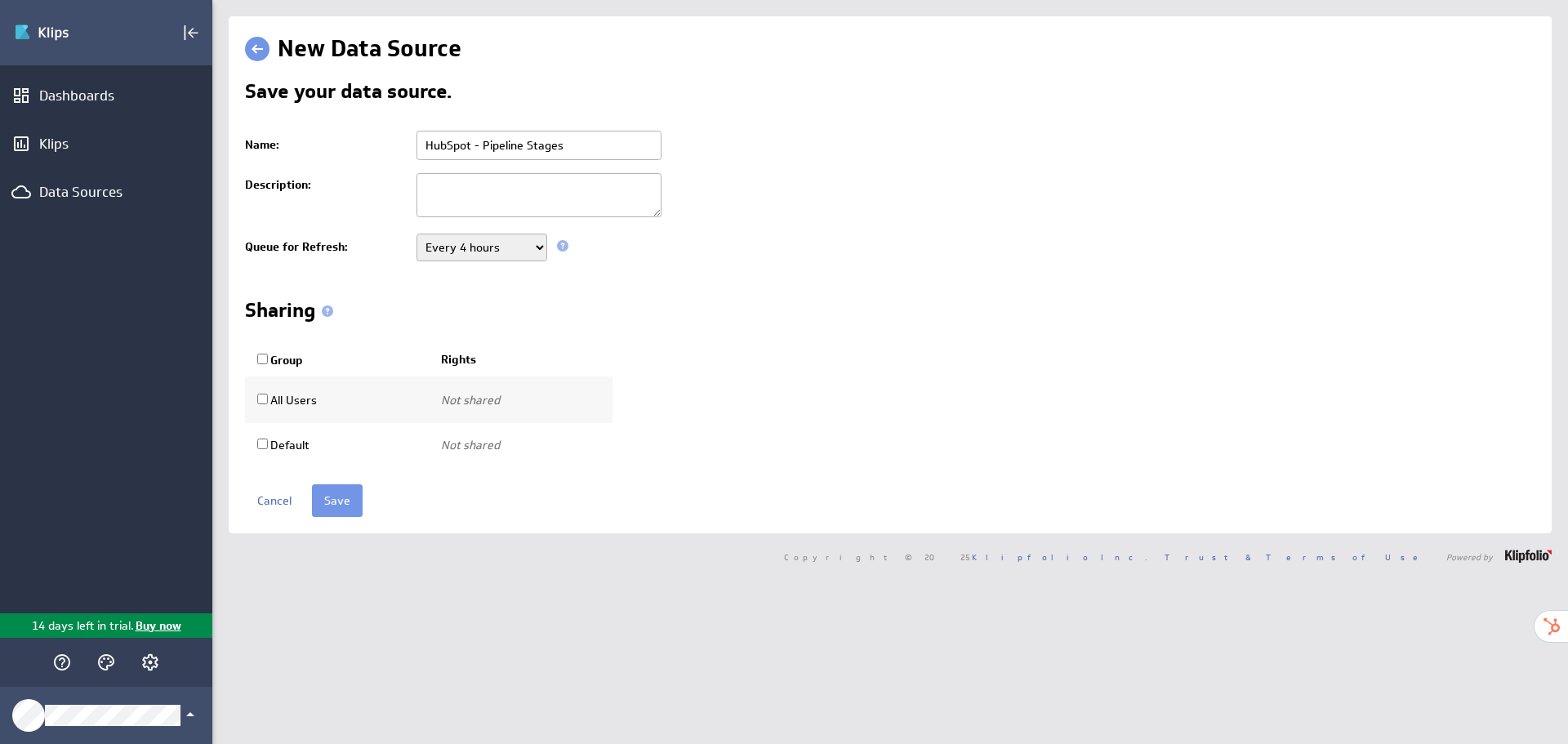
click at [773, 207] on td at bounding box center [971, 196] width 1126 height 60
click at [511, 193] on textarea at bounding box center [539, 195] width 245 height 44
drag, startPoint x: 481, startPoint y: 242, endPoint x: 484, endPoint y: 259, distance: 17.3
click at [481, 243] on select "Never Every minute Every 5 minutes Every 15 minutes Every 30 minutes Every hour…" at bounding box center [482, 247] width 131 height 28
select select "60"
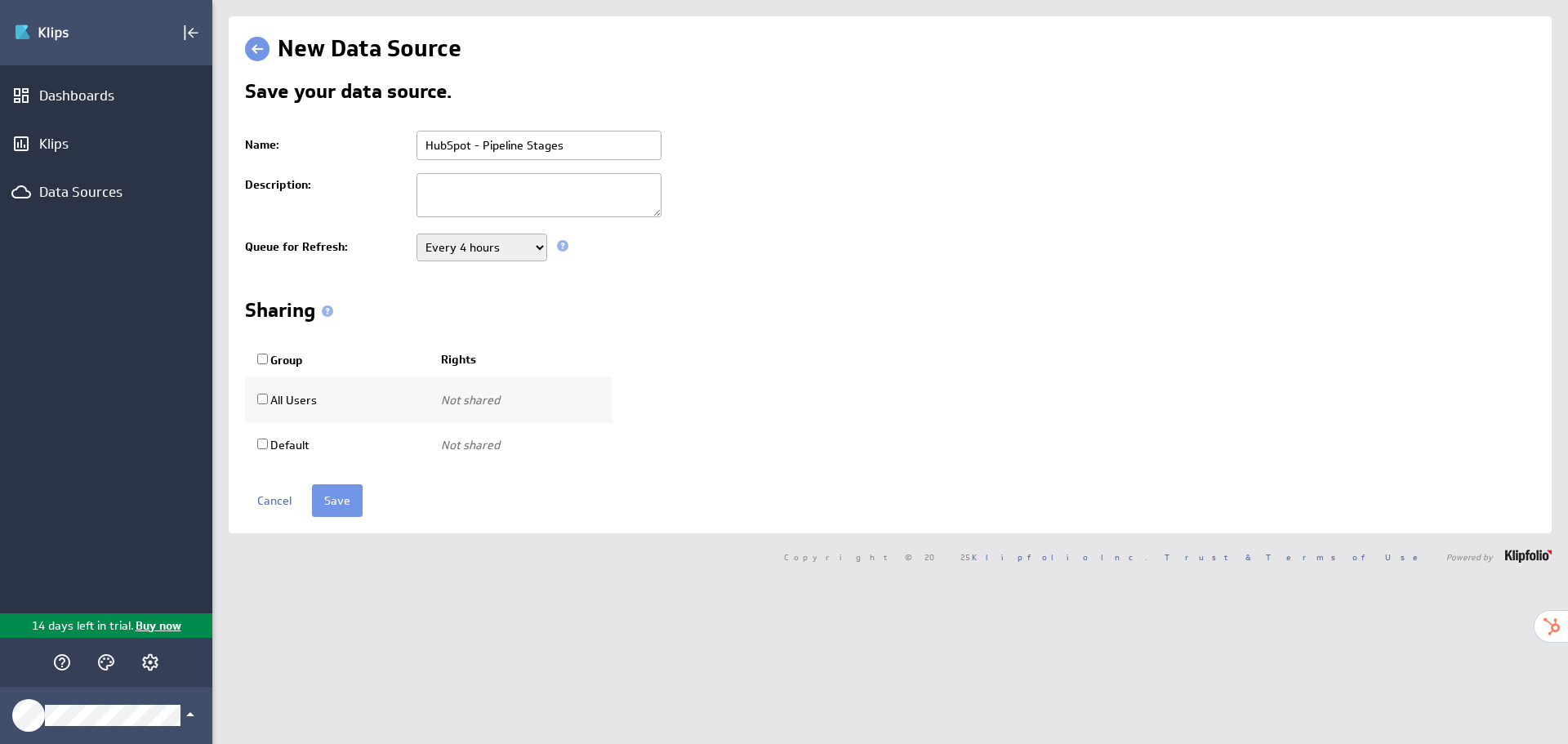
click at [417, 234] on select "Never Every minute Every 5 minutes Every 15 minutes Every 30 minutes Every hour…" at bounding box center [482, 247] width 131 height 28
click at [330, 498] on input "Save" at bounding box center [337, 501] width 51 height 32
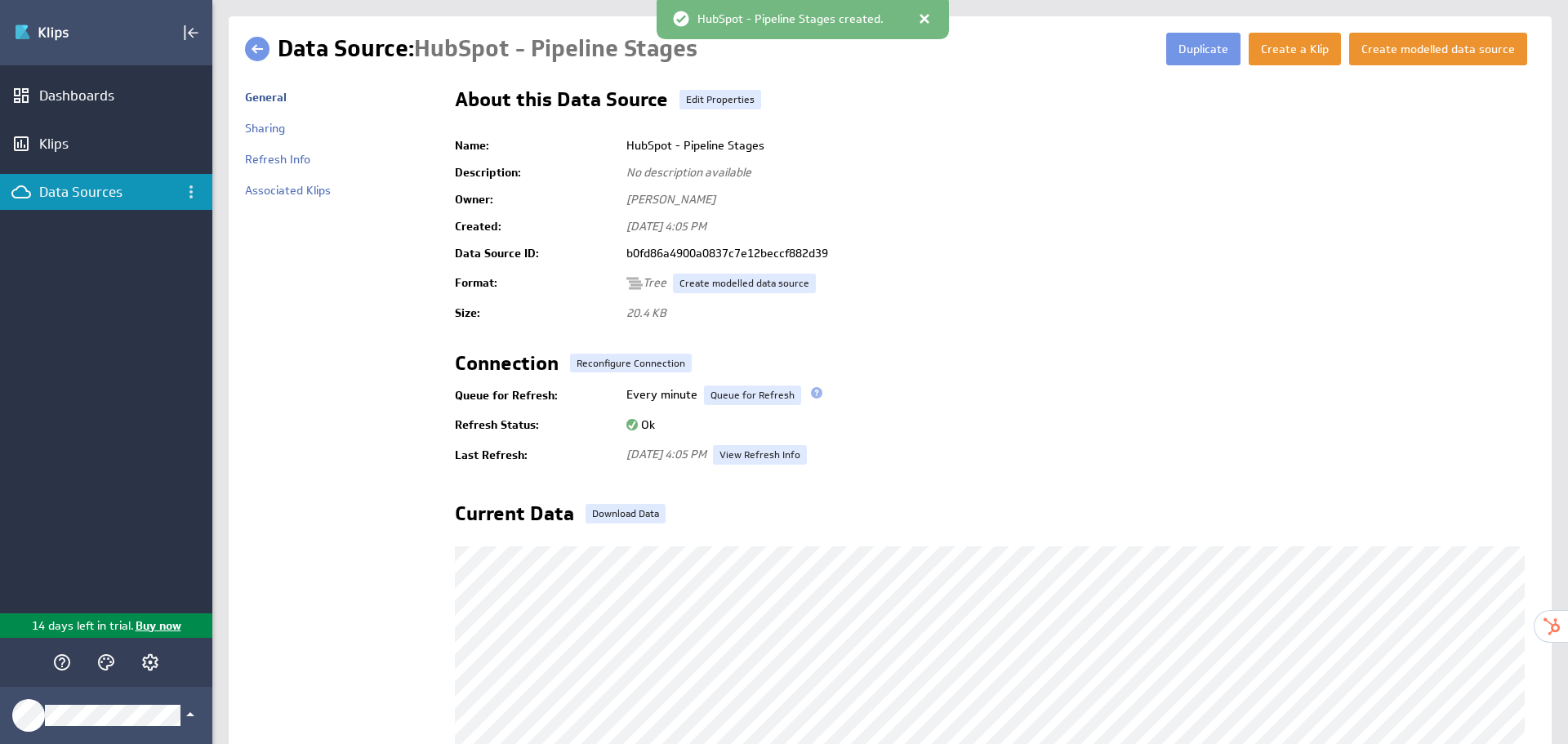
click at [263, 41] on link at bounding box center [258, 50] width 25 height 25
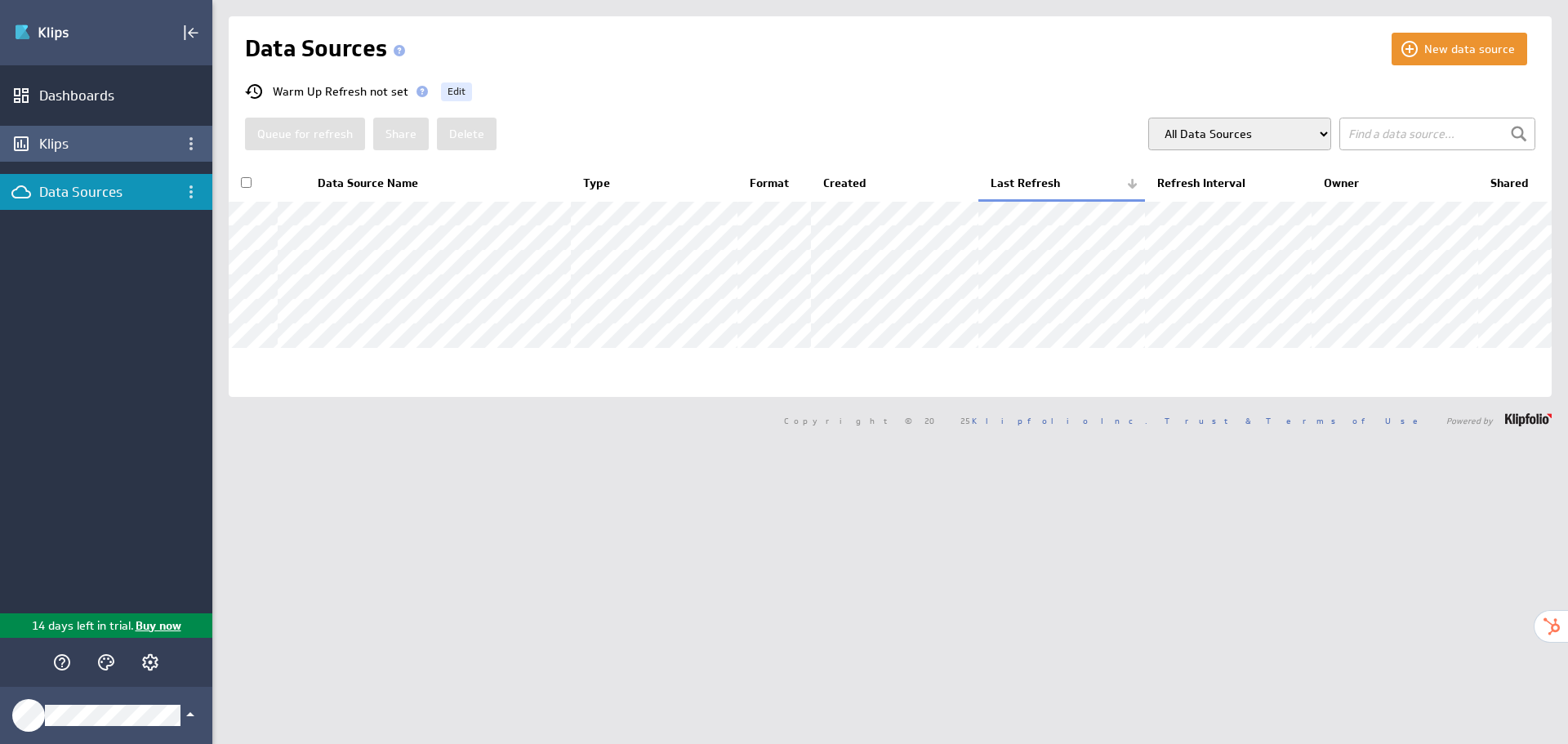
click at [52, 155] on div "Klips" at bounding box center [106, 144] width 213 height 36
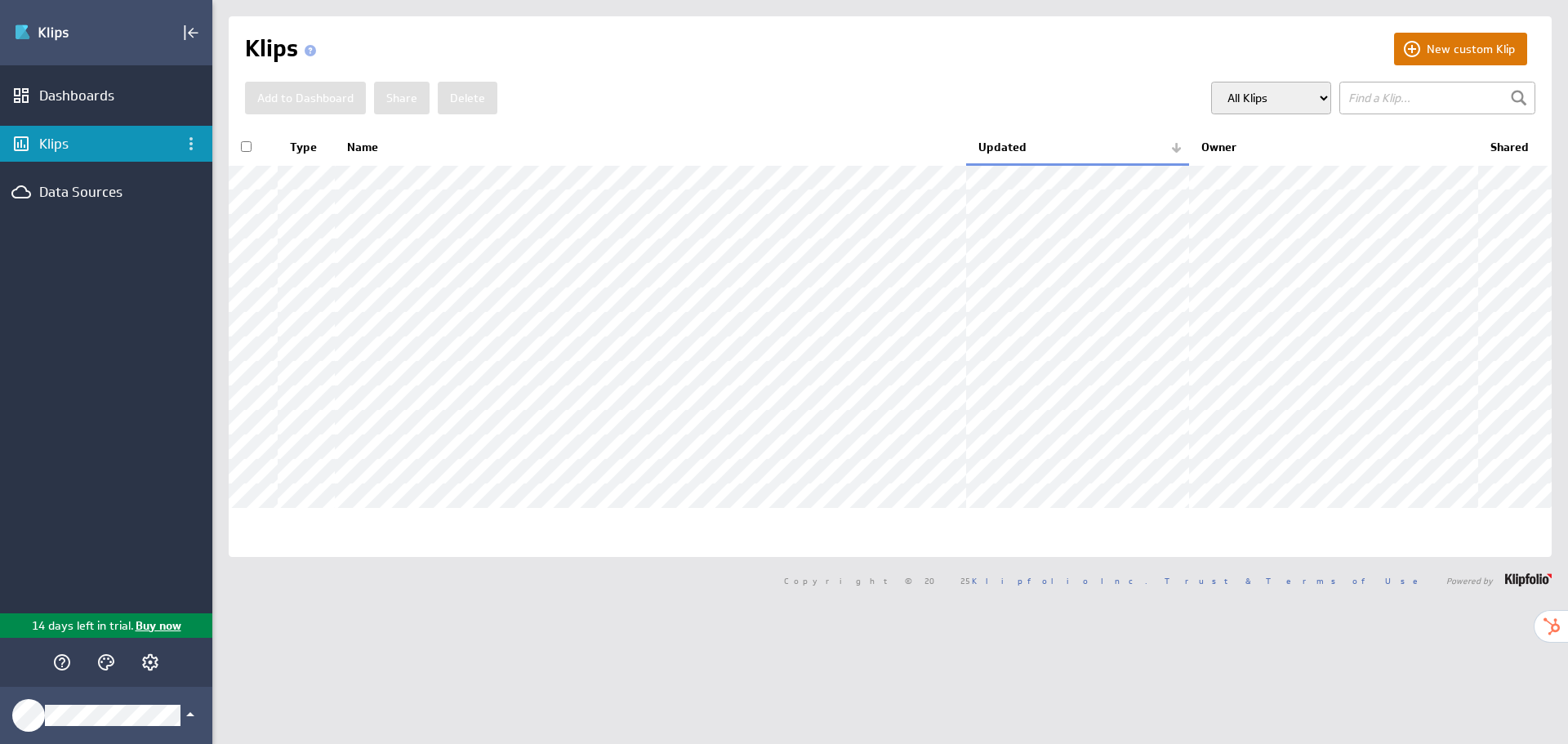
click at [1433, 47] on button "New custom Klip" at bounding box center [1460, 49] width 134 height 32
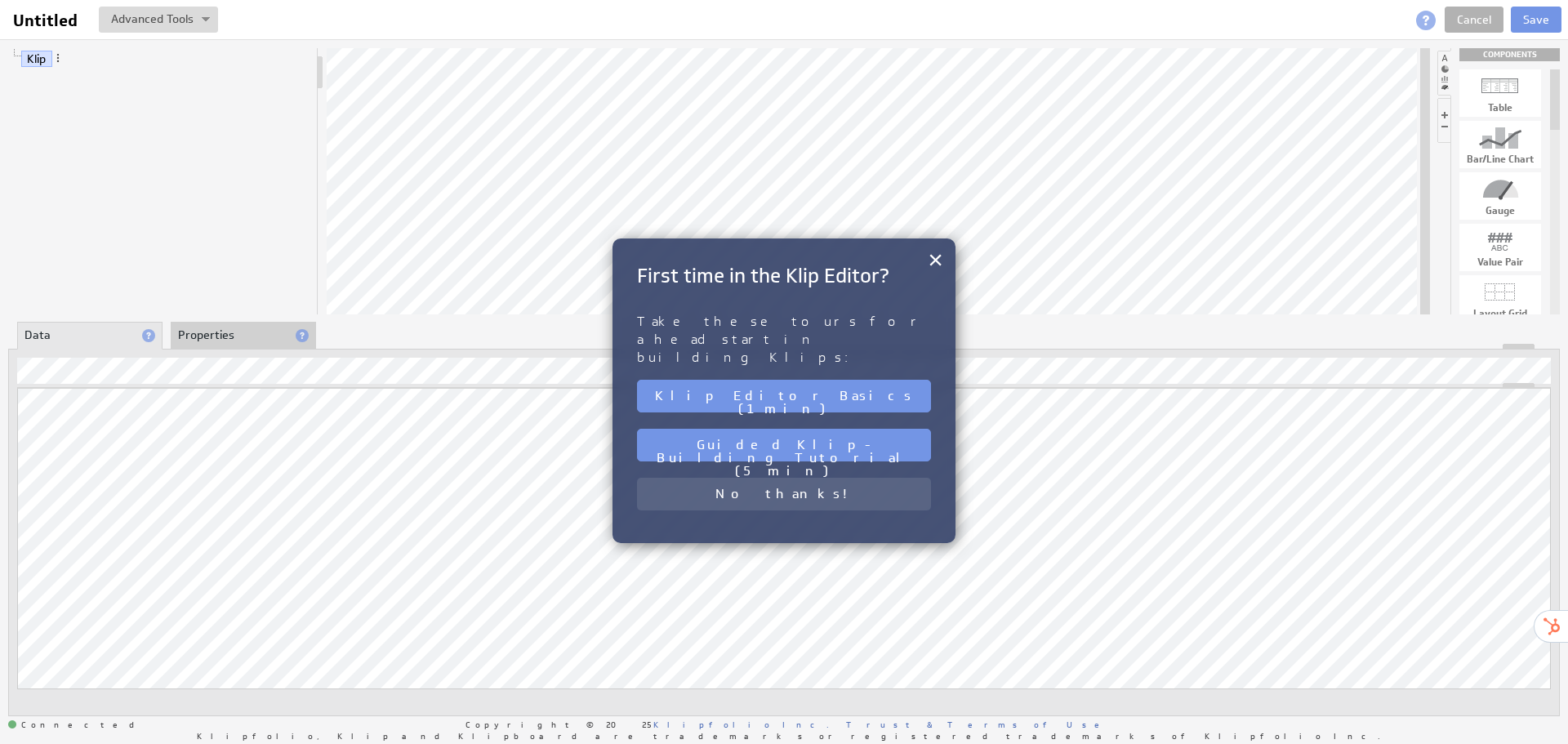
click at [814, 478] on button "No thanks!" at bounding box center [784, 494] width 294 height 32
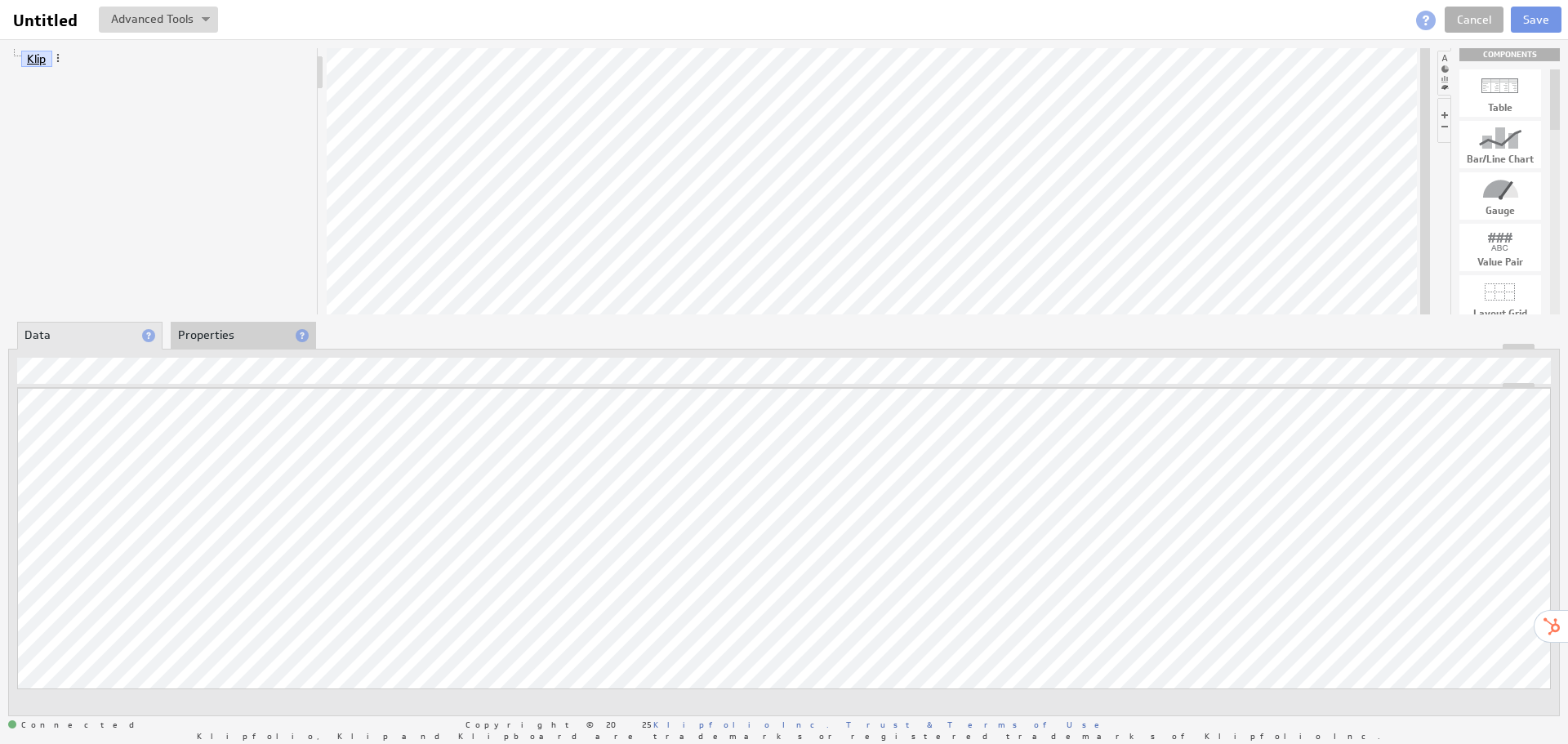
click at [36, 59] on link "Klip" at bounding box center [36, 58] width 31 height 16
click at [229, 337] on li "Properties" at bounding box center [243, 335] width 145 height 28
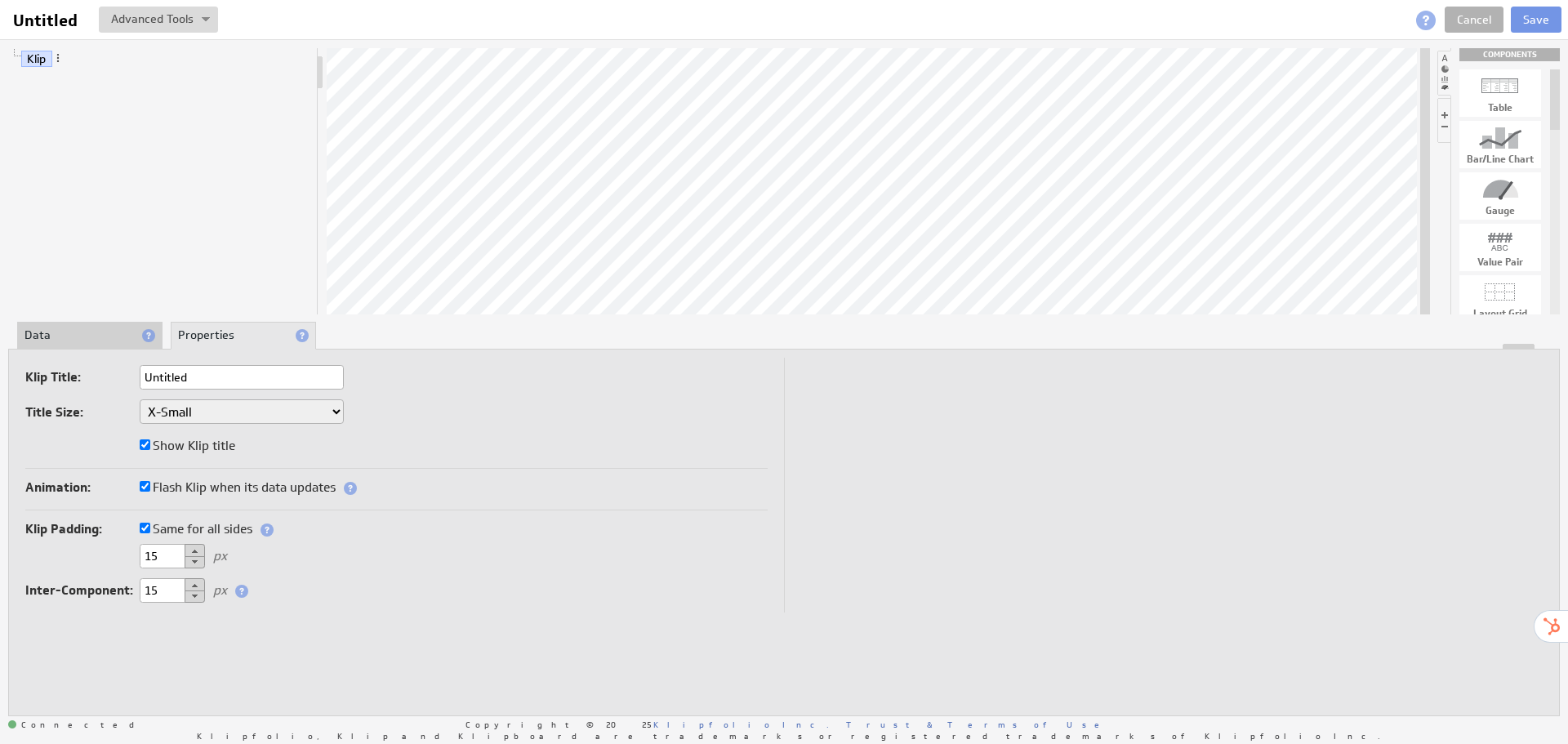
click at [71, 332] on li "Data" at bounding box center [90, 335] width 145 height 28
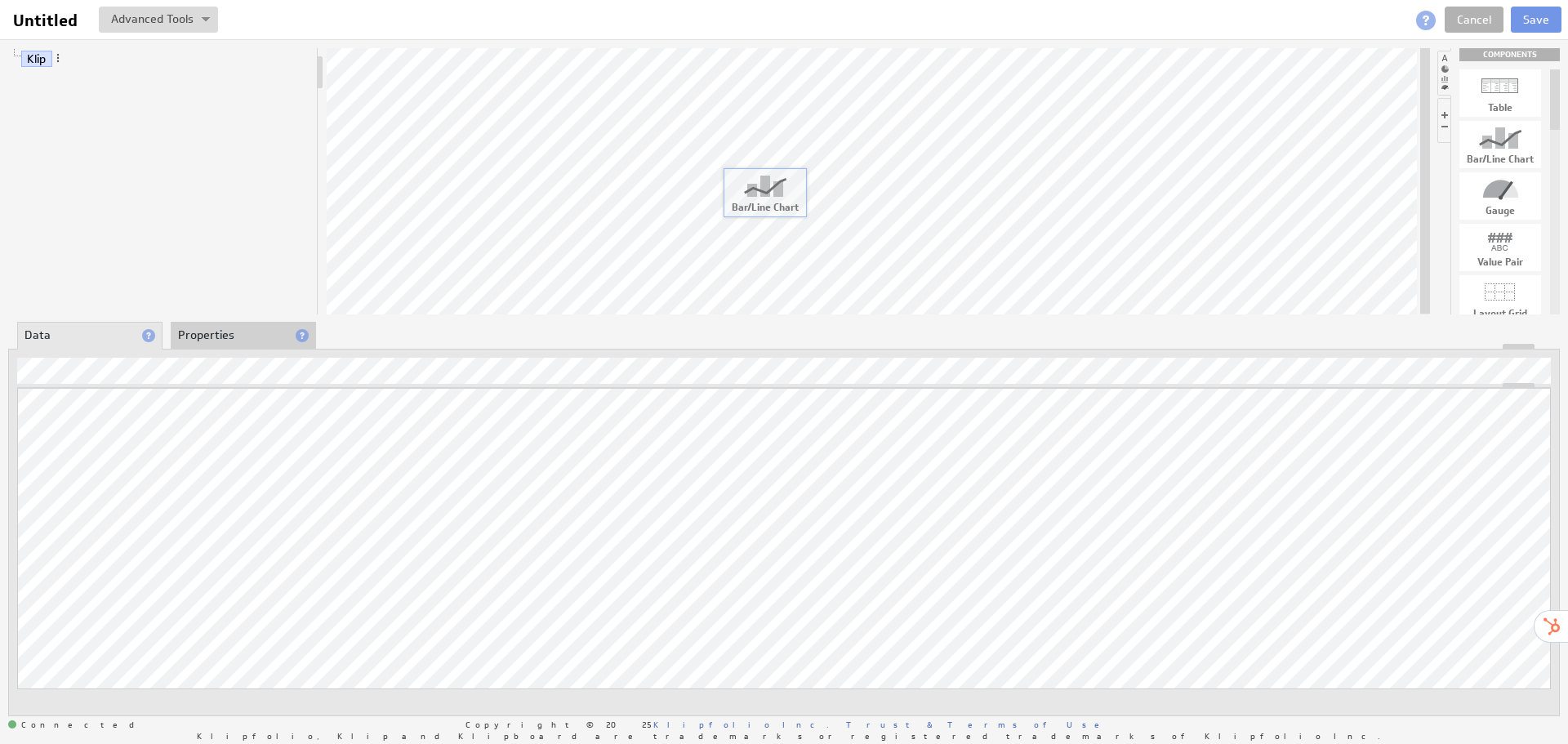
drag, startPoint x: 1507, startPoint y: 146, endPoint x: 772, endPoint y: 194, distance: 736.6
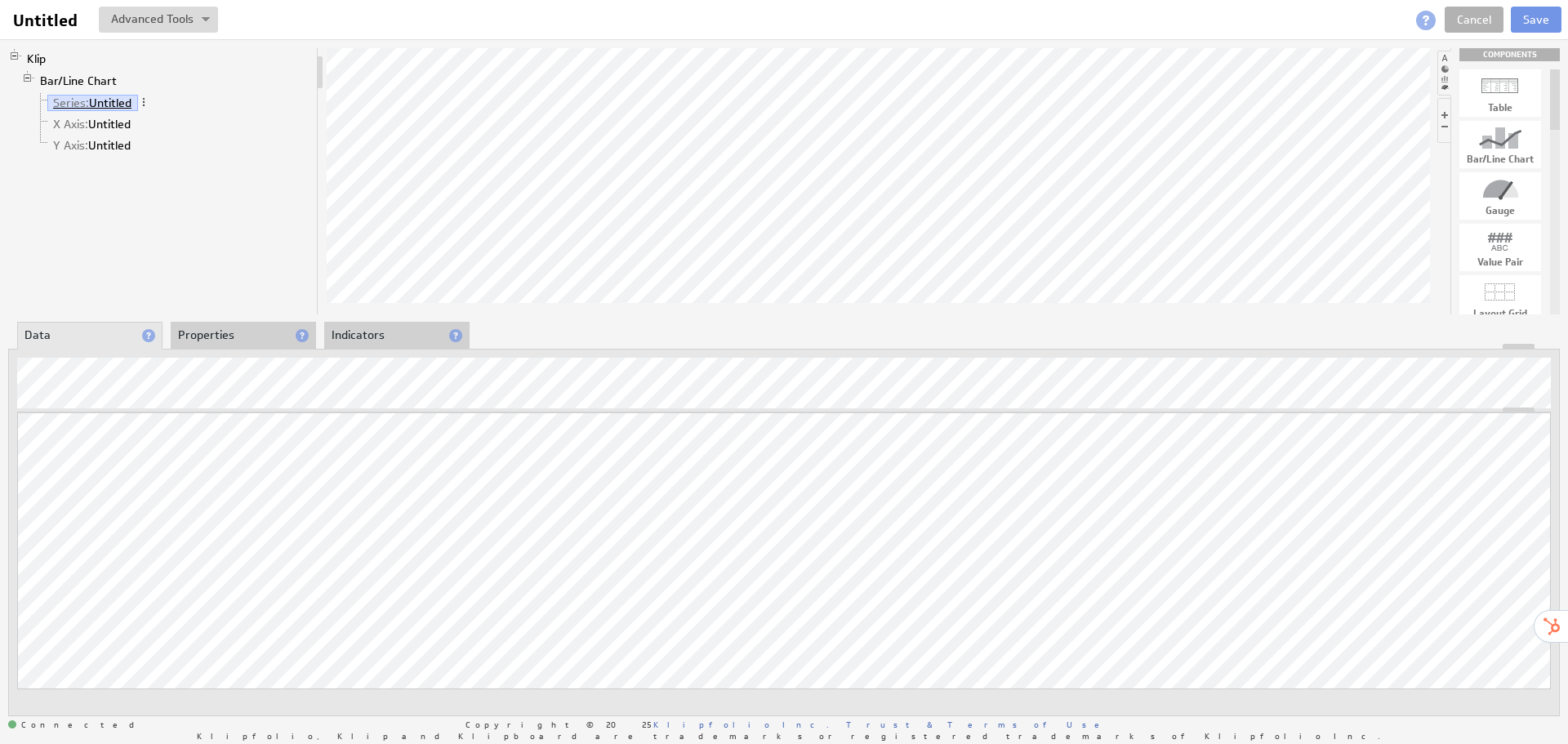
click at [100, 101] on link "Series: Untitled" at bounding box center [93, 102] width 91 height 16
click at [109, 118] on link "X Axis: Untitled" at bounding box center [93, 124] width 90 height 16
click at [120, 105] on link "Series: Untitled" at bounding box center [93, 102] width 91 height 16
click at [91, 144] on link "Y Axis: Untitled" at bounding box center [93, 145] width 90 height 16
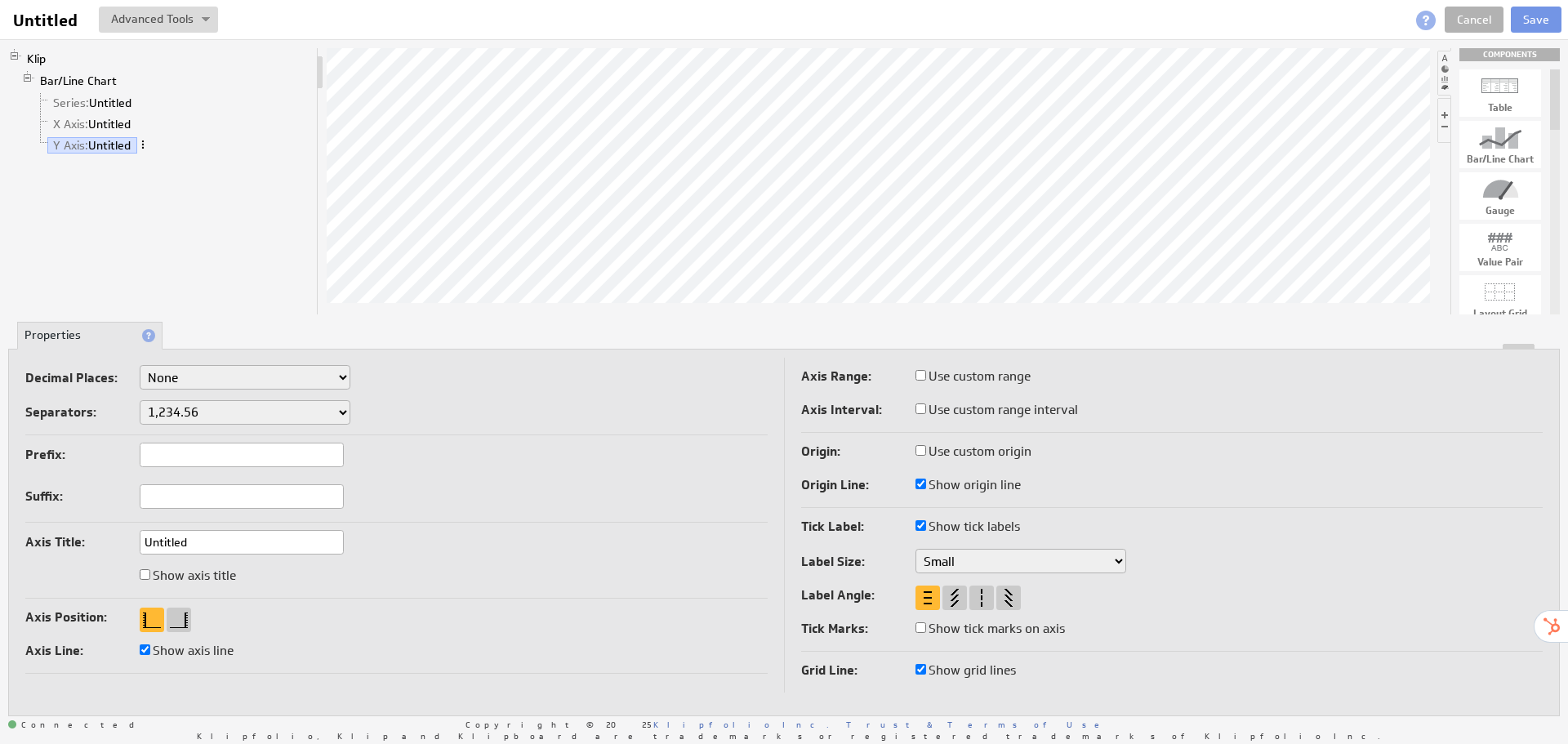
click at [145, 145] on span at bounding box center [143, 145] width 11 height 11
click at [93, 145] on link "Y Axis: Untitled" at bounding box center [93, 145] width 90 height 16
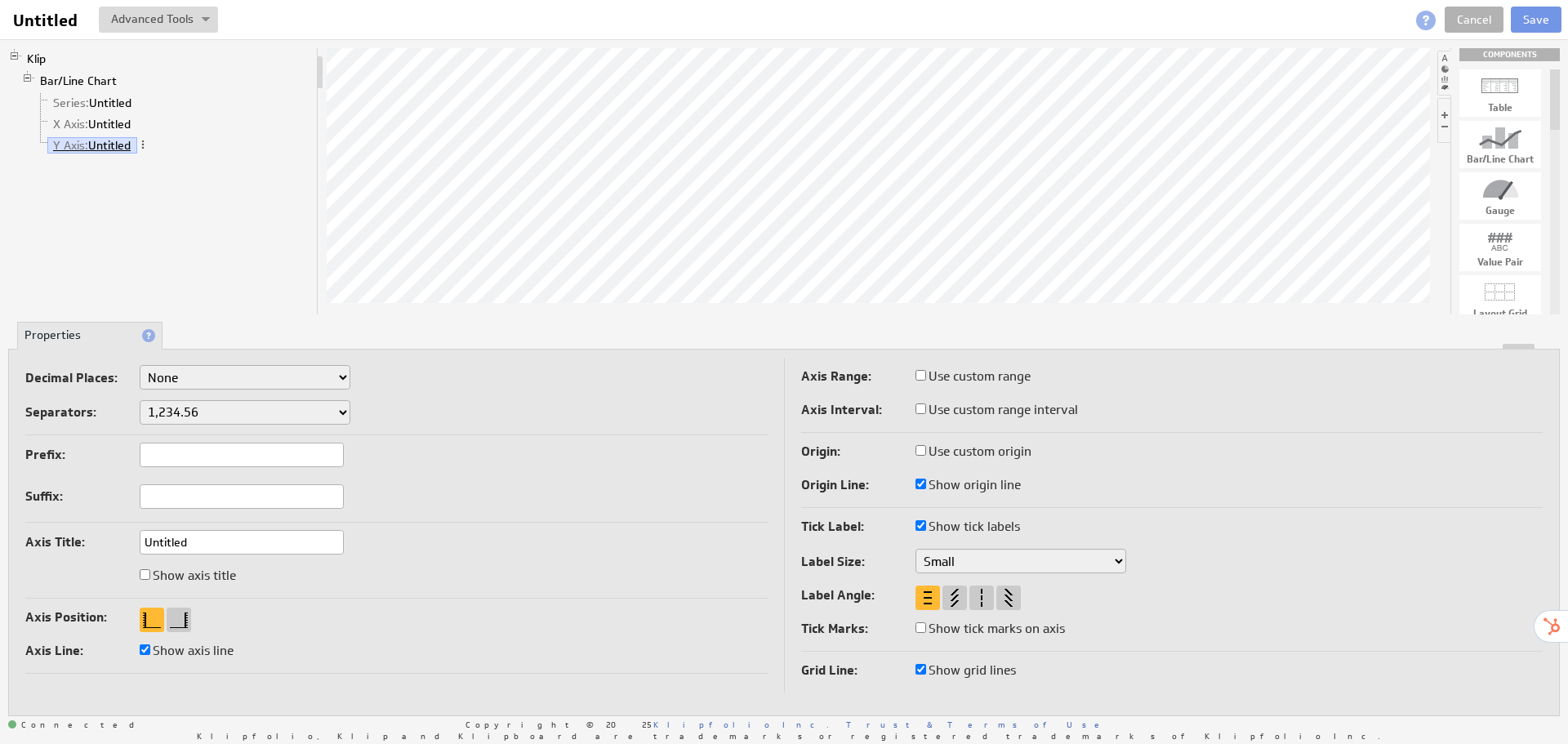
click at [93, 145] on link "Y Axis: Untitled" at bounding box center [93, 145] width 90 height 16
click at [116, 110] on link "Series: Untitled" at bounding box center [93, 102] width 91 height 16
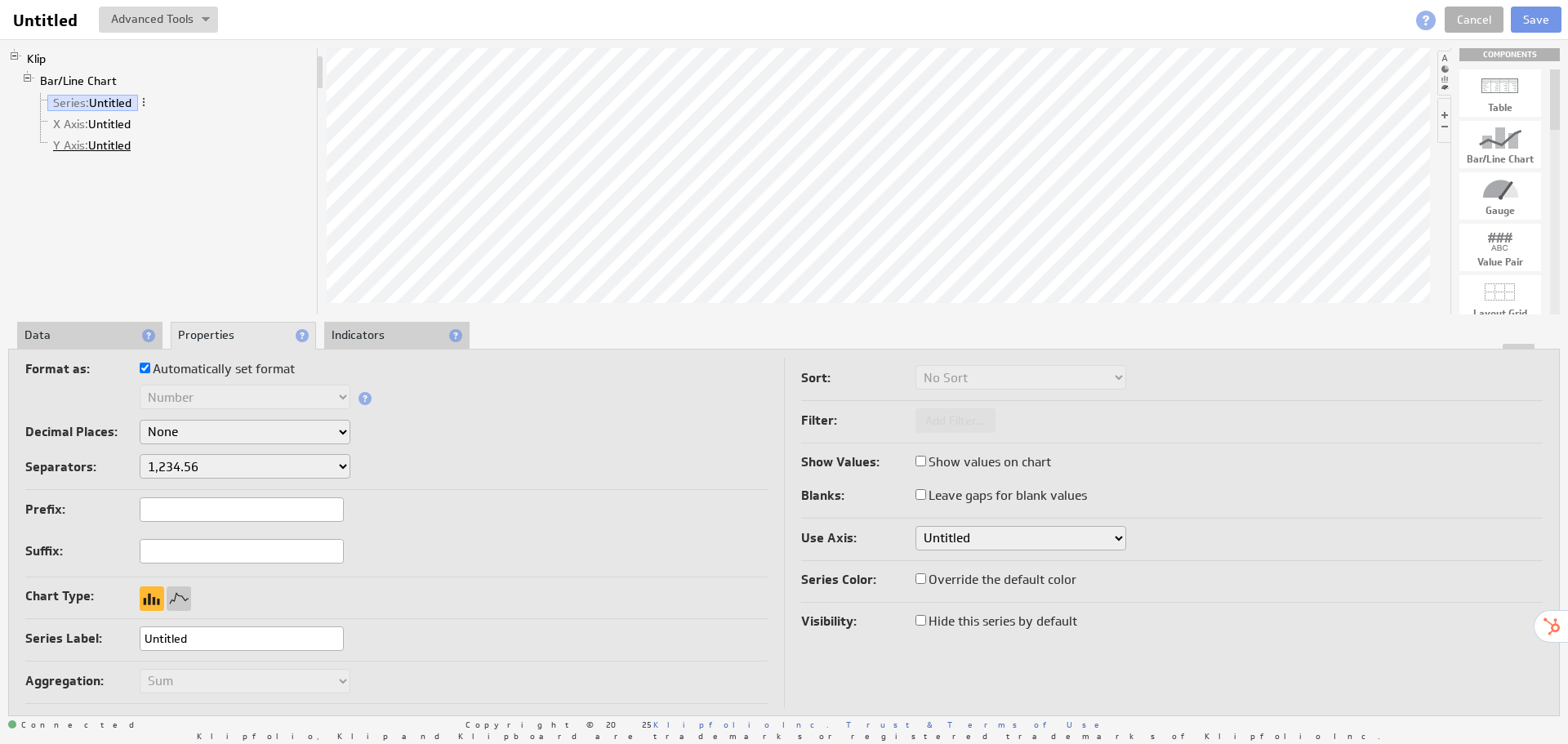
click at [101, 144] on link "Y Axis: Untitled" at bounding box center [93, 145] width 90 height 16
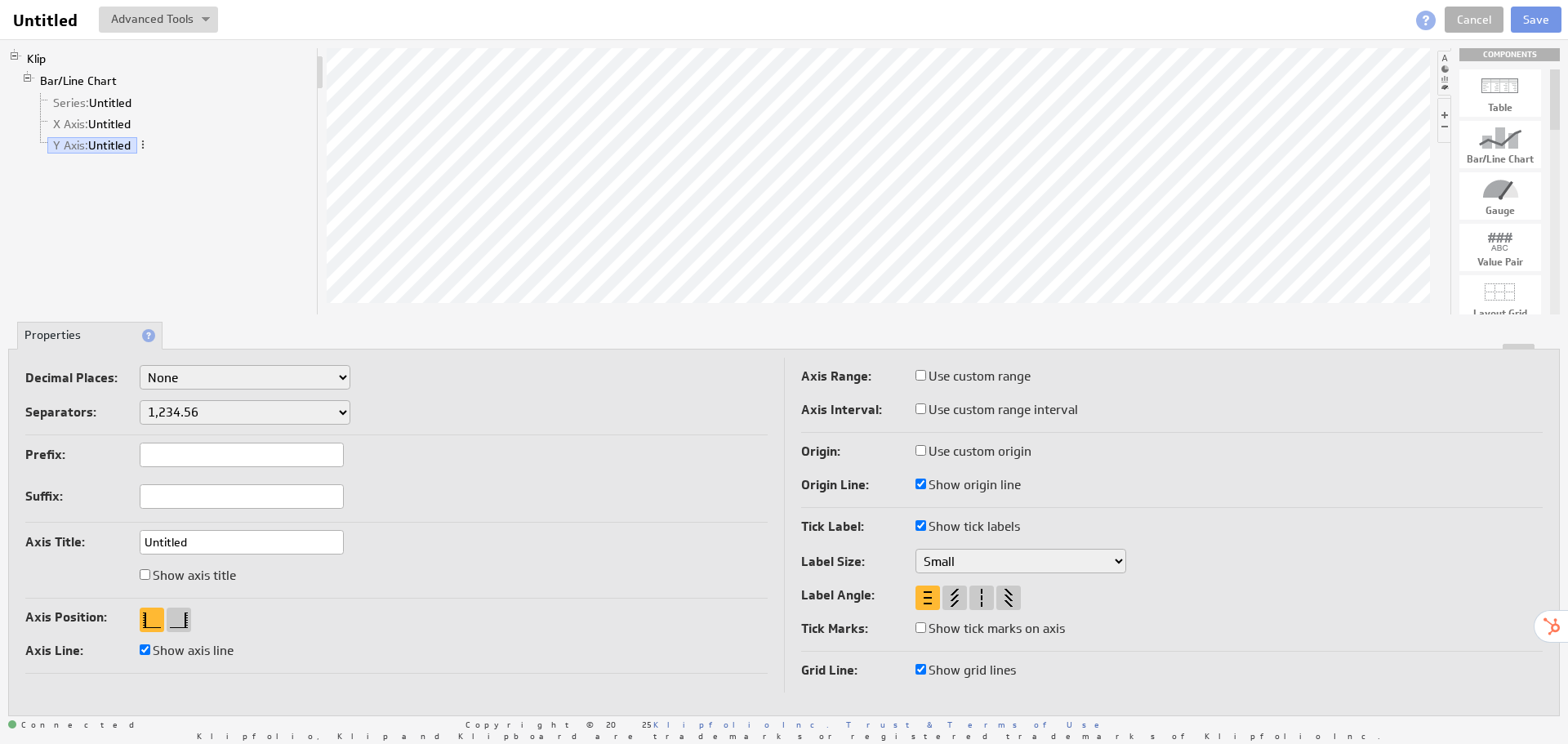
click at [99, 93] on li "Series: Untitled" at bounding box center [172, 103] width 276 height 21
click at [93, 98] on link "Series: Untitled" at bounding box center [93, 102] width 91 height 16
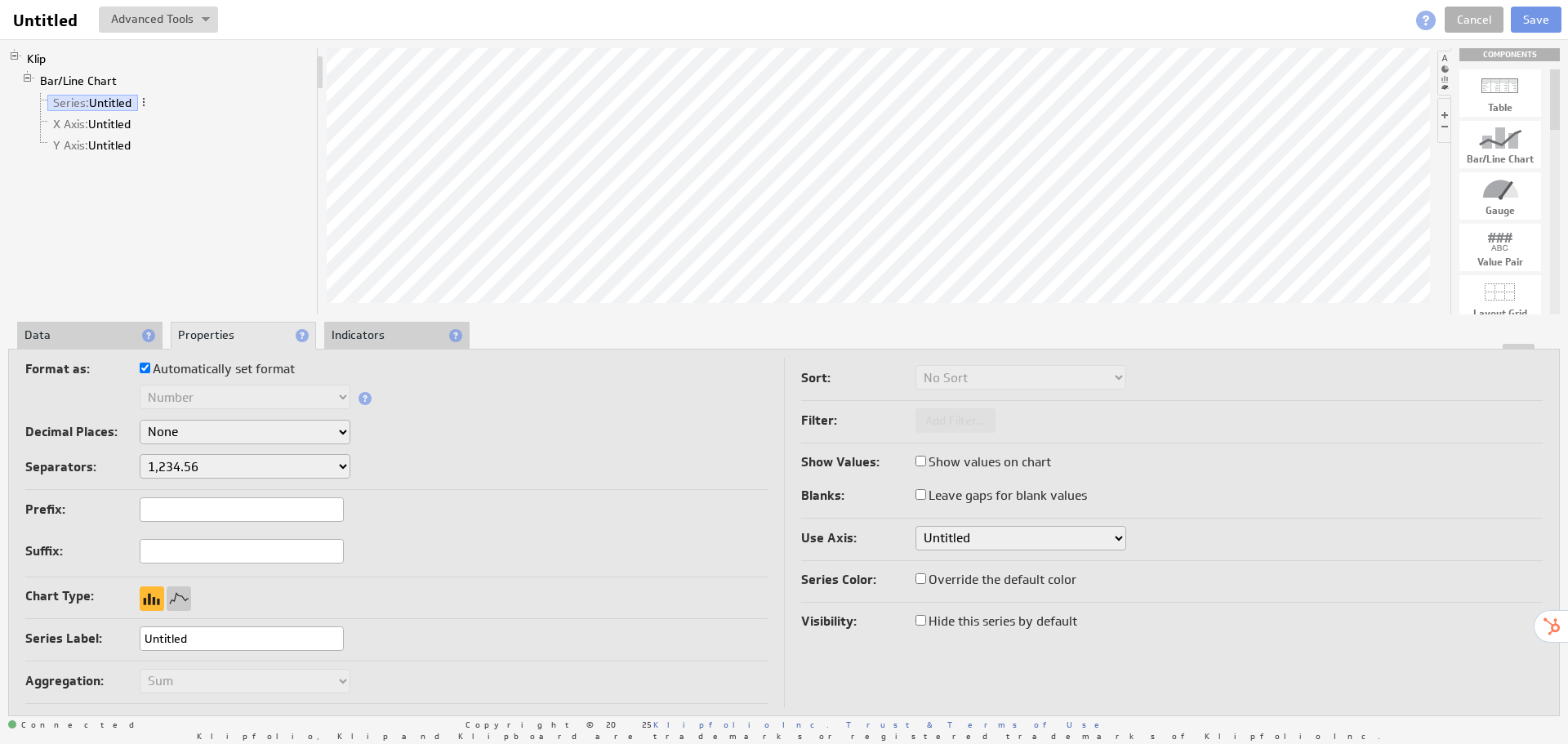
click at [99, 338] on li "Data" at bounding box center [90, 335] width 145 height 28
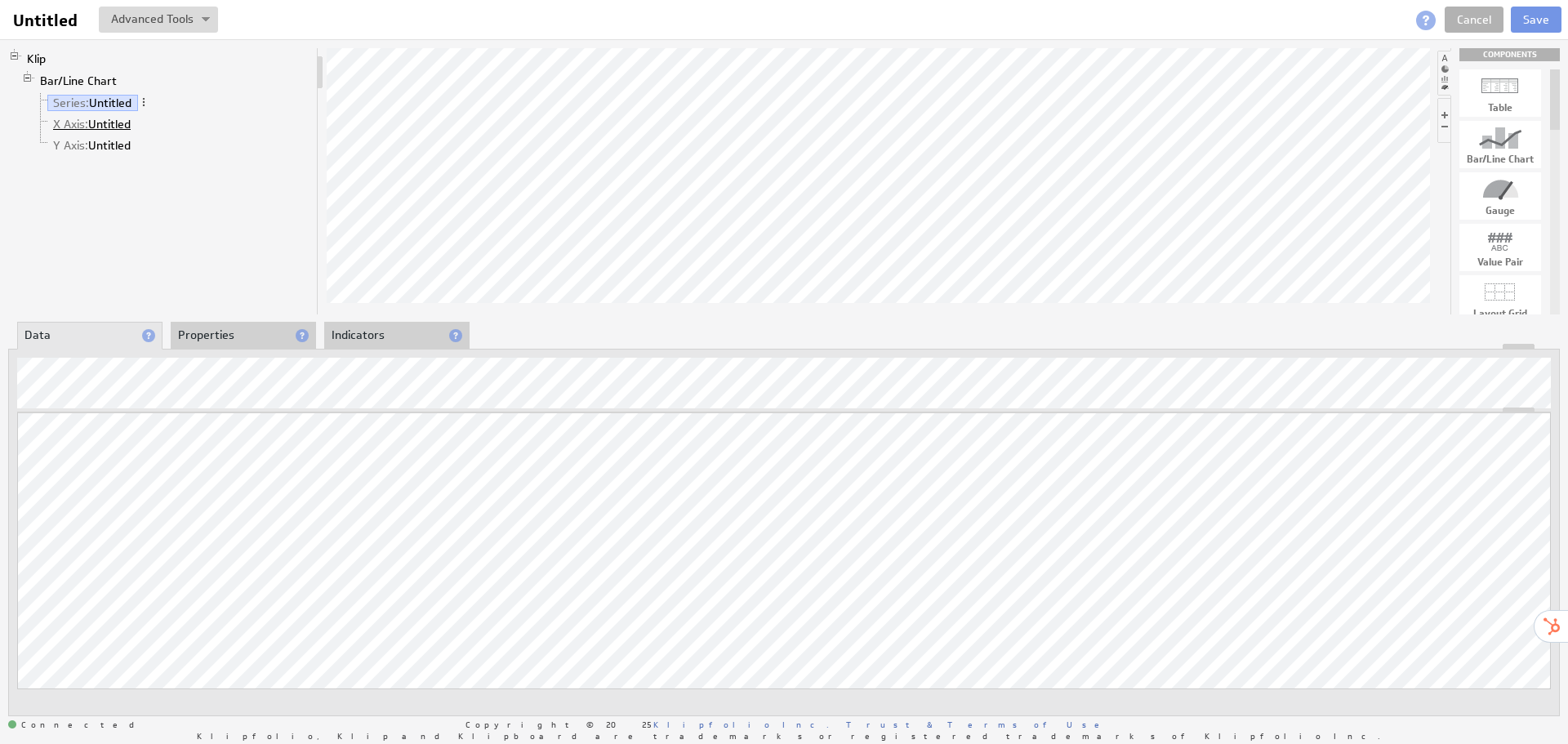
click at [113, 128] on link "X Axis: Untitled" at bounding box center [93, 124] width 90 height 16
click at [105, 146] on link "Y Axis: Untitled" at bounding box center [93, 145] width 90 height 16
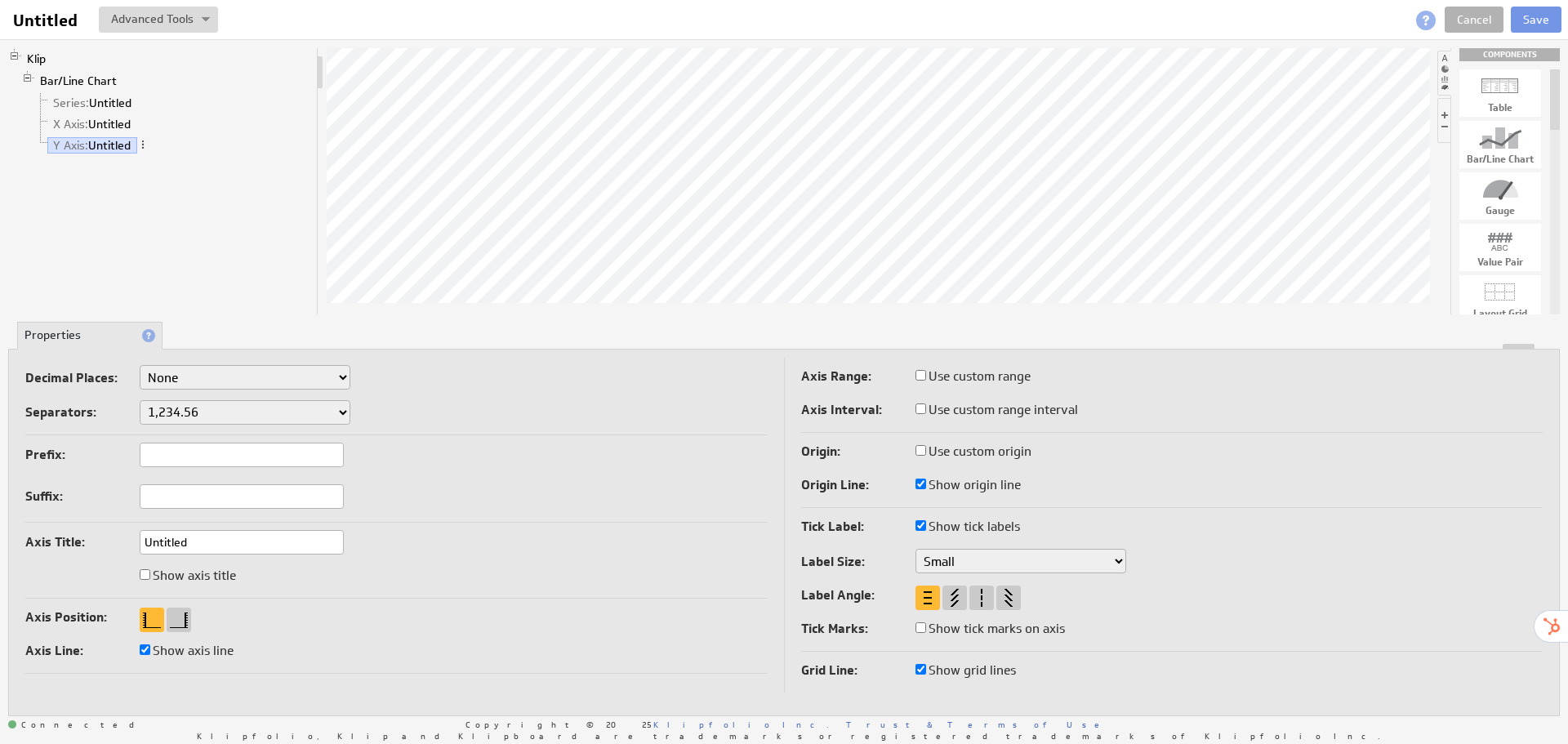
click at [111, 133] on li "X Axis: Untitled" at bounding box center [172, 124] width 276 height 21
click at [118, 125] on link "X Axis: Untitled" at bounding box center [93, 124] width 90 height 16
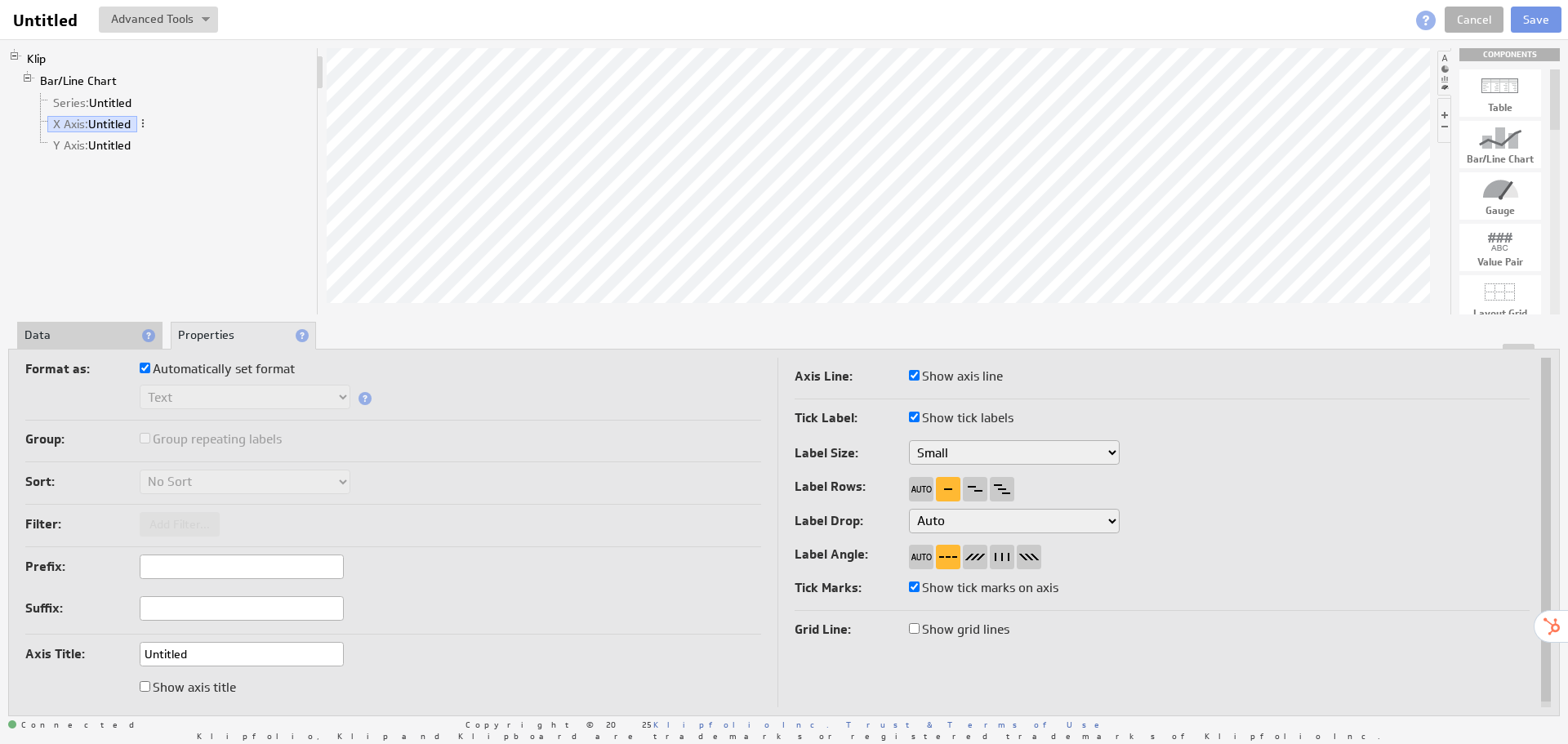
click at [98, 336] on li "Data" at bounding box center [90, 335] width 145 height 28
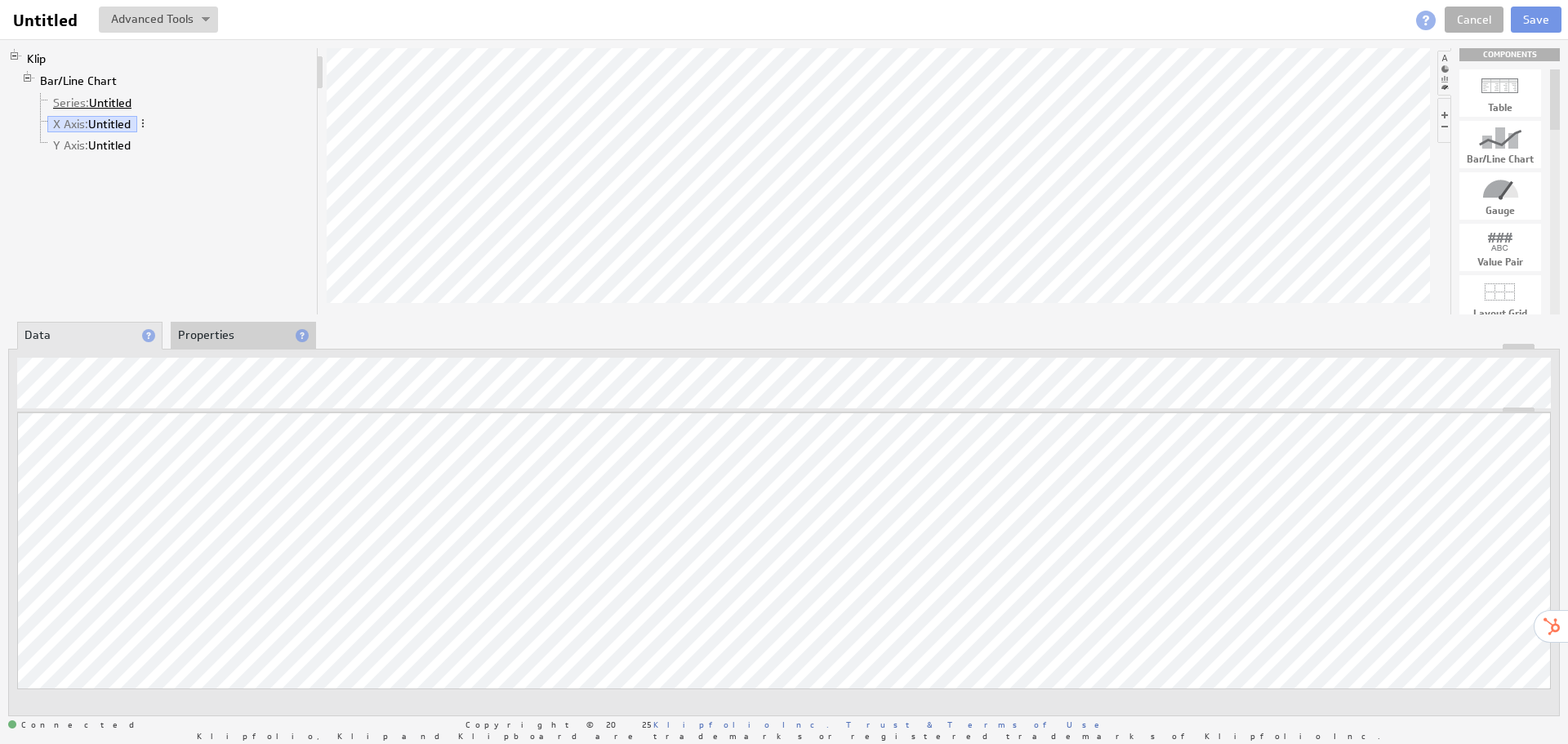
click at [113, 101] on link "Series: Untitled" at bounding box center [93, 102] width 91 height 16
click at [105, 118] on link "X Axis: Untitled" at bounding box center [93, 124] width 90 height 16
click at [123, 136] on li "Y Axis: Untitled" at bounding box center [172, 145] width 276 height 21
click at [117, 145] on link "Y Axis: Untitled" at bounding box center [93, 145] width 90 height 16
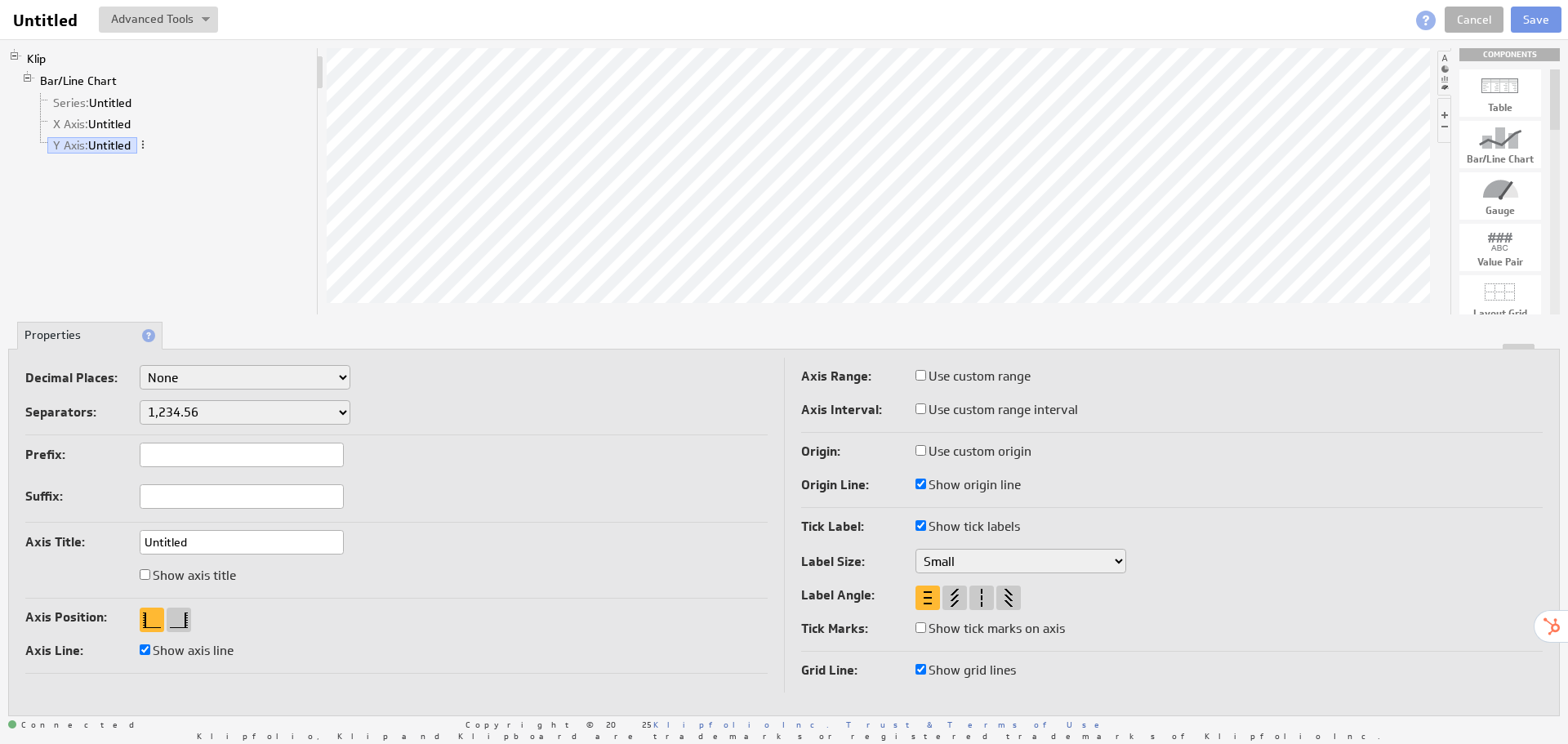
click at [80, 114] on li "X Axis: Untitled" at bounding box center [172, 124] width 276 height 21
click at [84, 105] on span "Series:" at bounding box center [72, 102] width 36 height 14
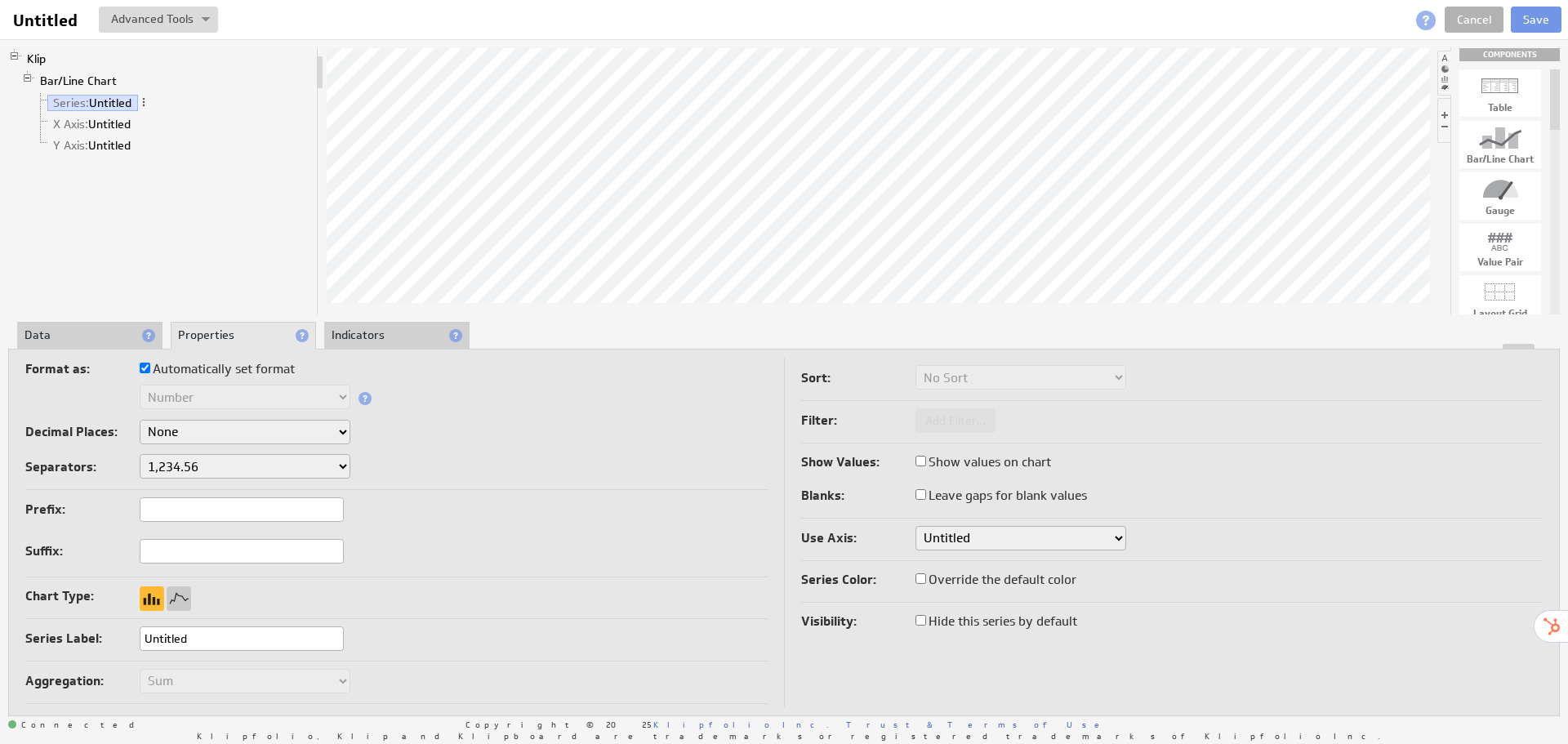
click at [82, 336] on li "Data" at bounding box center [90, 335] width 145 height 28
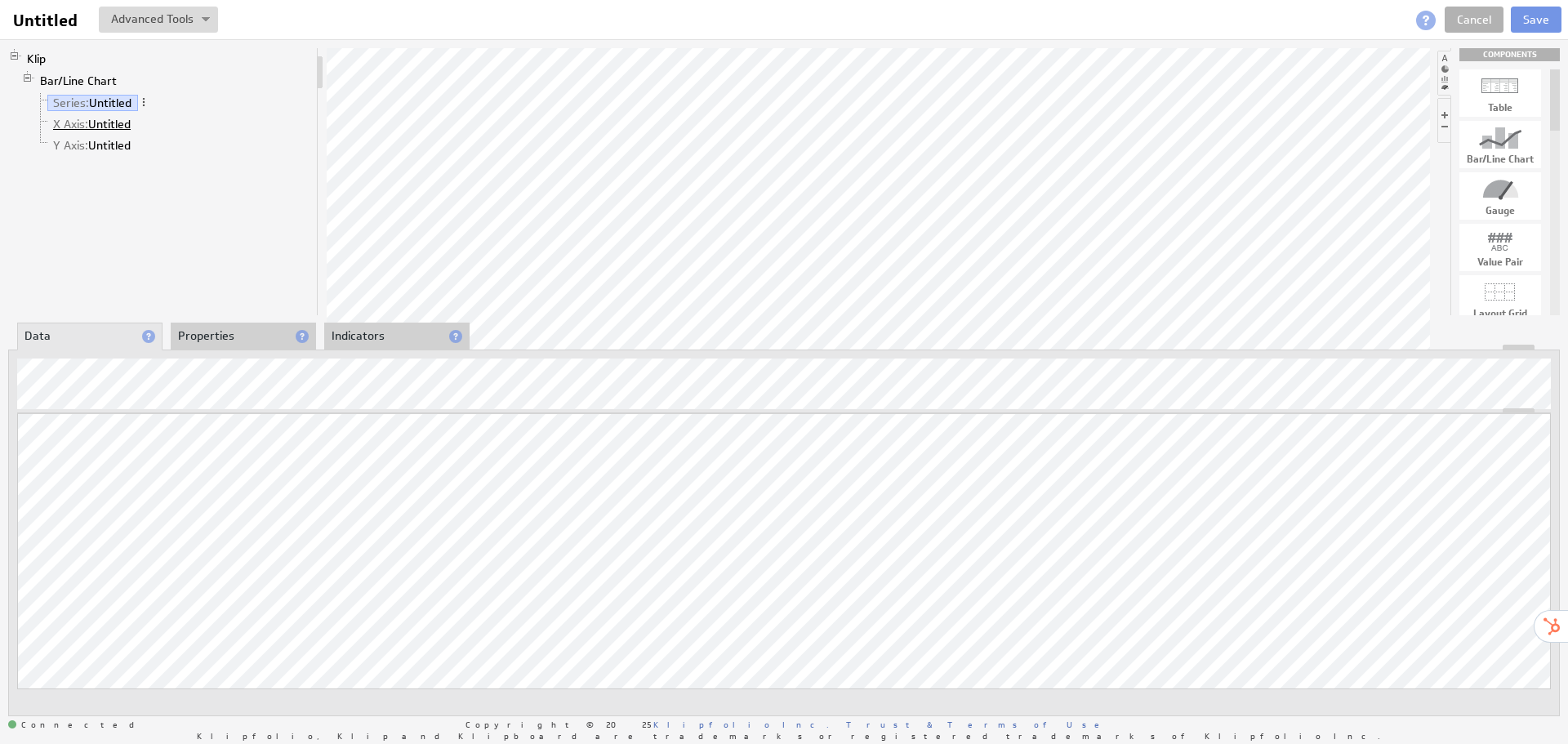
click at [132, 125] on link "X Axis: Untitled" at bounding box center [93, 124] width 90 height 16
click at [358, 358] on div "Updating... Select a Function ARRAY DATE SELECT SLICE SUM Data Manipulation Log…" at bounding box center [784, 532] width 1551 height 366
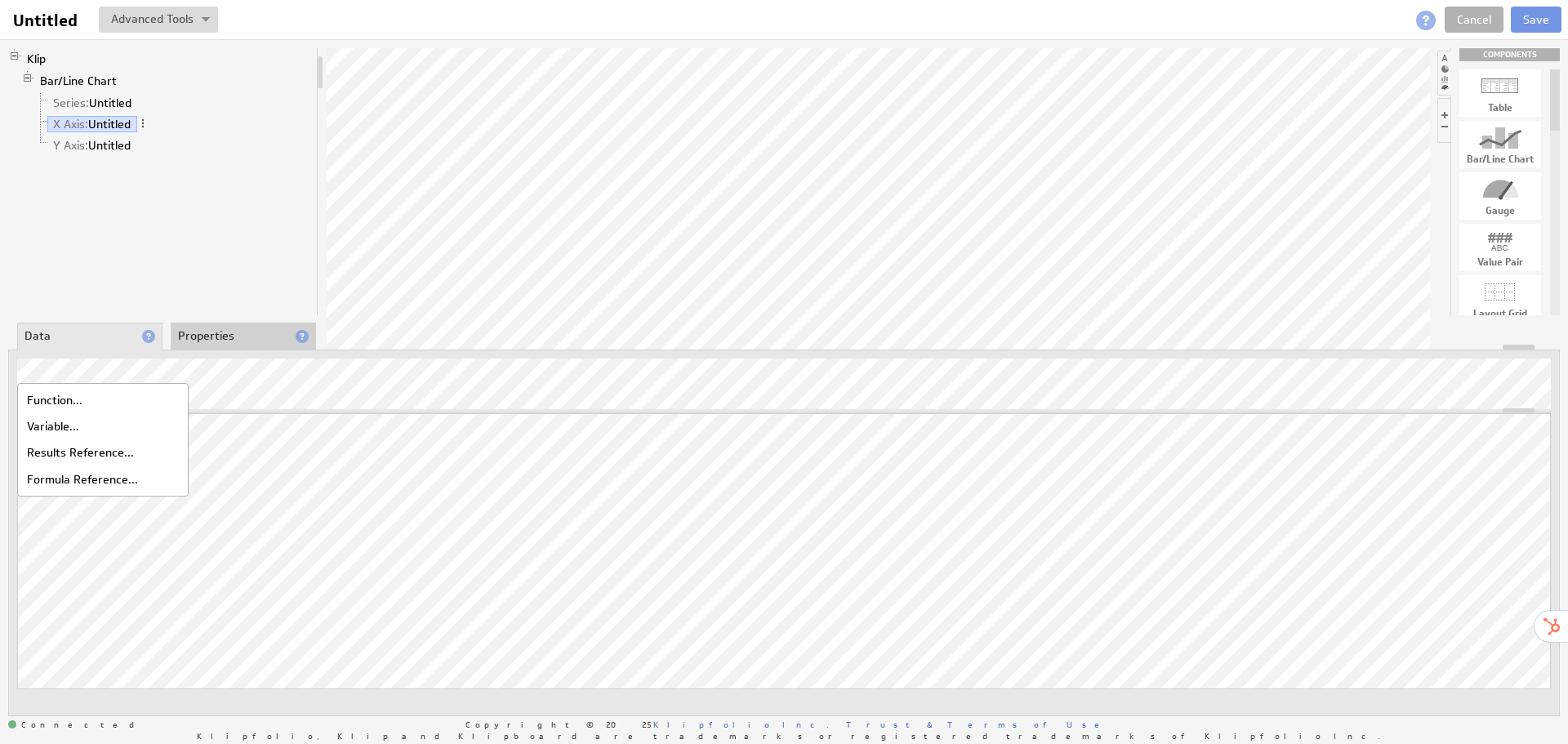
click at [121, 401] on div "Function..." at bounding box center [102, 400] width 163 height 26
click at [583, 356] on div "Updating... Select a Function ARRAY DATE SELECT SLICE SUM Data Manipulation Log…" at bounding box center [784, 532] width 1551 height 366
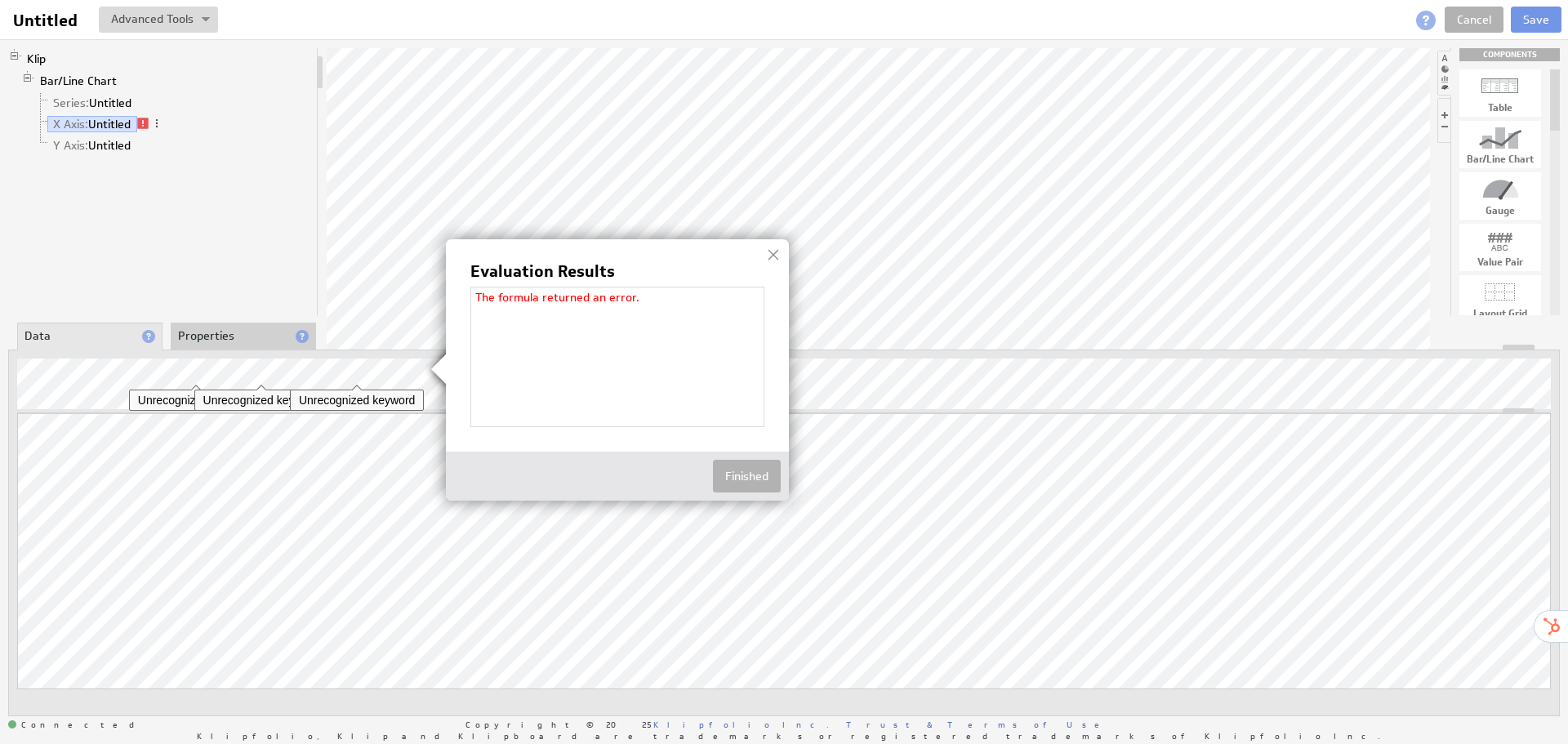
click at [774, 255] on div at bounding box center [774, 255] width 25 height 25
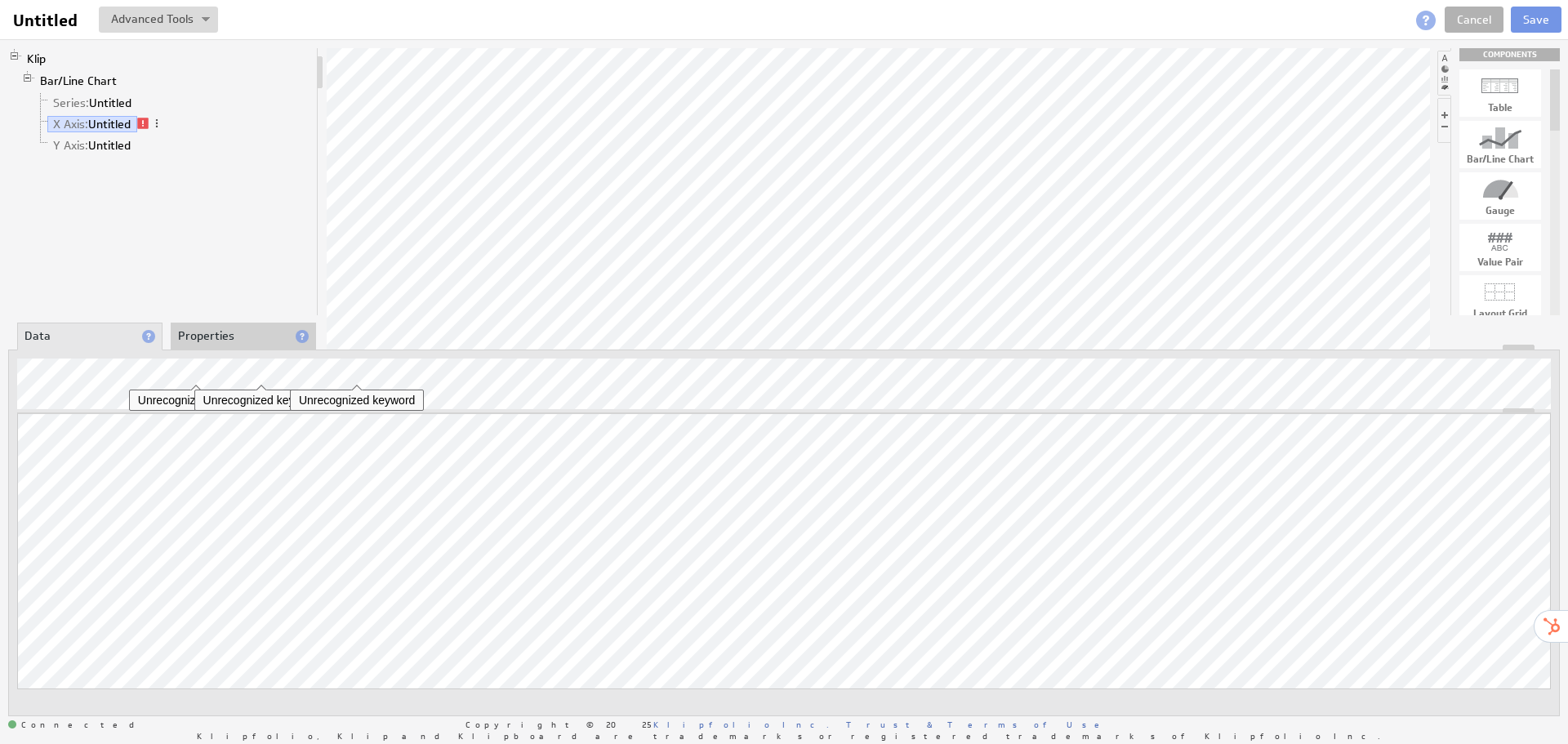
click at [553, 403] on div at bounding box center [784, 403] width 1534 height 19
click at [260, 380] on div at bounding box center [254, 386] width 24 height 20
click at [477, 358] on div "Updating... Select a Function ARRAY DATE SELECT SLICE SUM Data Manipulation Log…" at bounding box center [784, 532] width 1551 height 366
click at [503, 303] on div at bounding box center [877, 182] width 1104 height 267
click at [354, 377] on div at bounding box center [350, 386] width 24 height 20
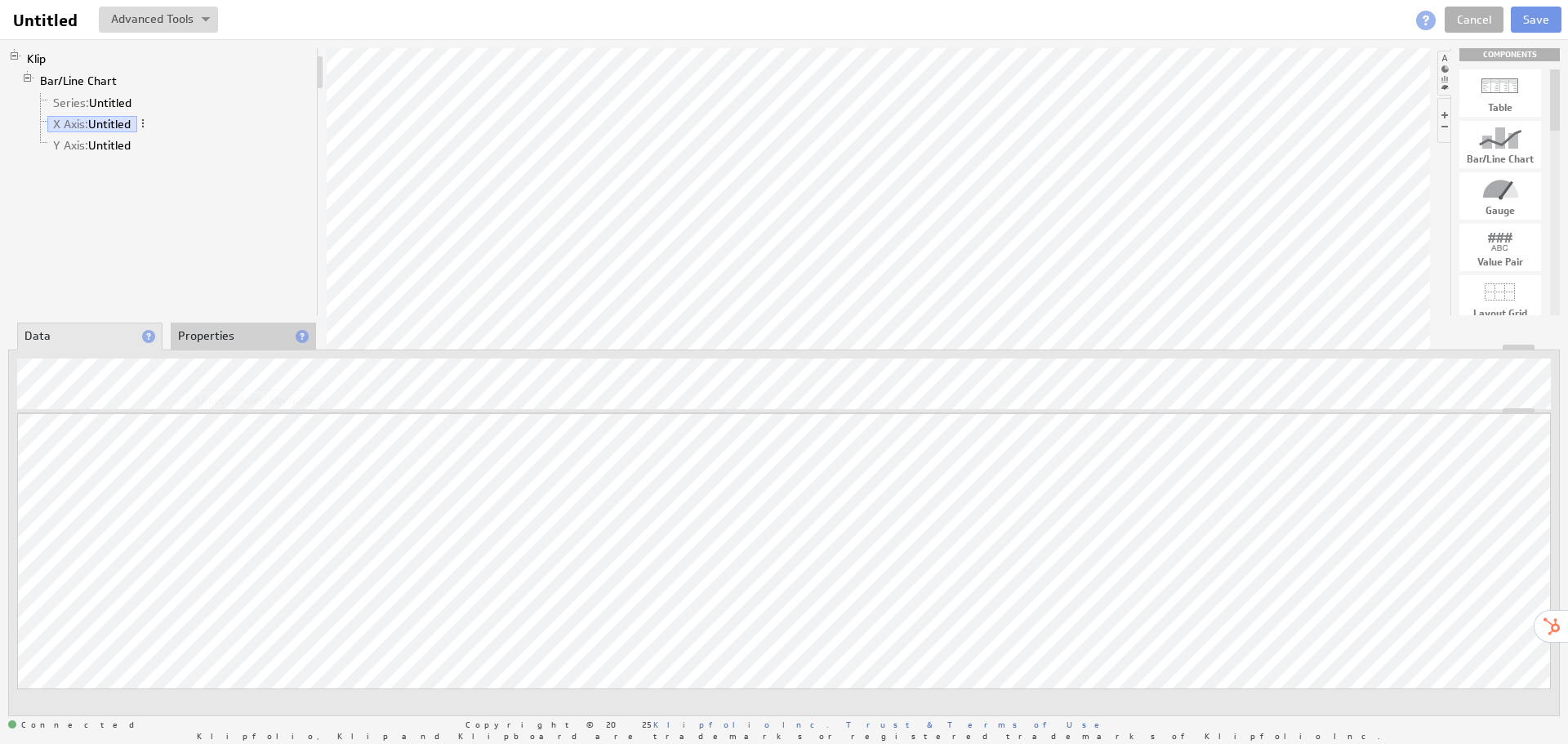
drag, startPoint x: 24, startPoint y: 303, endPoint x: 874, endPoint y: 405, distance: 856.1
click at [874, 405] on div "Klip Bar/Line Chart Series: Untitled X Axis: Untitled Y Axis: Untitled COMPONEN…" at bounding box center [784, 382] width 1568 height 685
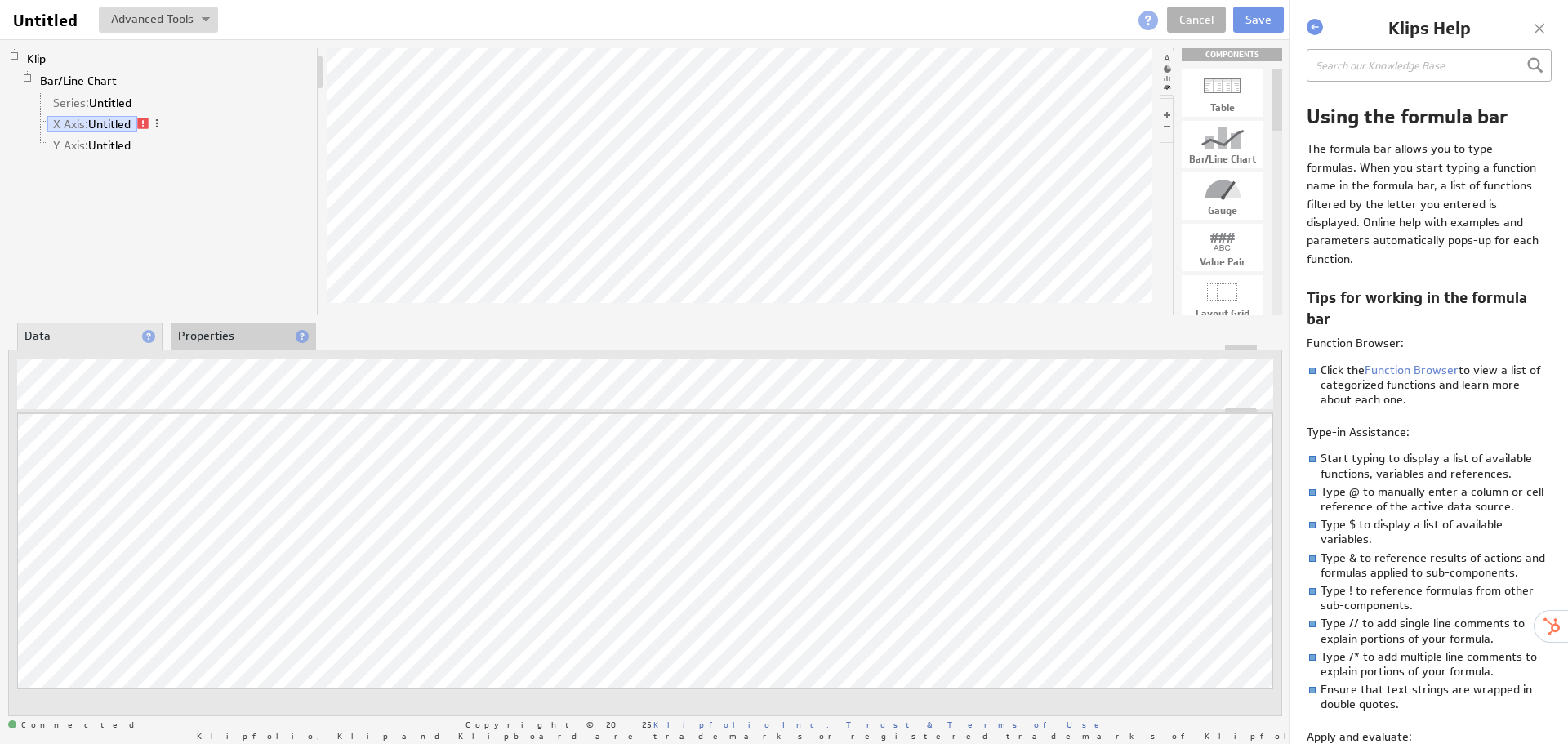
drag, startPoint x: 1539, startPoint y: 21, endPoint x: 1542, endPoint y: 177, distance: 156.0
click at [1539, 22] on div at bounding box center [1539, 29] width 25 height 25
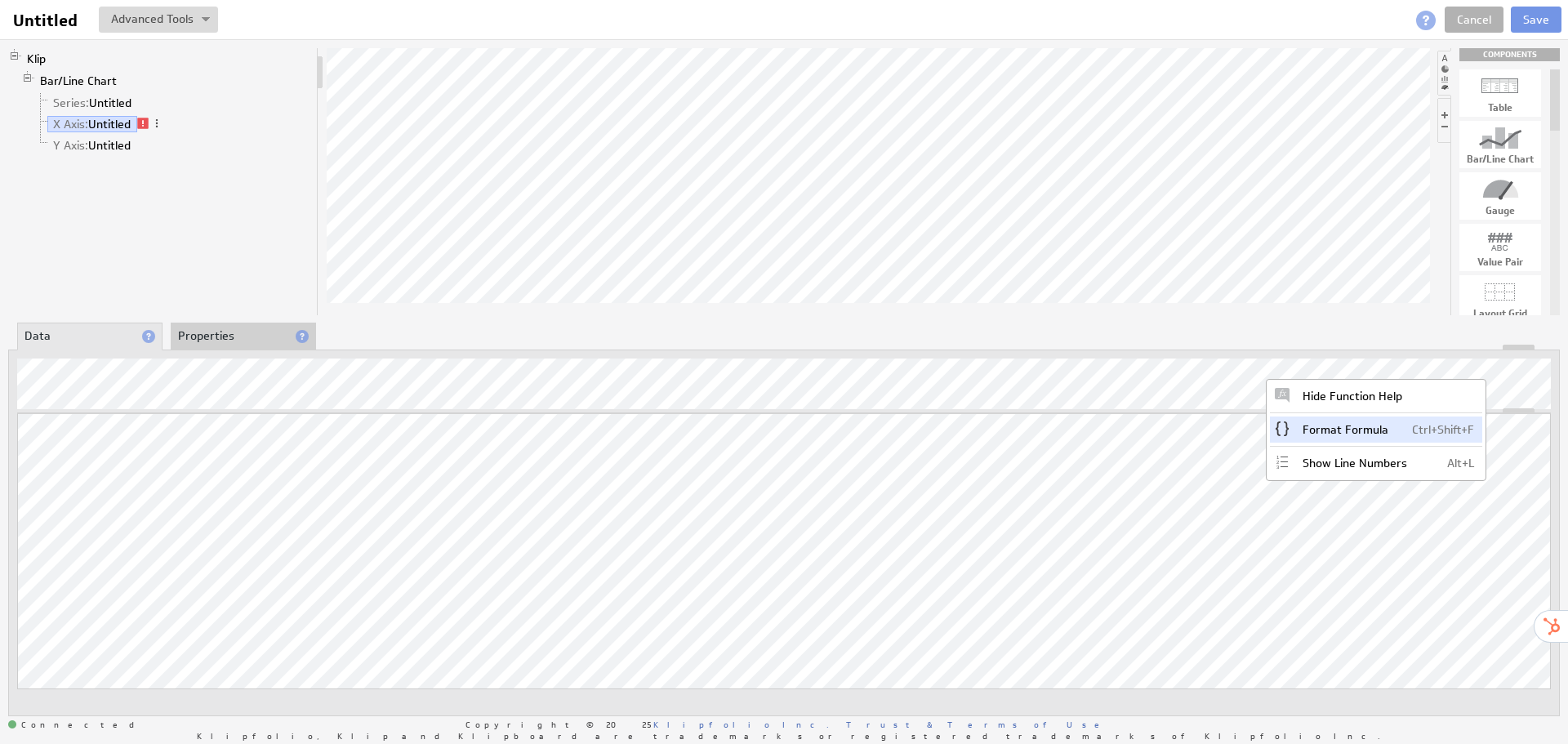
click at [1421, 424] on span "Ctrl+Shift+F" at bounding box center [1442, 429] width 62 height 14
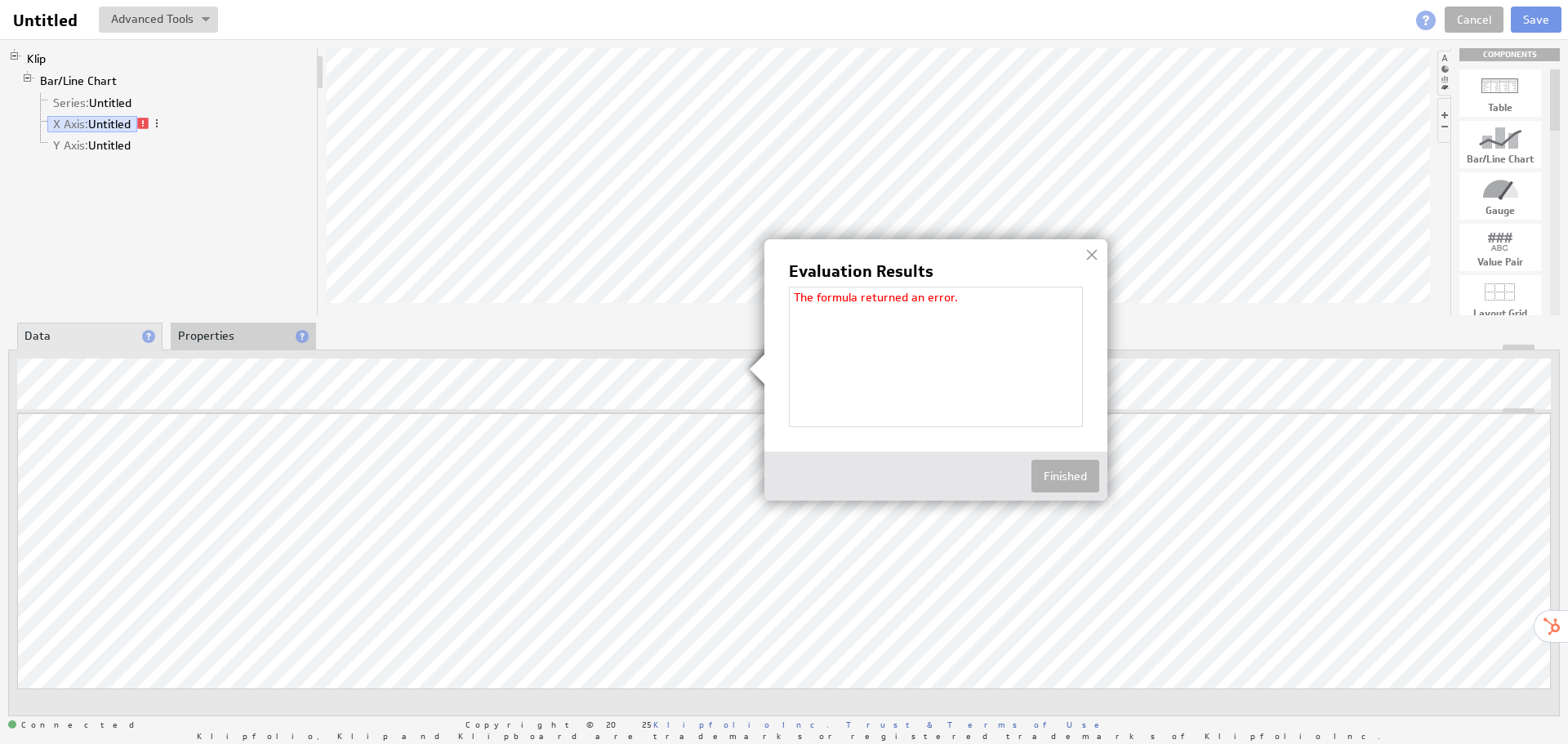
click at [955, 314] on div "The formula returned an error." at bounding box center [936, 356] width 294 height 140
click at [533, 366] on img at bounding box center [784, 372] width 1568 height 744
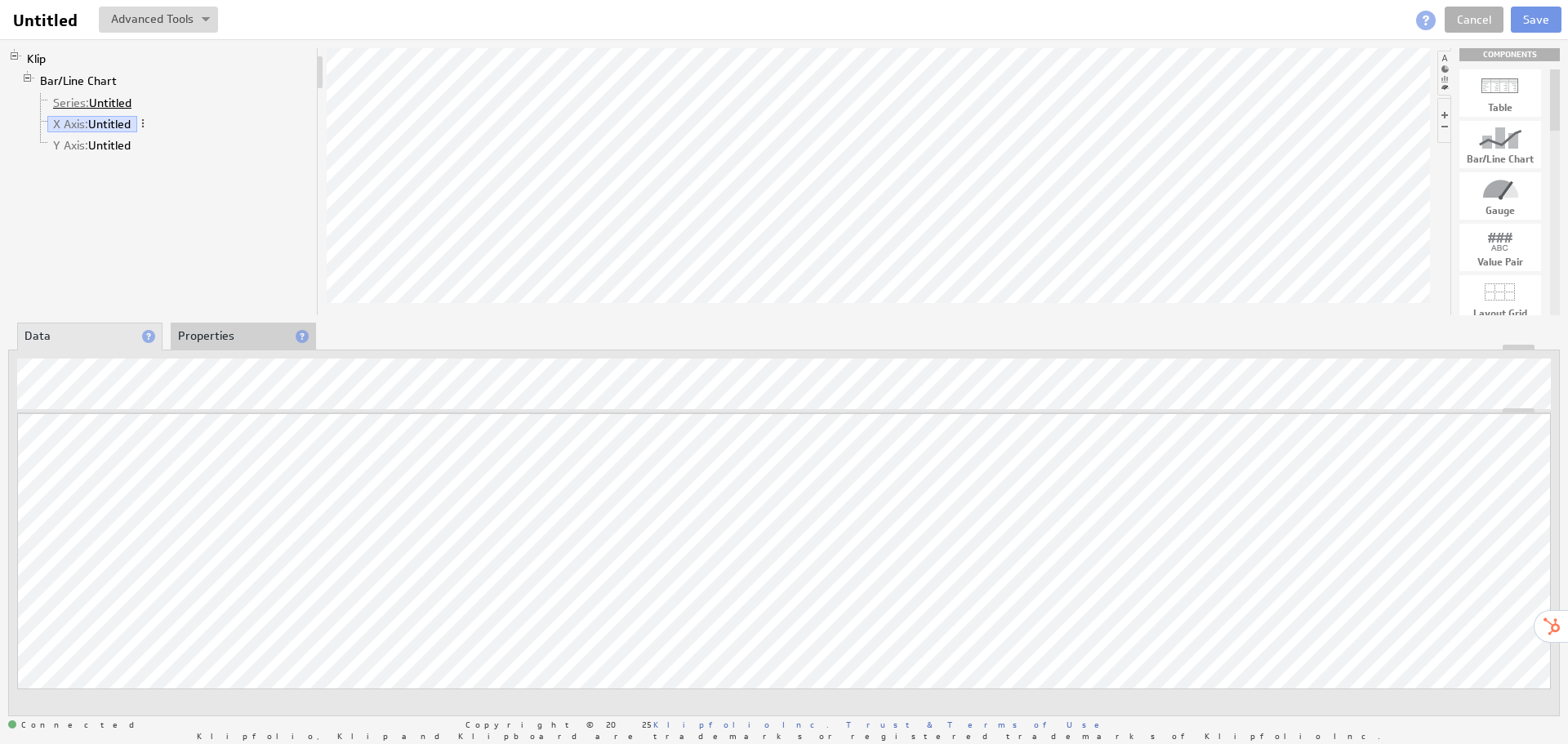
click at [88, 99] on link "Series: Untitled" at bounding box center [93, 102] width 91 height 16
click at [274, 184] on div "Klip Bar/Line Chart Series: Untitled X Axis: Untitled Y Axis: Untitled" at bounding box center [163, 182] width 310 height 267
click at [103, 115] on li "X Axis: Untitled" at bounding box center [172, 124] width 276 height 21
click at [101, 123] on link "X Axis: Untitled" at bounding box center [93, 124] width 90 height 16
click at [101, 99] on link "Series: Untitled" at bounding box center [93, 102] width 91 height 16
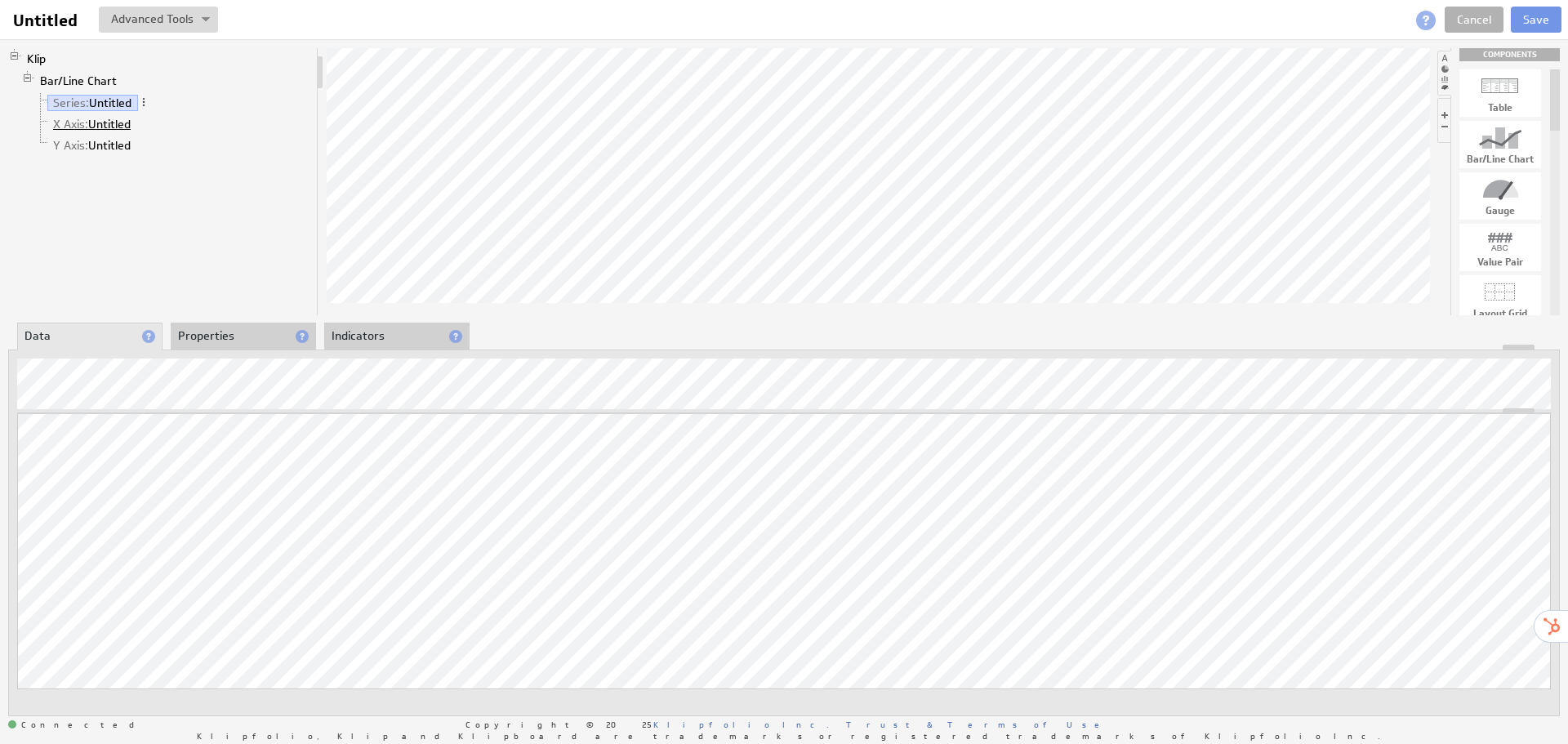
click at [103, 122] on link "X Axis: Untitled" at bounding box center [93, 124] width 90 height 16
click at [109, 104] on link "Series: Untitled" at bounding box center [93, 102] width 91 height 16
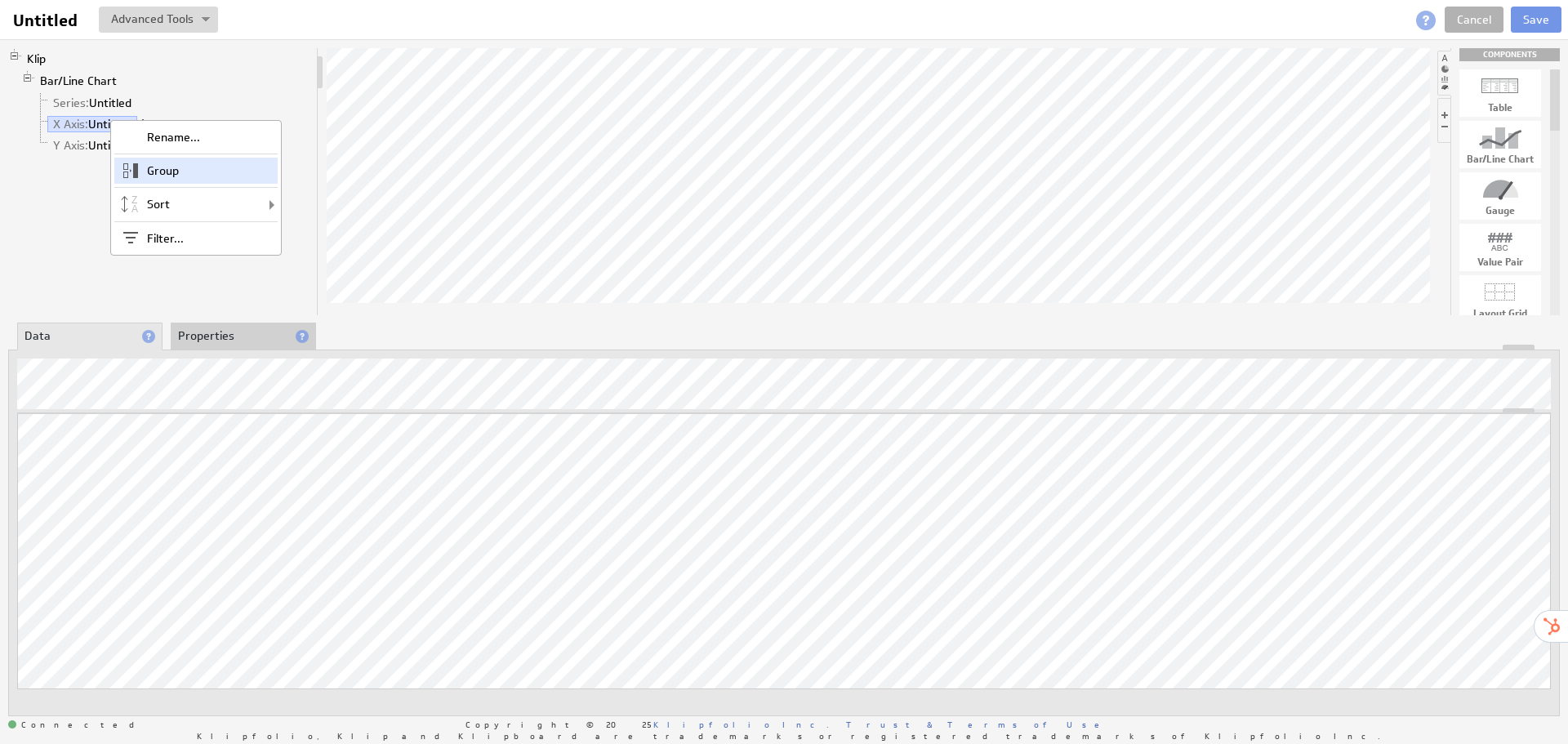
click at [225, 169] on div "Group" at bounding box center [196, 170] width 163 height 26
click at [156, 184] on div "Ungroup" at bounding box center [169, 179] width 163 height 26
click at [219, 173] on div "Group" at bounding box center [204, 172] width 163 height 26
drag, startPoint x: 1470, startPoint y: 11, endPoint x: 1421, endPoint y: 23, distance: 50.4
click at [1470, 11] on link "Cancel" at bounding box center [1474, 19] width 59 height 26
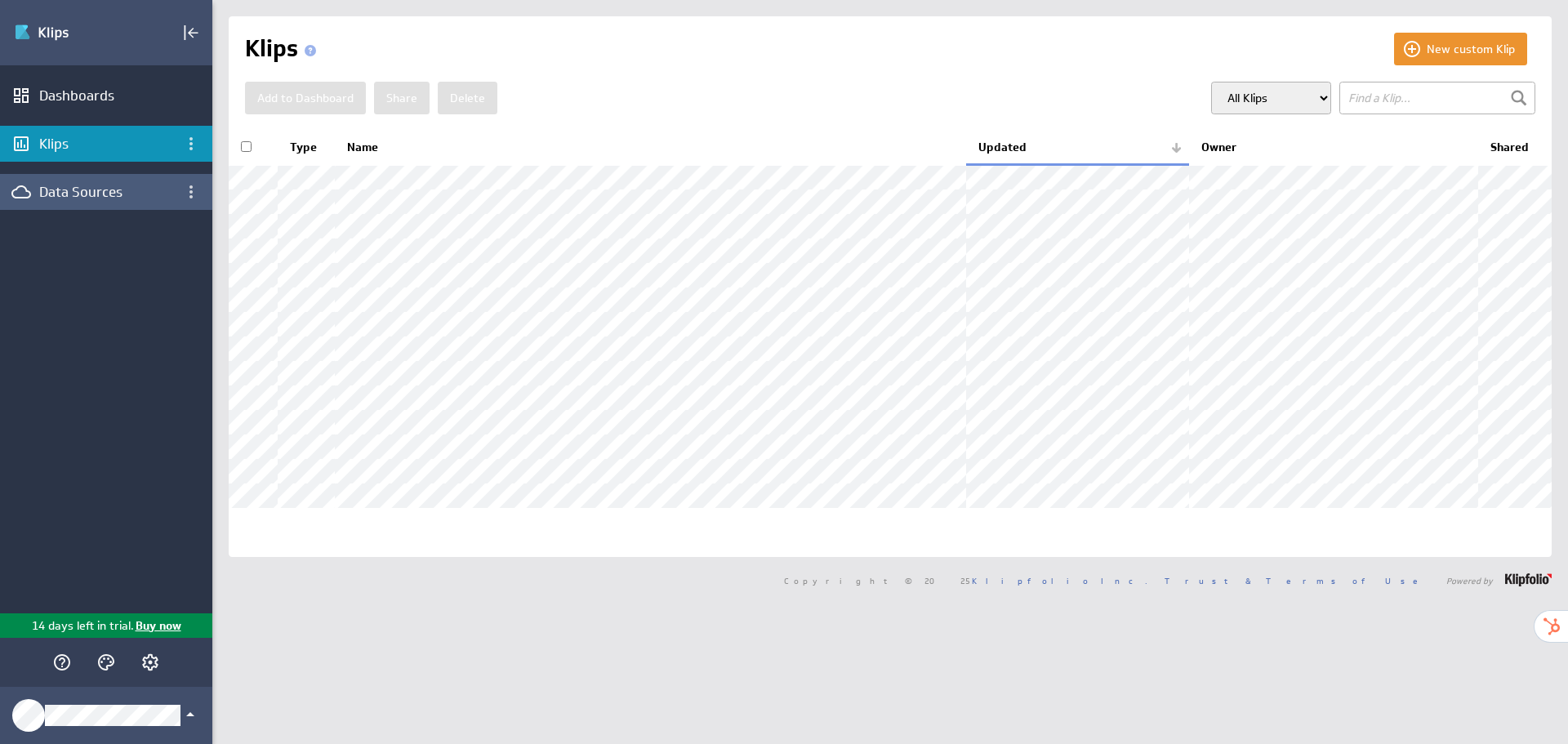
click at [67, 178] on div "Data Sources" at bounding box center [106, 192] width 213 height 36
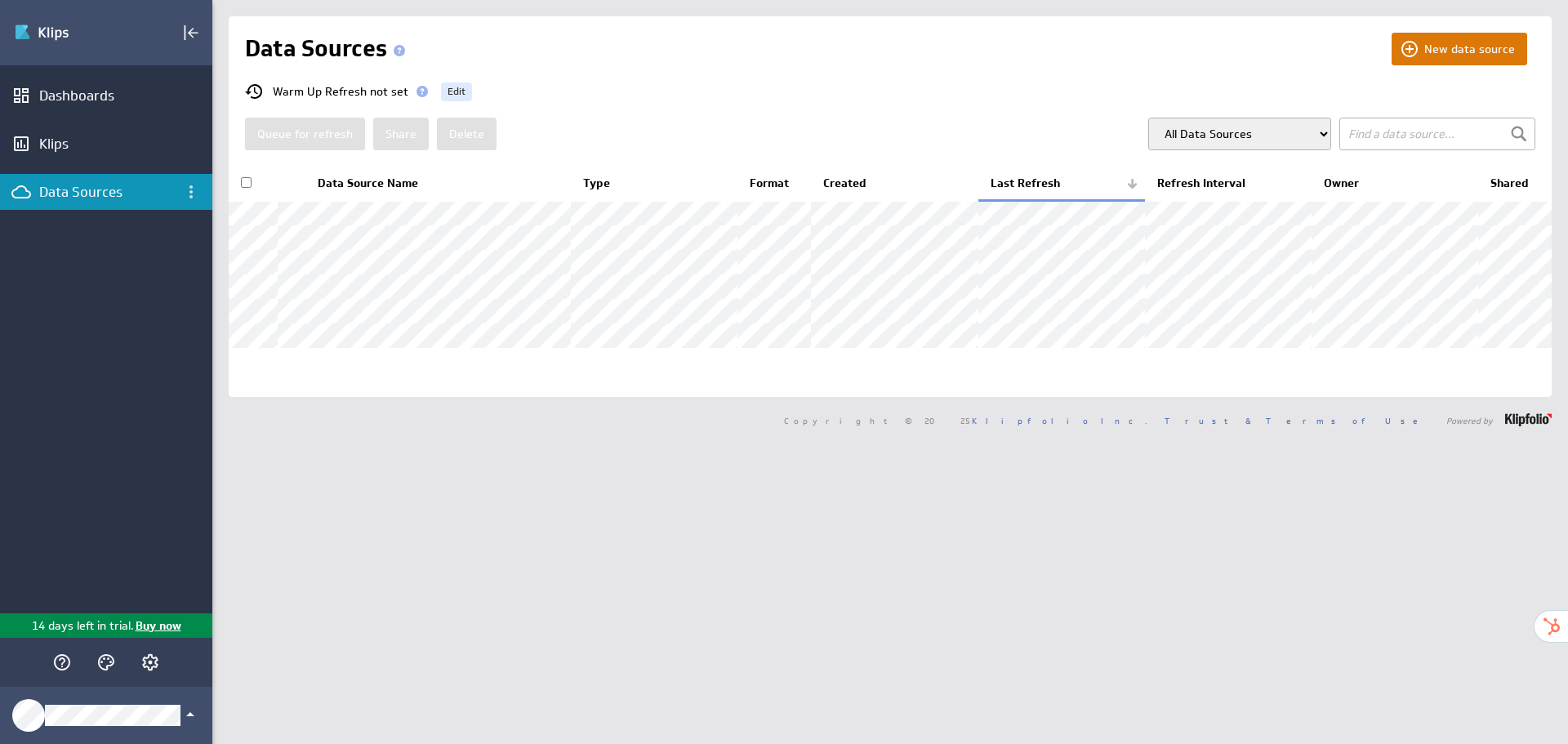
click at [1447, 45] on button "New data source" at bounding box center [1459, 49] width 135 height 32
click at [772, 397] on div "New data source Data Sources Warm Up Refresh not set Edit Queue for refresh Sha…" at bounding box center [890, 206] width 1323 height 381
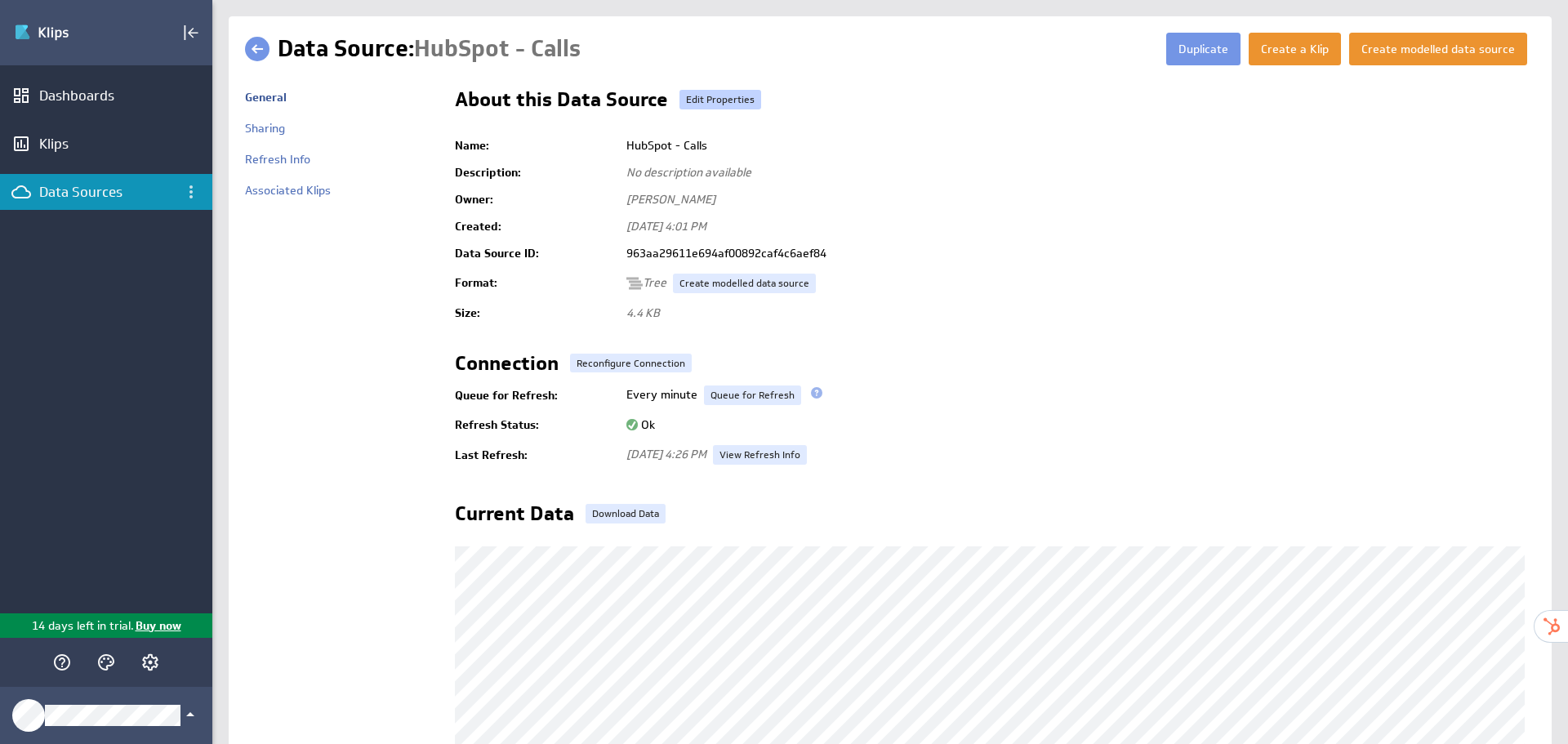
click at [703, 97] on link "Edit Properties" at bounding box center [720, 99] width 82 height 20
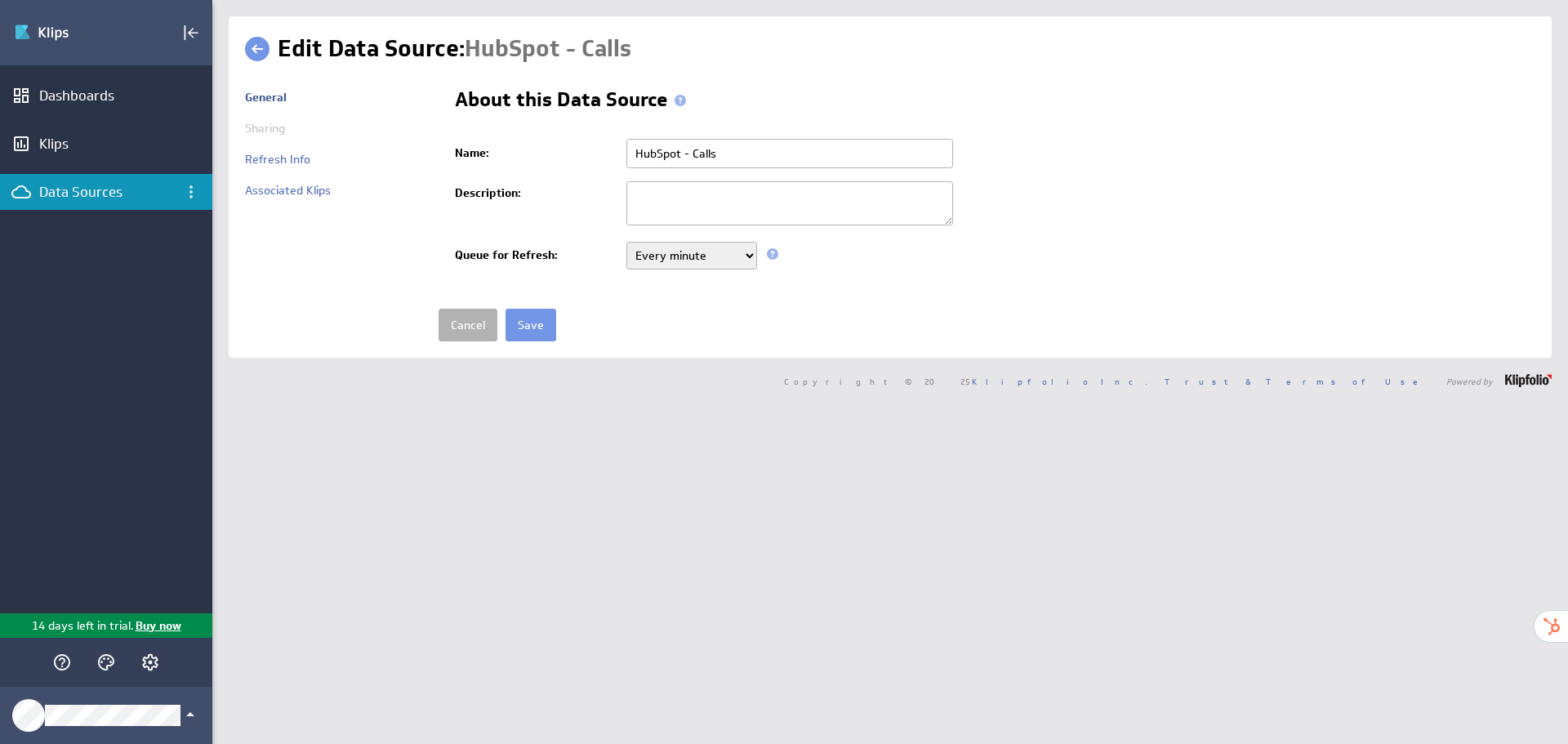
click at [274, 126] on span "Sharing" at bounding box center [265, 128] width 40 height 14
click at [251, 42] on link at bounding box center [258, 50] width 25 height 25
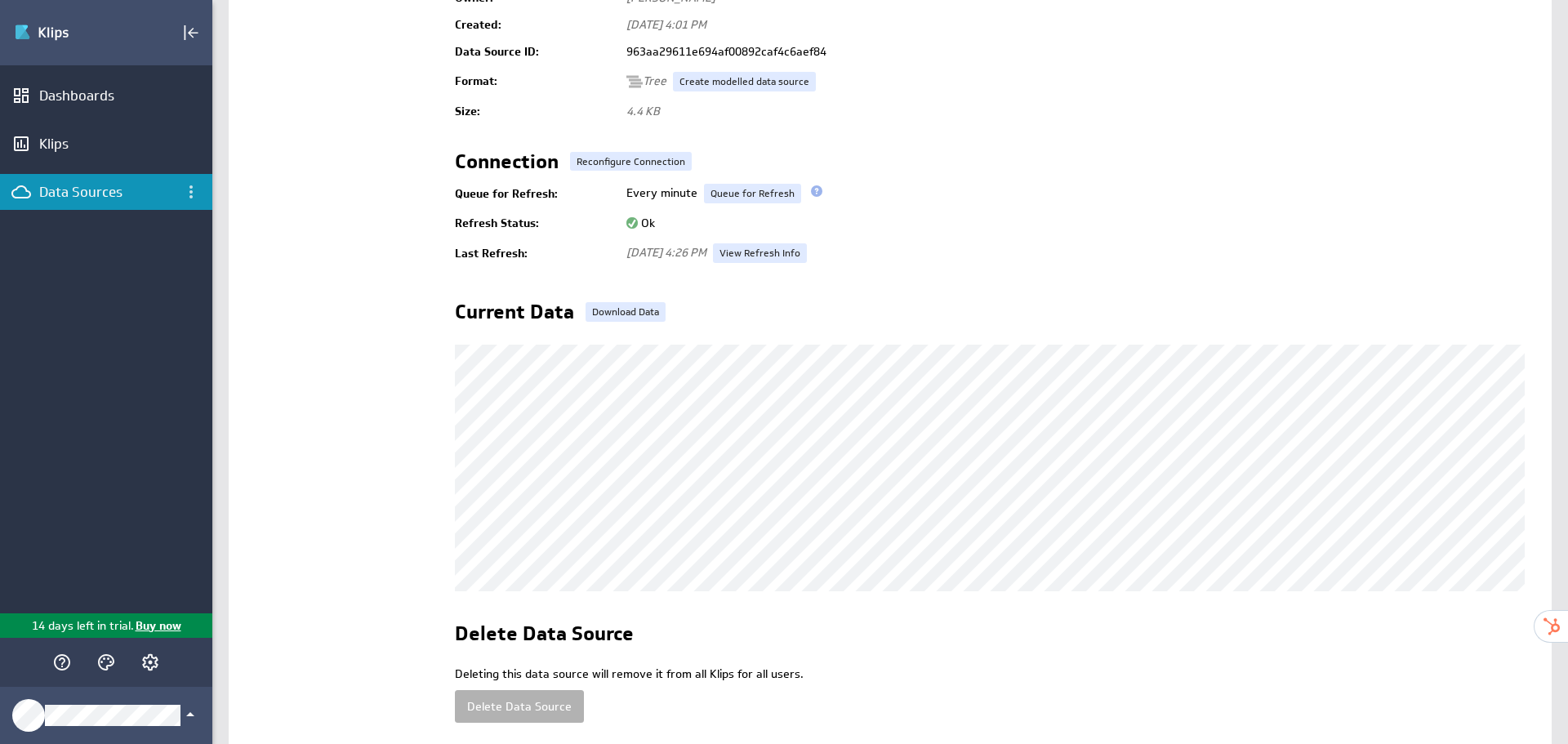
scroll to position [112, 0]
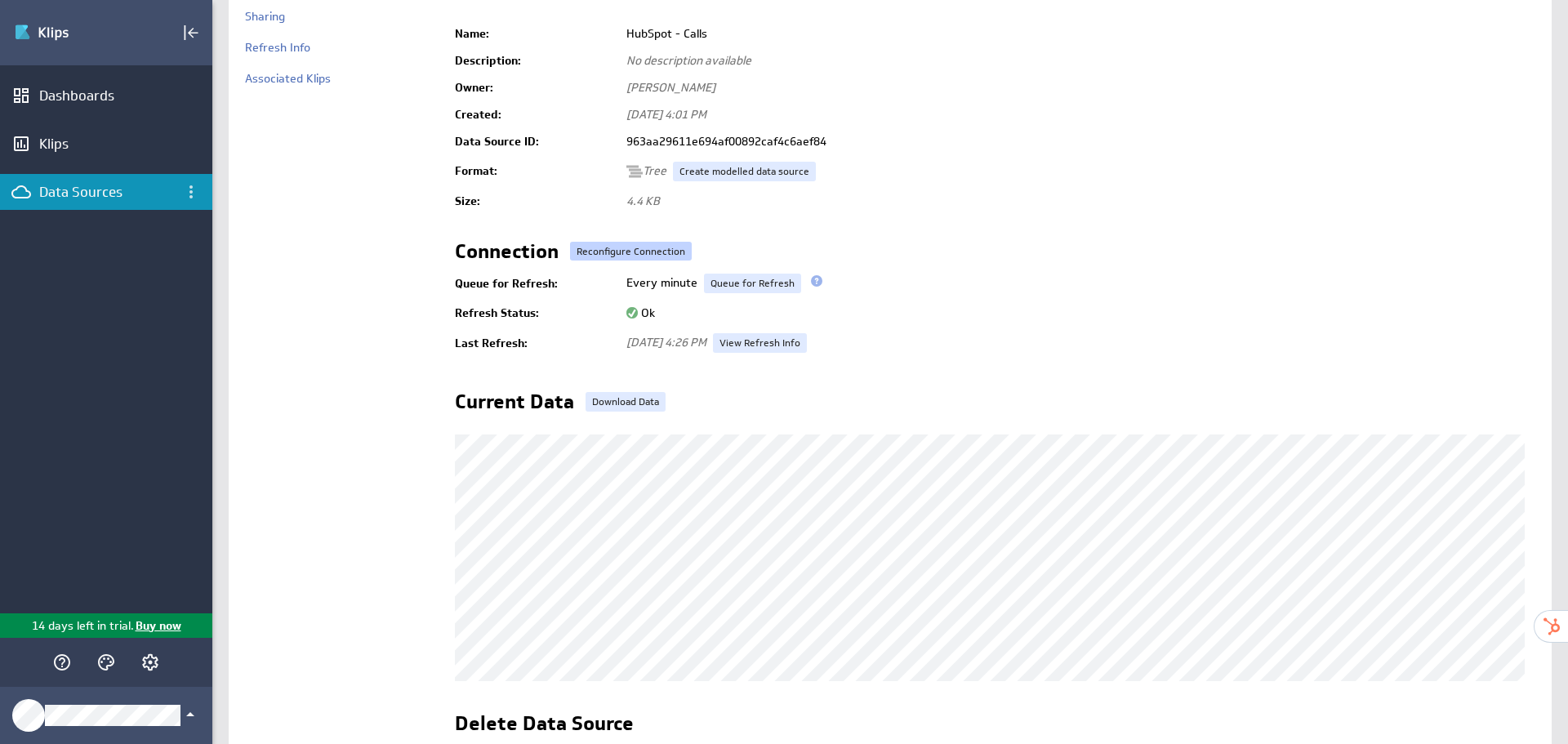
click at [633, 245] on link "Reconfigure Connection" at bounding box center [631, 251] width 122 height 20
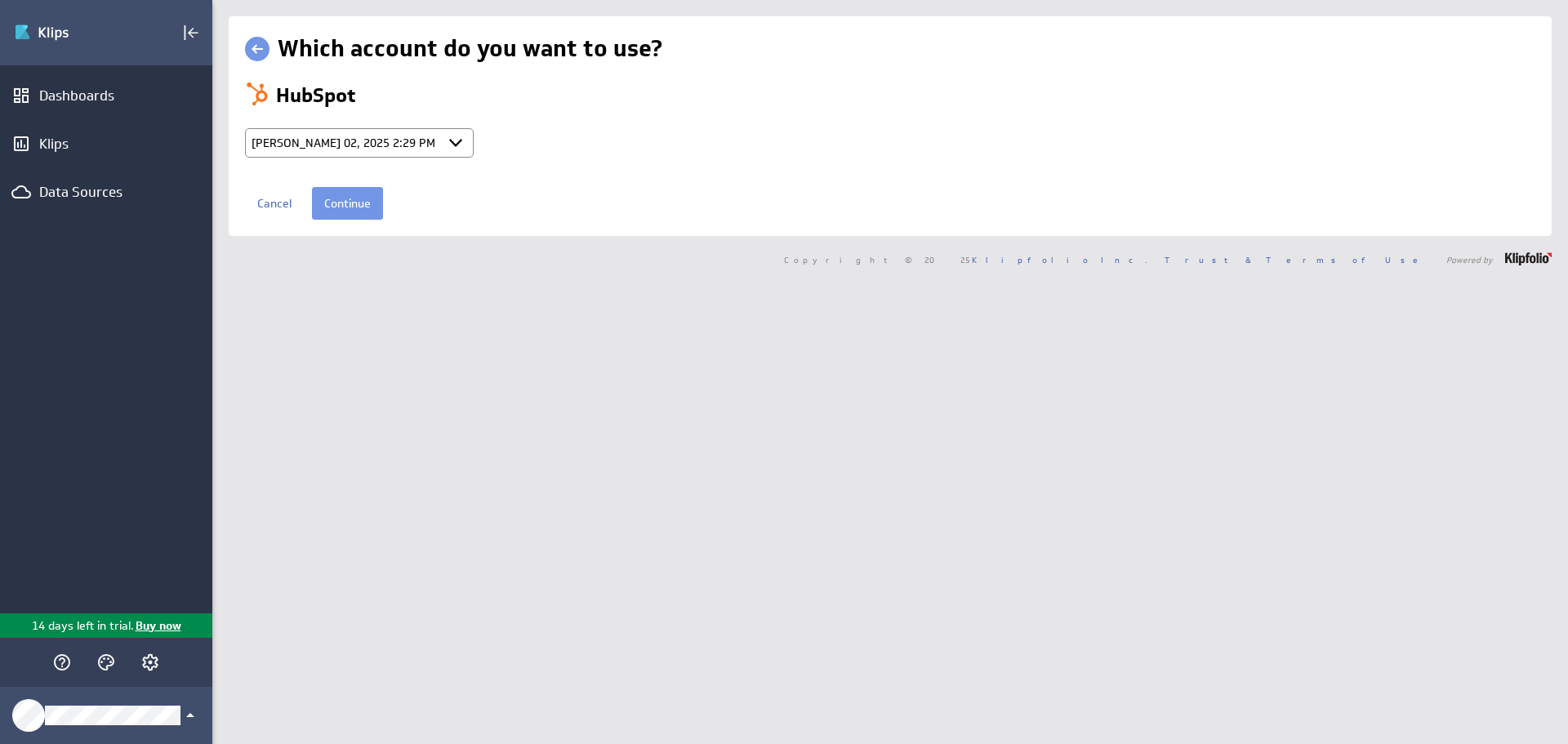
select select "a6329a7e59dca4633b9cc6d4db74e9ed"
click at [363, 205] on input "Continue" at bounding box center [347, 203] width 71 height 32
